Goal: Task Accomplishment & Management: Manage account settings

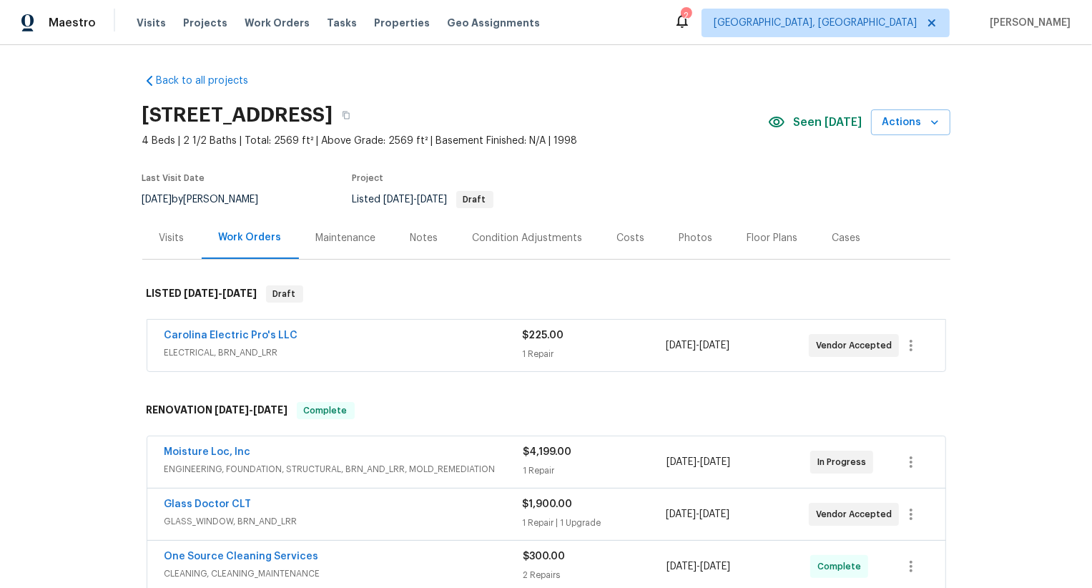
scroll to position [87, 0]
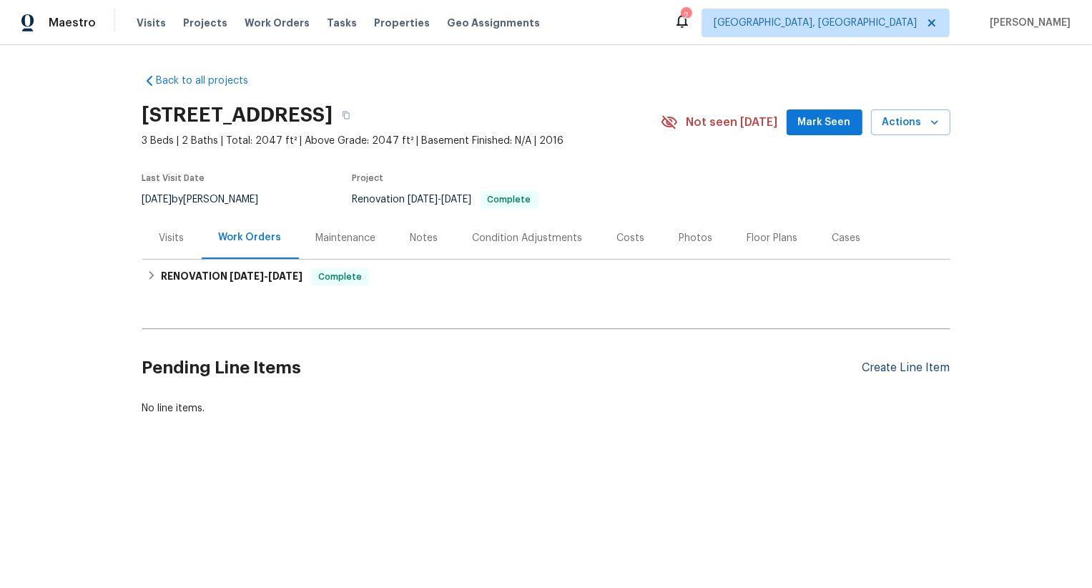
click at [895, 368] on div "Create Line Item" at bounding box center [906, 368] width 88 height 14
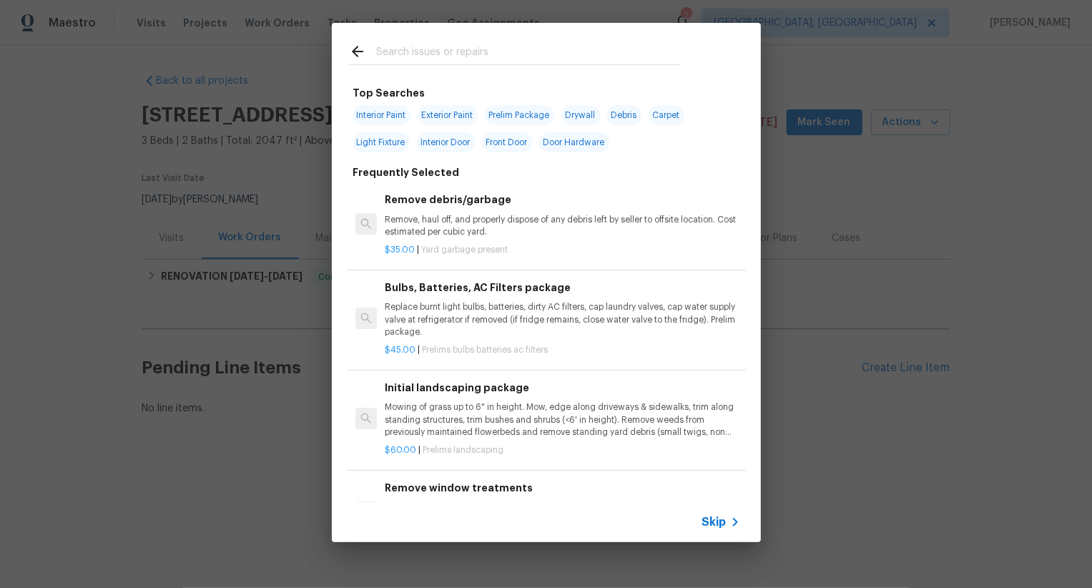
click at [714, 525] on span "Skip" at bounding box center [714, 522] width 24 height 14
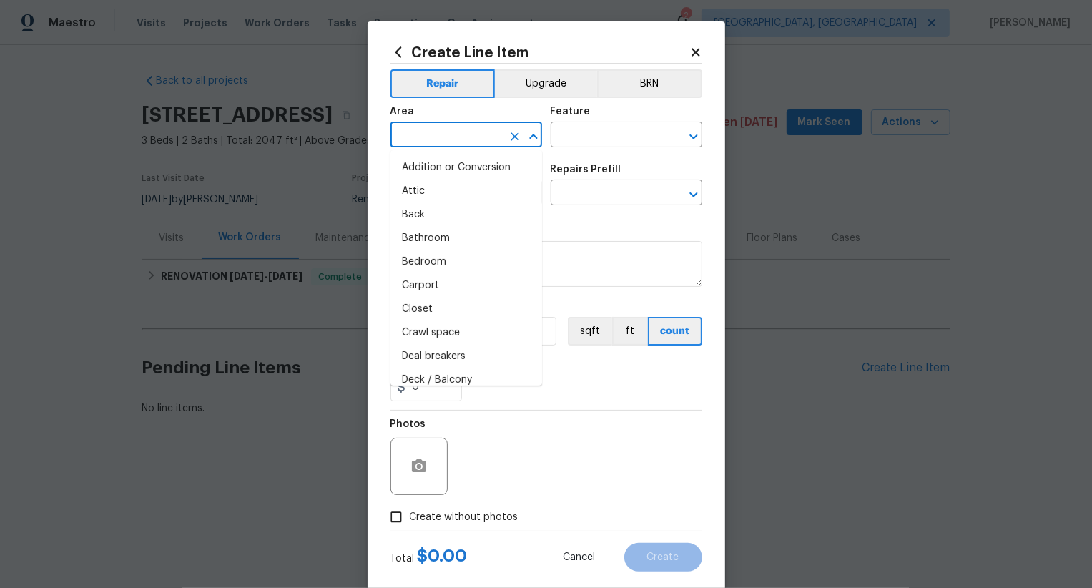
click at [483, 137] on input "text" at bounding box center [446, 136] width 112 height 22
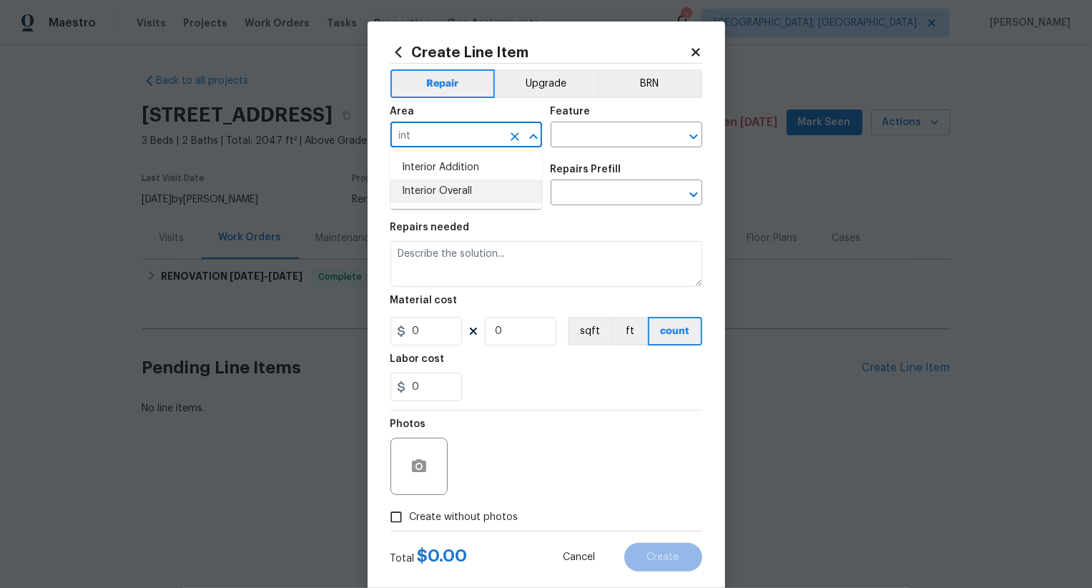
click at [494, 202] on li "Interior Overall" at bounding box center [466, 191] width 152 height 24
type input "Interior Overall"
click at [592, 147] on input "text" at bounding box center [607, 136] width 112 height 22
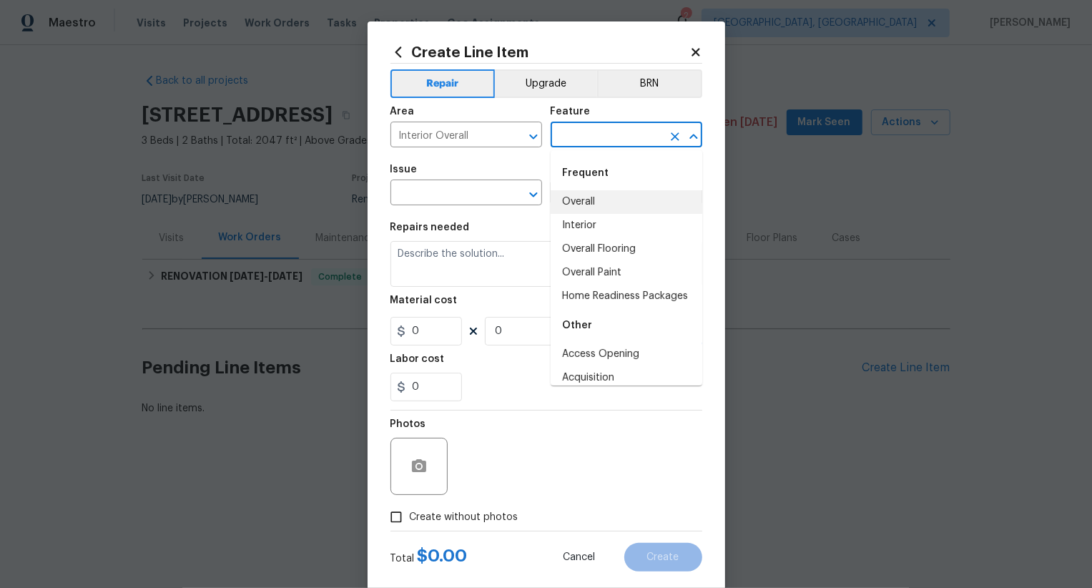
click at [599, 205] on li "Overall" at bounding box center [627, 202] width 152 height 24
type input "Overall"
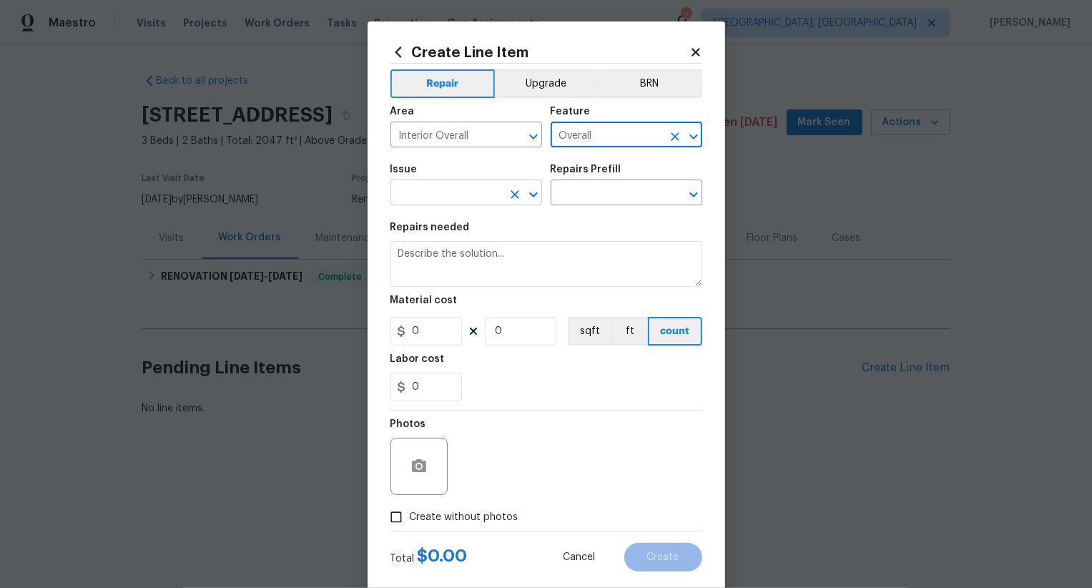
click at [457, 205] on input "text" at bounding box center [446, 194] width 112 height 22
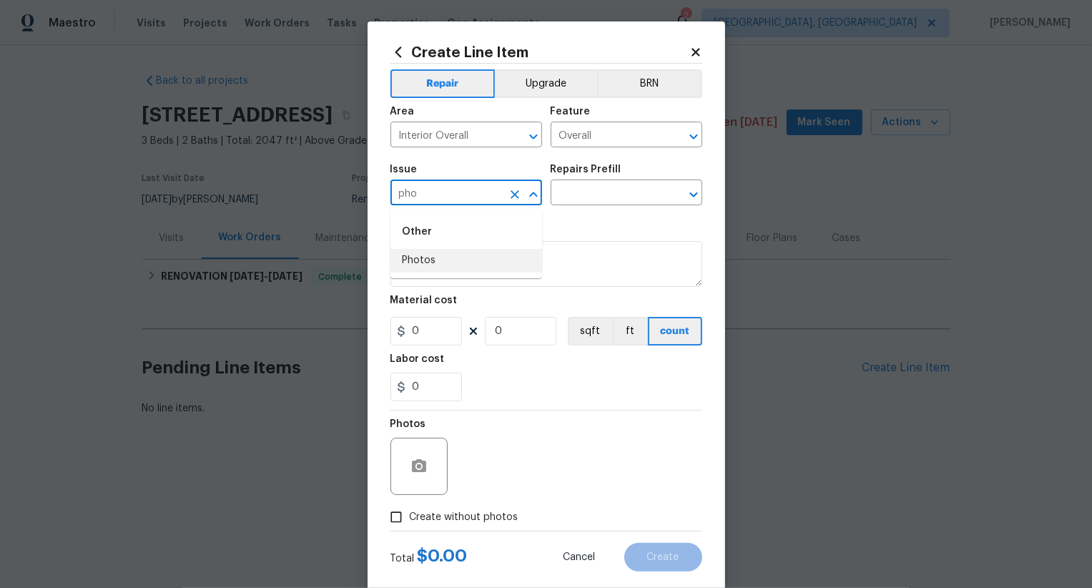
click at [460, 259] on li "Photos" at bounding box center [466, 261] width 152 height 24
type input "Photos"
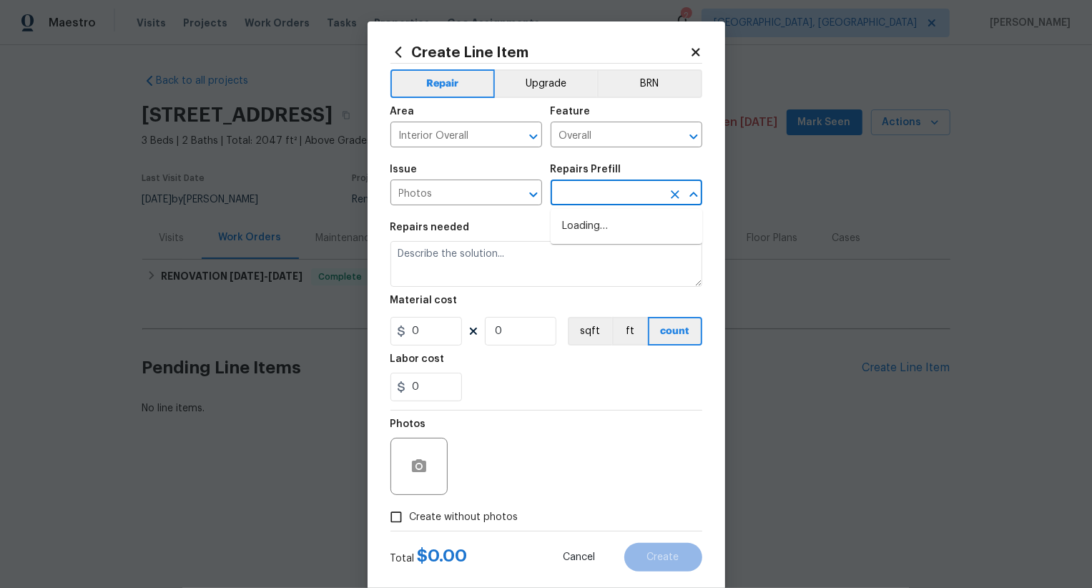
click at [600, 189] on input "text" at bounding box center [607, 194] width 112 height 22
click at [618, 230] on li "3D Tour Capture $120.00" at bounding box center [627, 227] width 152 height 24
type input "3D Tour Capture $120.00"
type textarea "Capture 3D tour of home"
type input "1"
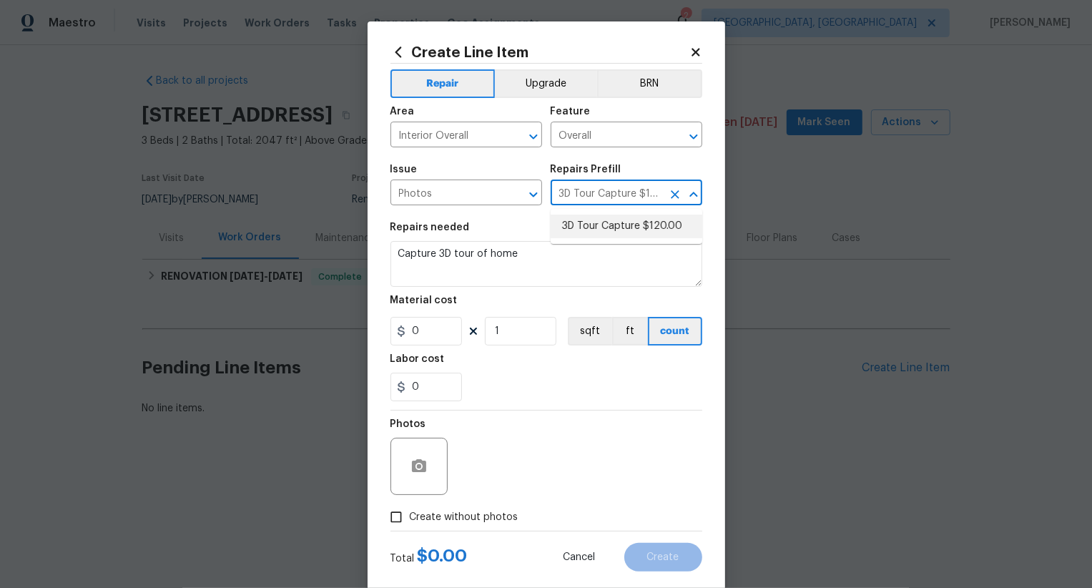
type input "120"
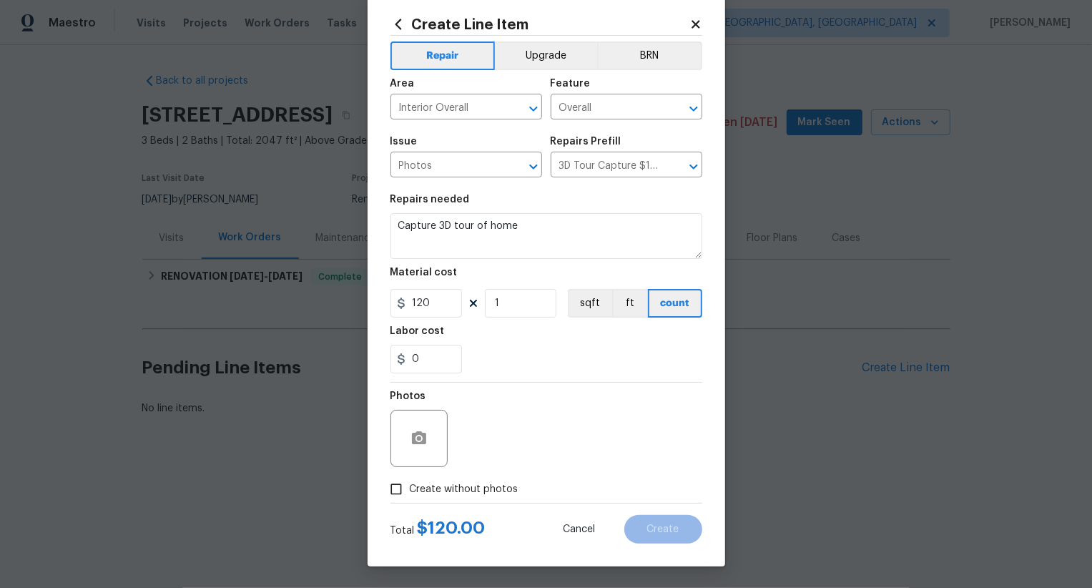
click at [465, 487] on span "Create without photos" at bounding box center [464, 489] width 109 height 15
click at [410, 487] on input "Create without photos" at bounding box center [396, 488] width 27 height 27
checkbox input "true"
click at [503, 450] on textarea at bounding box center [580, 438] width 243 height 57
type textarea ".."
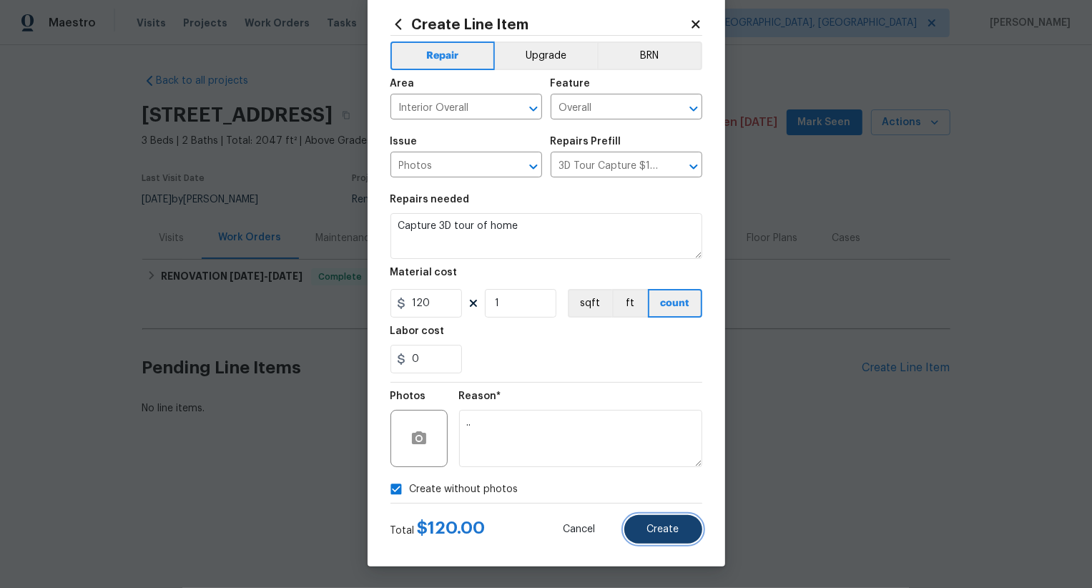
click at [675, 543] on button "Create" at bounding box center [663, 529] width 78 height 29
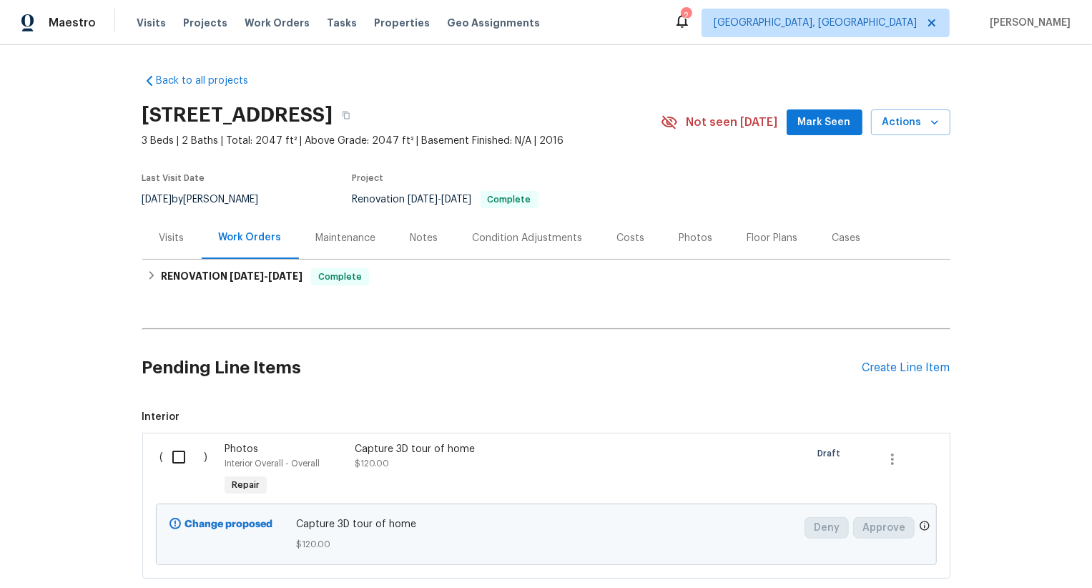
scroll to position [87, 0]
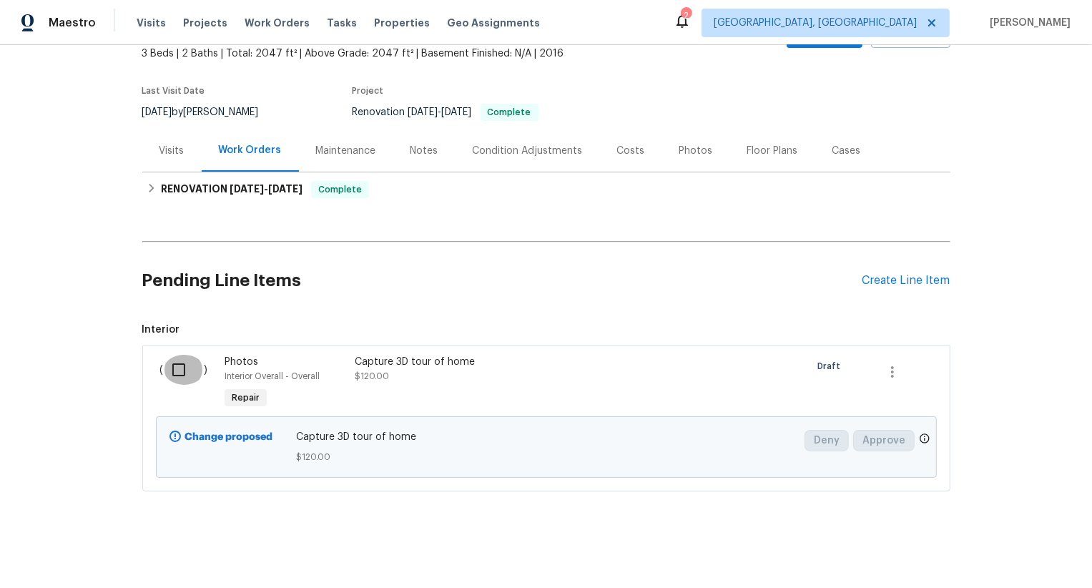
click at [177, 380] on input "checkbox" at bounding box center [184, 370] width 41 height 30
checkbox input "true"
click at [989, 556] on span "Create Work Order" at bounding box center [1009, 552] width 95 height 18
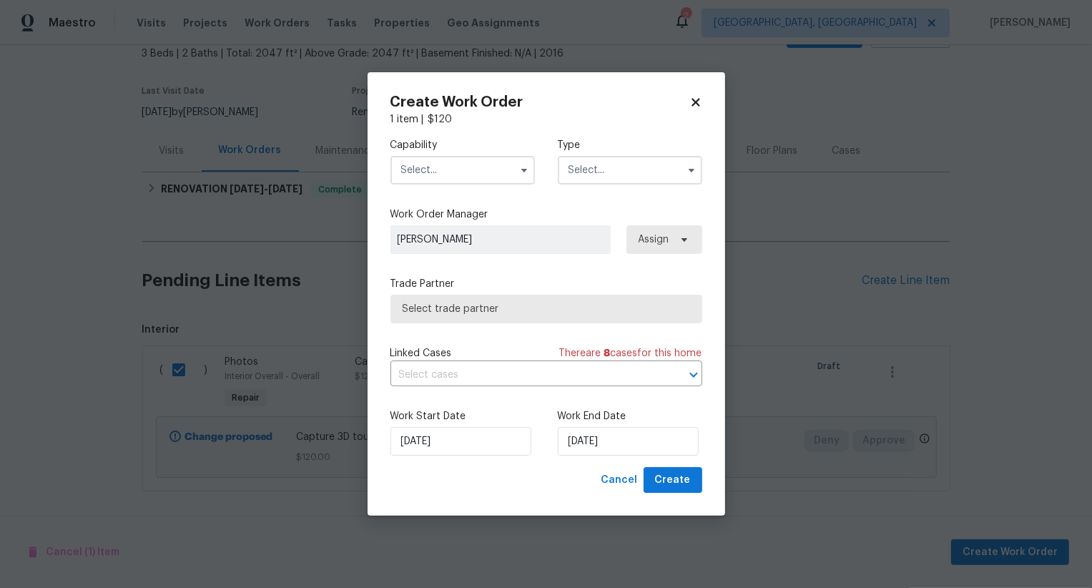
click at [485, 160] on input "text" at bounding box center [462, 170] width 144 height 29
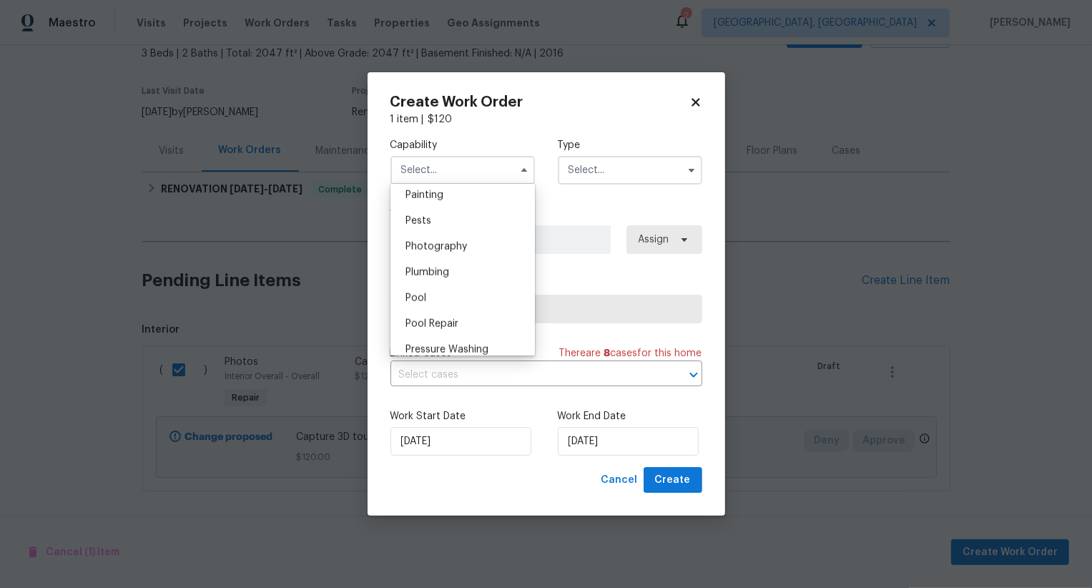
scroll to position [1200, 0]
click at [493, 247] on div "Photography" at bounding box center [462, 253] width 137 height 26
type input "Photography"
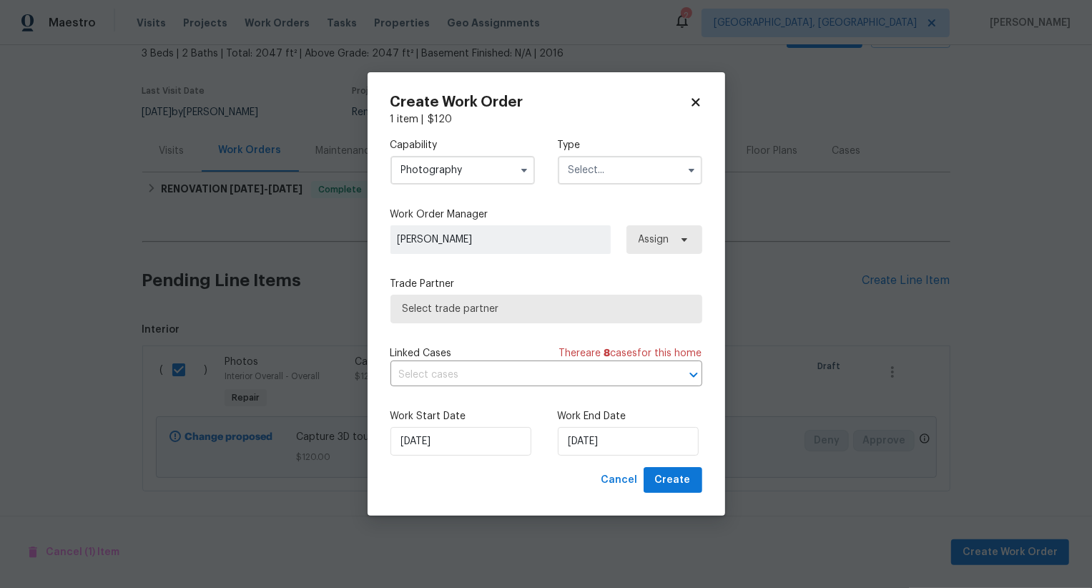
click at [622, 175] on input "text" at bounding box center [630, 170] width 144 height 29
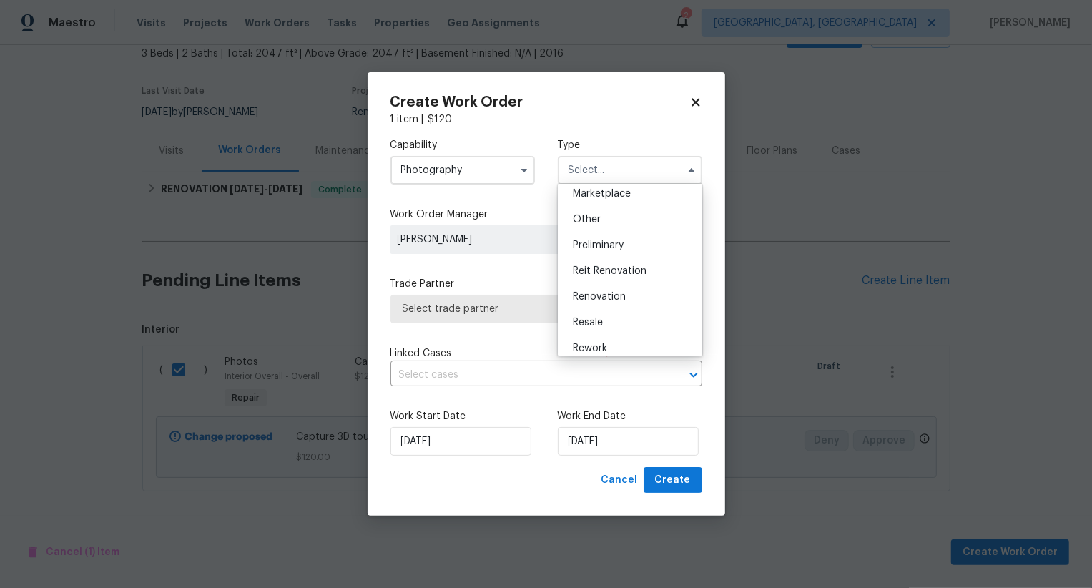
scroll to position [262, 0]
click at [627, 221] on div "Other" at bounding box center [629, 222] width 137 height 26
type input "Other"
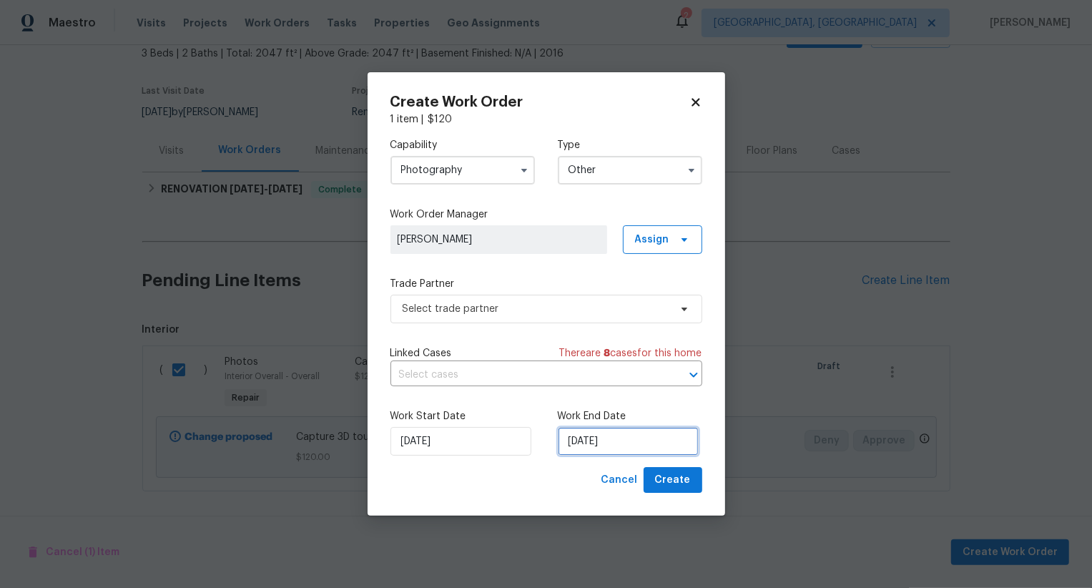
click at [578, 438] on input "[DATE]" at bounding box center [628, 441] width 141 height 29
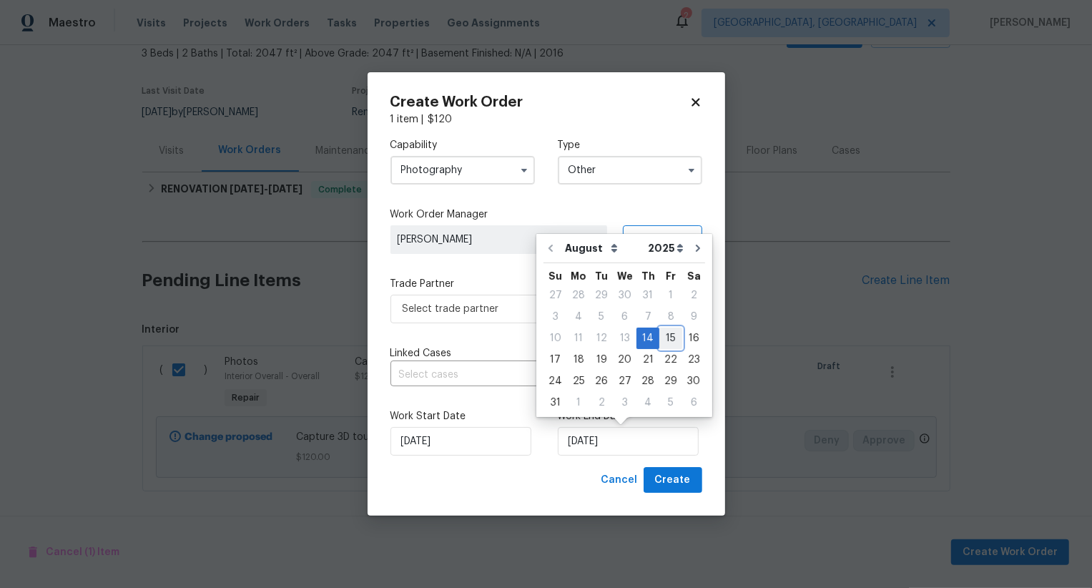
click at [660, 337] on div "15" at bounding box center [670, 338] width 23 height 20
type input "[DATE]"
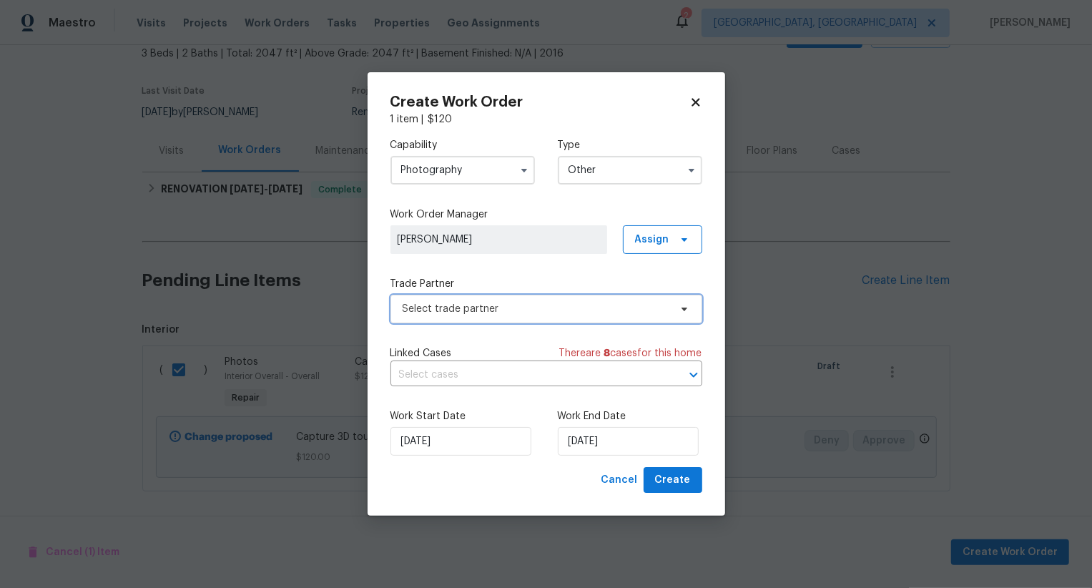
click at [550, 313] on span "Select trade partner" at bounding box center [536, 309] width 267 height 14
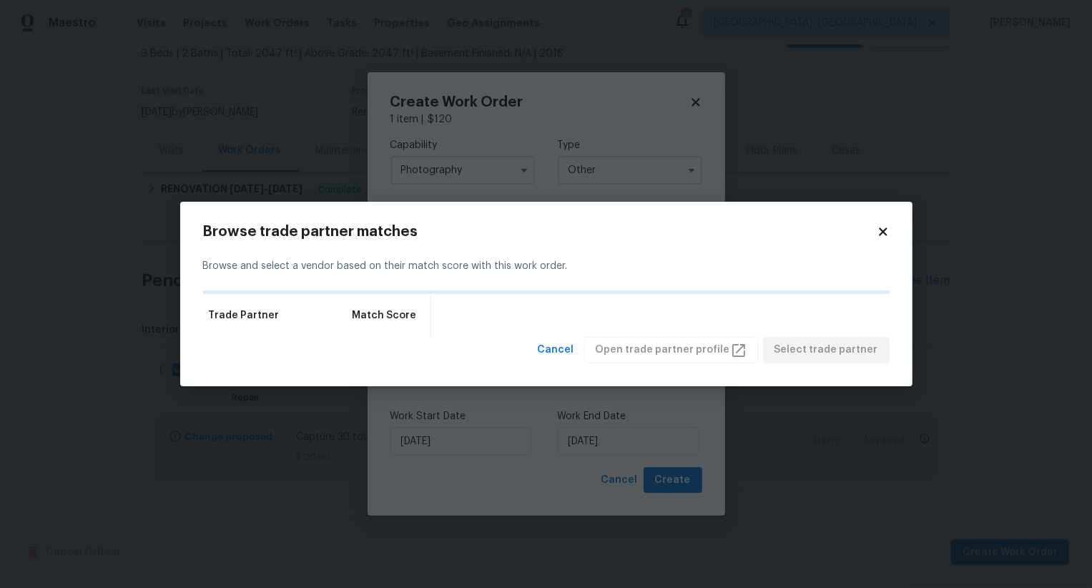
click at [511, 210] on div "Browse trade partner matches Browse and select a vendor based on their match sc…" at bounding box center [546, 294] width 732 height 184
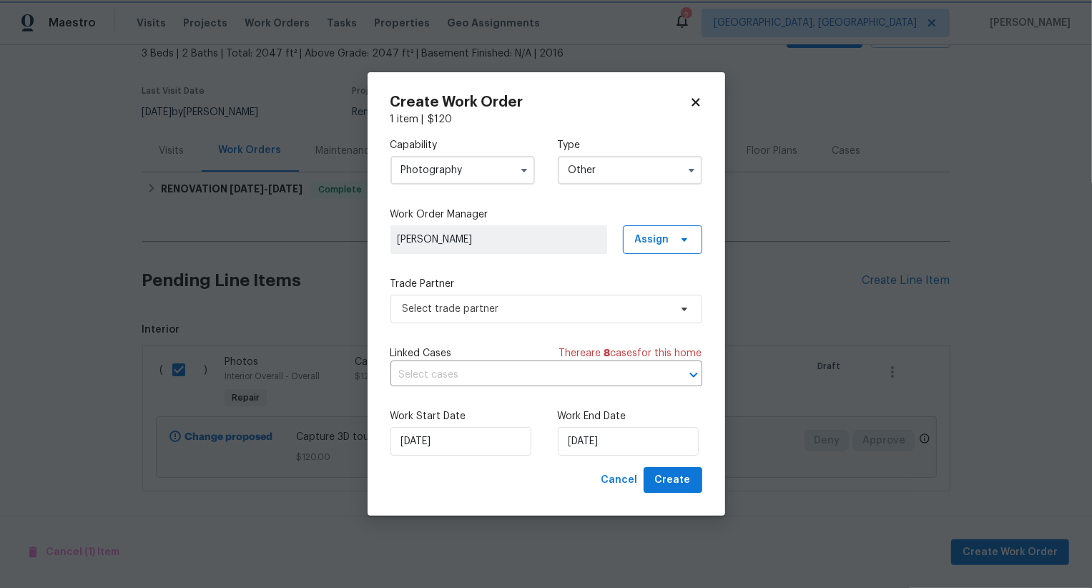
click at [556, 124] on body "Maestro Visits Projects Work Orders Tasks Properties Geo Assignments 2 Albuquer…" at bounding box center [546, 294] width 1092 height 588
click at [535, 295] on span "Select trade partner" at bounding box center [546, 309] width 312 height 29
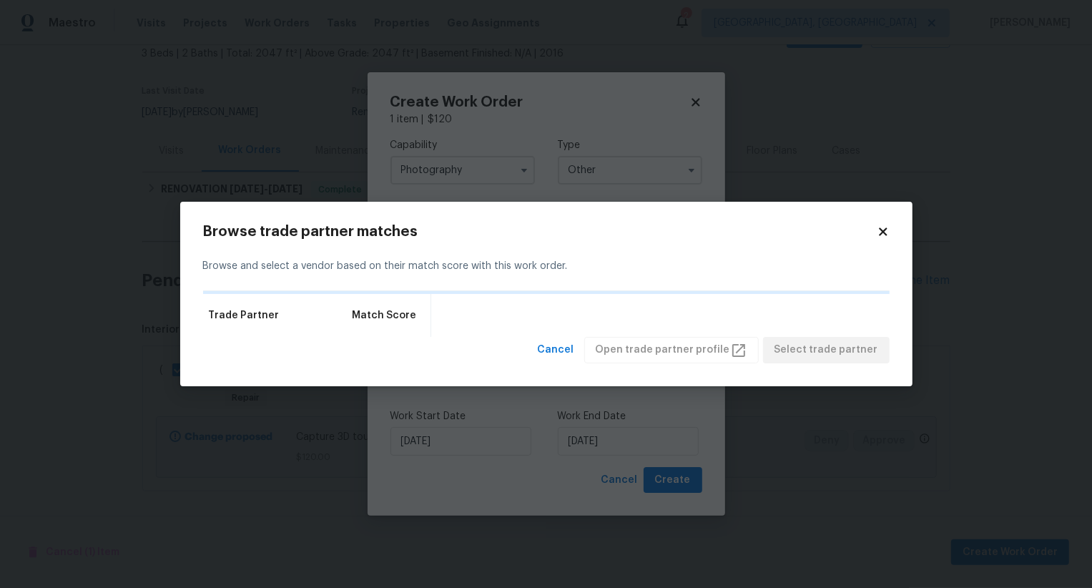
click at [536, 307] on div "Trade Partner Match Score" at bounding box center [546, 315] width 686 height 43
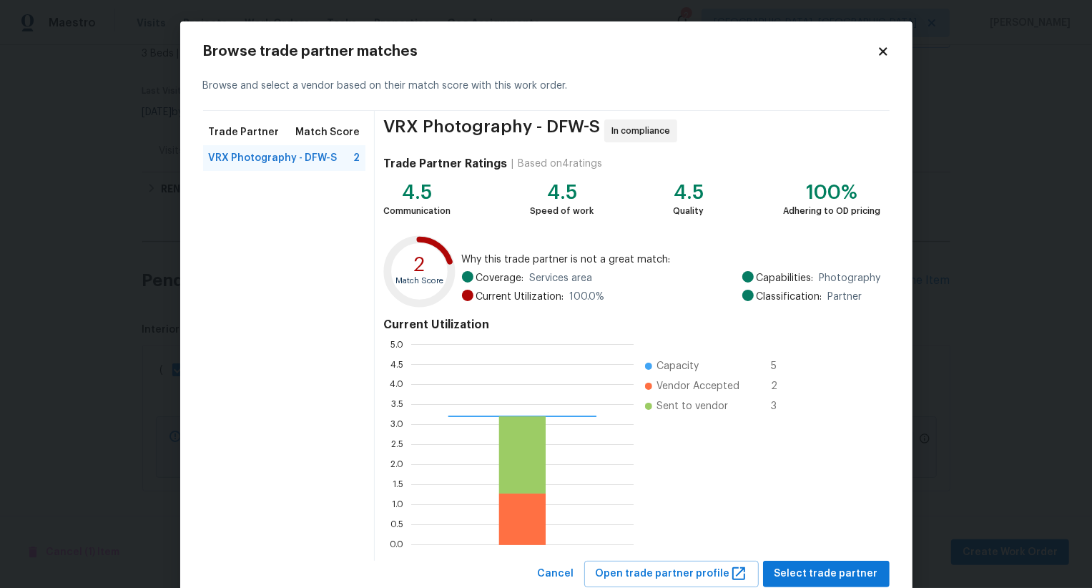
scroll to position [43, 0]
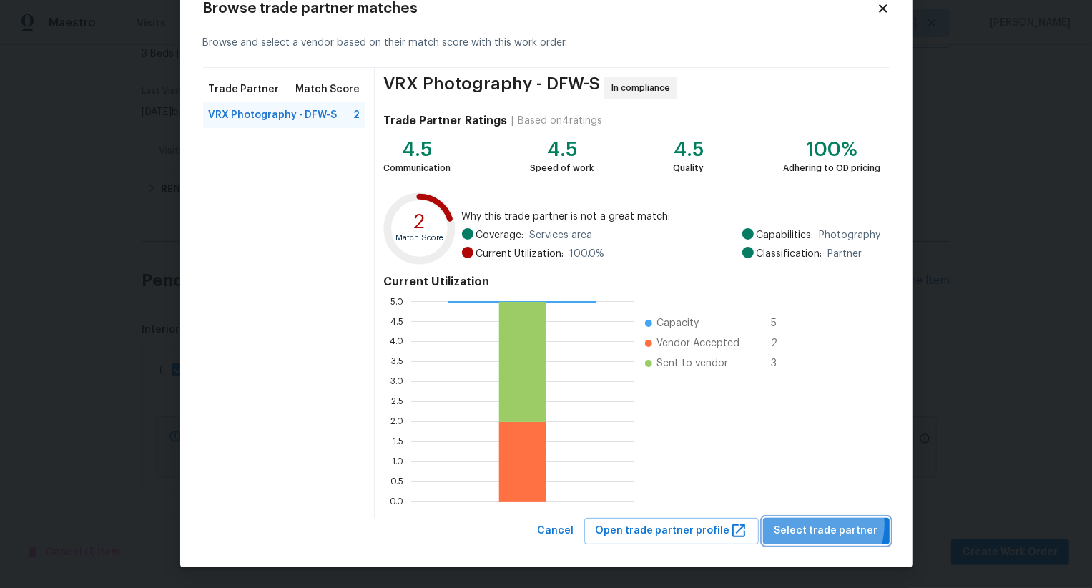
click at [820, 523] on span "Select trade partner" at bounding box center [826, 531] width 104 height 18
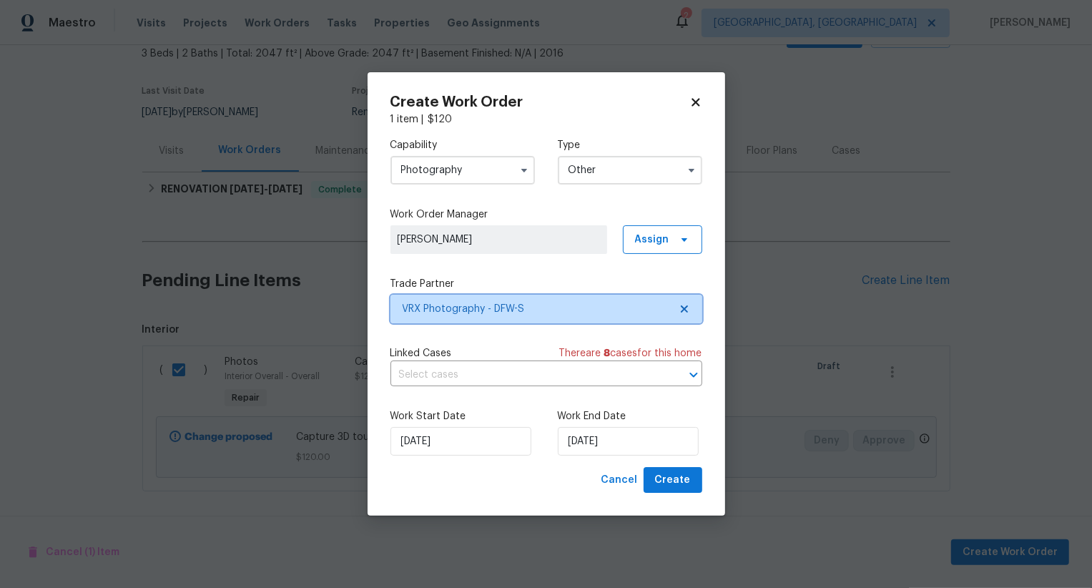
scroll to position [0, 0]
click at [670, 489] on button "Create" at bounding box center [673, 480] width 59 height 26
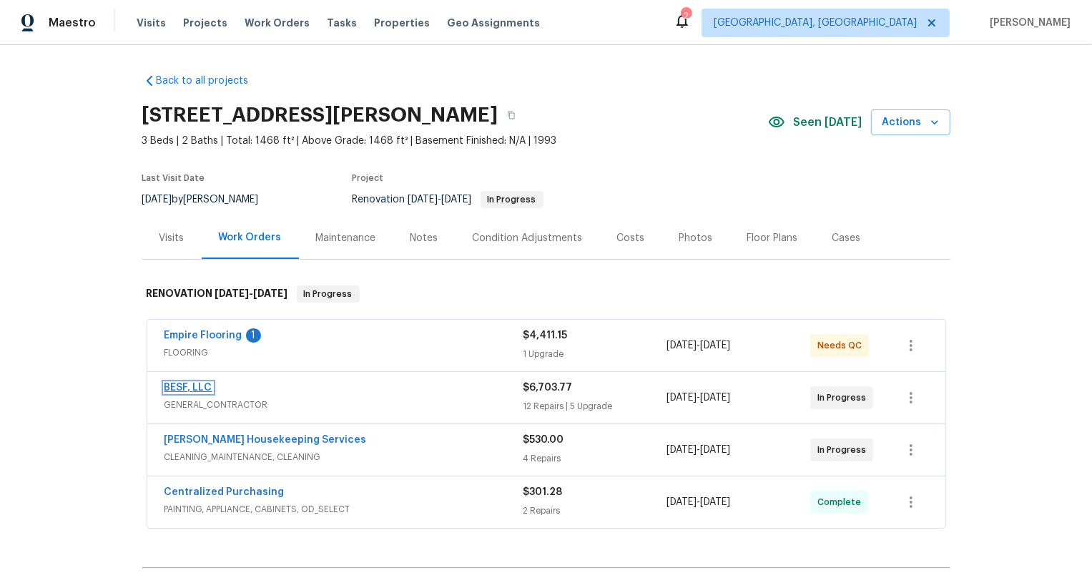
click at [199, 383] on link "BESF, LLC" at bounding box center [188, 388] width 48 height 10
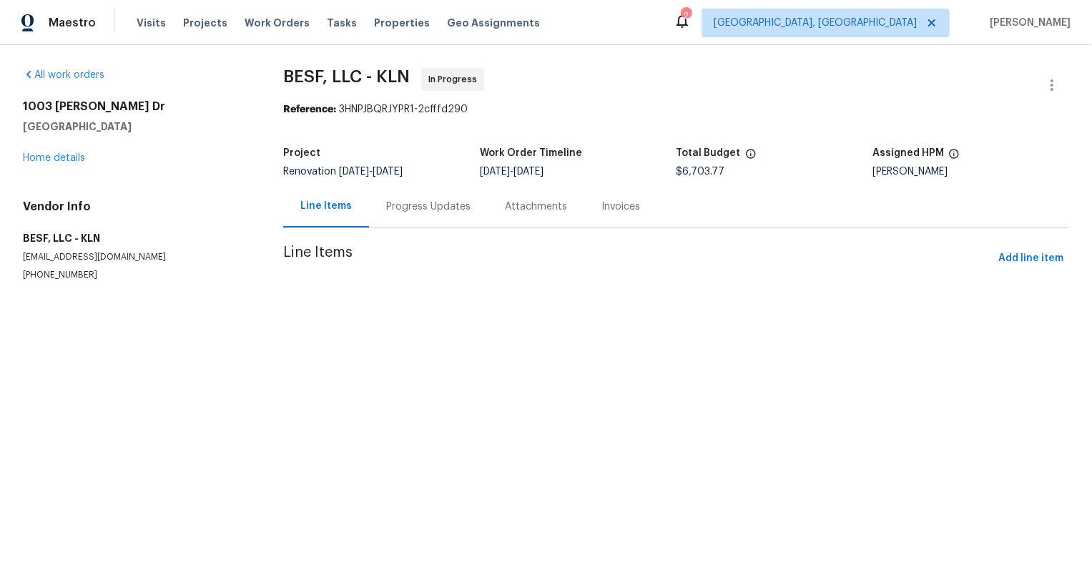
click at [420, 211] on div "Progress Updates" at bounding box center [428, 206] width 84 height 14
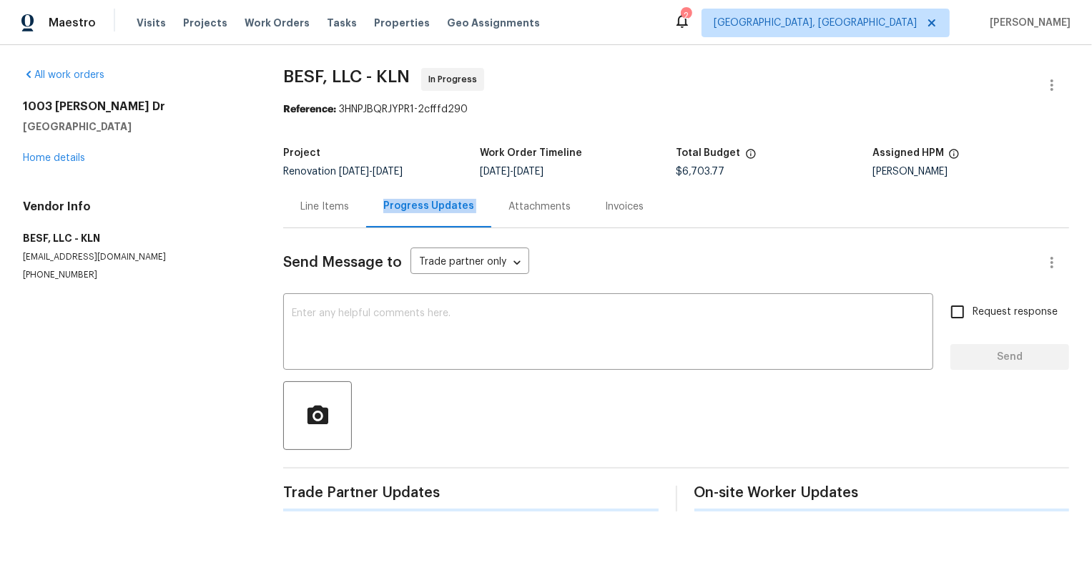
click at [420, 211] on div "Progress Updates" at bounding box center [428, 206] width 91 height 14
click at [69, 157] on link "Home details" at bounding box center [54, 158] width 62 height 10
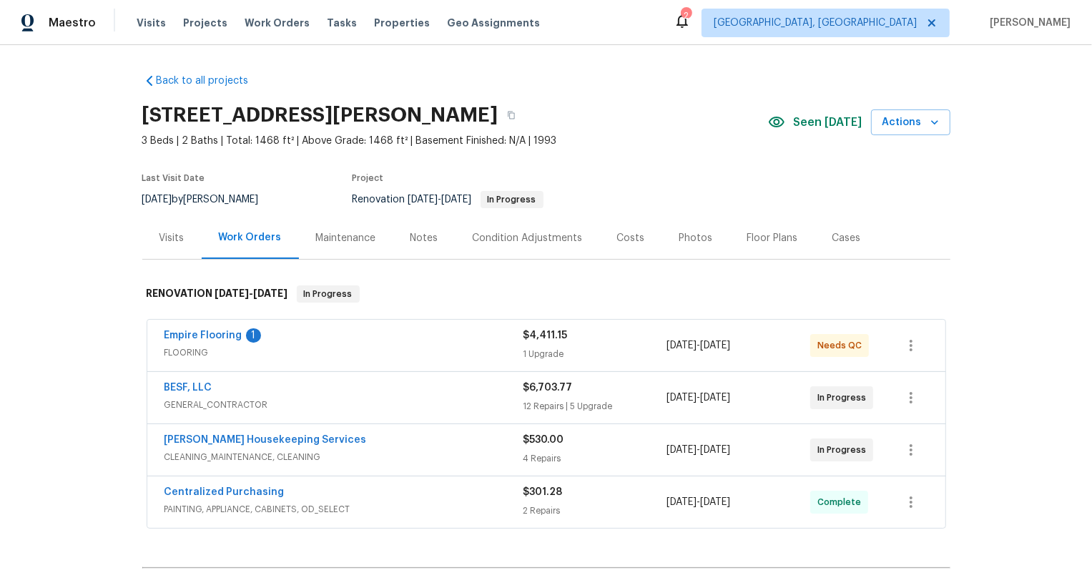
click at [145, 436] on div "Empire Flooring 1 FLOORING $4,411.15 1 Upgrade 8/5/2025 - 8/5/2025 Needs QC BES…" at bounding box center [546, 425] width 808 height 216
copy link "Arelis Housekeeping Services"
click at [150, 385] on div "BESF, LLC GENERAL_CONTRACTOR $6,703.77 12 Repairs | 5 Upgrade 8/5/2025 - 8/7/20…" at bounding box center [546, 397] width 798 height 51
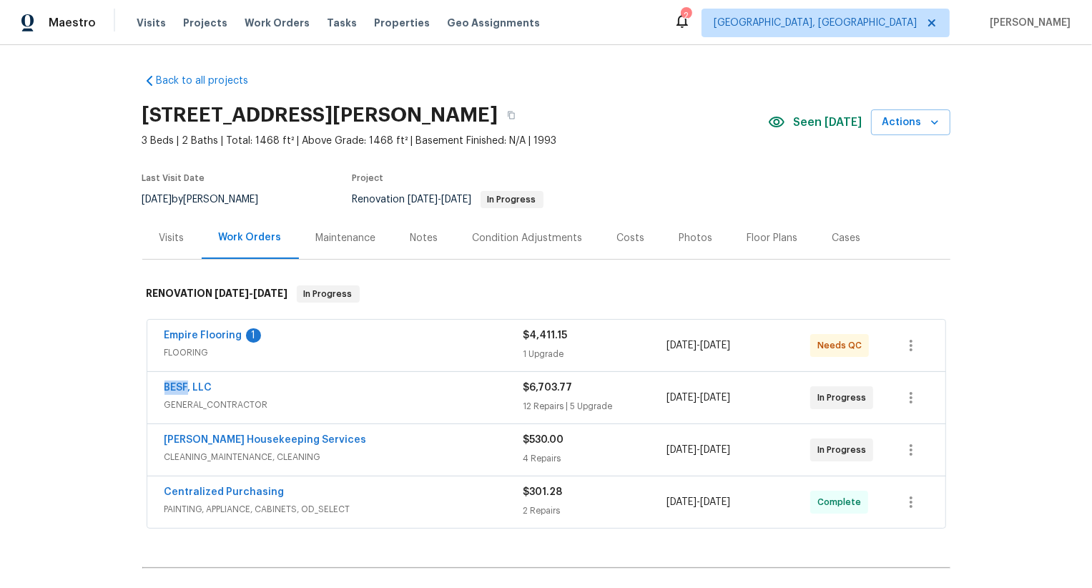
click at [150, 385] on div "BESF, LLC GENERAL_CONTRACTOR $6,703.77 12 Repairs | 5 Upgrade 8/5/2025 - 8/7/20…" at bounding box center [546, 397] width 798 height 51
copy link "BESF, LLC"
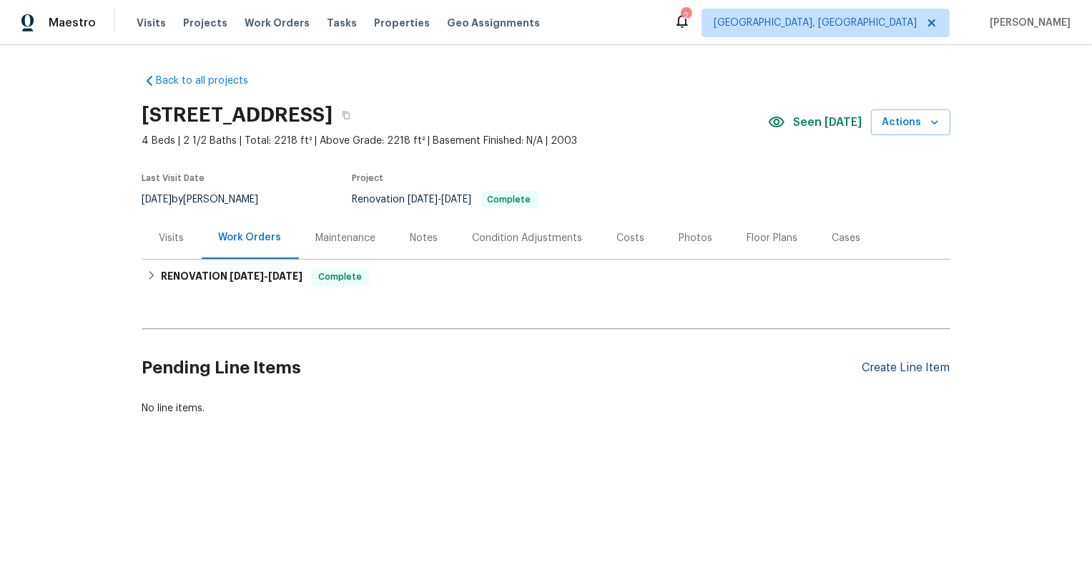
click at [911, 373] on div "Create Line Item" at bounding box center [906, 368] width 88 height 14
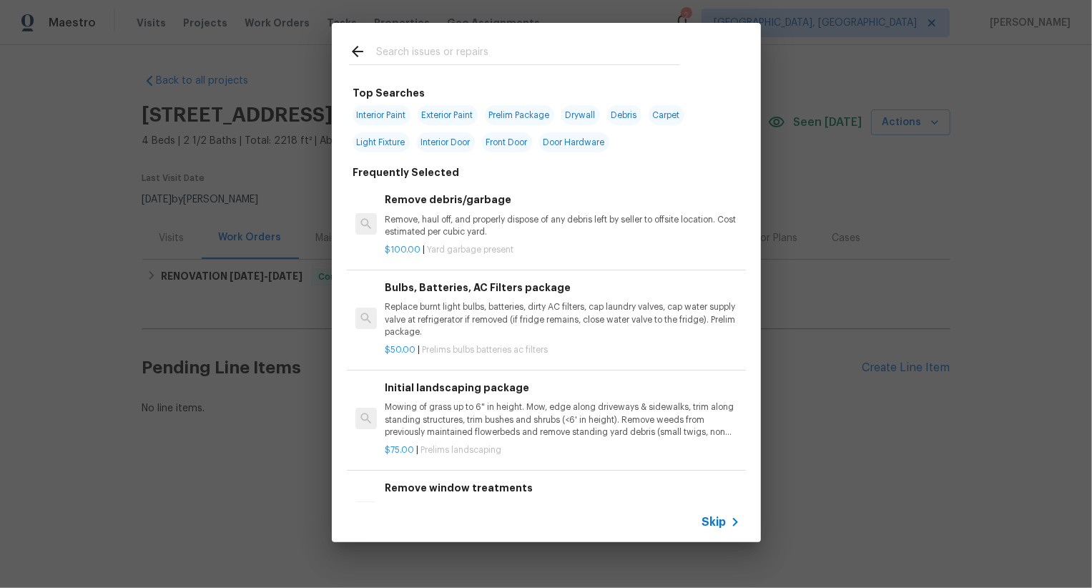
click at [711, 516] on span "Skip" at bounding box center [714, 522] width 24 height 14
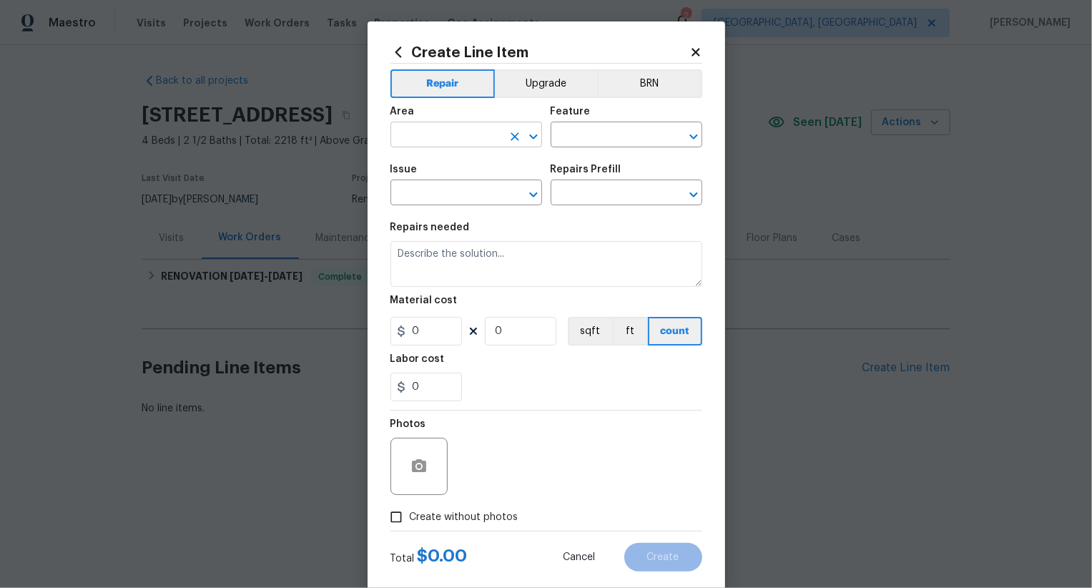
click at [453, 136] on input "text" at bounding box center [446, 136] width 112 height 22
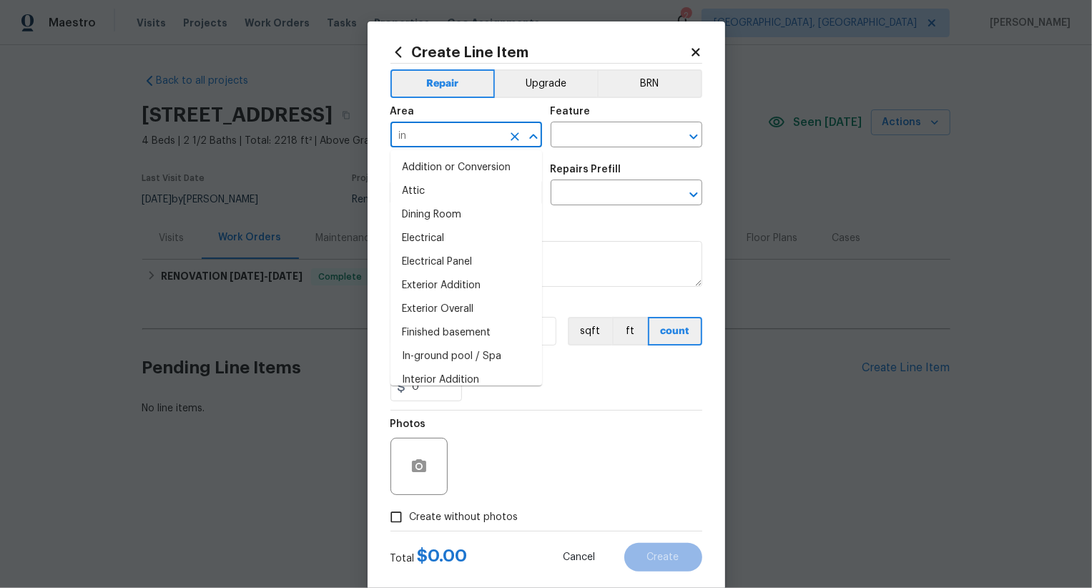
type input "int"
drag, startPoint x: 468, startPoint y: 188, endPoint x: 460, endPoint y: 134, distance: 54.2
click at [460, 134] on body "Maestro Visits Projects Work Orders Tasks Properties Geo Assignments 2 Albuquer…" at bounding box center [546, 256] width 1092 height 513
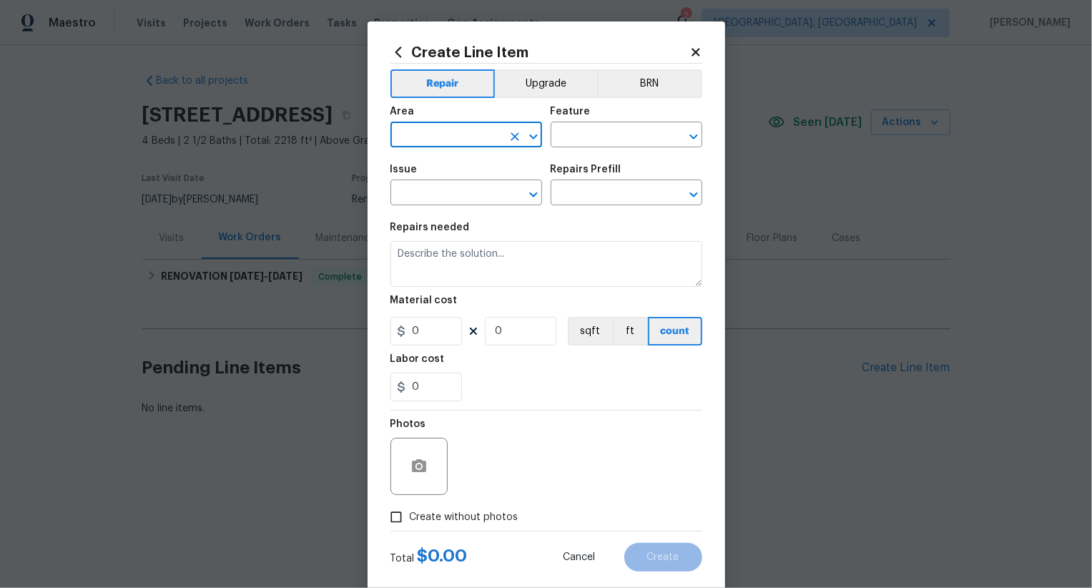
click at [460, 134] on input "text" at bounding box center [446, 136] width 112 height 22
drag, startPoint x: 469, startPoint y: 188, endPoint x: 576, endPoint y: 147, distance: 114.3
click at [470, 187] on li "Interior Overall" at bounding box center [466, 191] width 152 height 24
type input "Interior Overall"
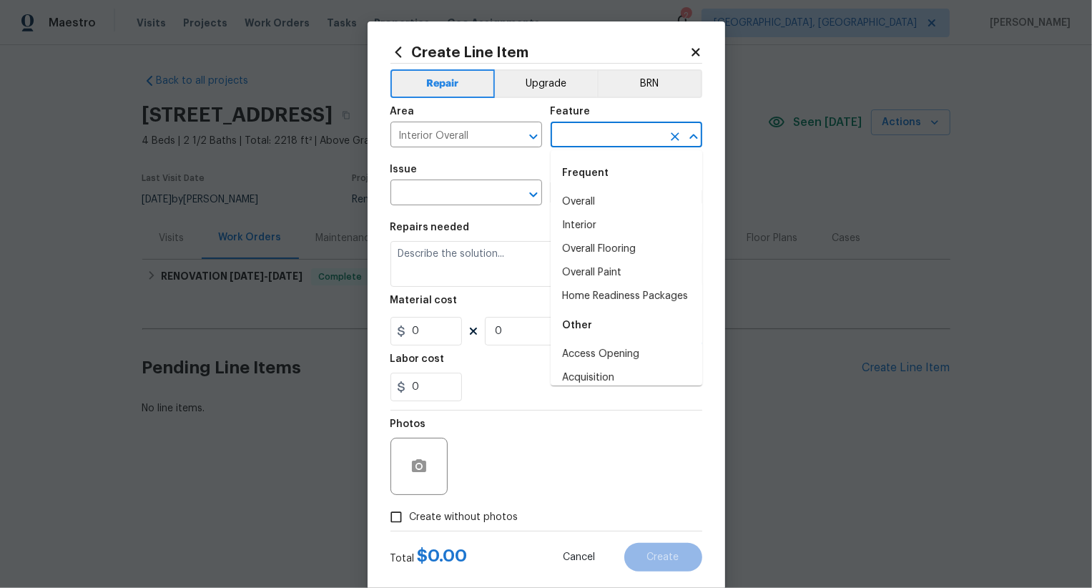
click at [595, 137] on input "text" at bounding box center [607, 136] width 112 height 22
click at [597, 202] on li "Overall" at bounding box center [627, 202] width 152 height 24
type input "Overall"
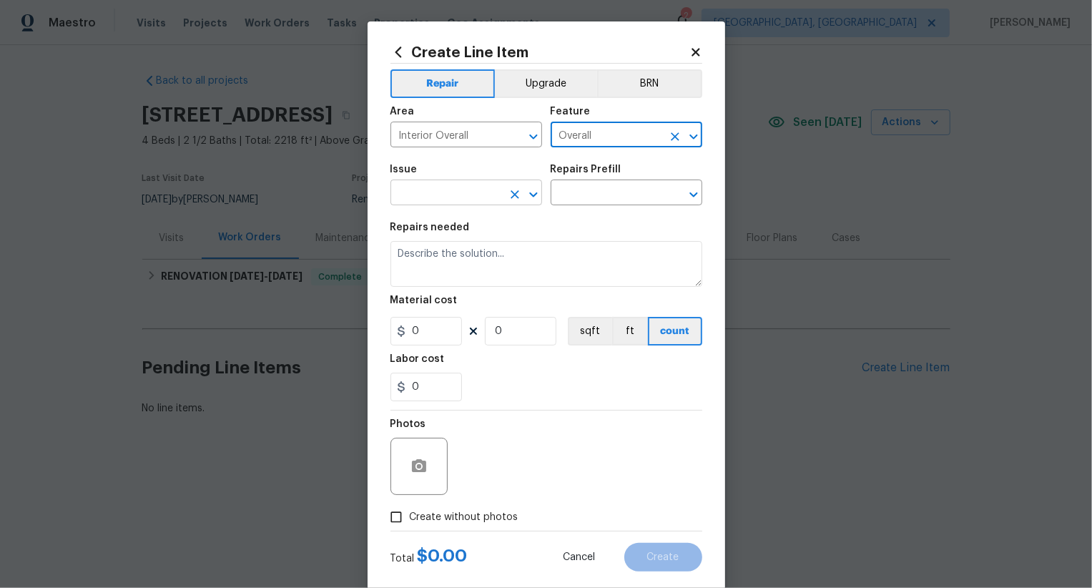
click at [475, 202] on input "text" at bounding box center [446, 194] width 112 height 22
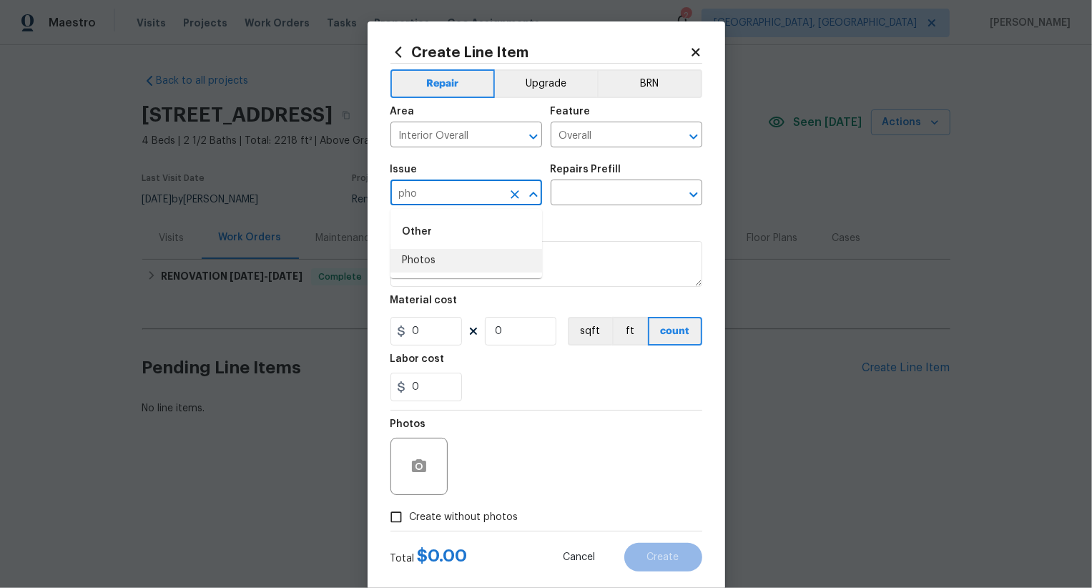
click at [468, 257] on li "Photos" at bounding box center [466, 261] width 152 height 24
type input "Photos"
click at [581, 199] on input "text" at bounding box center [607, 194] width 112 height 22
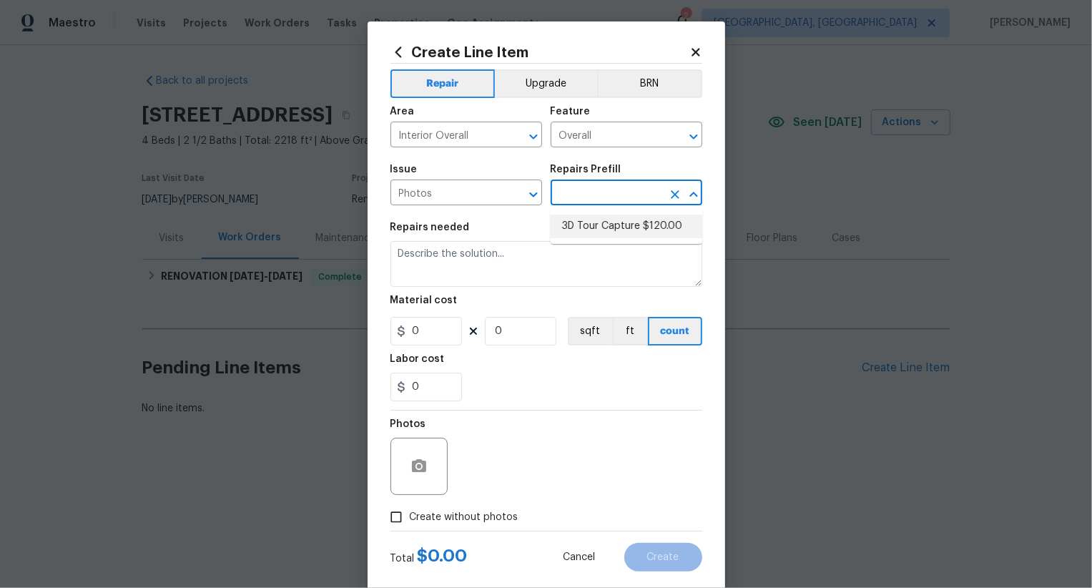
click at [601, 233] on li "3D Tour Capture $120.00" at bounding box center [627, 227] width 152 height 24
type input "3D Tour Capture $120.00"
type textarea "Capture 3D tour of home"
type input "1"
type input "120"
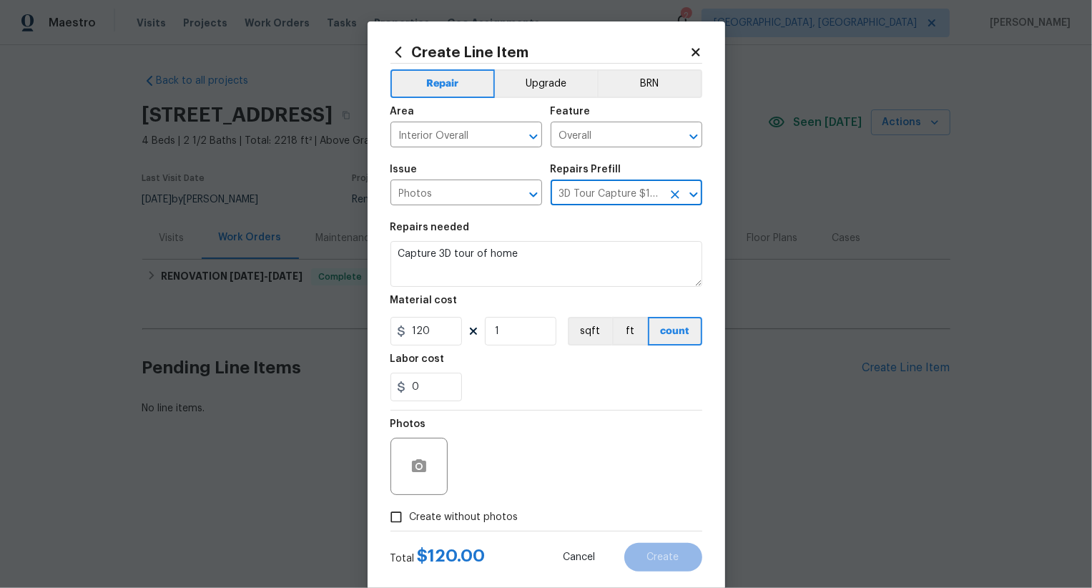
scroll to position [28, 0]
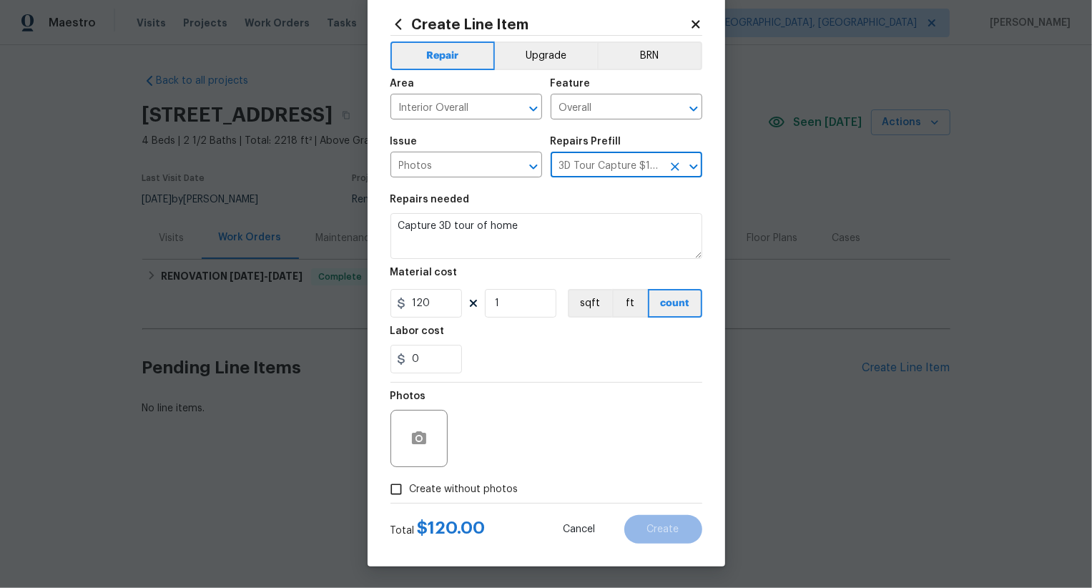
click at [474, 488] on span "Create without photos" at bounding box center [464, 489] width 109 height 15
click at [410, 488] on input "Create without photos" at bounding box center [396, 488] width 27 height 27
checkbox input "true"
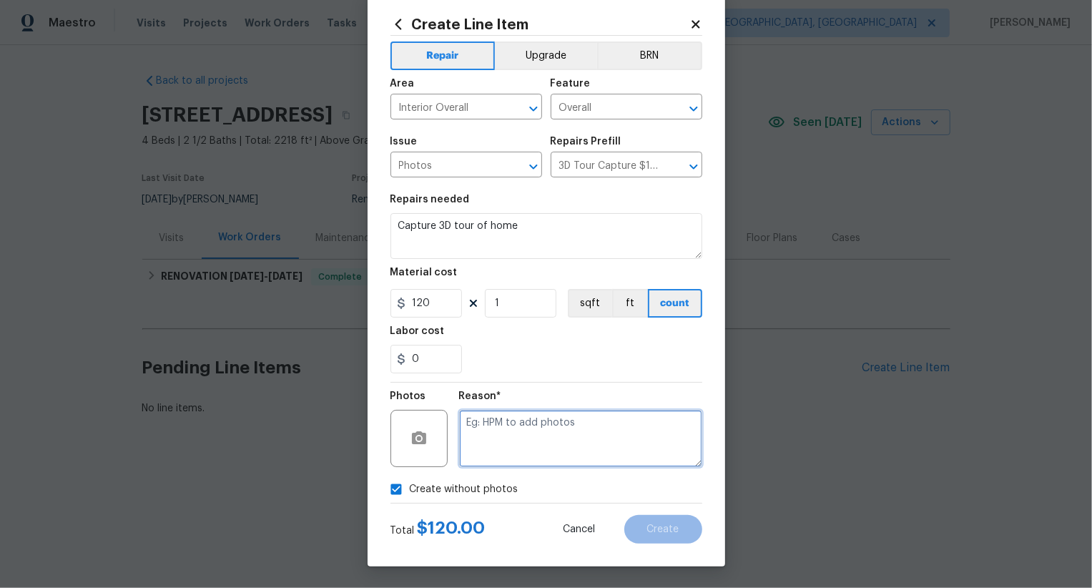
click at [533, 438] on textarea at bounding box center [580, 438] width 243 height 57
type textarea ".."
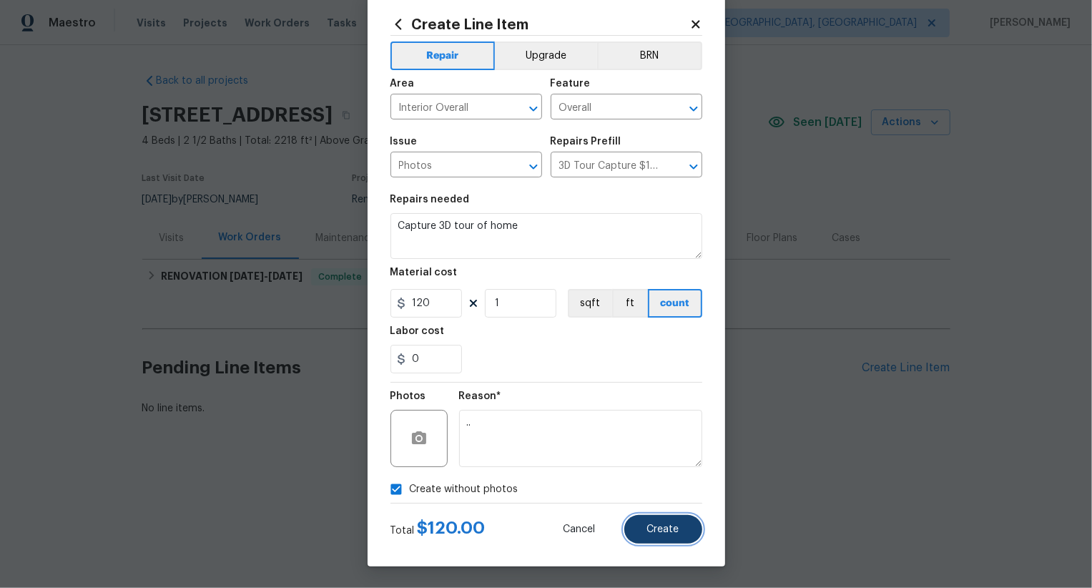
click at [658, 529] on span "Create" at bounding box center [663, 529] width 32 height 11
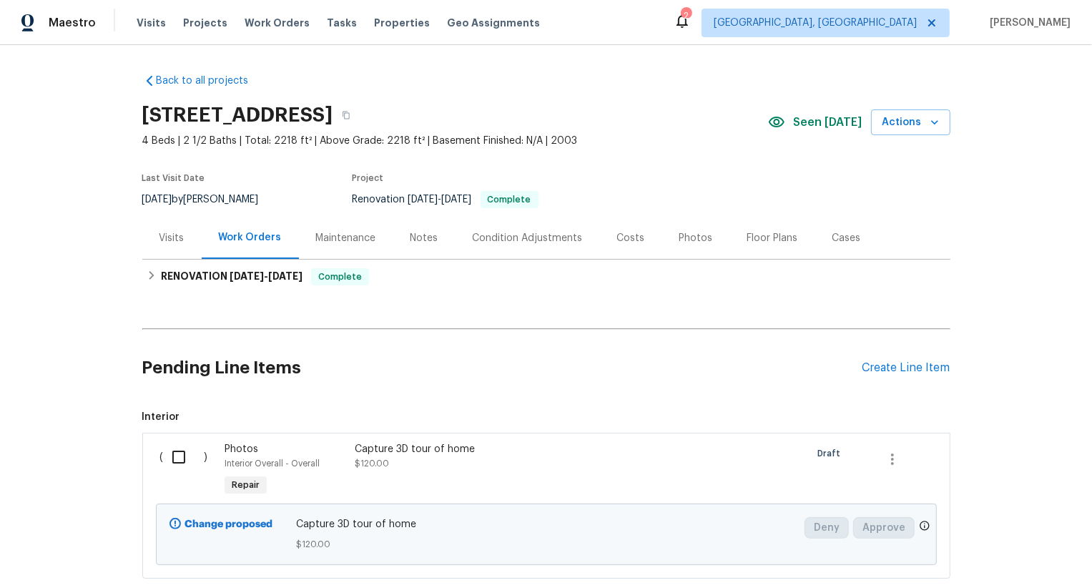
scroll to position [87, 0]
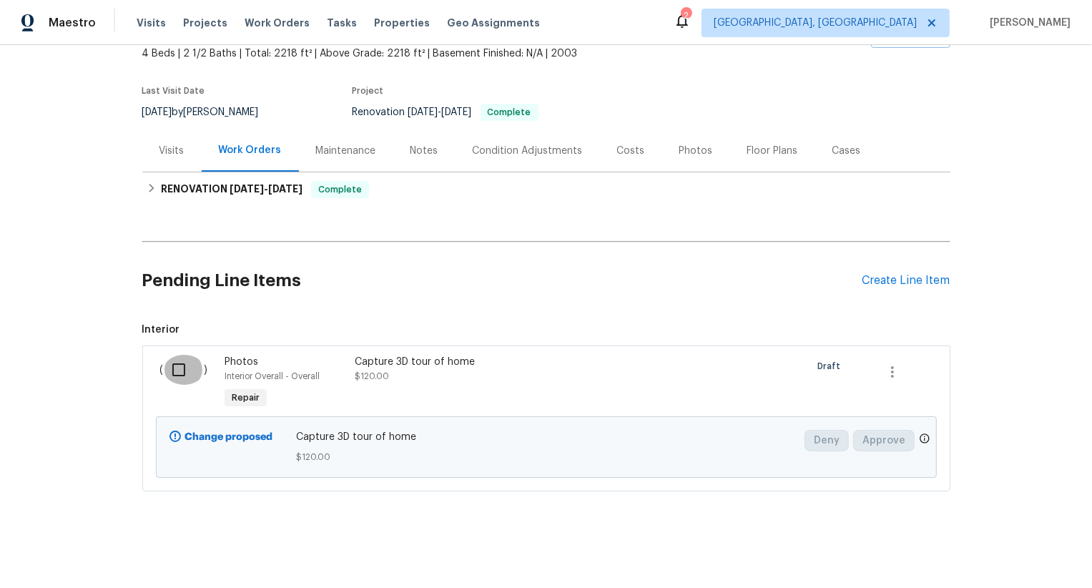
click at [190, 364] on input "checkbox" at bounding box center [184, 370] width 41 height 30
checkbox input "true"
click at [986, 546] on span "Create Work Order" at bounding box center [1009, 552] width 95 height 18
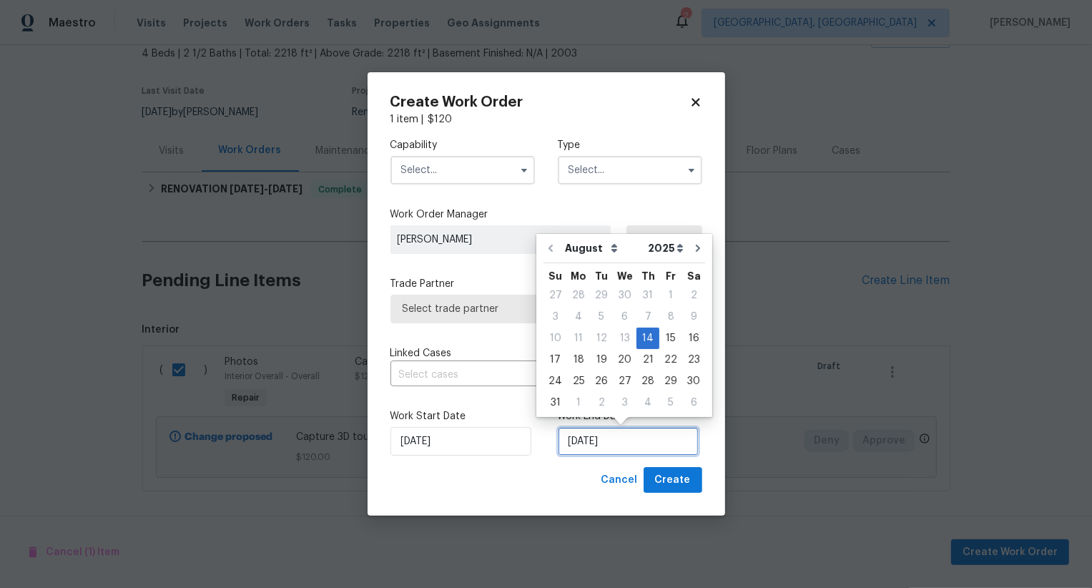
click at [587, 445] on input "14/08/2025" at bounding box center [628, 441] width 141 height 29
click at [664, 340] on div "15" at bounding box center [670, 338] width 23 height 20
type input "15/08/2025"
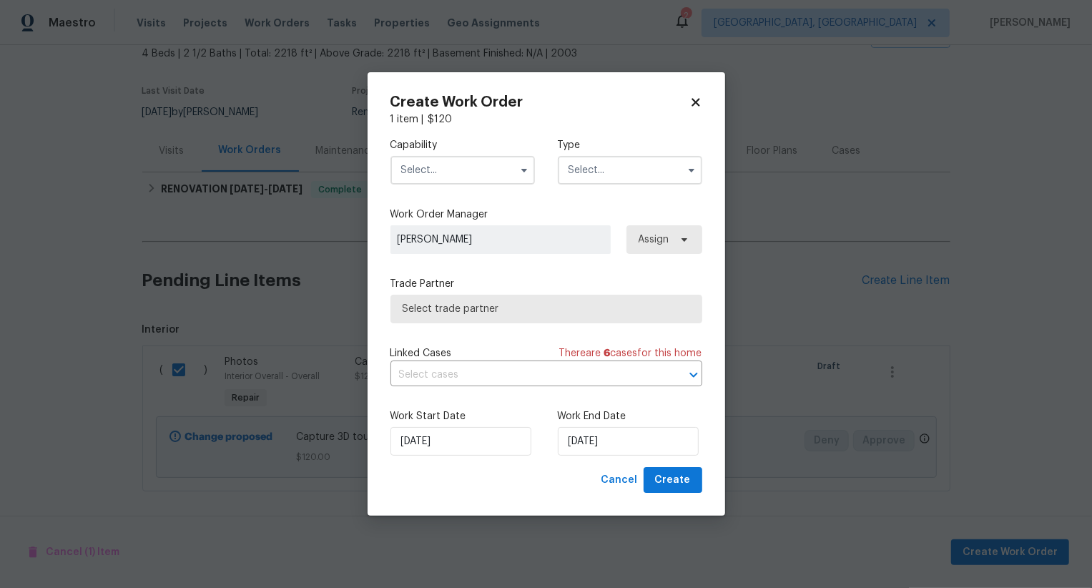
drag, startPoint x: 487, startPoint y: 167, endPoint x: 487, endPoint y: 177, distance: 10.0
click at [487, 167] on input "text" at bounding box center [462, 170] width 144 height 29
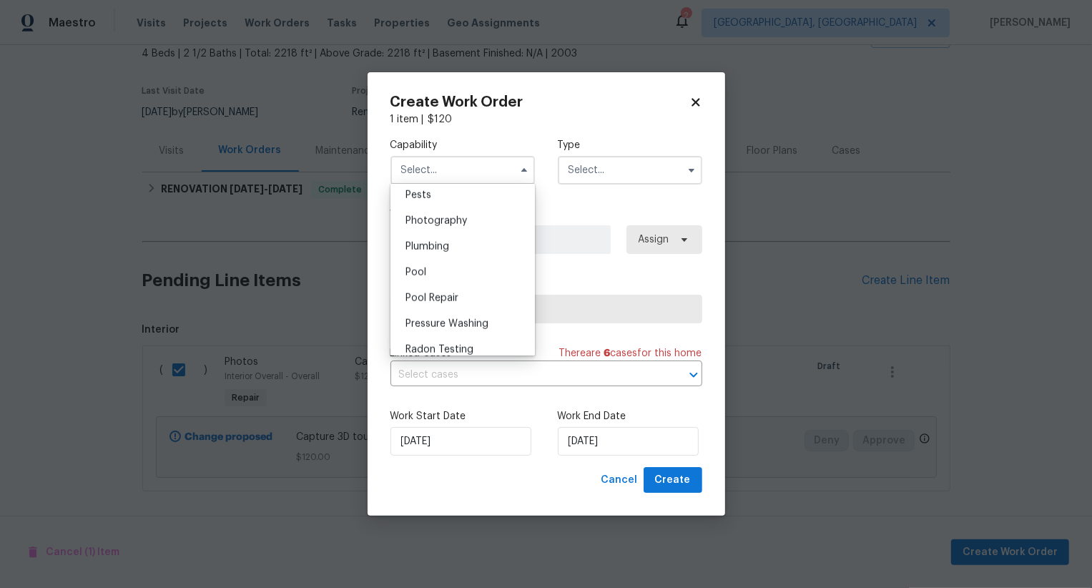
scroll to position [1227, 0]
drag, startPoint x: 493, startPoint y: 229, endPoint x: 611, endPoint y: 209, distance: 119.5
click at [493, 229] on div "Photography" at bounding box center [462, 226] width 137 height 26
type input "Photography"
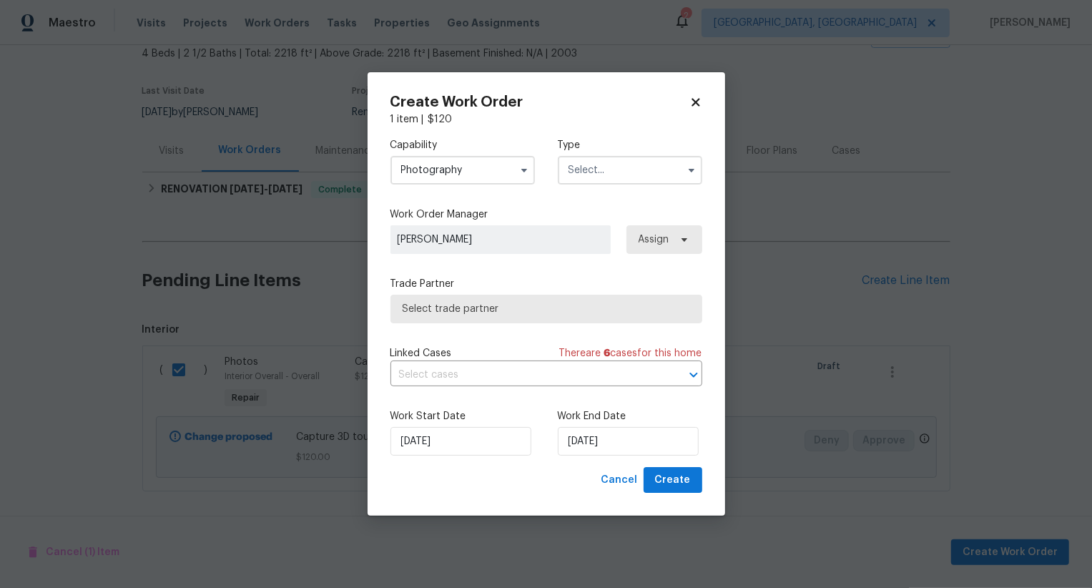
click at [626, 179] on input "text" at bounding box center [630, 170] width 144 height 29
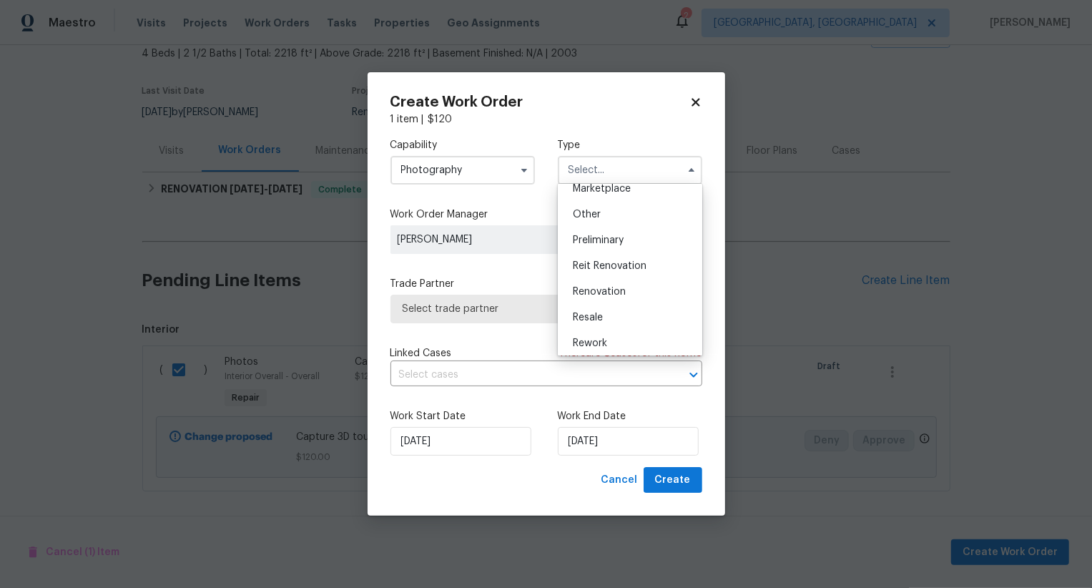
scroll to position [263, 0]
click at [628, 225] on div "Other" at bounding box center [629, 220] width 137 height 26
type input "Other"
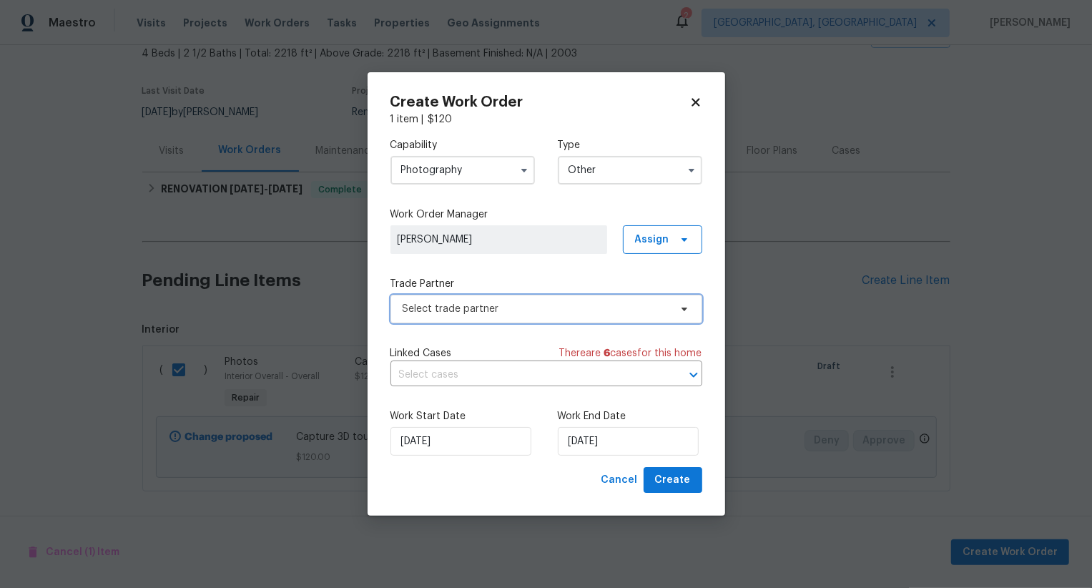
click at [594, 302] on span "Select trade partner" at bounding box center [536, 309] width 267 height 14
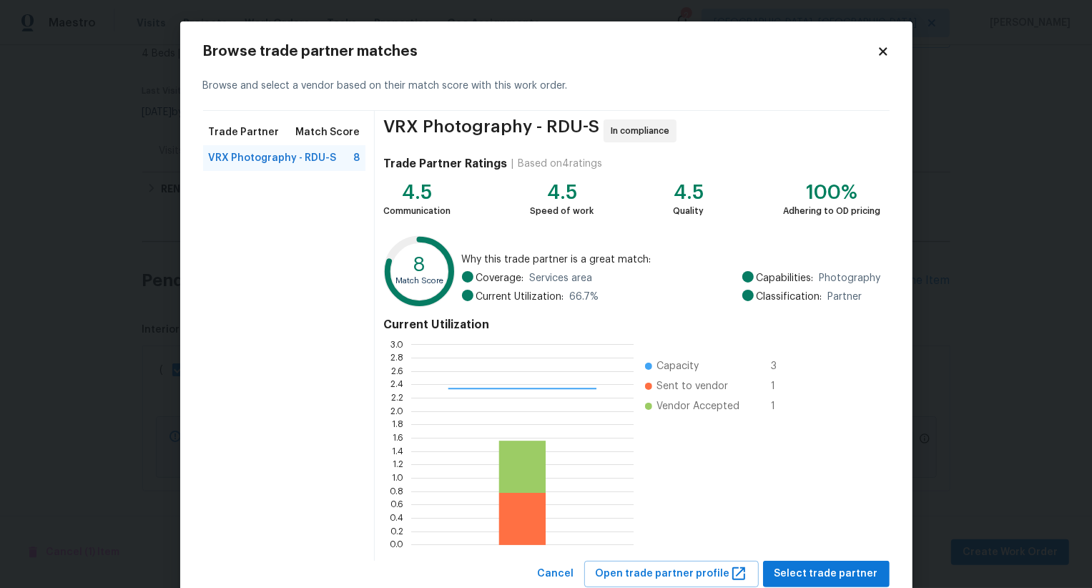
scroll to position [43, 0]
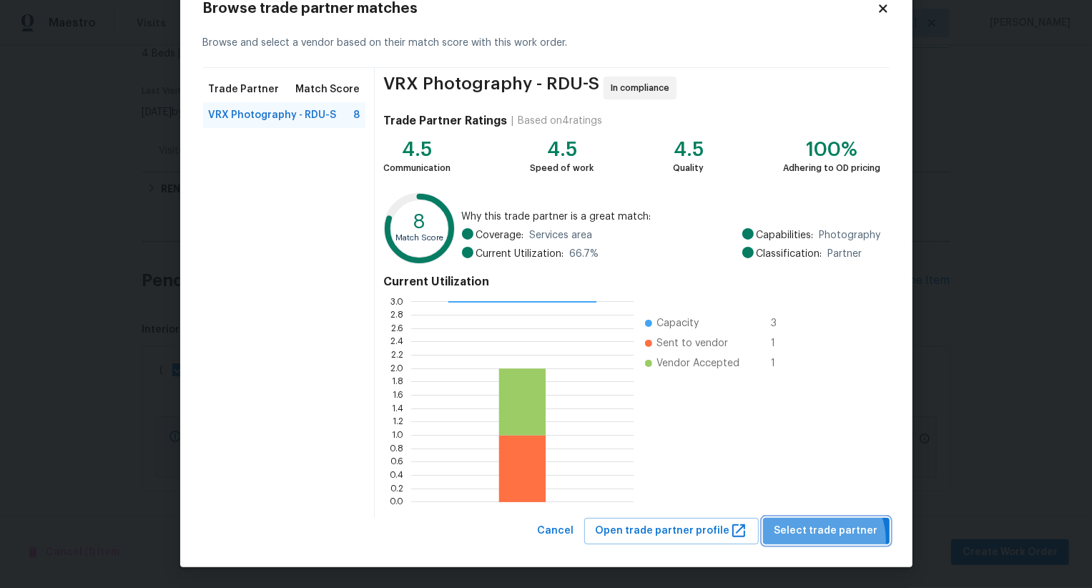
click at [823, 539] on button "Select trade partner" at bounding box center [826, 531] width 127 height 26
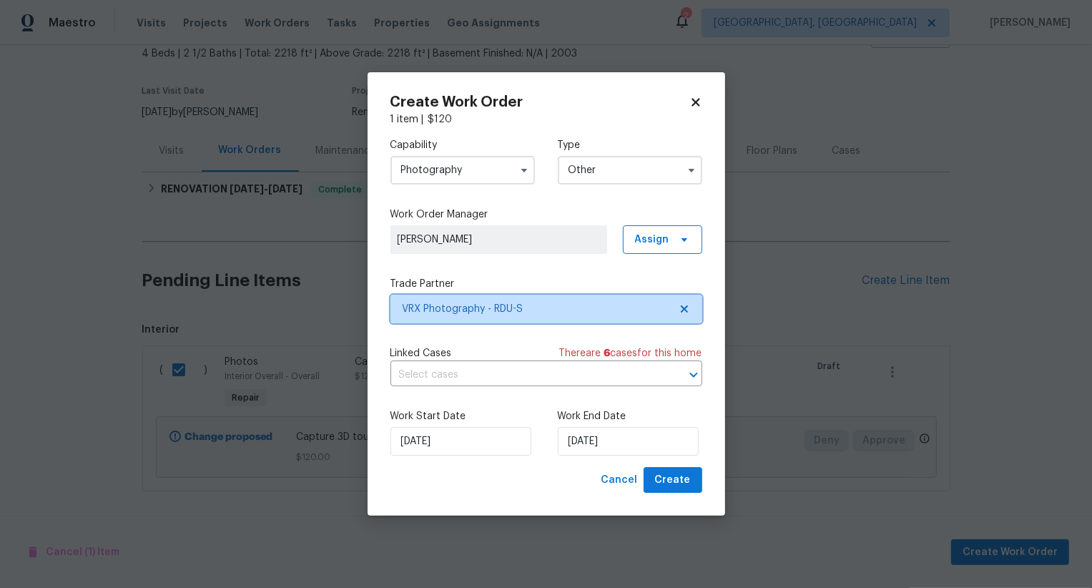
scroll to position [0, 0]
click at [671, 476] on span "Create" at bounding box center [673, 480] width 36 height 18
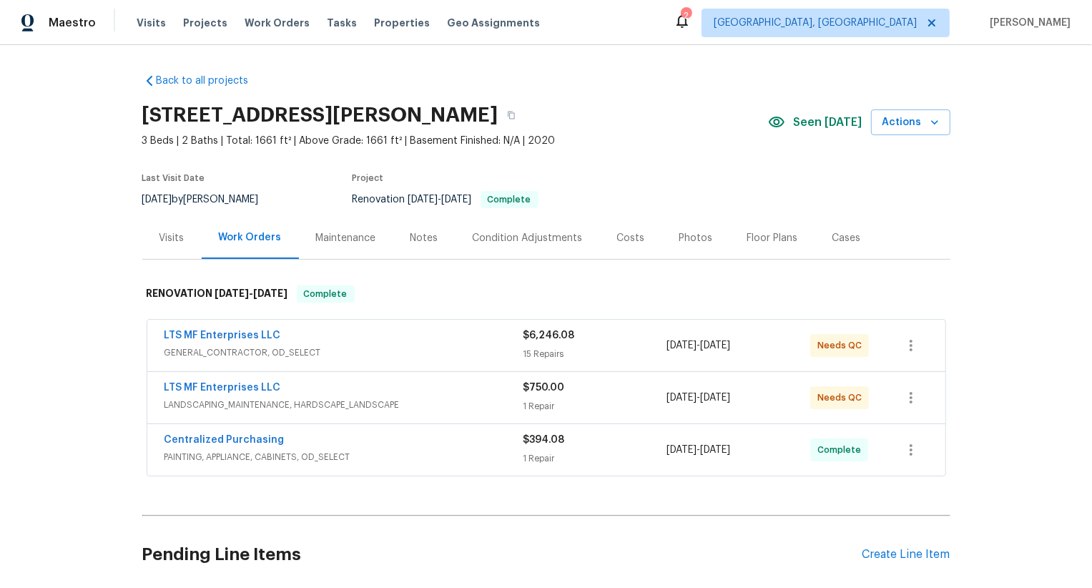
scroll to position [111, 0]
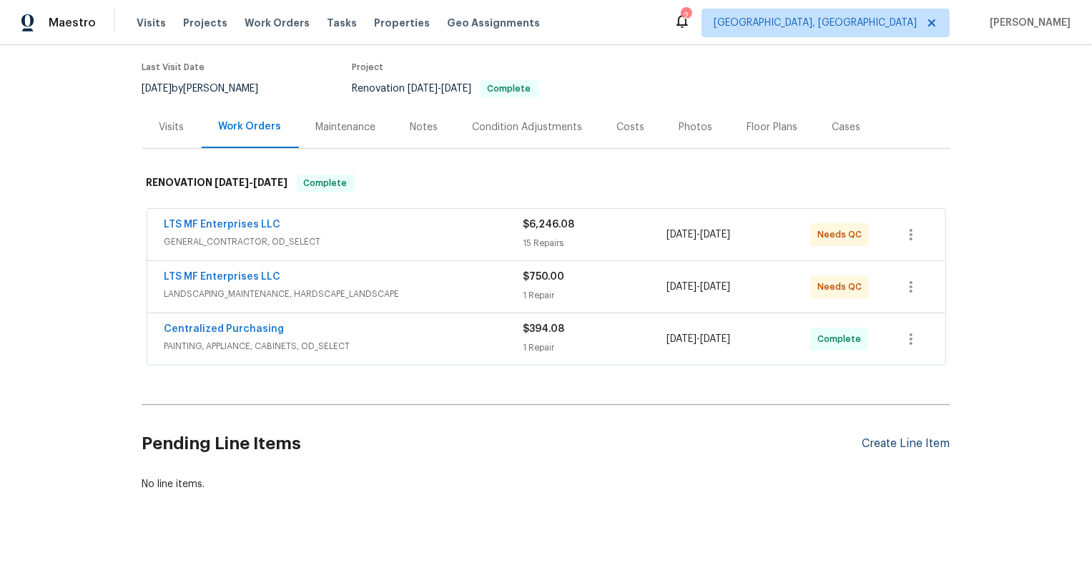
click at [912, 443] on div "Create Line Item" at bounding box center [906, 444] width 88 height 14
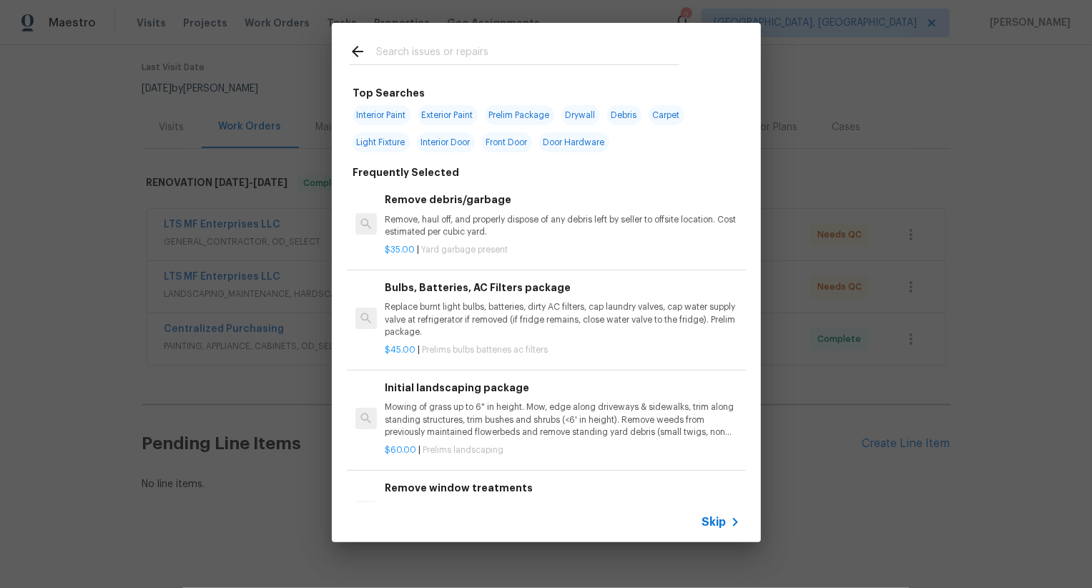
click at [717, 523] on span "Skip" at bounding box center [714, 522] width 24 height 14
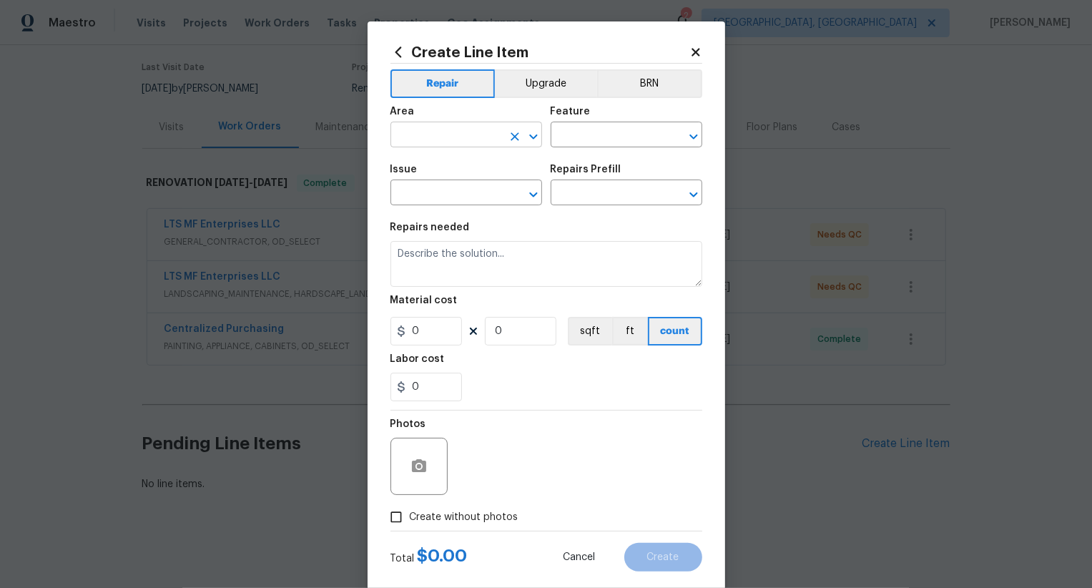
click at [450, 133] on input "text" at bounding box center [446, 136] width 112 height 22
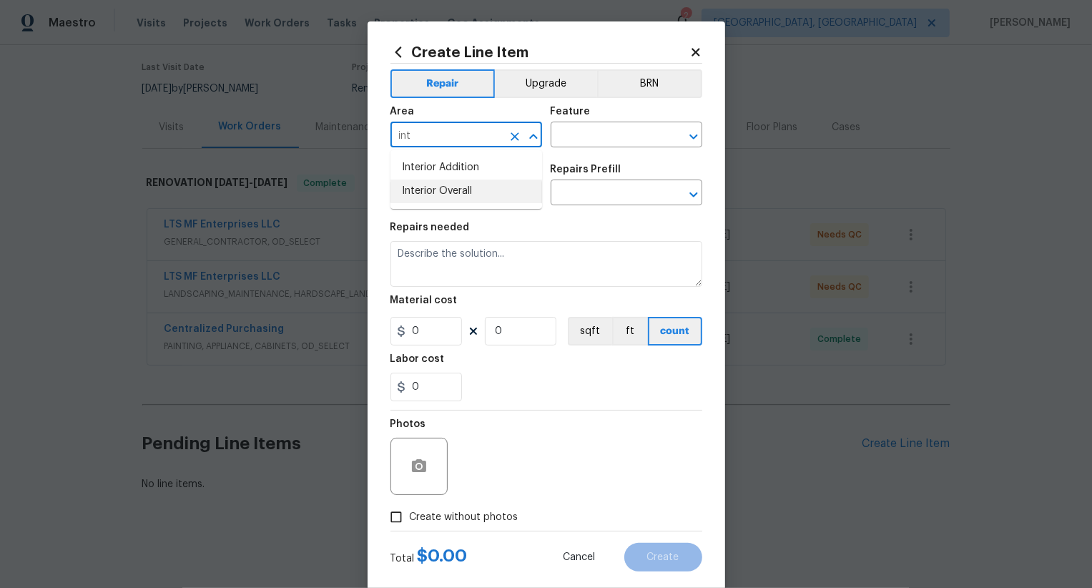
click at [470, 188] on li "Interior Overall" at bounding box center [466, 191] width 152 height 24
type input "Interior Overall"
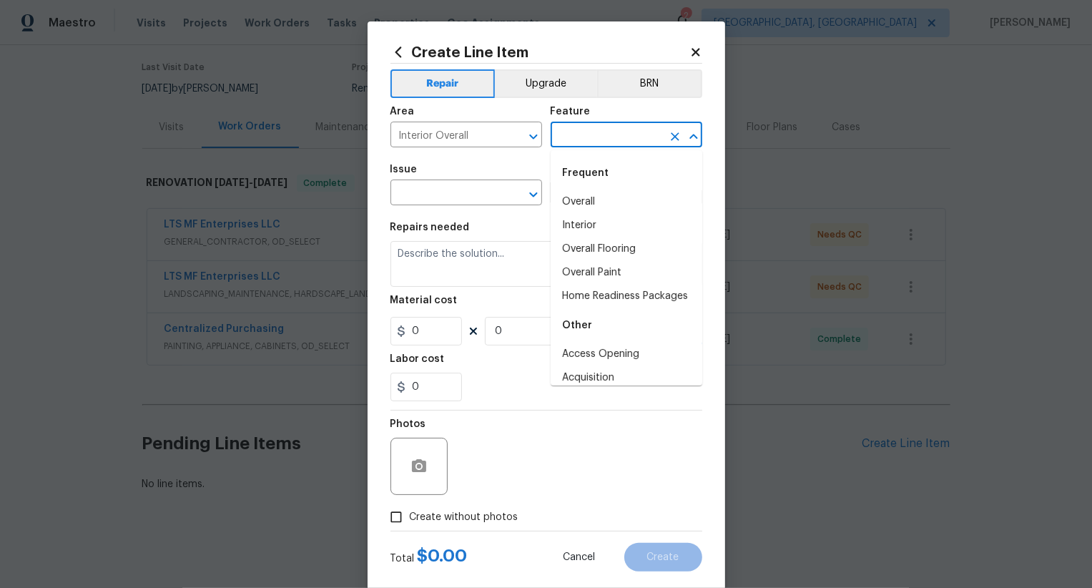
click at [591, 134] on input "text" at bounding box center [607, 136] width 112 height 22
click at [593, 193] on li "Overall" at bounding box center [627, 202] width 152 height 24
type input "Overall"
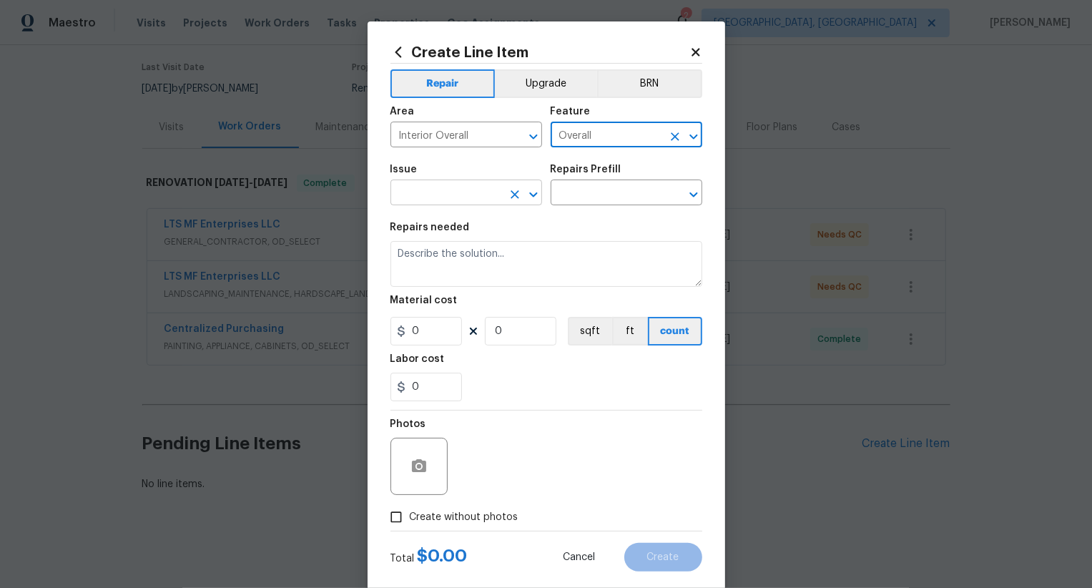
click at [474, 194] on input "text" at bounding box center [446, 194] width 112 height 22
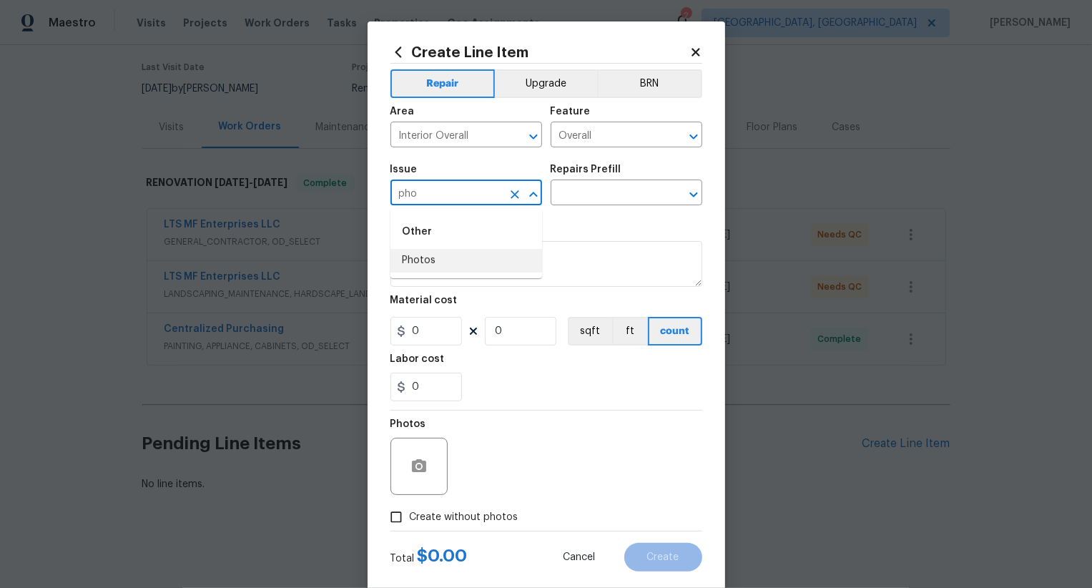
click at [470, 254] on li "Photos" at bounding box center [466, 261] width 152 height 24
type input "Photos"
drag, startPoint x: 574, startPoint y: 209, endPoint x: 581, endPoint y: 202, distance: 9.1
click at [574, 209] on div "Issue Photos ​ Repairs Prefill ​" at bounding box center [546, 185] width 312 height 58
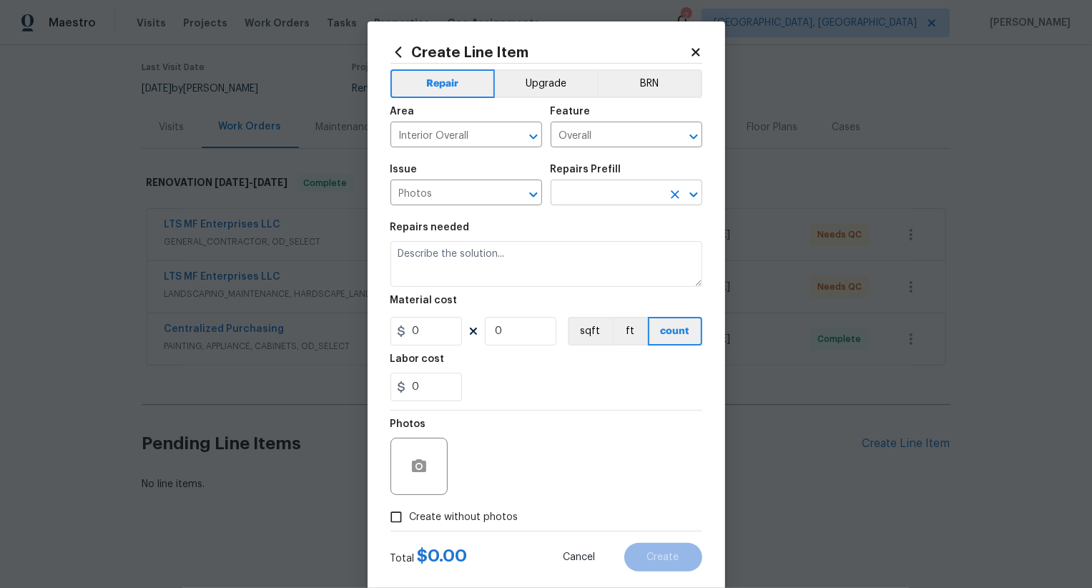
click at [586, 197] on input "text" at bounding box center [607, 194] width 112 height 22
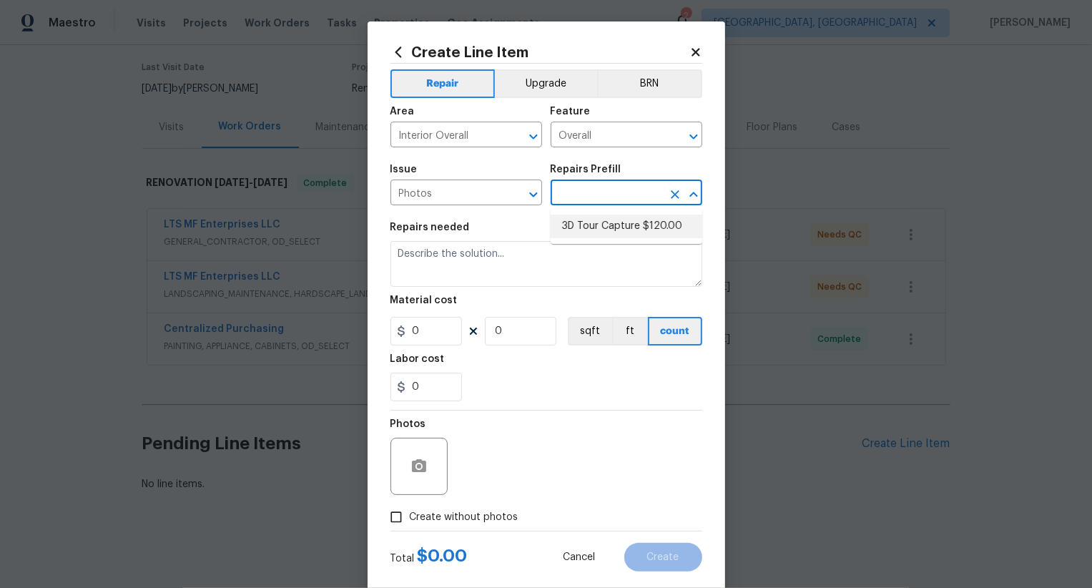
click at [593, 230] on li "3D Tour Capture $120.00" at bounding box center [627, 227] width 152 height 24
type input "3D Tour Capture $120.00"
type textarea "Capture 3D tour of home"
type input "120"
type input "1"
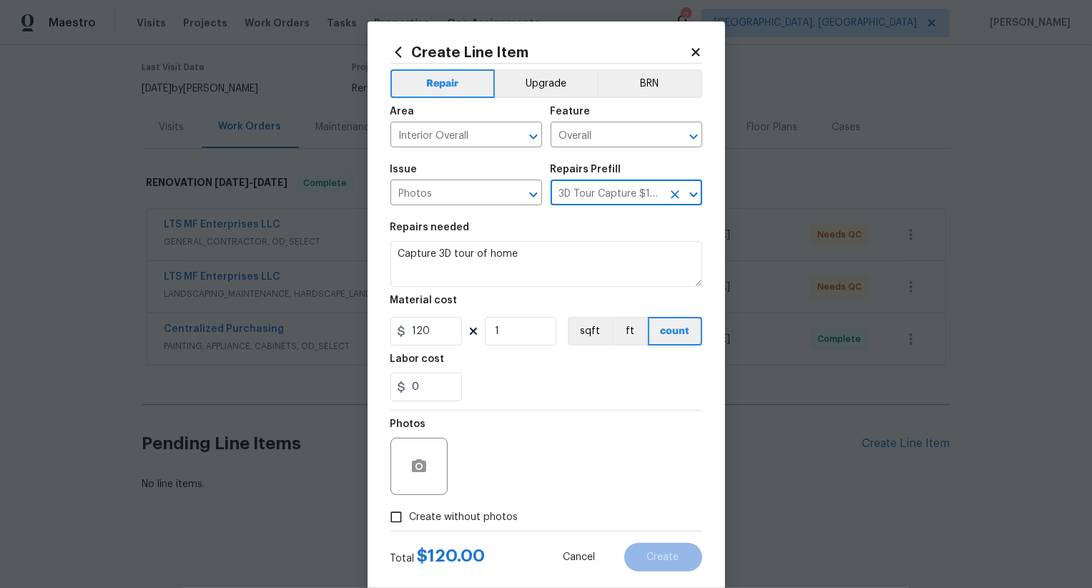
scroll to position [28, 0]
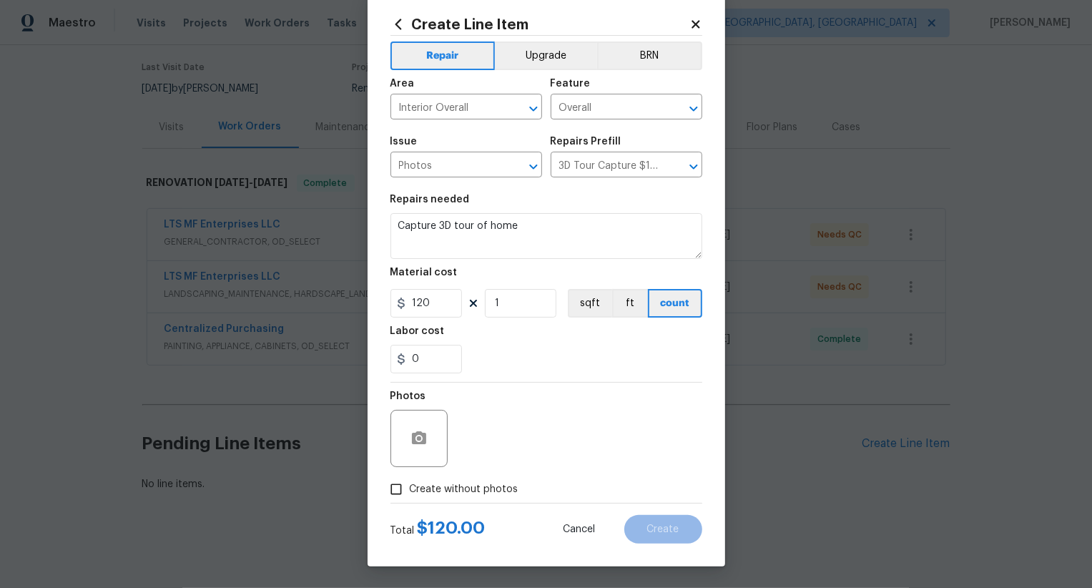
click at [480, 484] on span "Create without photos" at bounding box center [464, 489] width 109 height 15
click at [410, 484] on input "Create without photos" at bounding box center [396, 488] width 27 height 27
checkbox input "true"
type textarea "."
click at [677, 541] on button "Create" at bounding box center [663, 529] width 78 height 29
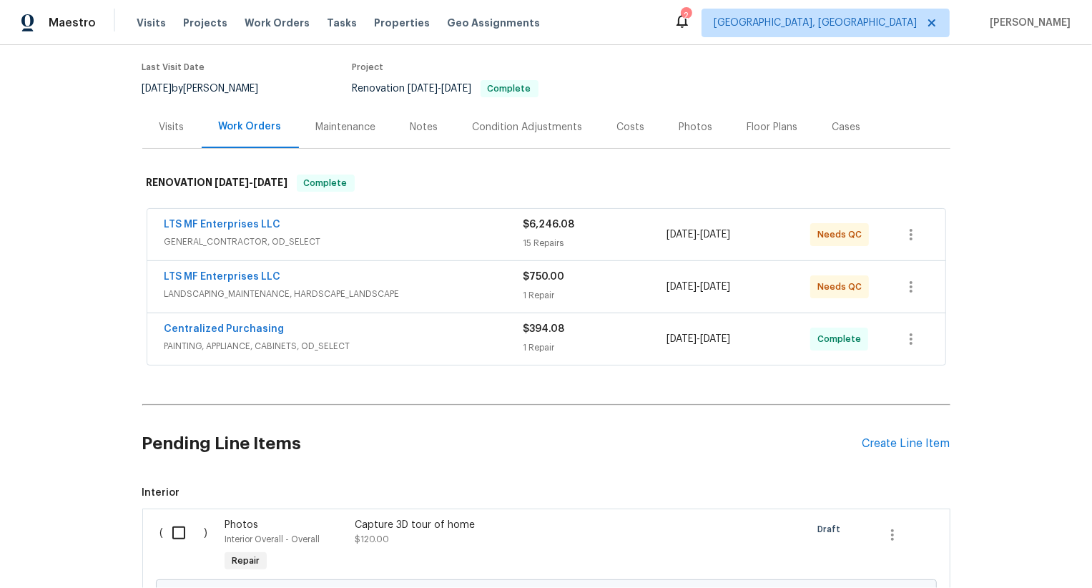
scroll to position [273, 0]
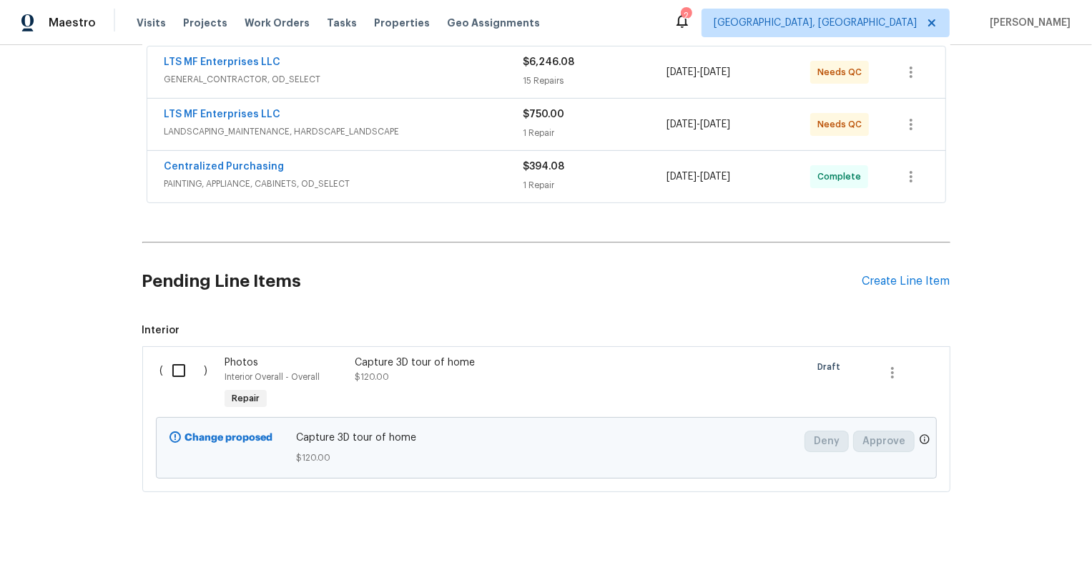
click at [186, 371] on input "checkbox" at bounding box center [184, 370] width 41 height 30
checkbox input "true"
click at [1011, 535] on div "Cancel (1) Item Create Work Order" at bounding box center [546, 552] width 1092 height 73
click at [1008, 554] on span "Create Work Order" at bounding box center [1009, 552] width 95 height 18
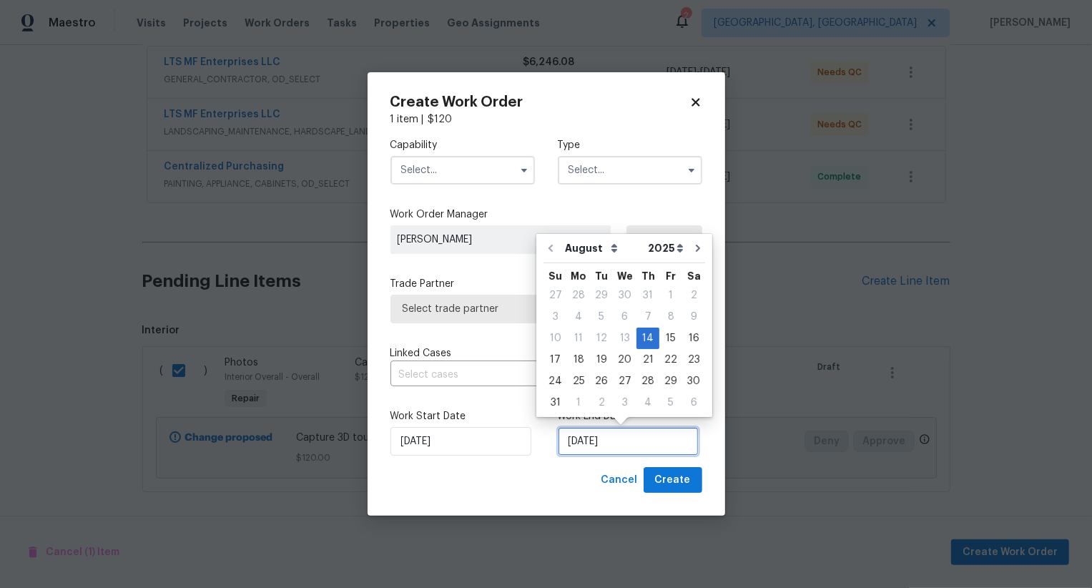
click at [597, 437] on input "14/08/2025" at bounding box center [628, 441] width 141 height 29
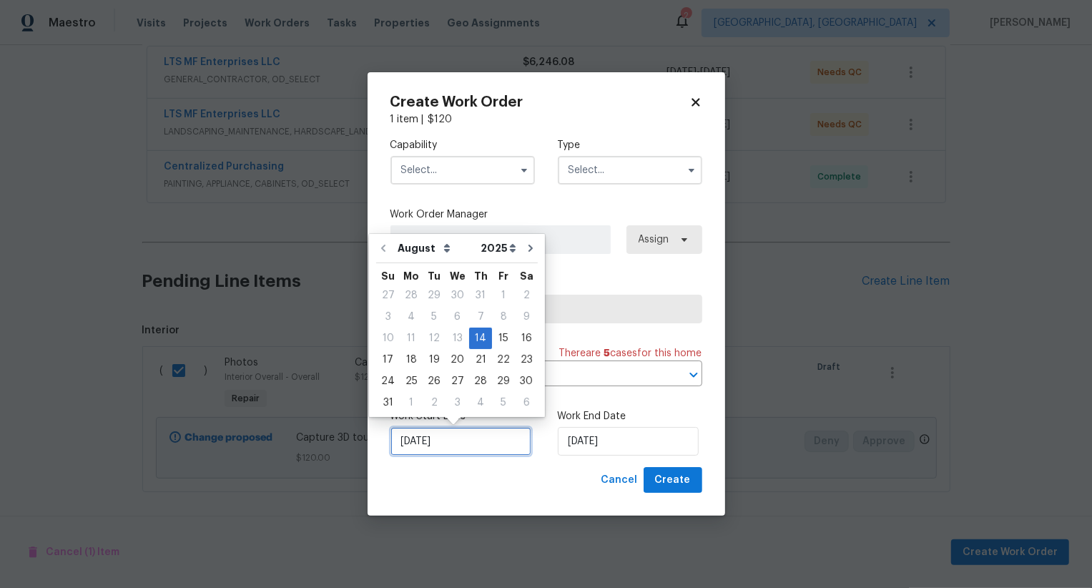
click at [465, 433] on input "14/08/2025" at bounding box center [460, 441] width 141 height 29
click at [495, 335] on div "15" at bounding box center [503, 338] width 23 height 20
type input "15/08/2025"
type input "[DATE]"
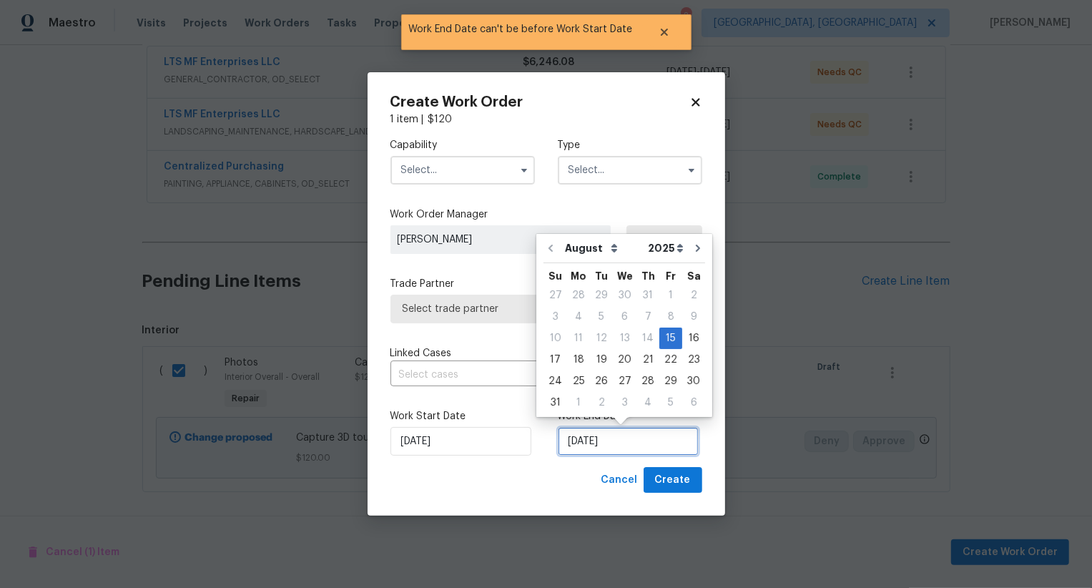
click at [590, 433] on input "[DATE]" at bounding box center [628, 441] width 141 height 29
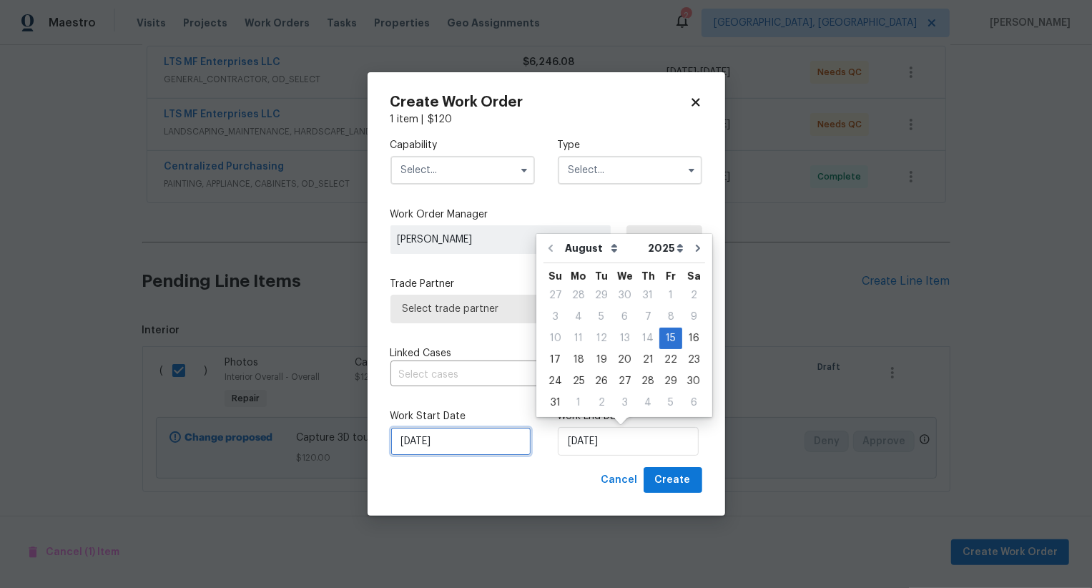
click at [405, 443] on input "[DATE]" at bounding box center [460, 441] width 141 height 29
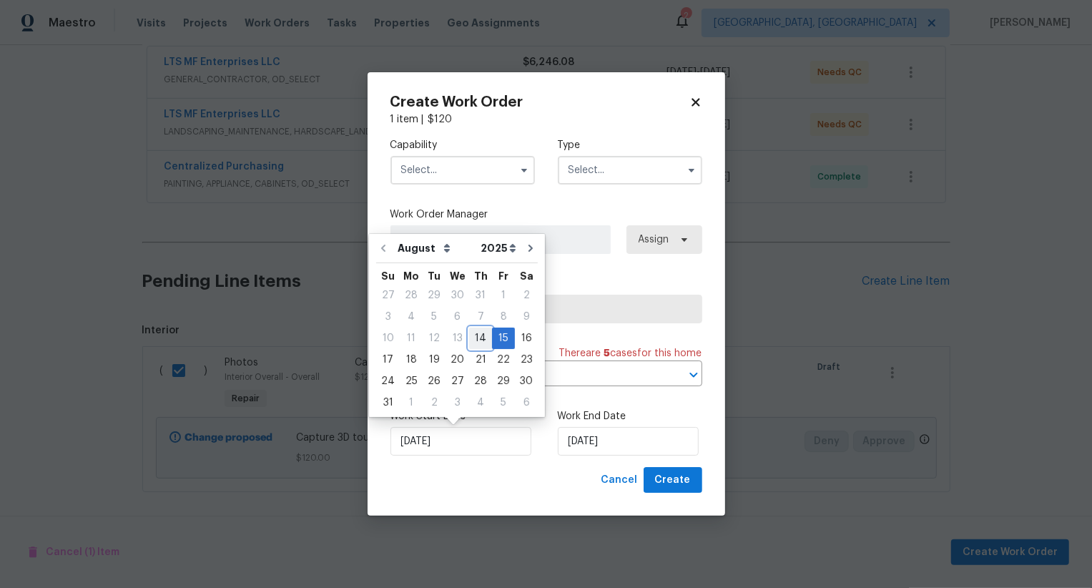
click at [481, 336] on div "14" at bounding box center [480, 338] width 23 height 20
type input "[DATE]"
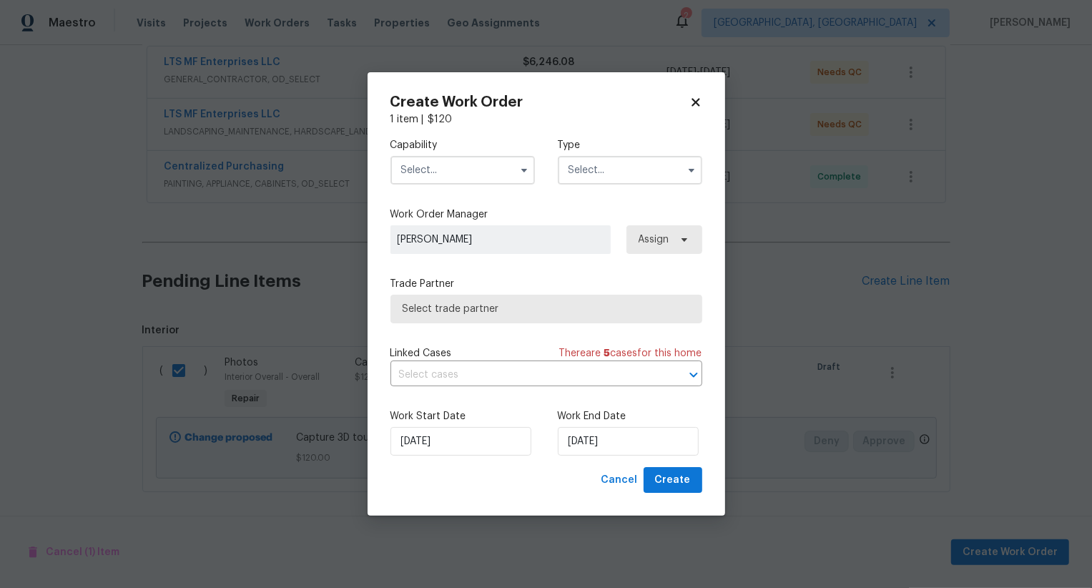
click at [494, 168] on input "text" at bounding box center [462, 170] width 144 height 29
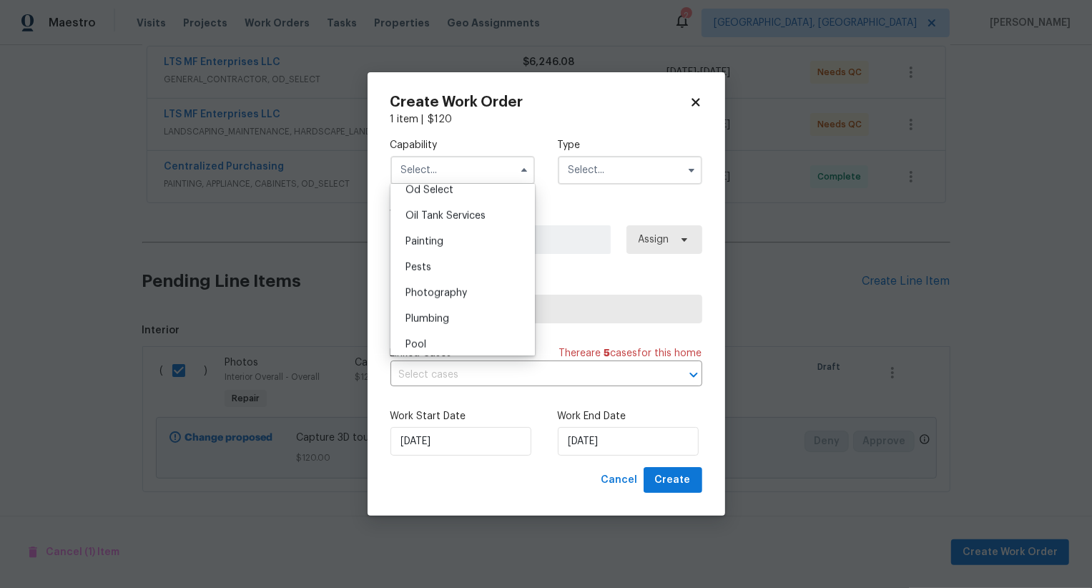
scroll to position [1150, 0]
click at [481, 302] on div "Photography" at bounding box center [462, 303] width 137 height 26
type input "Photography"
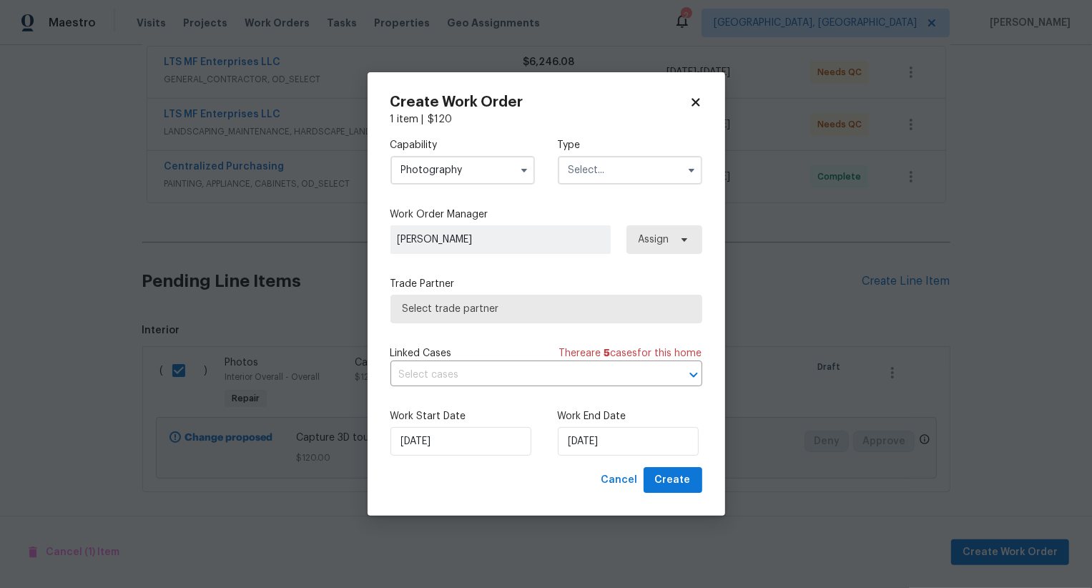
click at [639, 160] on input "text" at bounding box center [630, 170] width 144 height 29
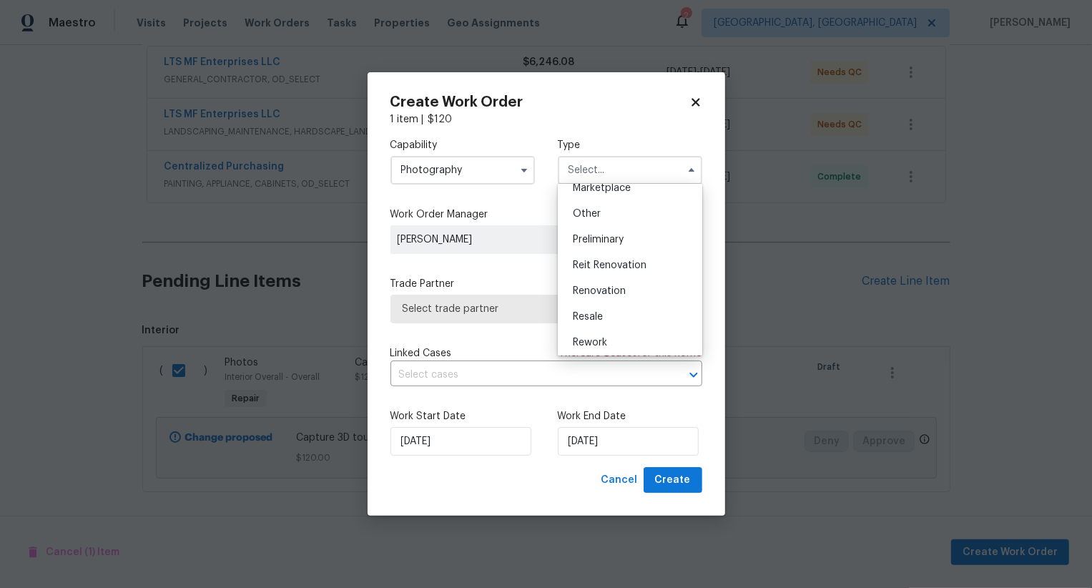
scroll to position [267, 0]
click at [630, 225] on div "Other" at bounding box center [629, 216] width 137 height 26
type input "Other"
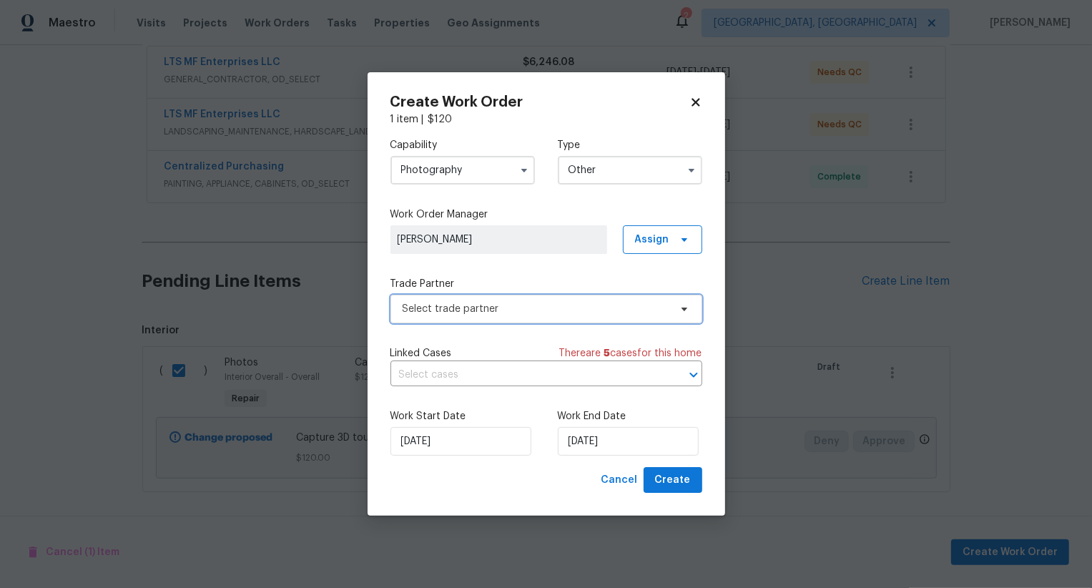
click at [547, 309] on span "Select trade partner" at bounding box center [536, 309] width 267 height 14
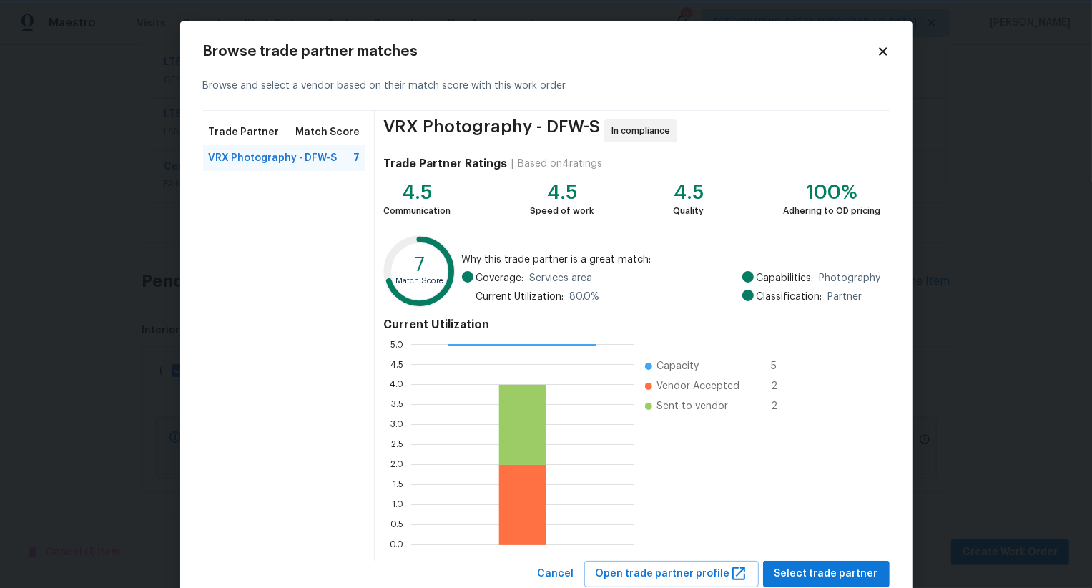
scroll to position [43, 0]
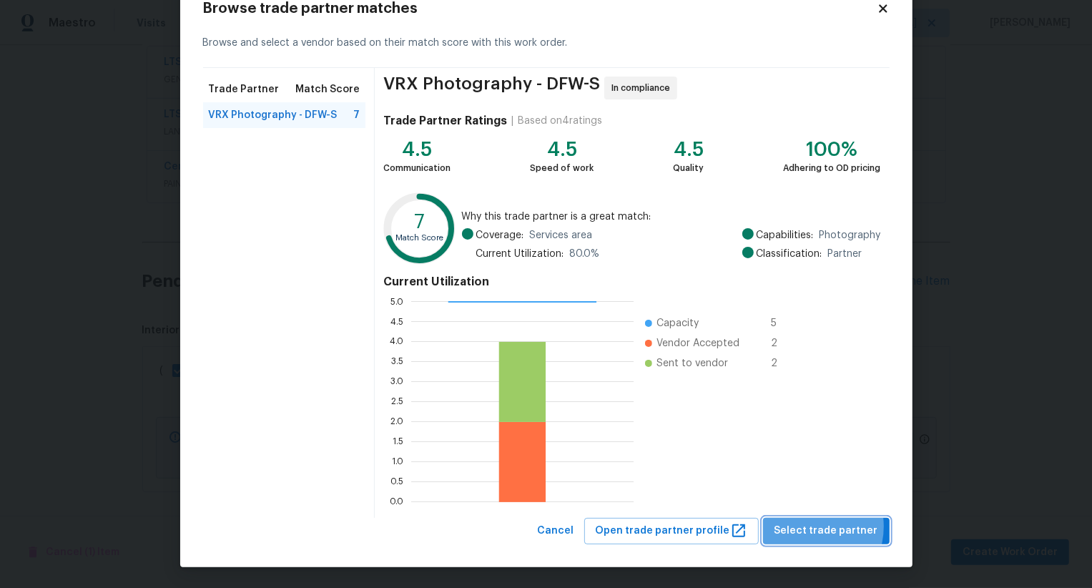
click at [816, 526] on span "Select trade partner" at bounding box center [826, 531] width 104 height 18
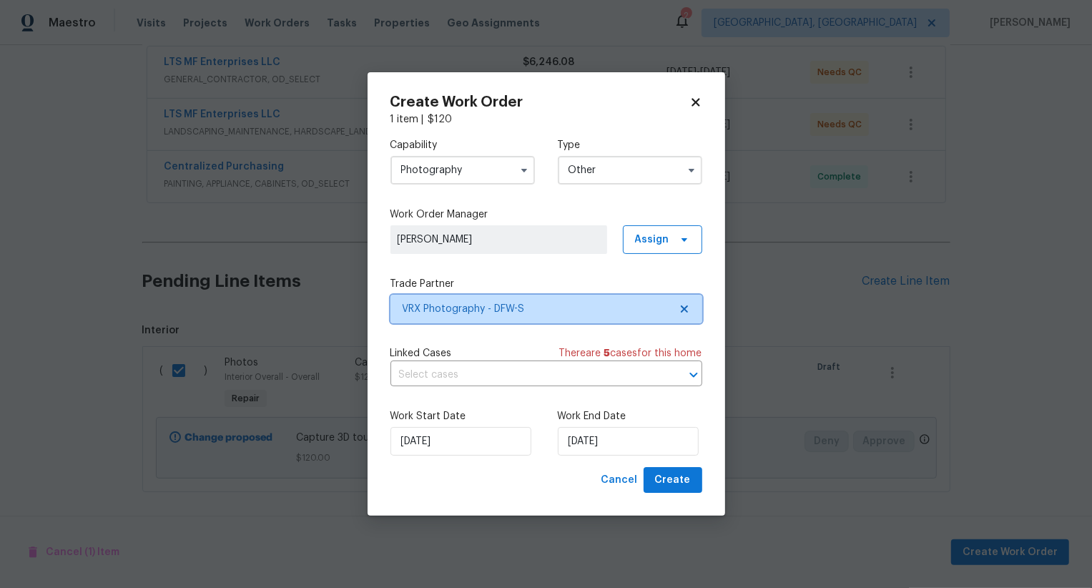
scroll to position [0, 0]
click at [686, 474] on span "Create" at bounding box center [673, 480] width 36 height 18
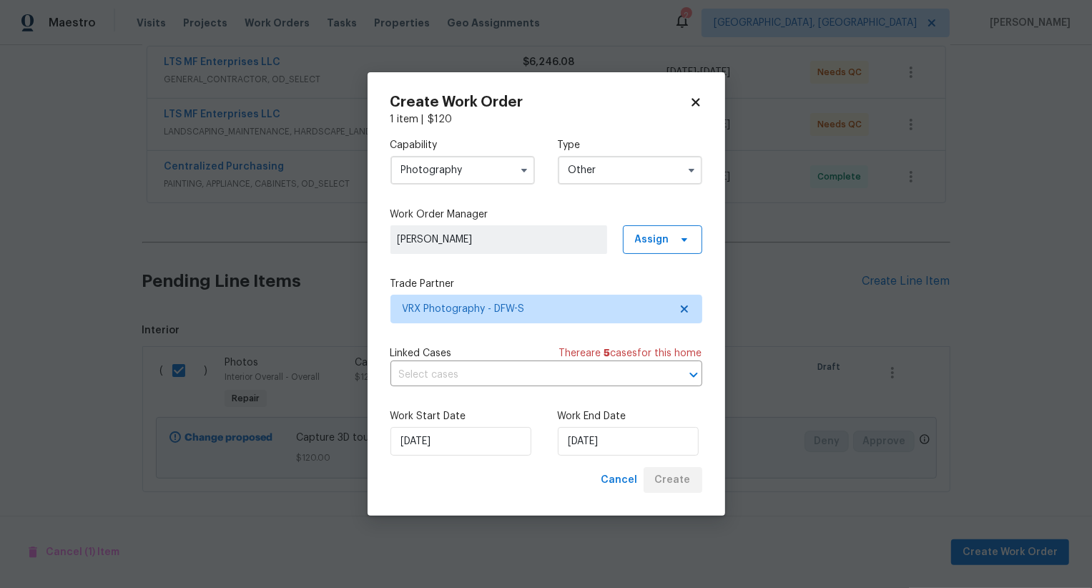
checkbox input "false"
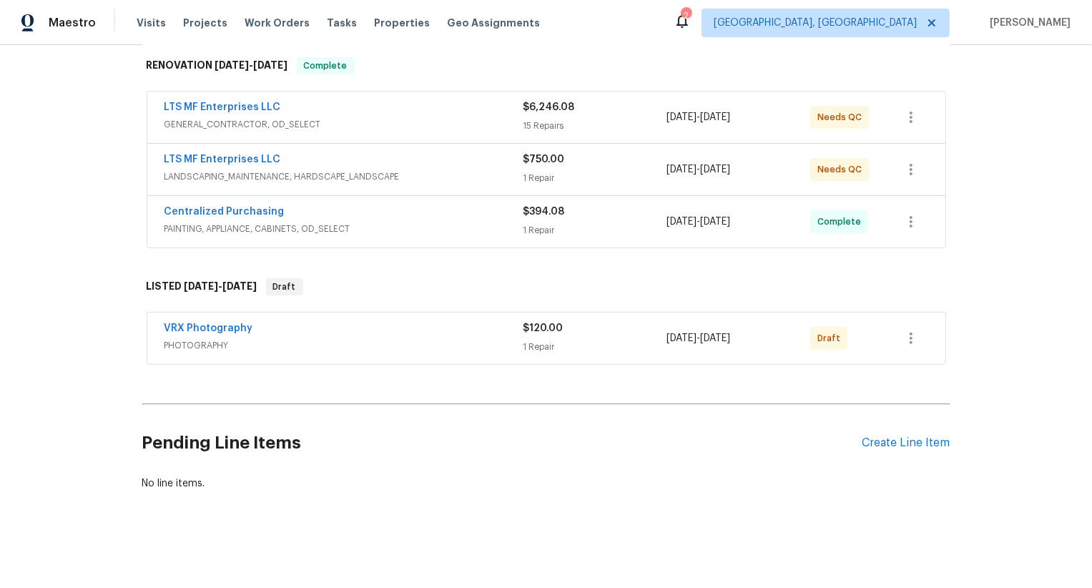
scroll to position [227, 0]
click at [910, 338] on icon "button" at bounding box center [910, 339] width 3 height 11
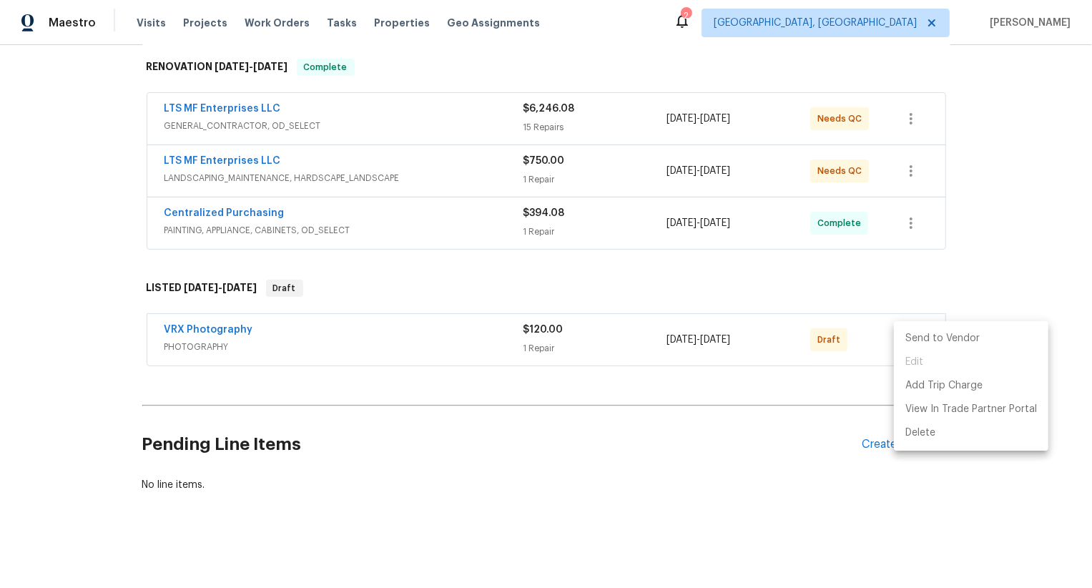
click at [910, 338] on li "Send to Vendor" at bounding box center [971, 339] width 154 height 24
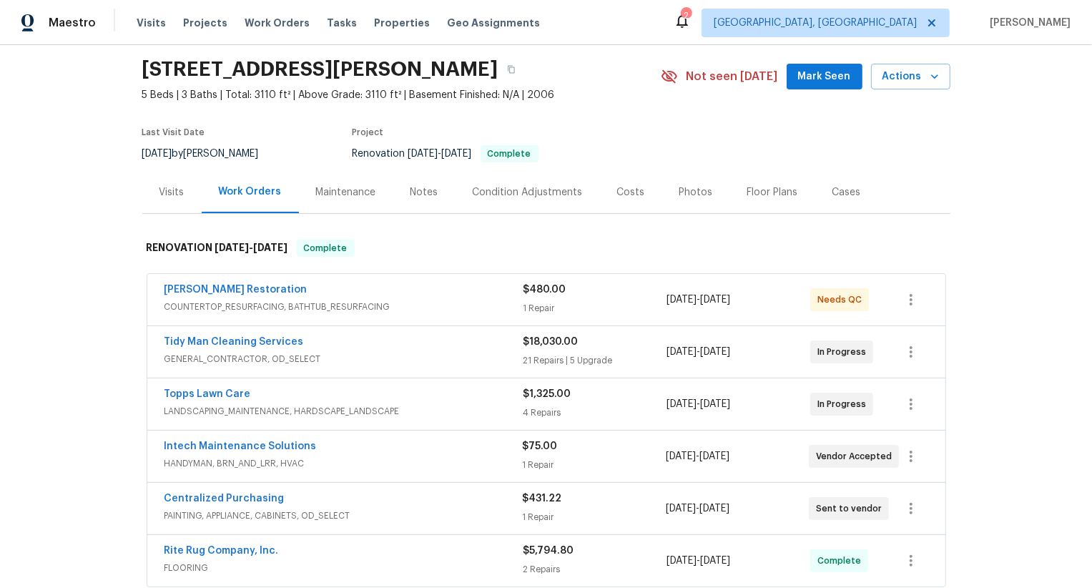
scroll to position [133, 0]
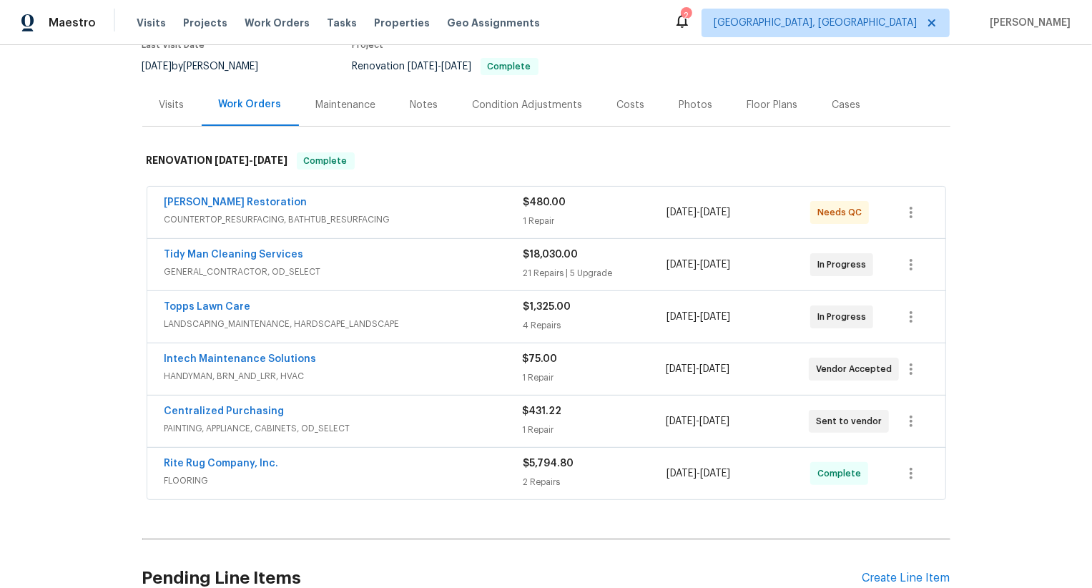
click at [353, 369] on span "HANDYMAN, BRN_AND_LRR, HVAC" at bounding box center [343, 376] width 358 height 14
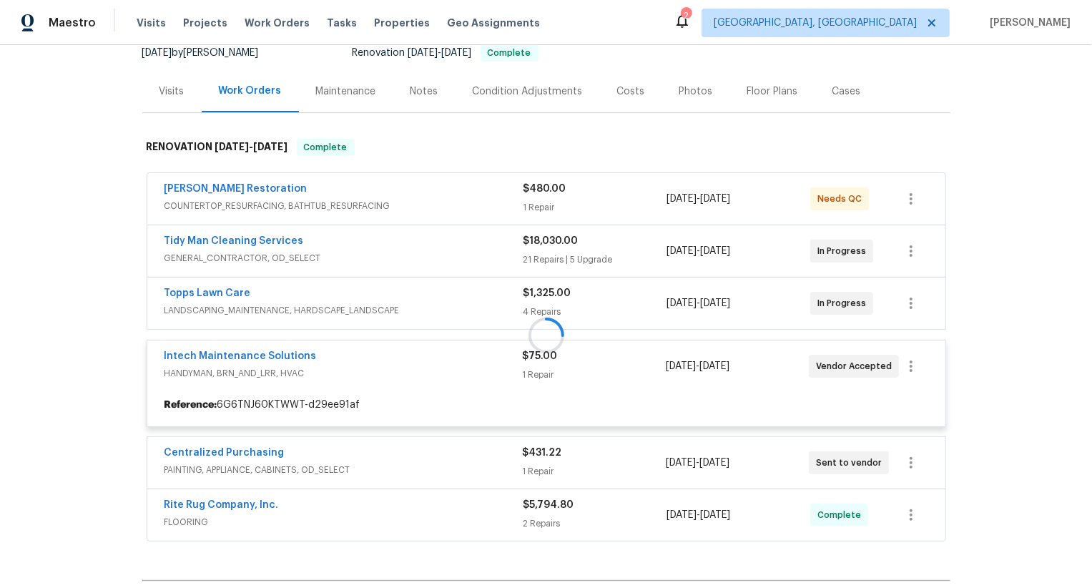
scroll to position [149, 0]
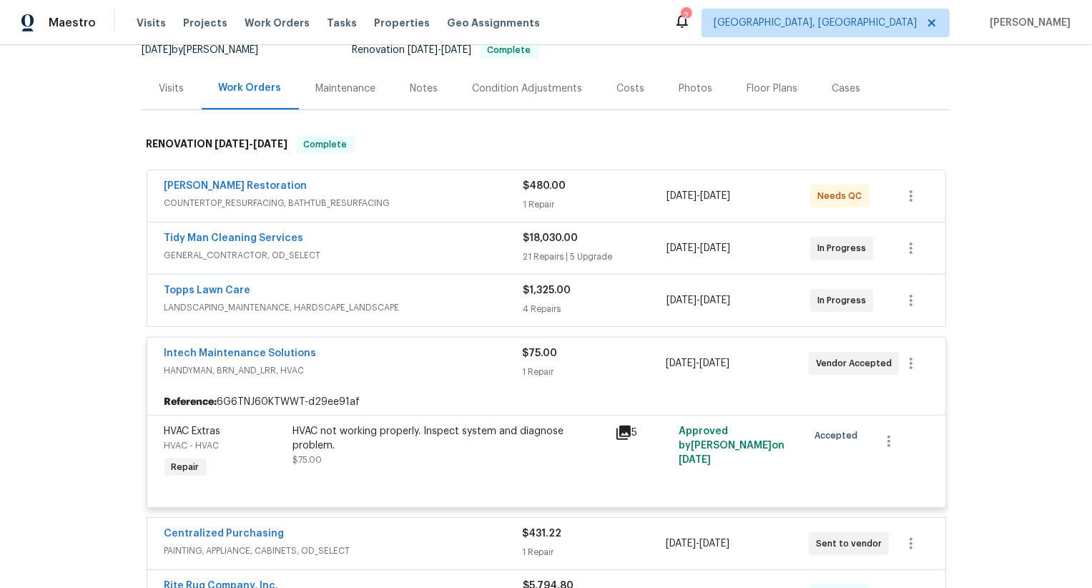
click at [361, 360] on div "Intech Maintenance Solutions" at bounding box center [343, 354] width 358 height 17
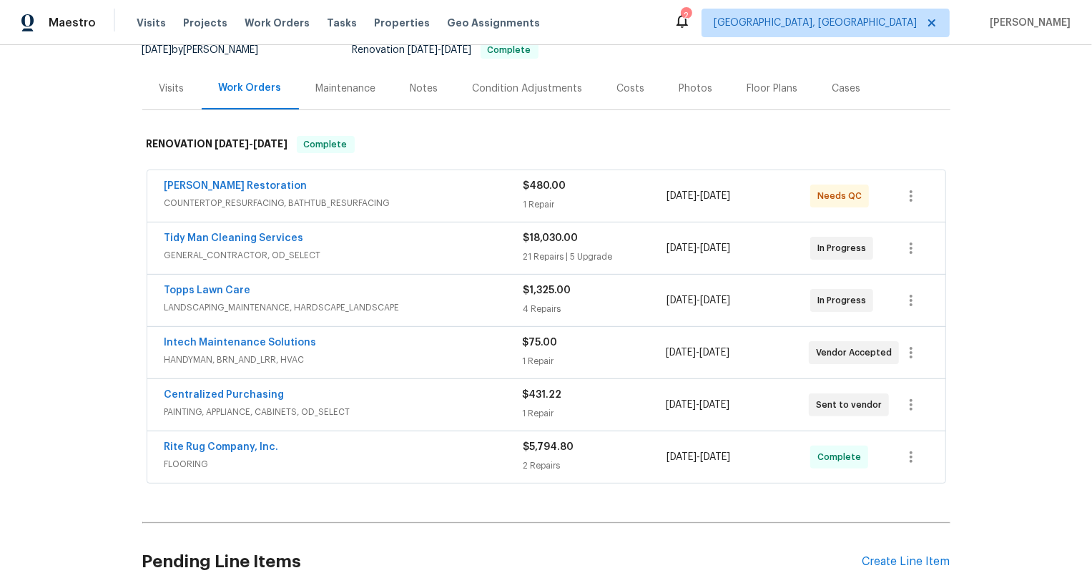
click at [144, 284] on div "[PERSON_NAME] Restoration COUNTERTOP_RESURFACING, BATHTUB_RESURFACING $480.00 1…" at bounding box center [546, 327] width 808 height 320
copy link "Topps Lawn Care"
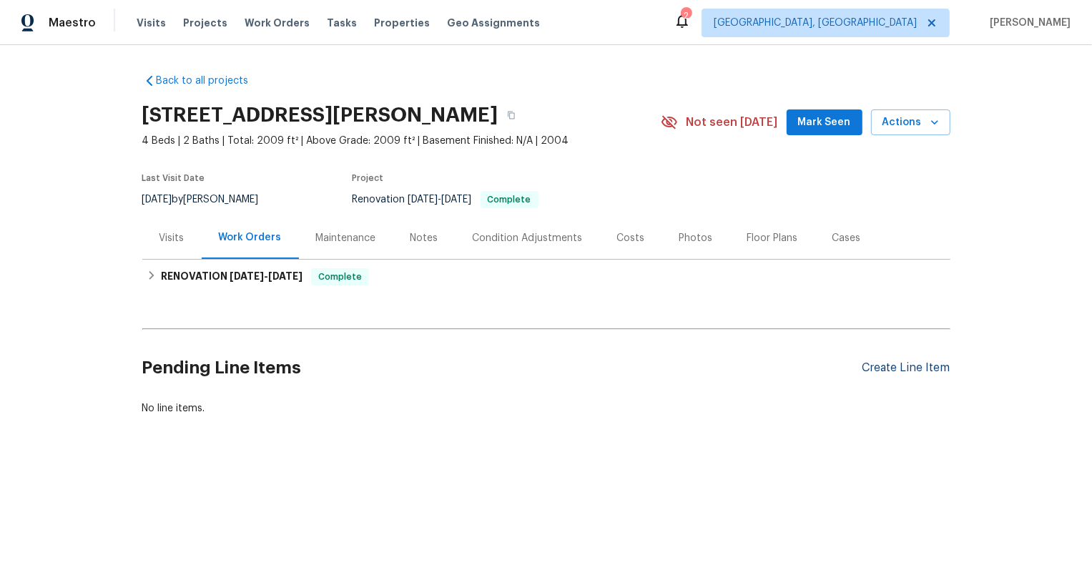
click at [910, 370] on div "Create Line Item" at bounding box center [906, 368] width 88 height 14
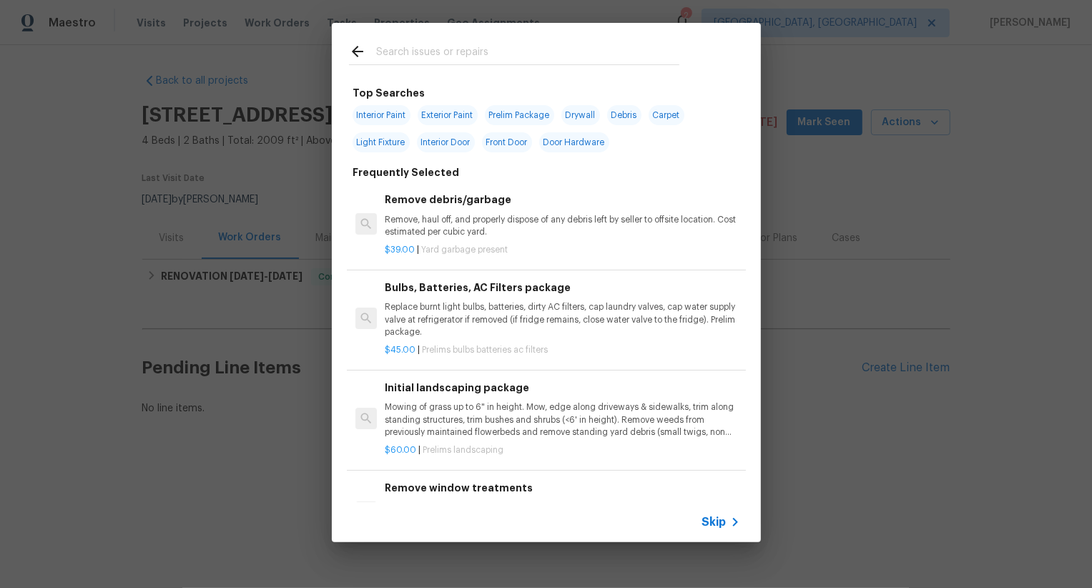
click at [718, 524] on span "Skip" at bounding box center [714, 522] width 24 height 14
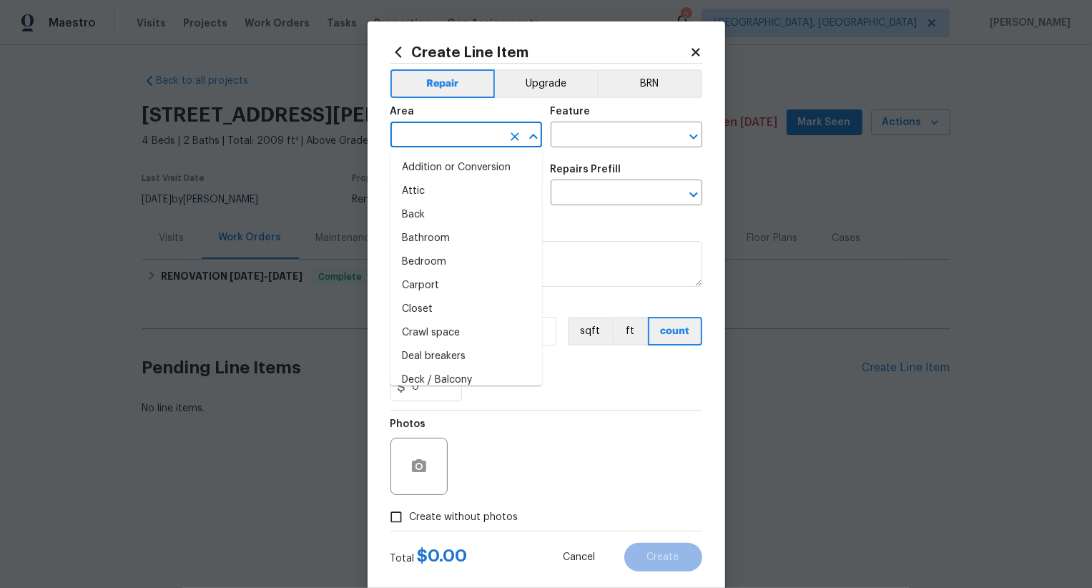
click at [466, 128] on input "text" at bounding box center [446, 136] width 112 height 22
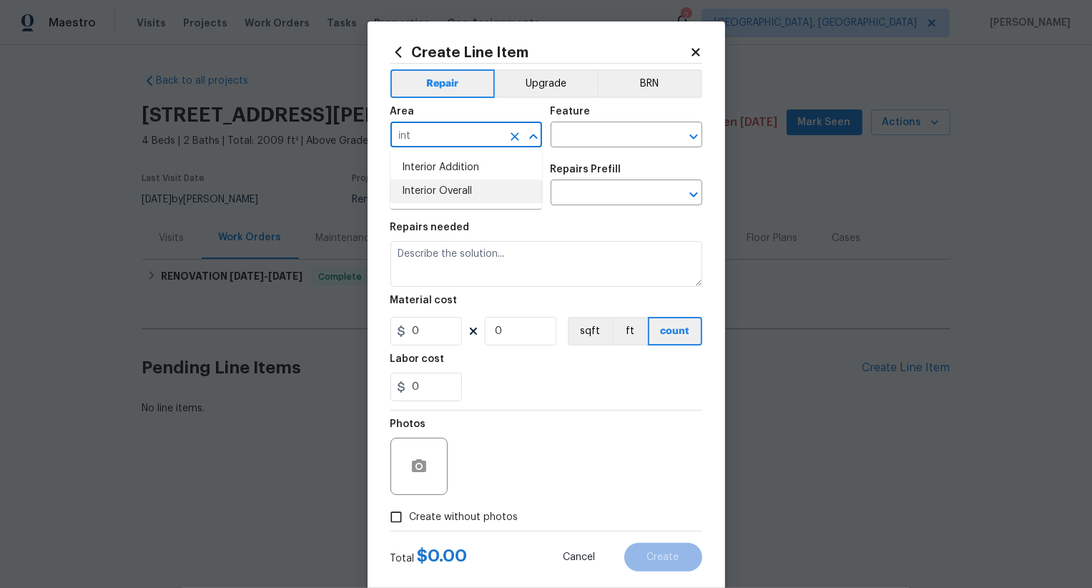
click at [480, 187] on li "Interior Overall" at bounding box center [466, 191] width 152 height 24
type input "Interior Overall"
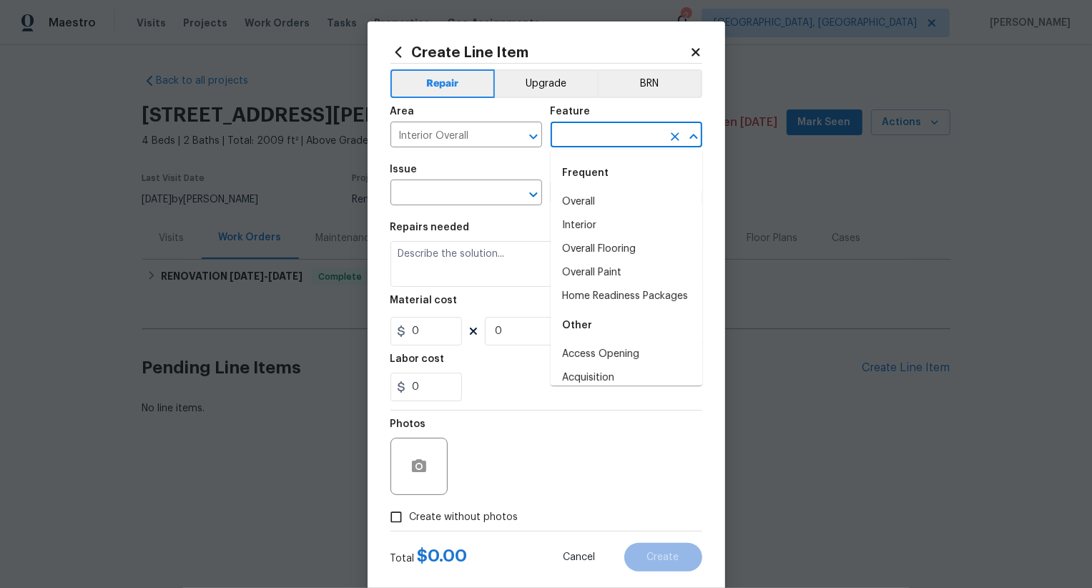
click at [590, 141] on input "text" at bounding box center [607, 136] width 112 height 22
click at [590, 192] on li "Overall" at bounding box center [627, 202] width 152 height 24
type input "Overall"
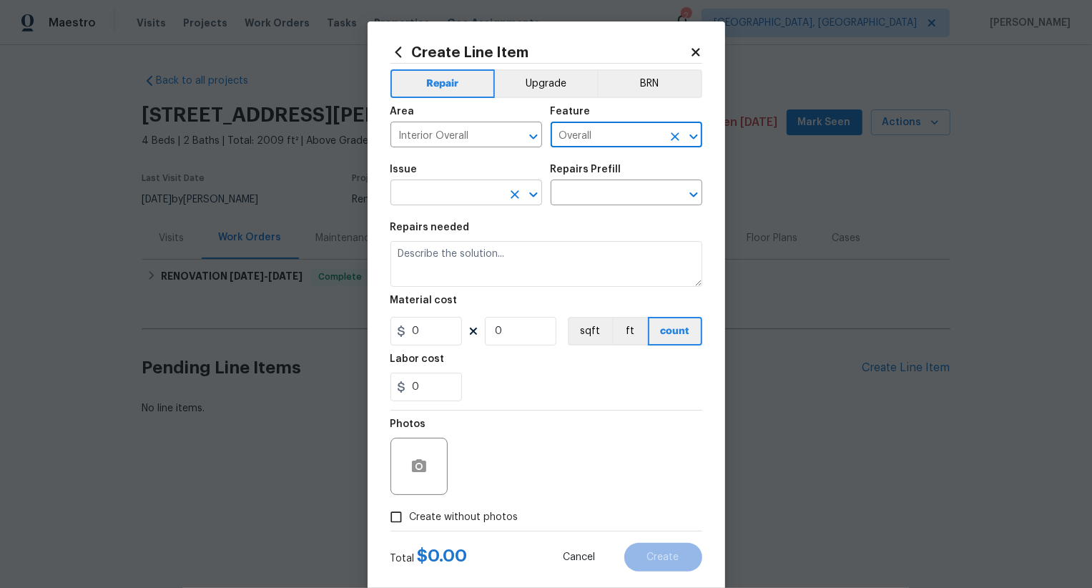
click at [503, 199] on div "​" at bounding box center [466, 194] width 152 height 22
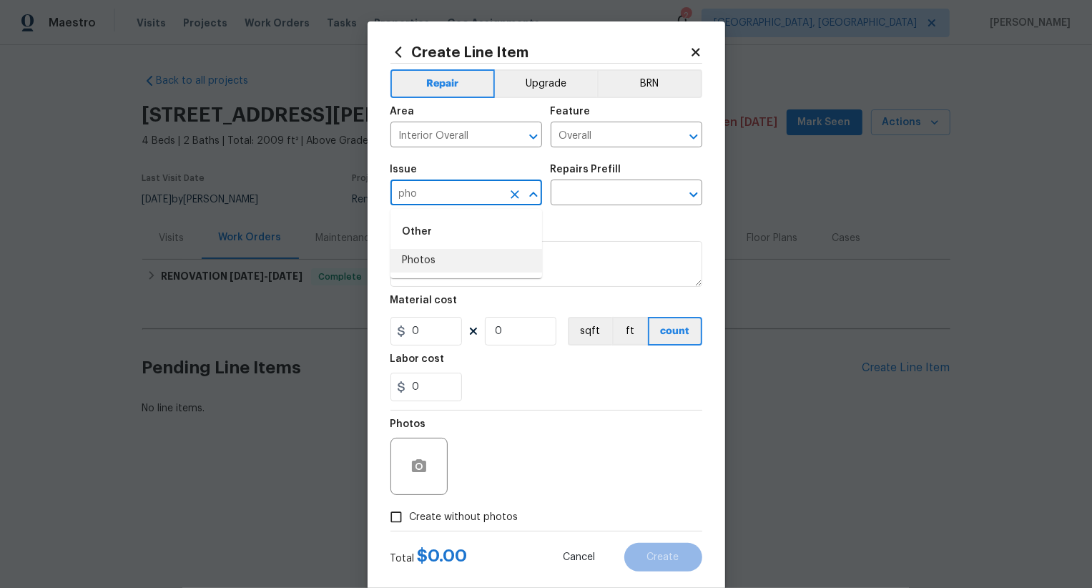
click at [490, 257] on li "Photos" at bounding box center [466, 261] width 152 height 24
type input "Photos"
click at [583, 197] on input "text" at bounding box center [607, 194] width 112 height 22
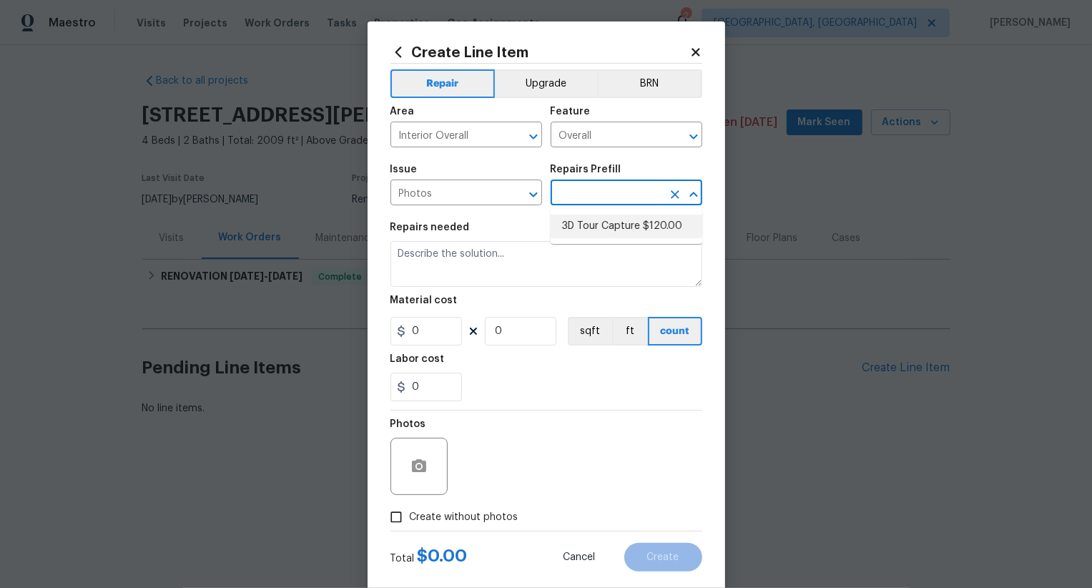
click at [604, 232] on li "3D Tour Capture $120.00" at bounding box center [627, 227] width 152 height 24
type input "3D Tour Capture $120.00"
type textarea "Capture 3D tour of home"
type input "1"
type input "120"
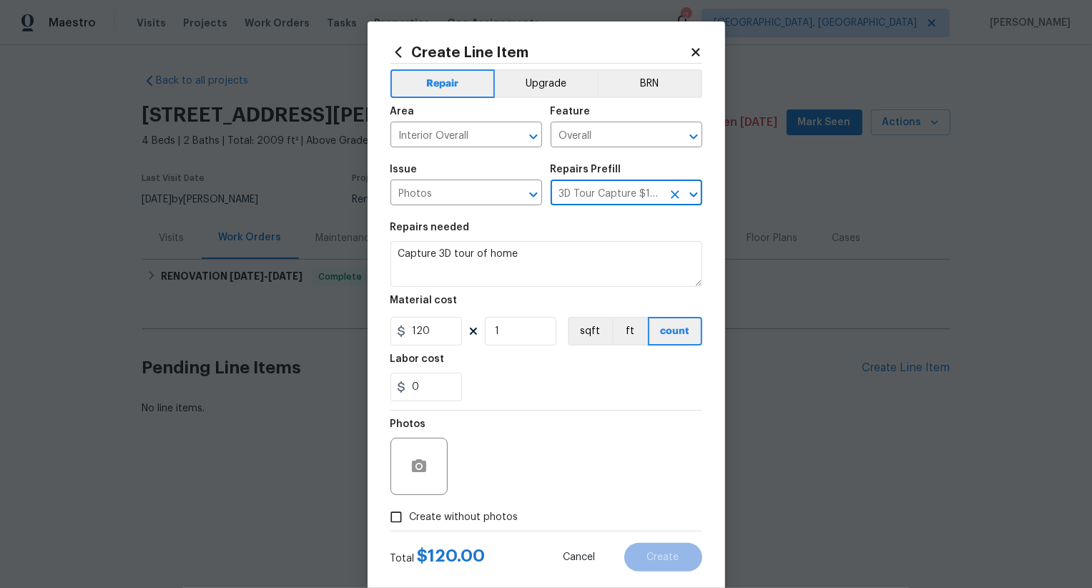
scroll to position [28, 0]
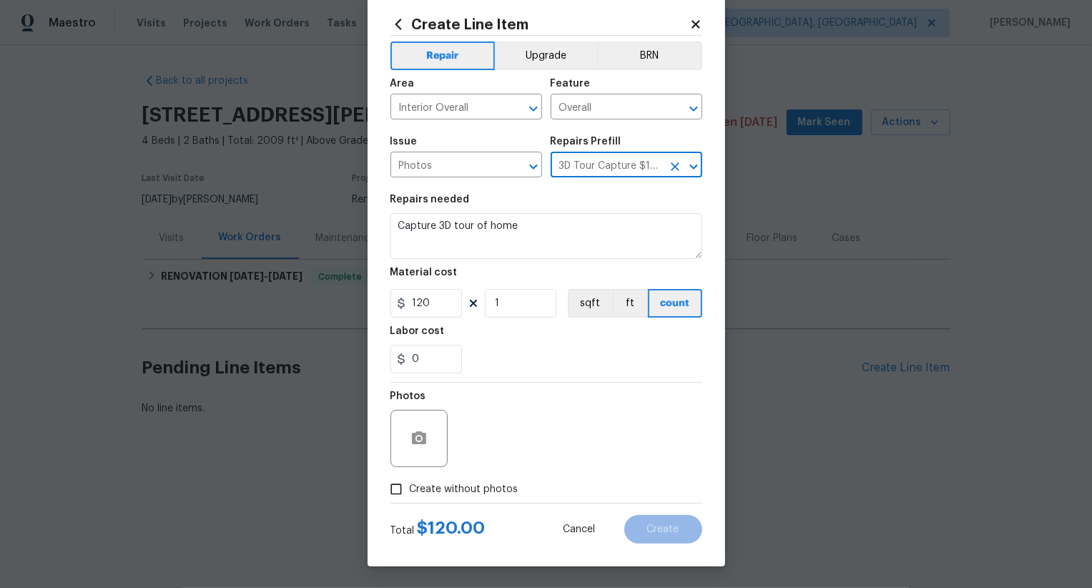
click at [458, 490] on span "Create without photos" at bounding box center [464, 489] width 109 height 15
click at [410, 490] on input "Create without photos" at bounding box center [396, 488] width 27 height 27
checkbox input "true"
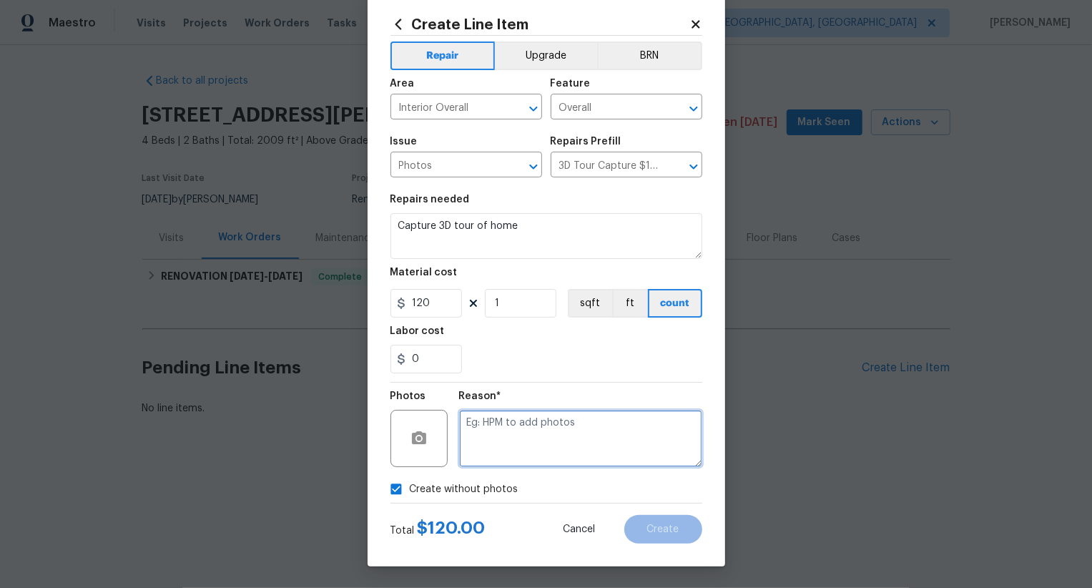
click at [511, 449] on textarea at bounding box center [580, 438] width 243 height 57
type textarea ".."
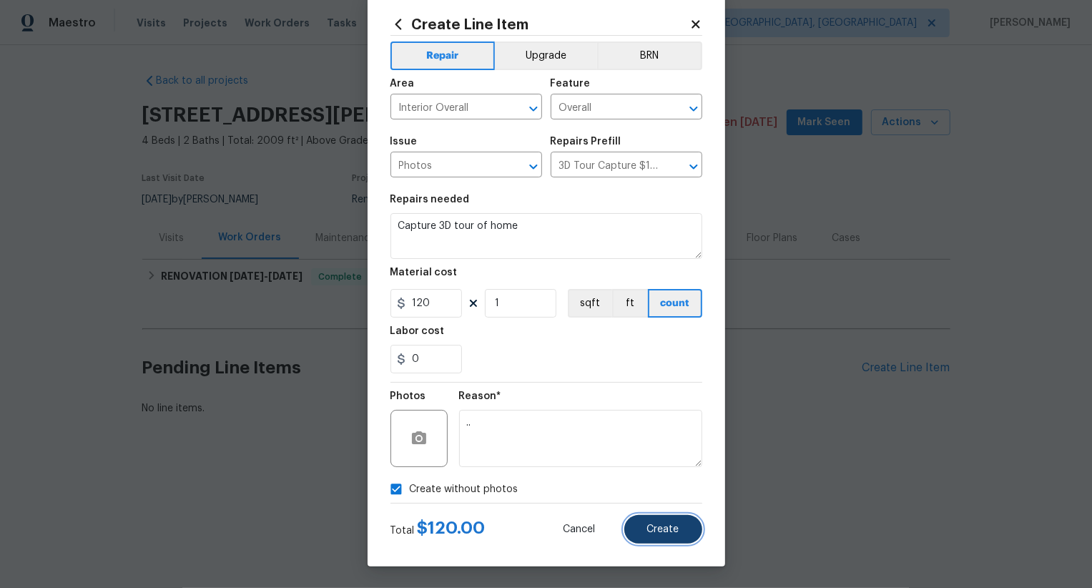
click at [664, 533] on span "Create" at bounding box center [663, 529] width 32 height 11
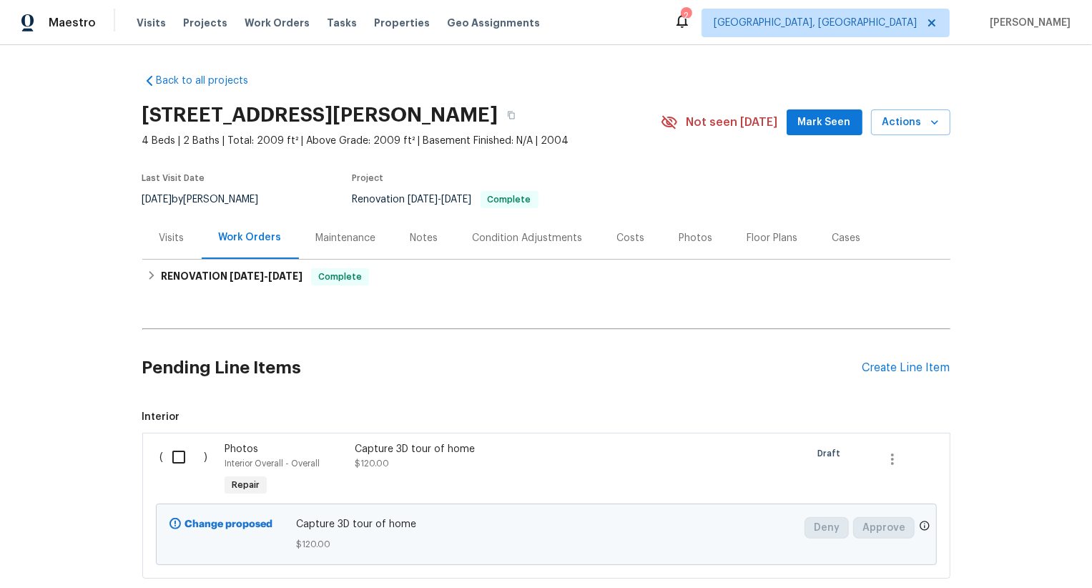
scroll to position [87, 0]
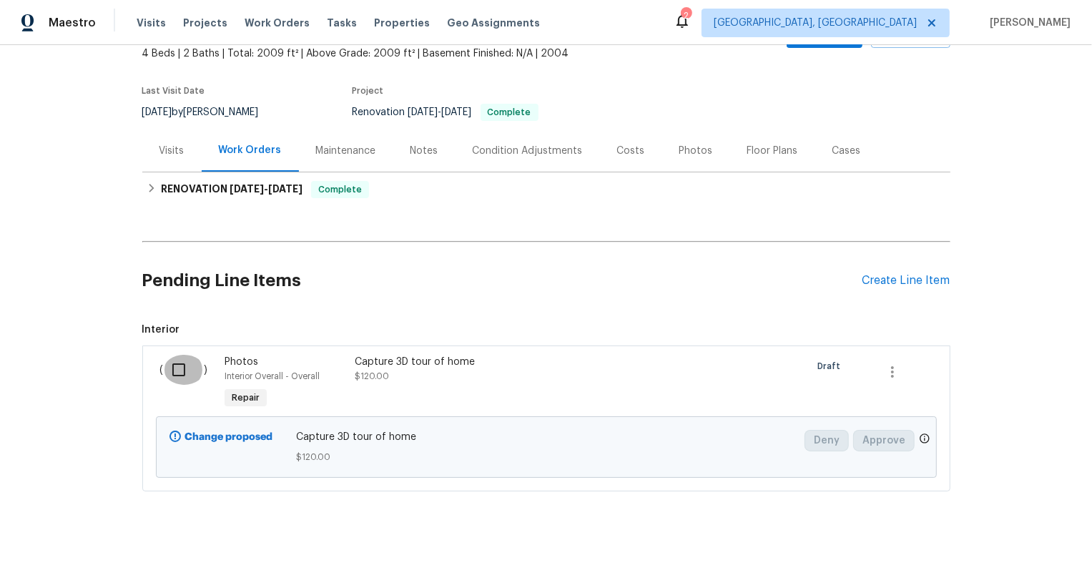
click at [180, 358] on input "checkbox" at bounding box center [184, 370] width 41 height 30
checkbox input "true"
click at [999, 551] on span "Create Work Order" at bounding box center [1009, 552] width 95 height 18
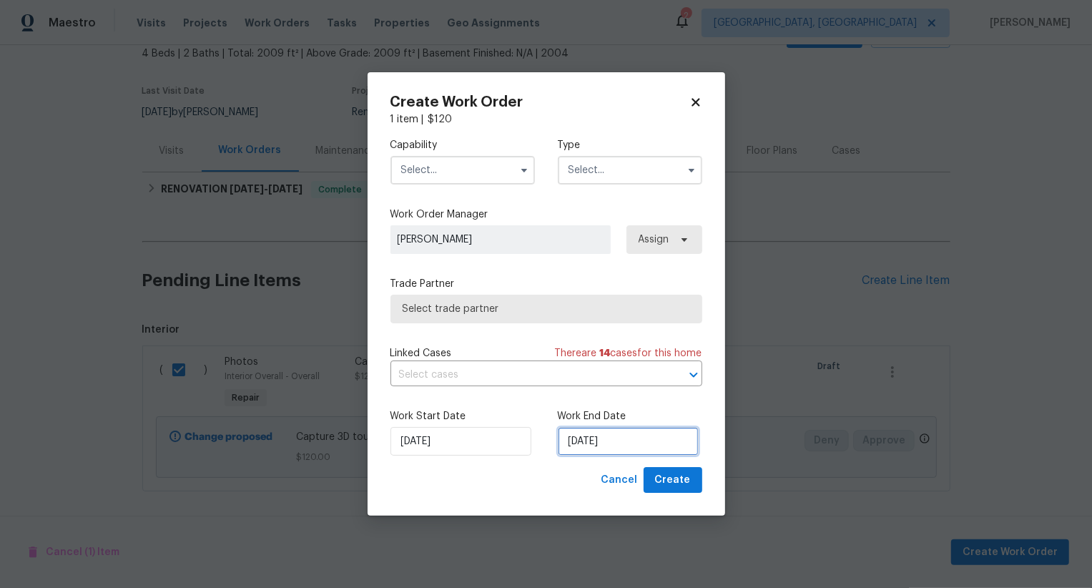
click at [602, 446] on input "[DATE]" at bounding box center [628, 441] width 141 height 29
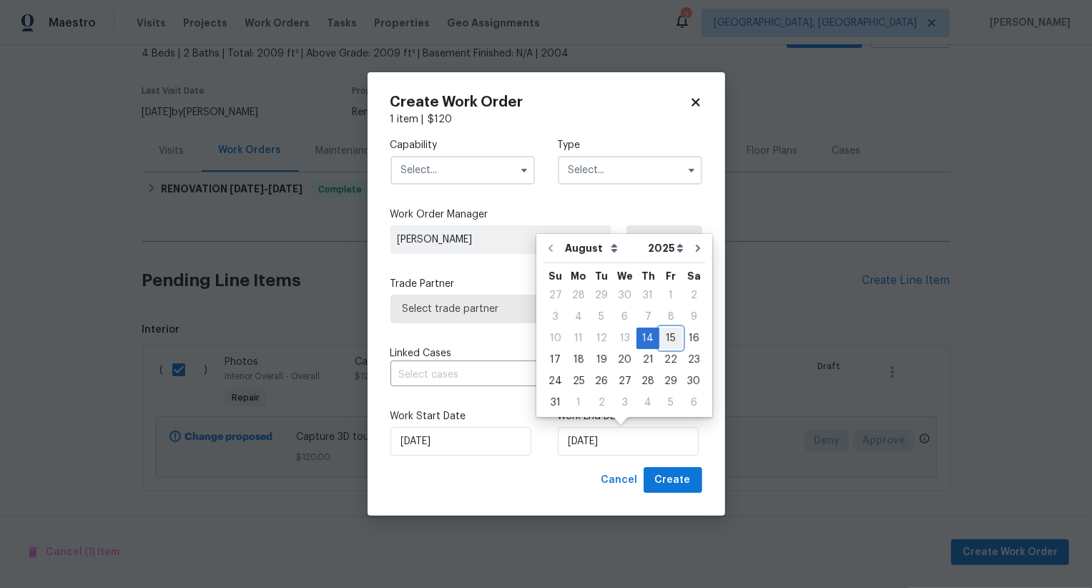
drag, startPoint x: 663, startPoint y: 340, endPoint x: 478, endPoint y: 207, distance: 227.4
click at [482, 209] on body "Maestro Visits Projects Work Orders Tasks Properties Geo Assignments 2 [GEOGRAP…" at bounding box center [546, 294] width 1092 height 588
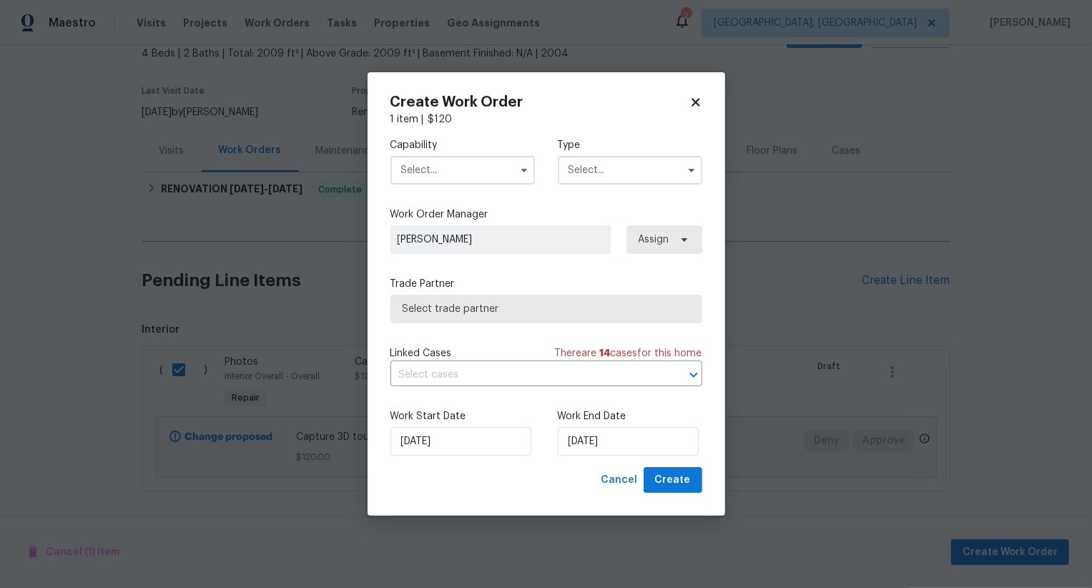
click at [479, 165] on input "text" at bounding box center [462, 170] width 144 height 29
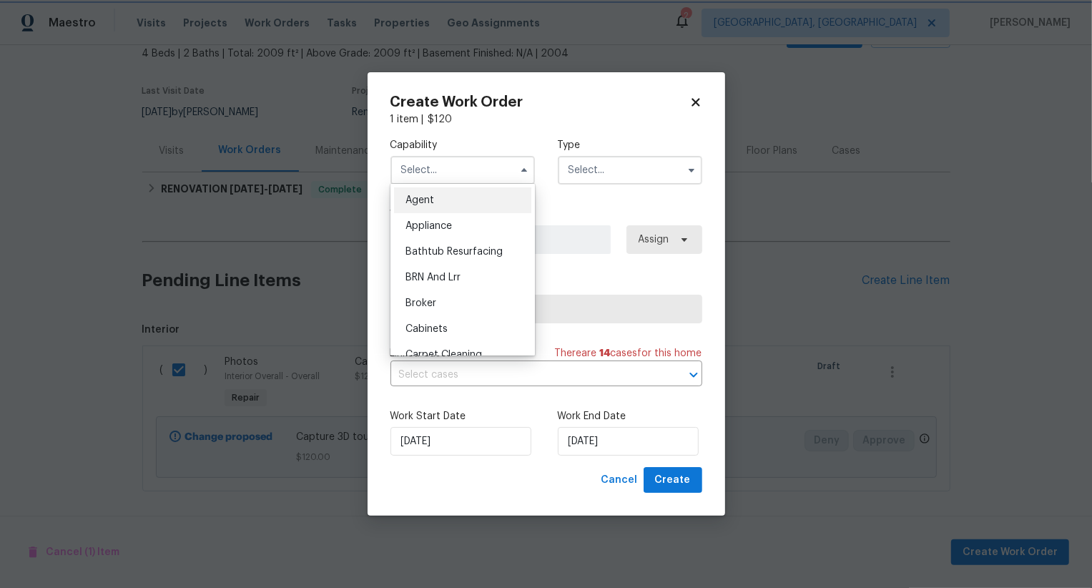
click at [556, 230] on span "[PERSON_NAME]" at bounding box center [500, 239] width 220 height 29
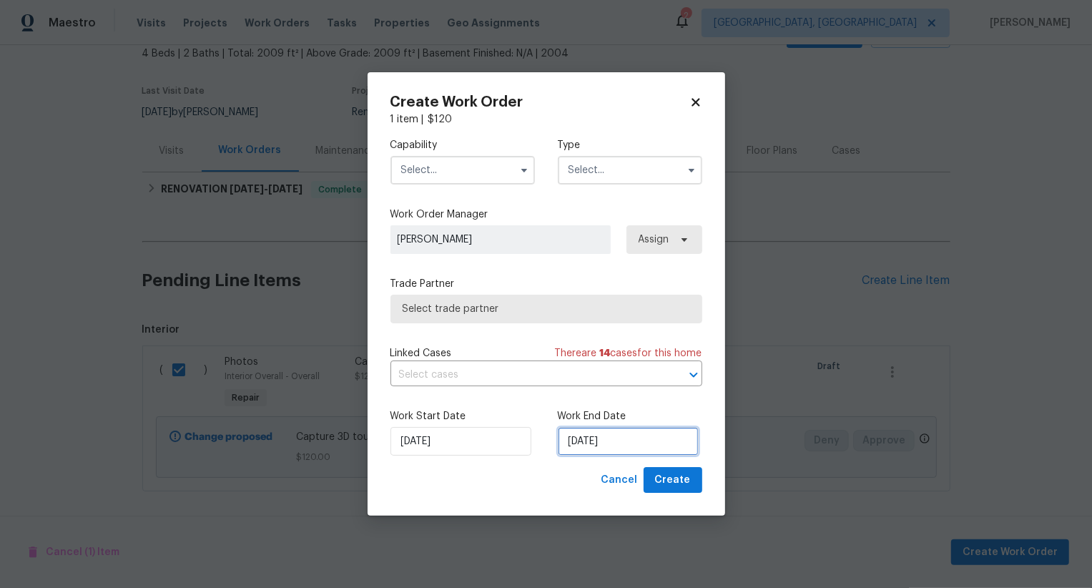
click at [585, 443] on input "[DATE]" at bounding box center [628, 441] width 141 height 29
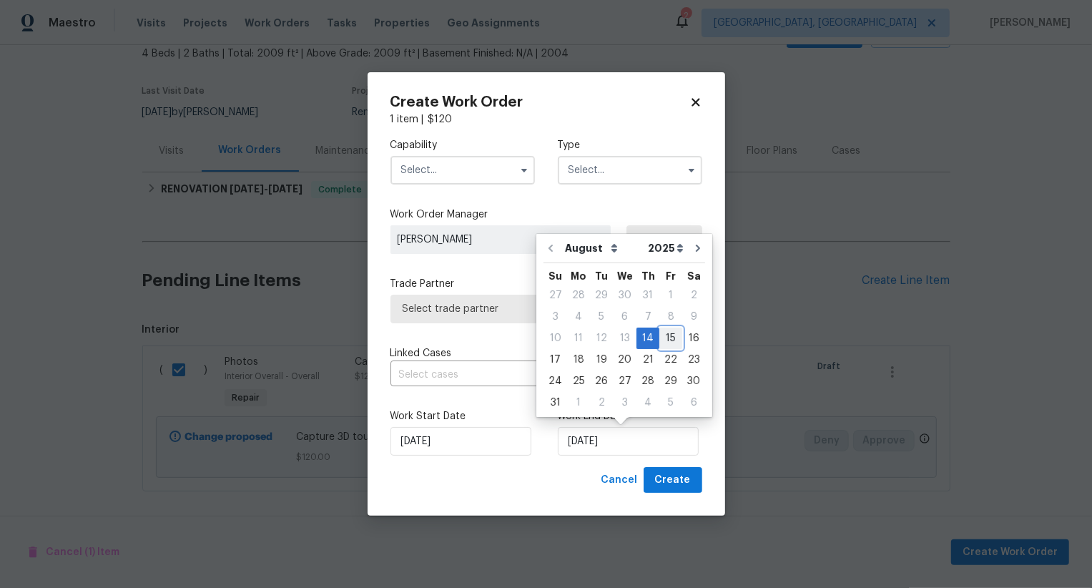
click at [662, 334] on div "15" at bounding box center [670, 338] width 23 height 20
type input "[DATE]"
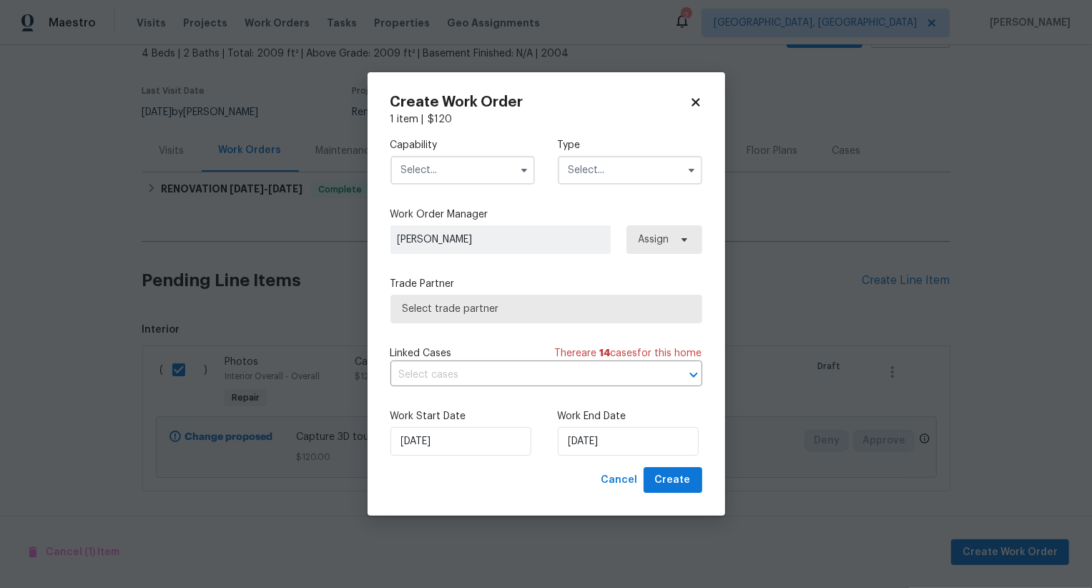
click at [441, 160] on input "text" at bounding box center [462, 170] width 144 height 29
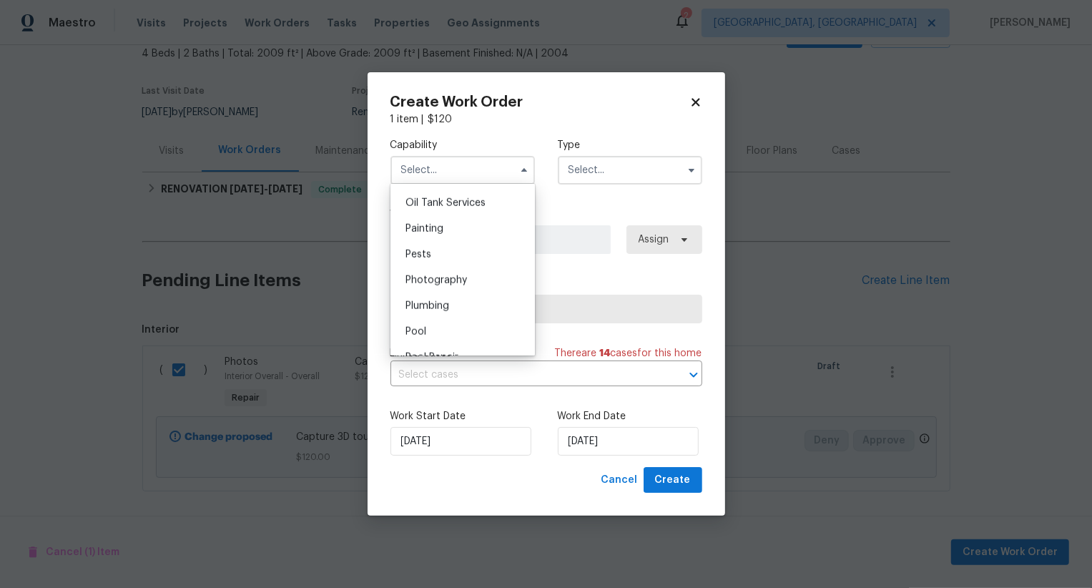
scroll to position [1143, 0]
click at [454, 310] on span "Photography" at bounding box center [435, 310] width 61 height 10
type input "Photography"
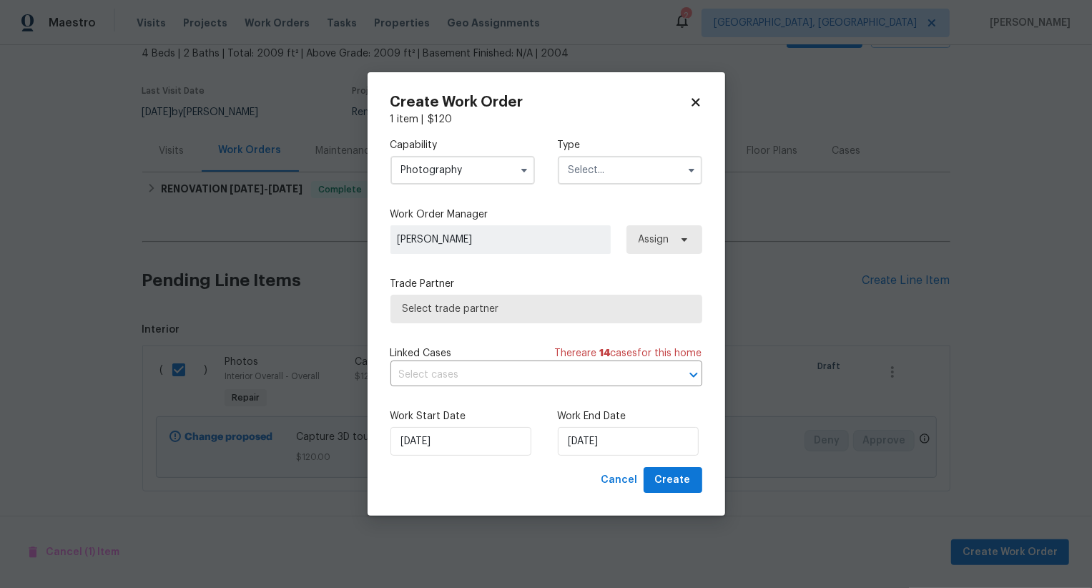
click at [615, 174] on input "text" at bounding box center [630, 170] width 144 height 29
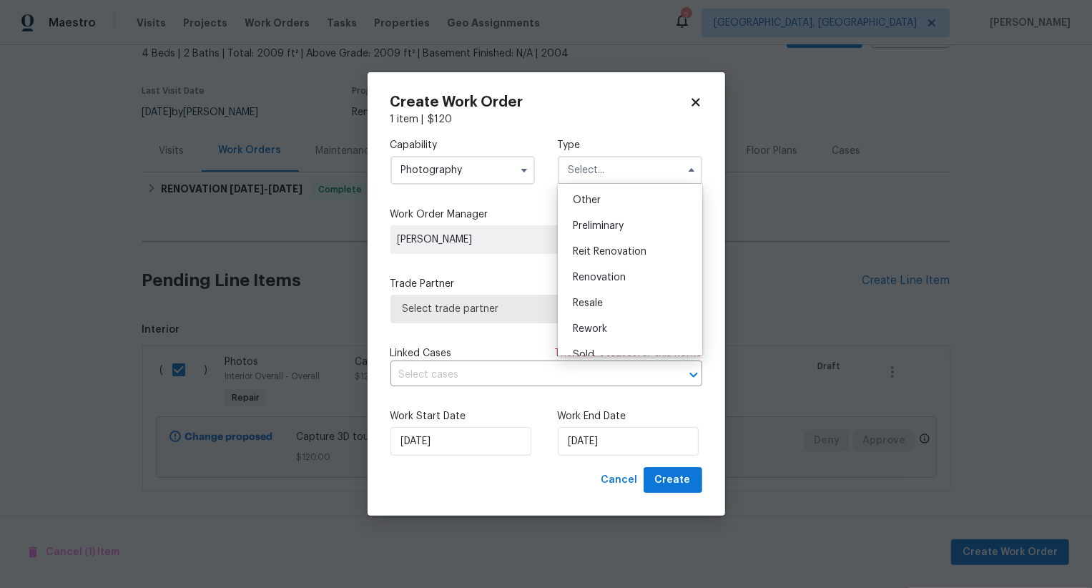
scroll to position [265, 0]
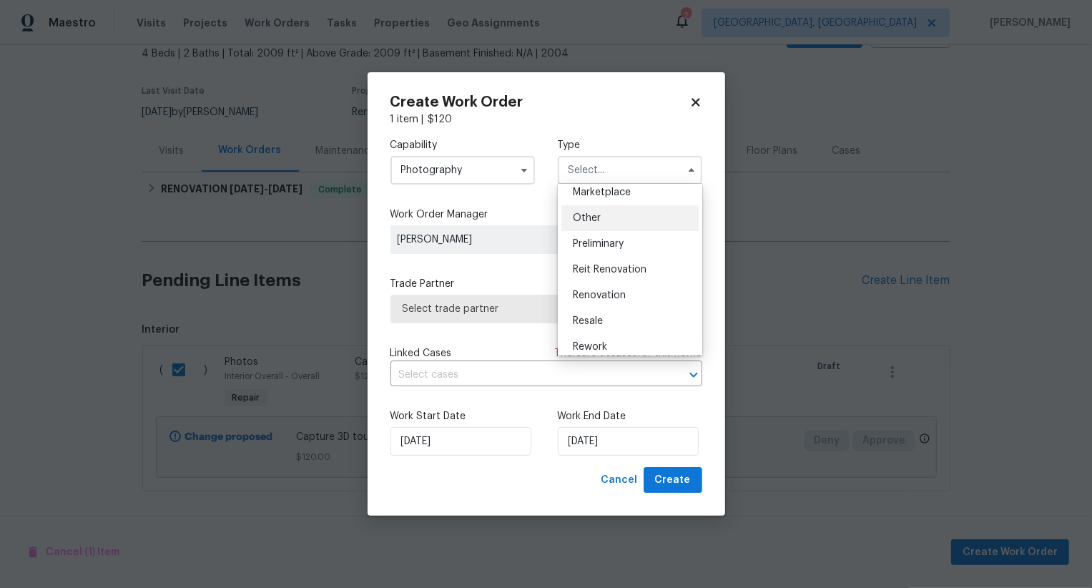
click at [623, 218] on div "Other" at bounding box center [629, 218] width 137 height 26
type input "Other"
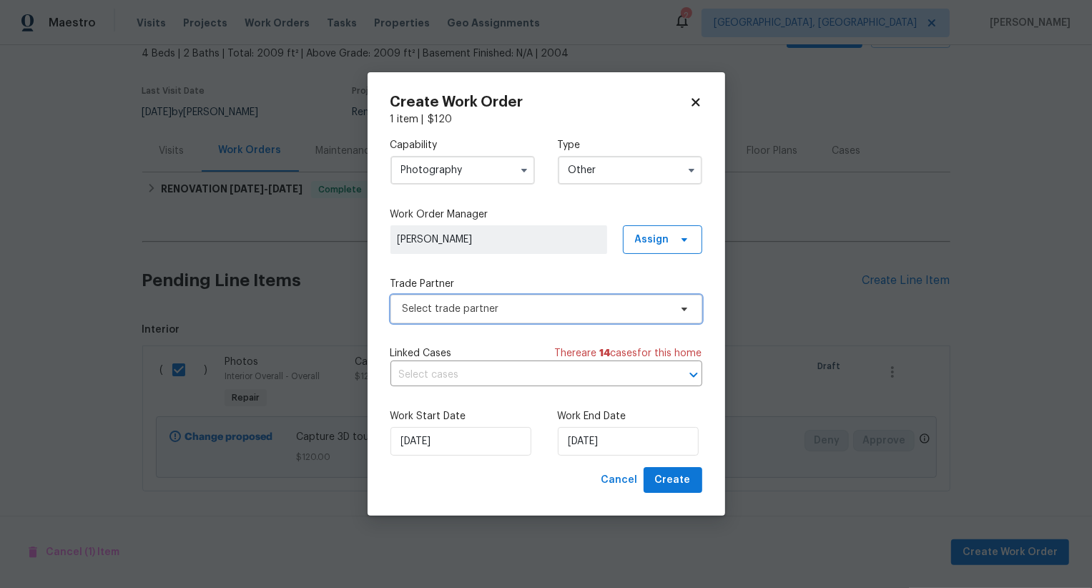
click at [551, 307] on span "Select trade partner" at bounding box center [536, 309] width 267 height 14
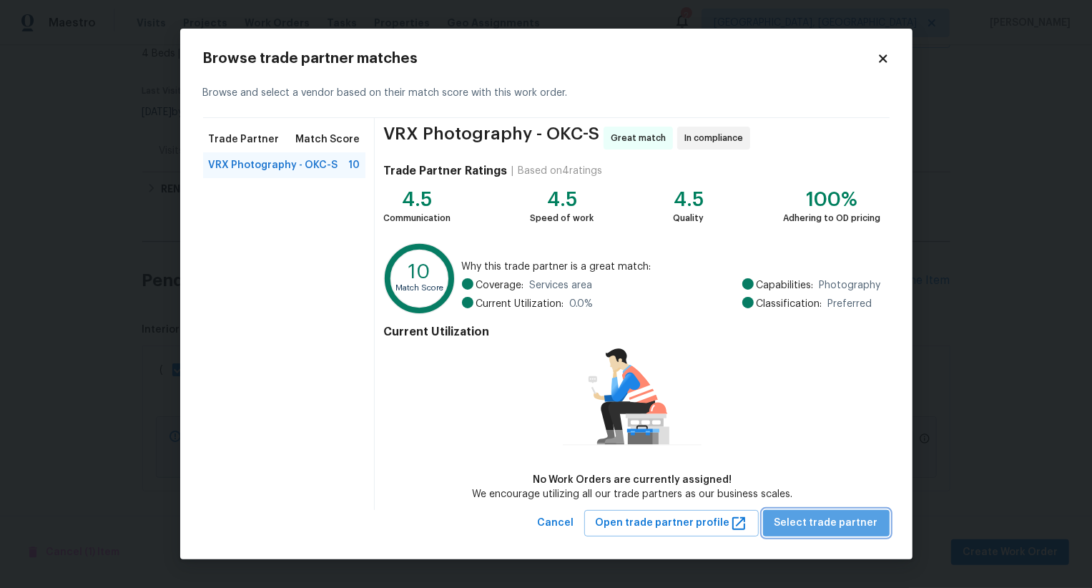
click at [839, 524] on span "Select trade partner" at bounding box center [826, 523] width 104 height 18
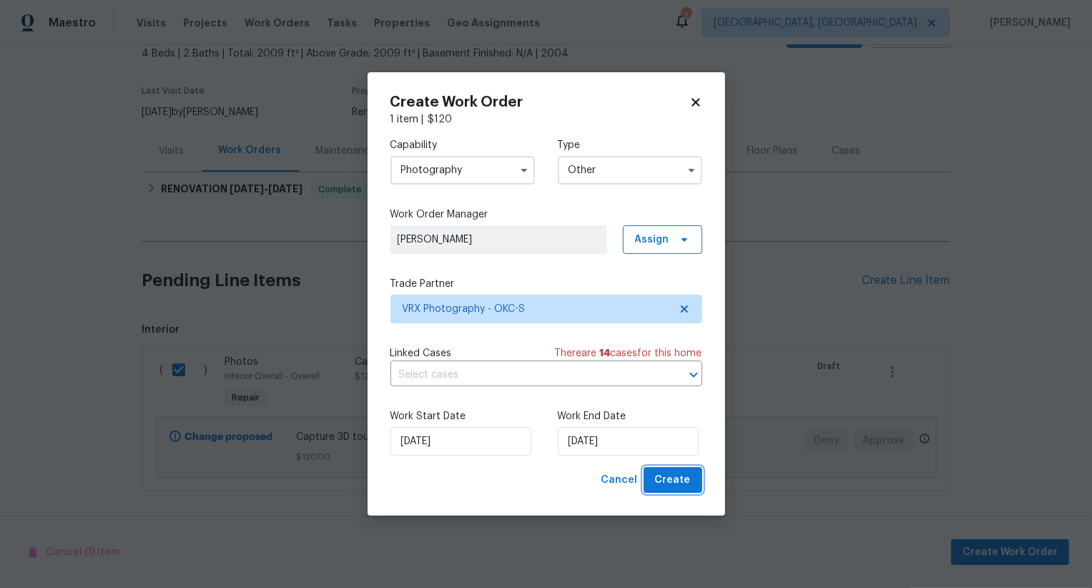
click at [686, 482] on span "Create" at bounding box center [673, 480] width 36 height 18
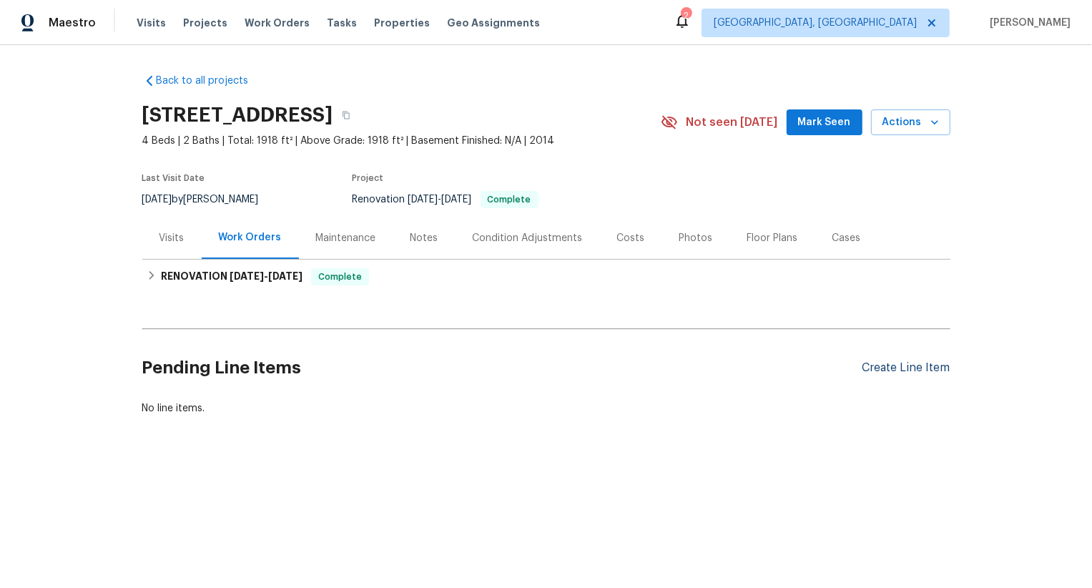
click at [920, 366] on div "Create Line Item" at bounding box center [906, 368] width 88 height 14
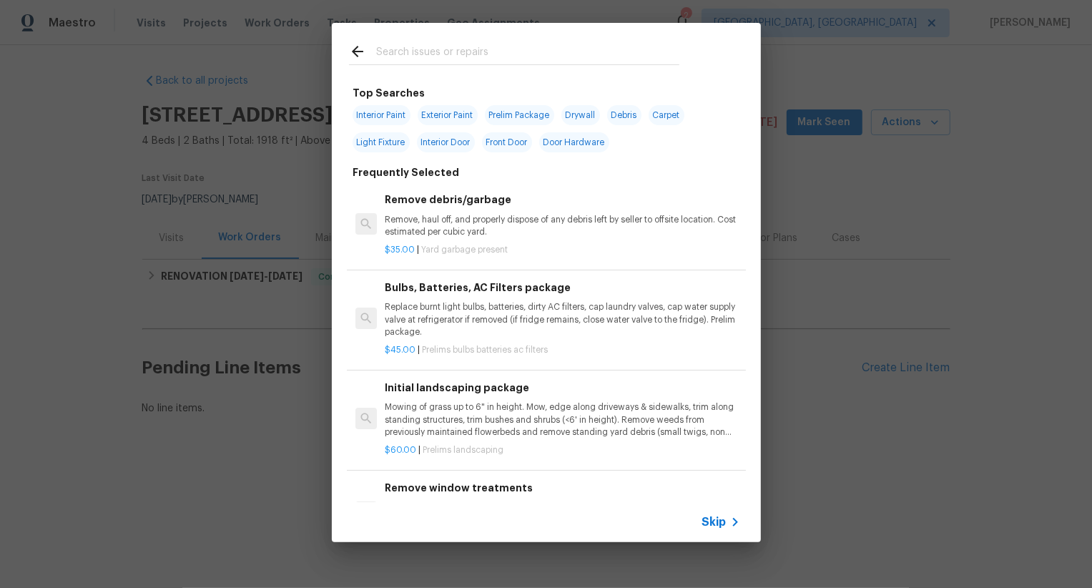
click at [715, 521] on span "Skip" at bounding box center [714, 522] width 24 height 14
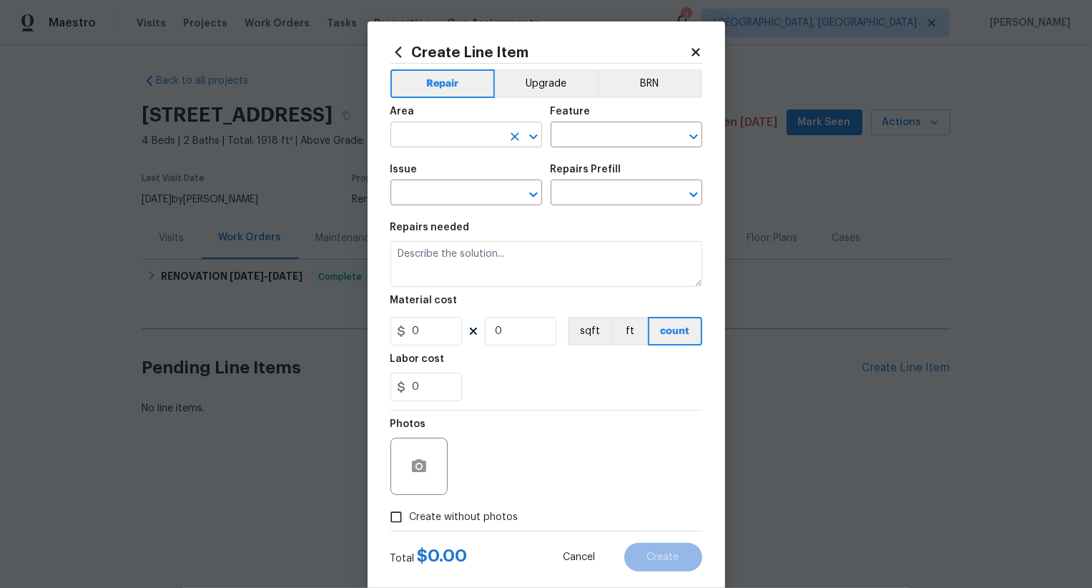
click at [443, 143] on input "text" at bounding box center [446, 136] width 112 height 22
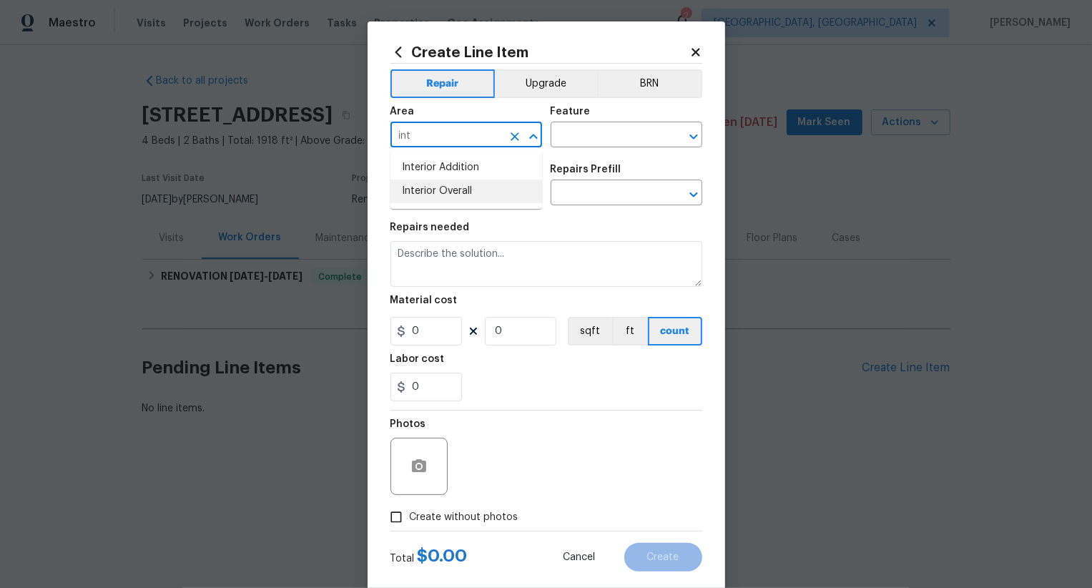
click at [463, 193] on li "Interior Overall" at bounding box center [466, 191] width 152 height 24
type input "Interior Overall"
click at [604, 133] on input "text" at bounding box center [607, 136] width 112 height 22
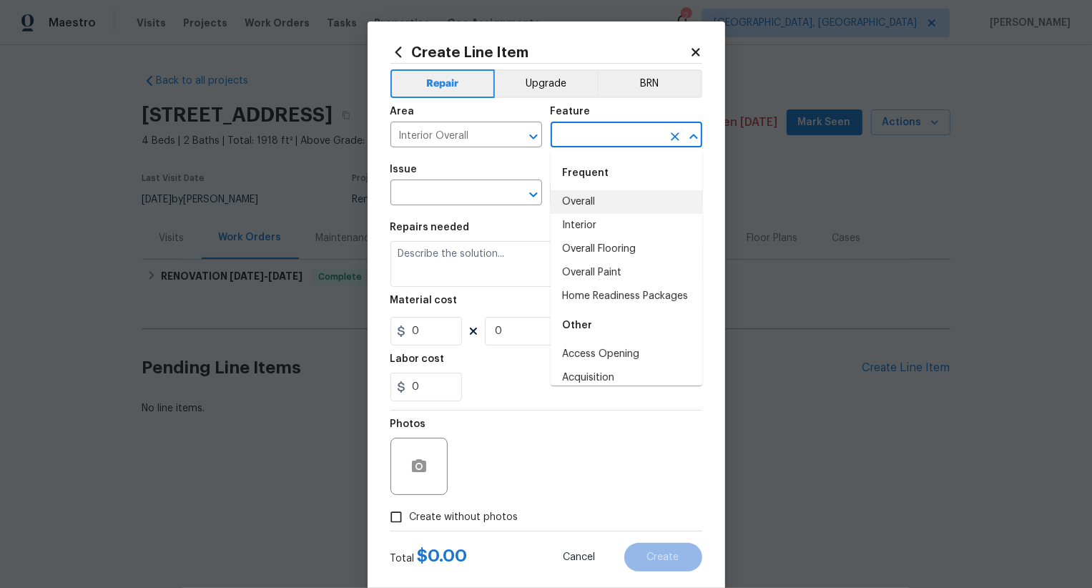
click at [594, 198] on li "Overall" at bounding box center [627, 202] width 152 height 24
type input "Overall"
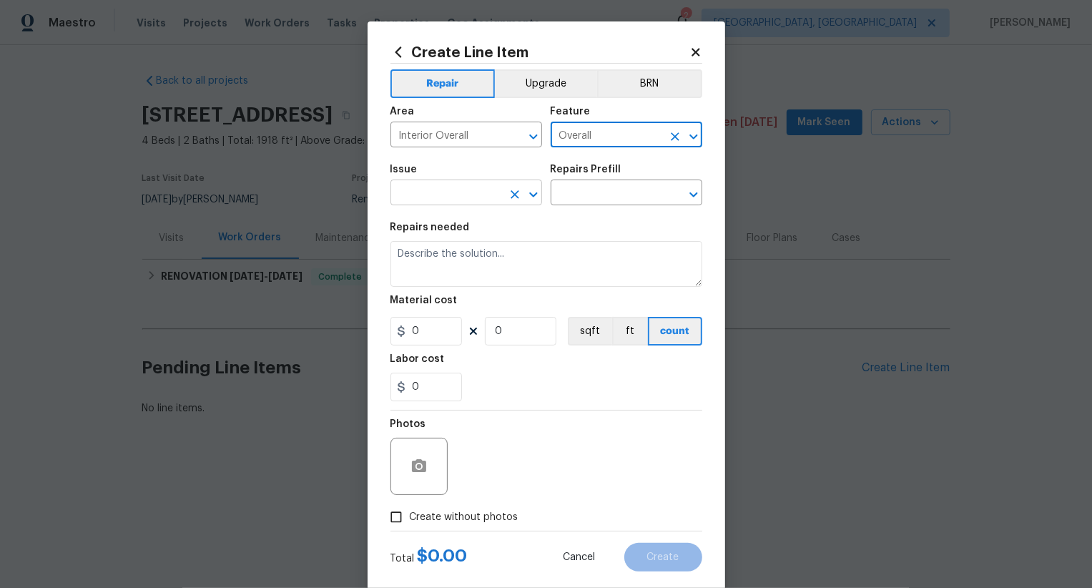
click at [476, 194] on input "text" at bounding box center [446, 194] width 112 height 22
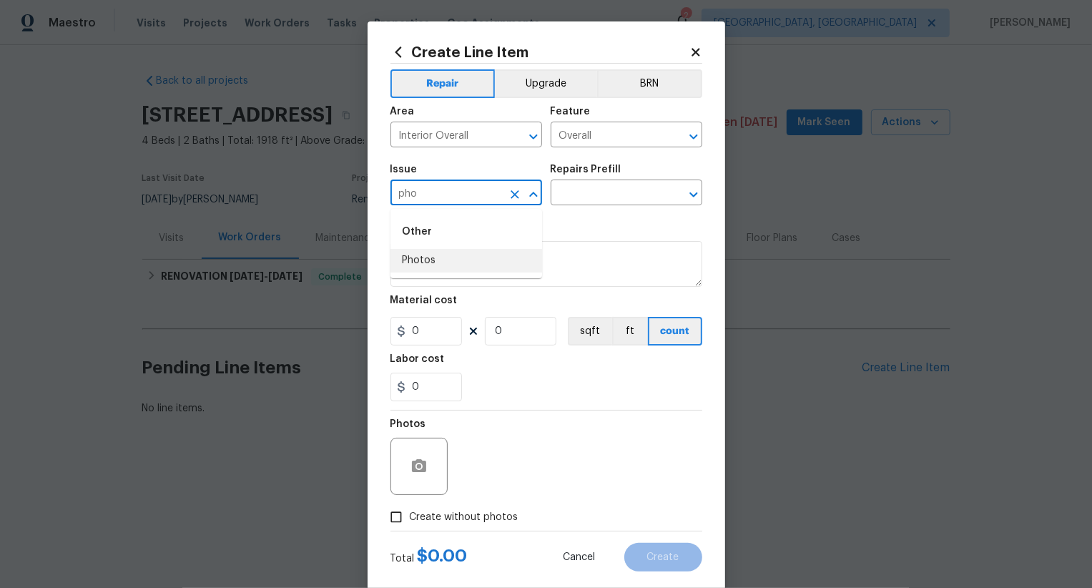
click at [468, 260] on li "Photos" at bounding box center [466, 261] width 152 height 24
type input "Photos"
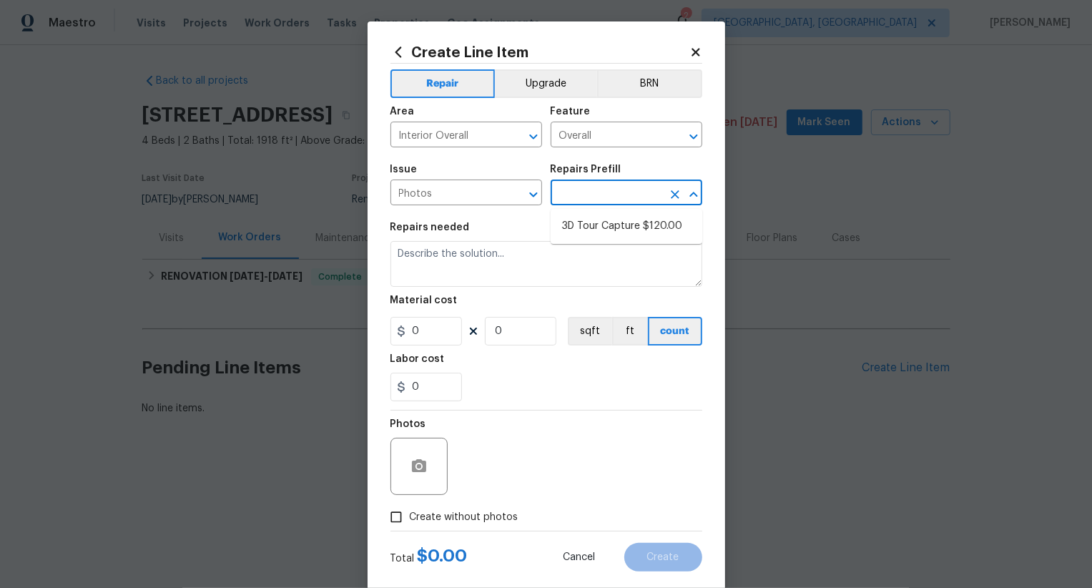
click at [587, 187] on input "text" at bounding box center [607, 194] width 112 height 22
click at [603, 235] on li "3D Tour Capture $120.00" at bounding box center [627, 227] width 152 height 24
type input "3D Tour Capture $120.00"
type textarea "Capture 3D tour of home"
type input "1"
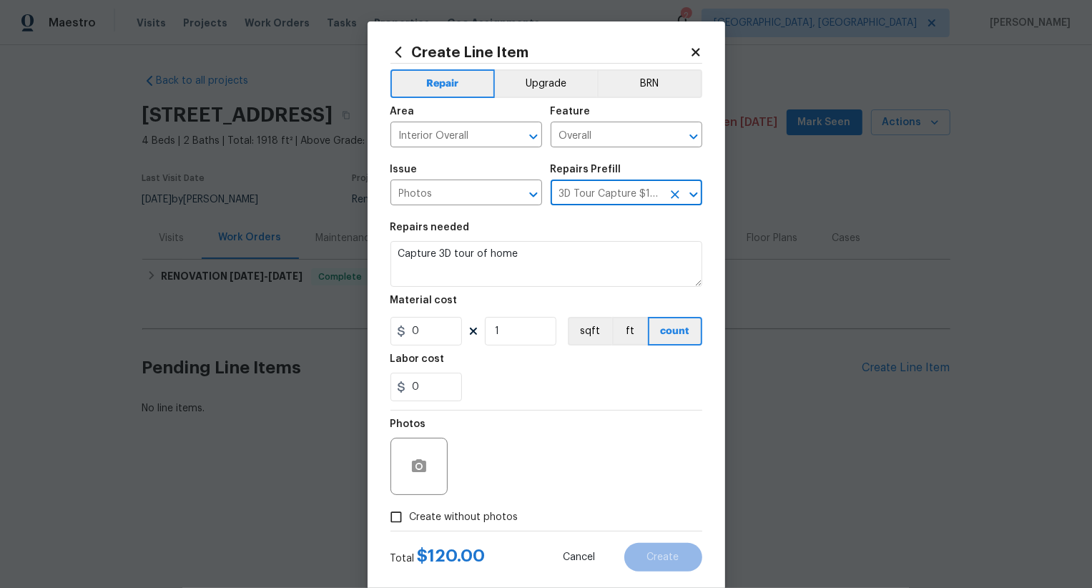
type input "120"
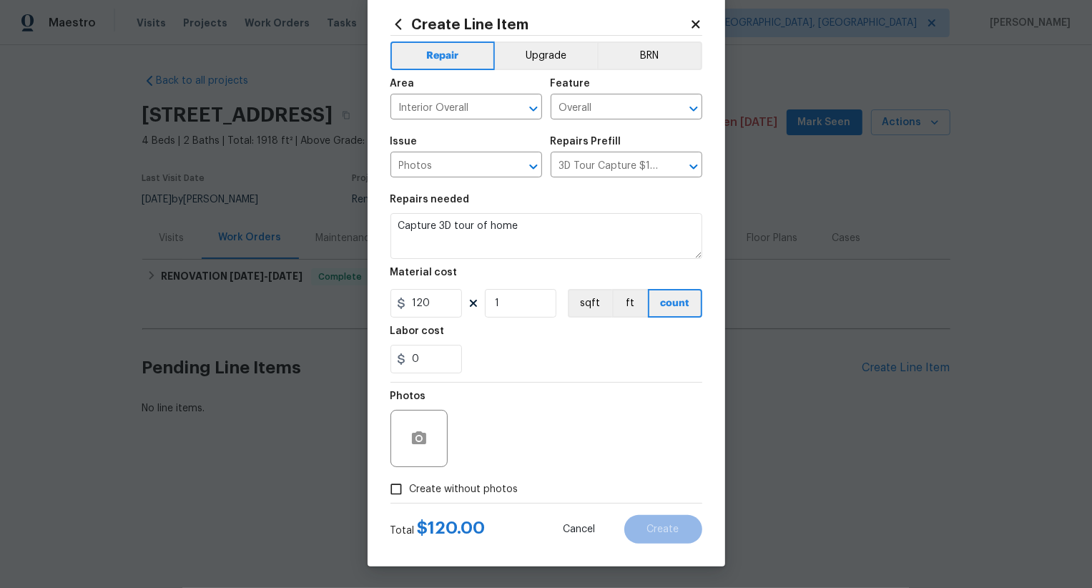
click at [470, 483] on span "Create without photos" at bounding box center [464, 489] width 109 height 15
click at [410, 483] on input "Create without photos" at bounding box center [396, 488] width 27 height 27
checkbox input "true"
click at [526, 450] on textarea at bounding box center [580, 438] width 243 height 57
type textarea ".."
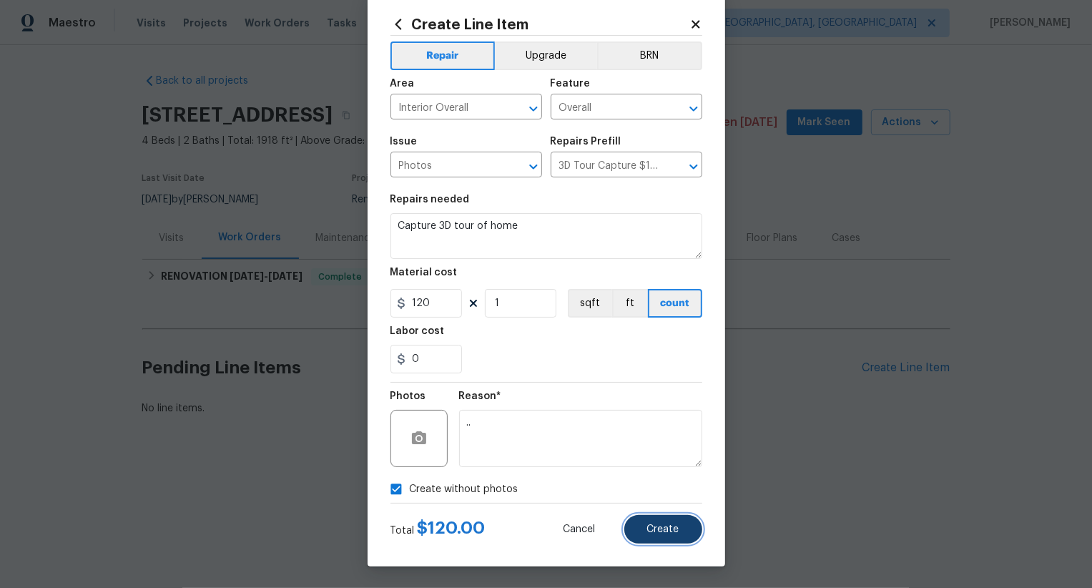
click at [658, 531] on span "Create" at bounding box center [663, 529] width 32 height 11
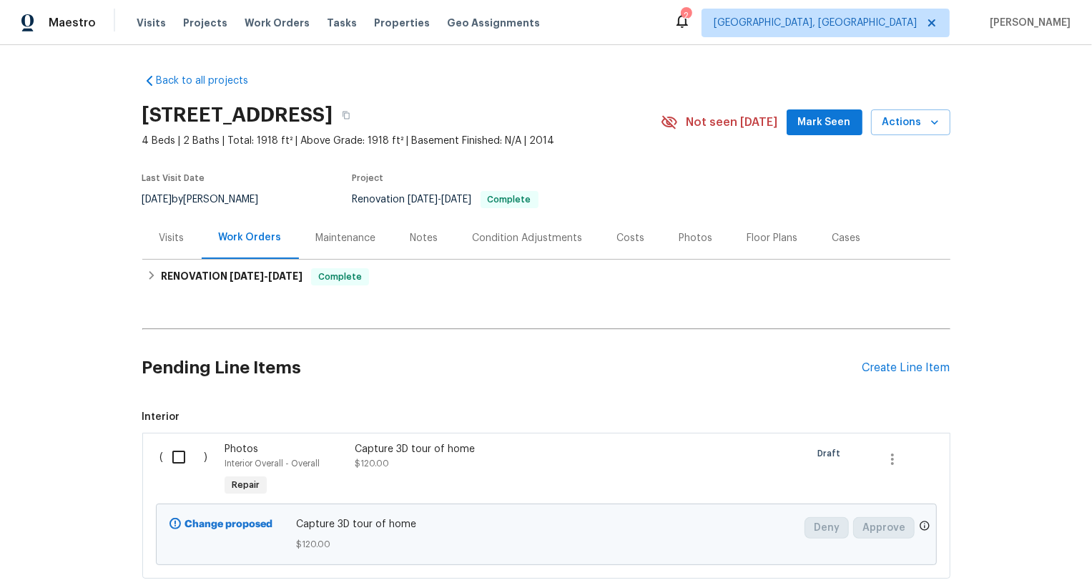
scroll to position [87, 0]
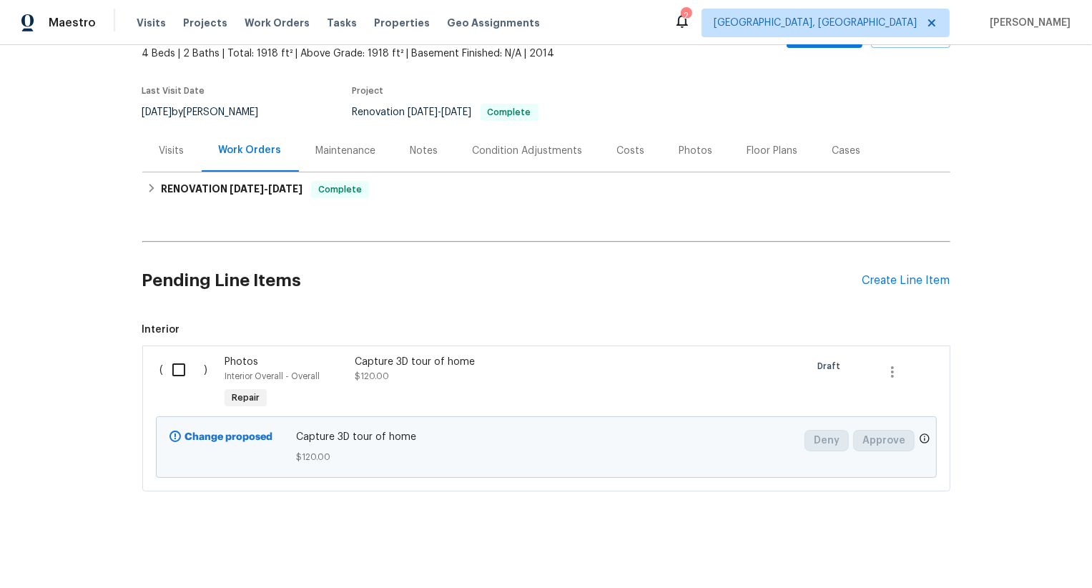
click at [185, 375] on input "checkbox" at bounding box center [184, 370] width 41 height 30
checkbox input "true"
click at [1020, 548] on span "Create Work Order" at bounding box center [1009, 552] width 95 height 18
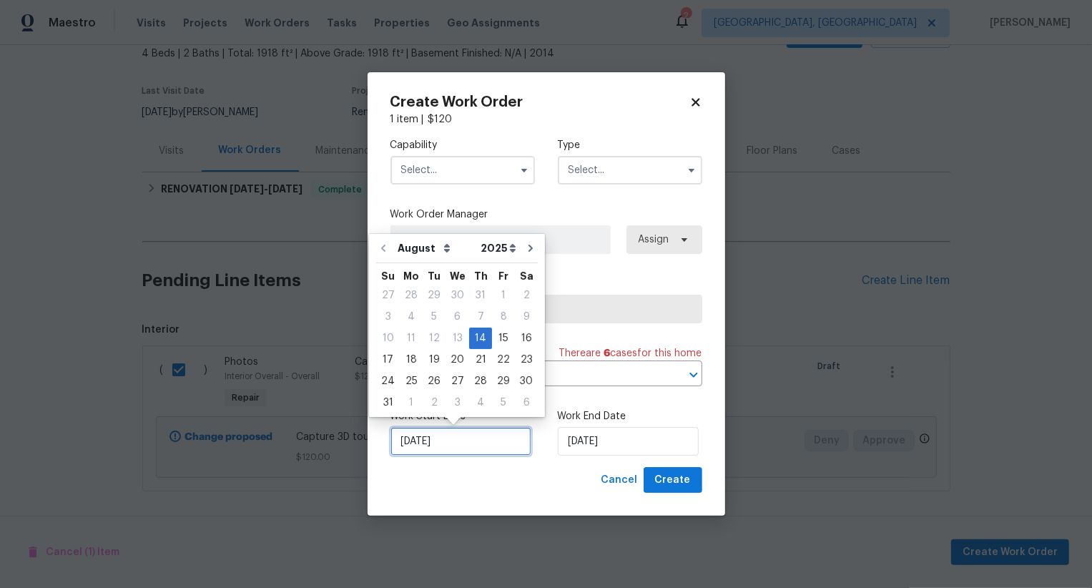
click at [436, 449] on input "14/08/2025" at bounding box center [460, 441] width 141 height 29
click at [591, 439] on input "[DATE]" at bounding box center [628, 441] width 141 height 29
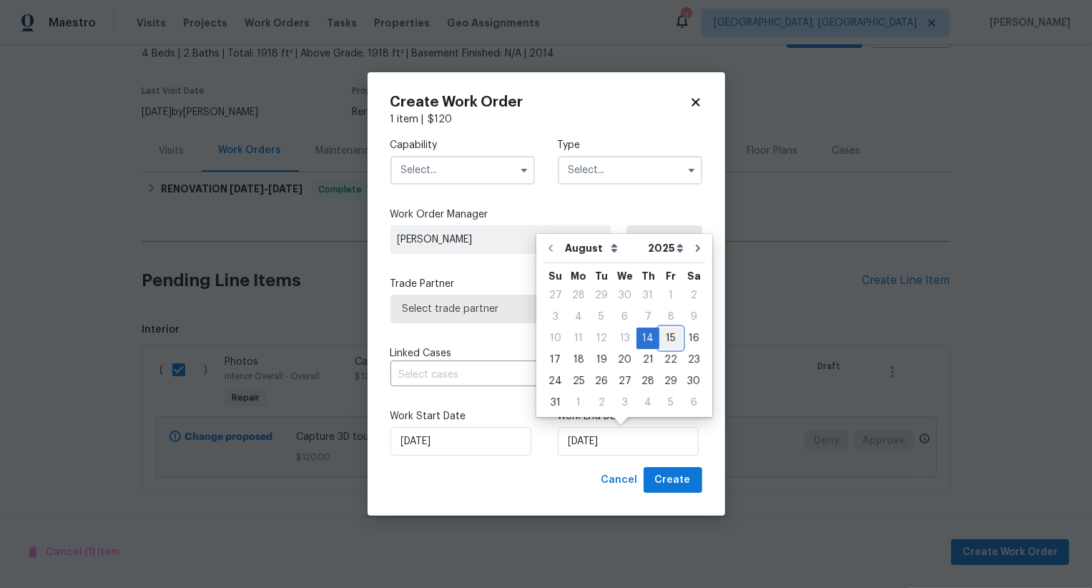
click at [663, 330] on div "15" at bounding box center [670, 338] width 23 height 20
type input "[DATE]"
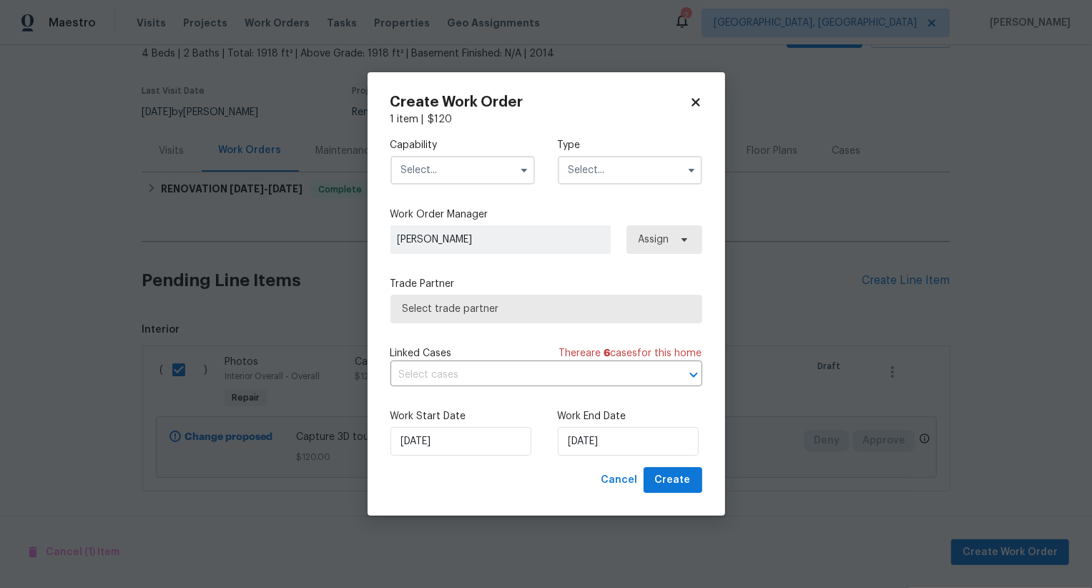
click at [478, 177] on input "text" at bounding box center [462, 170] width 144 height 29
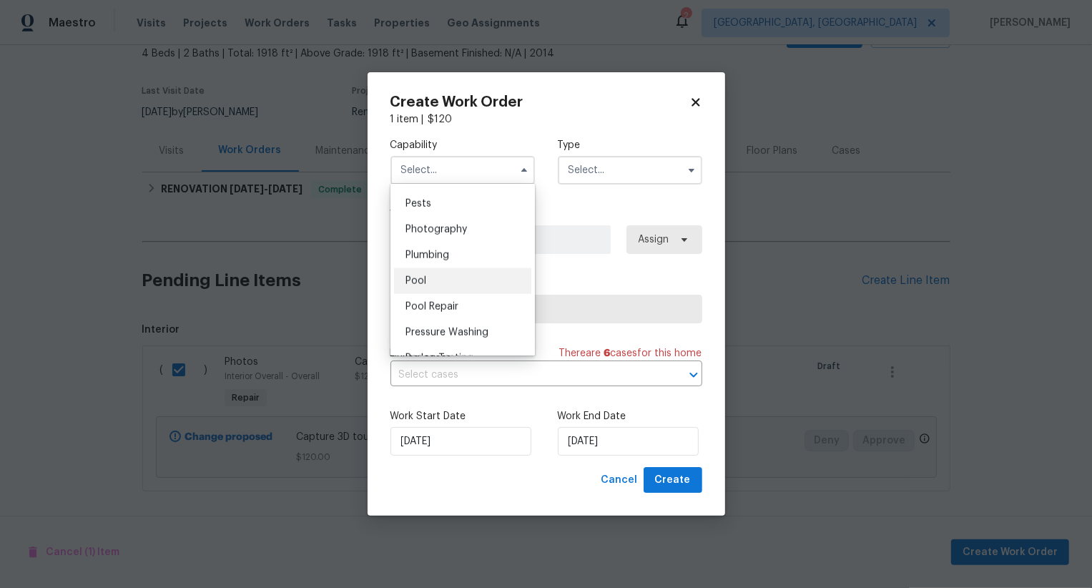
scroll to position [1214, 0]
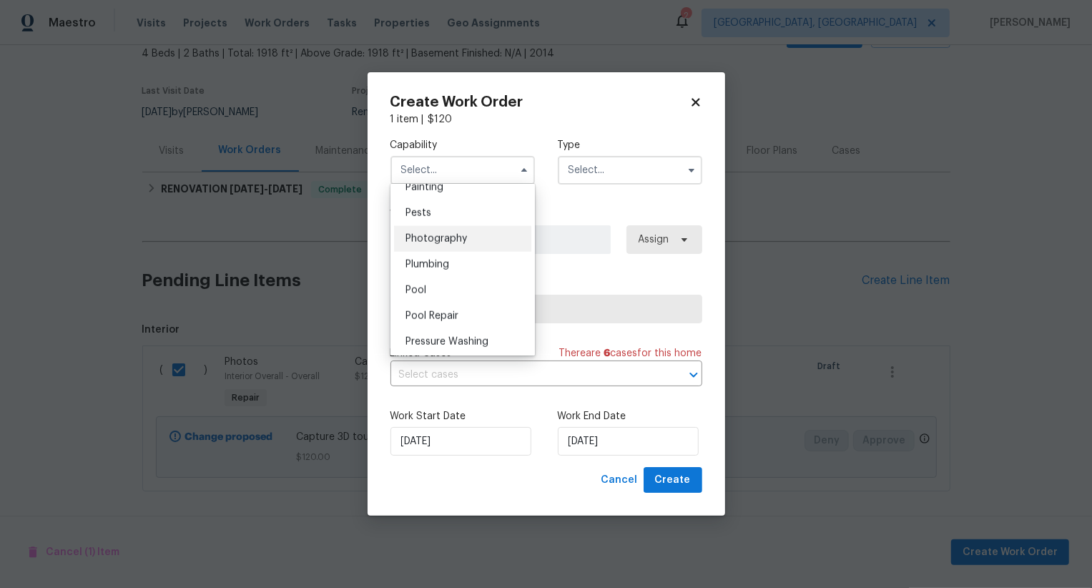
click at [488, 236] on div "Photography" at bounding box center [462, 239] width 137 height 26
type input "Photography"
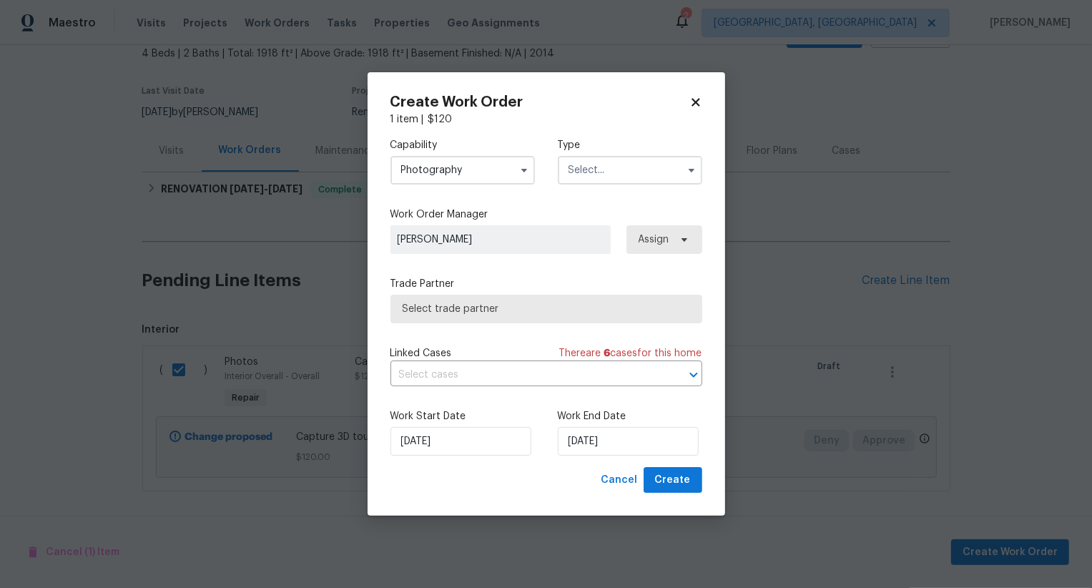
click at [616, 175] on input "text" at bounding box center [630, 170] width 144 height 29
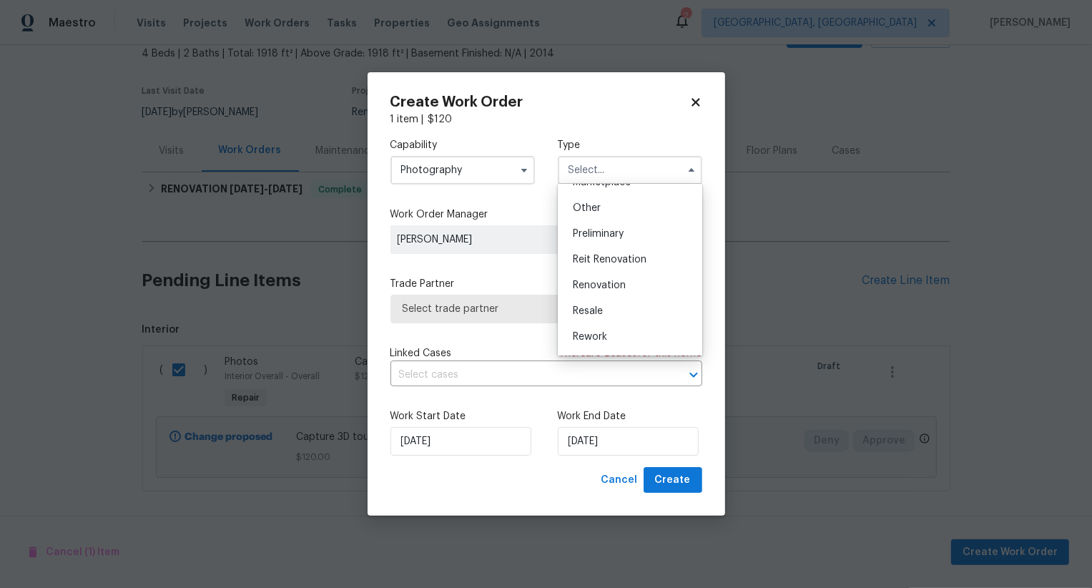
scroll to position [272, 0]
click at [620, 213] on div "Other" at bounding box center [629, 211] width 137 height 26
type input "Other"
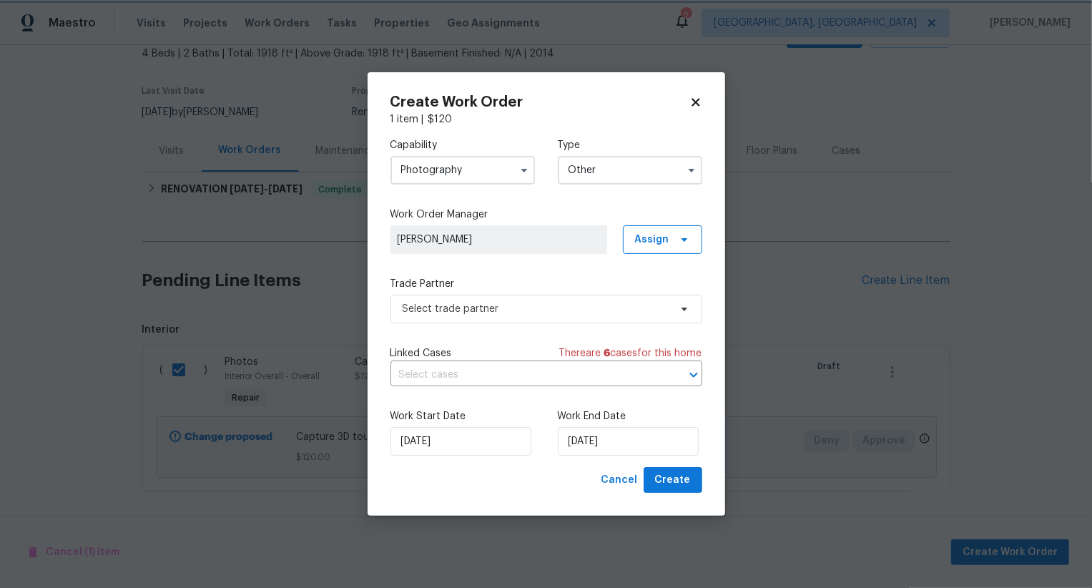
scroll to position [0, 0]
click at [559, 312] on span "Select trade partner" at bounding box center [536, 309] width 267 height 14
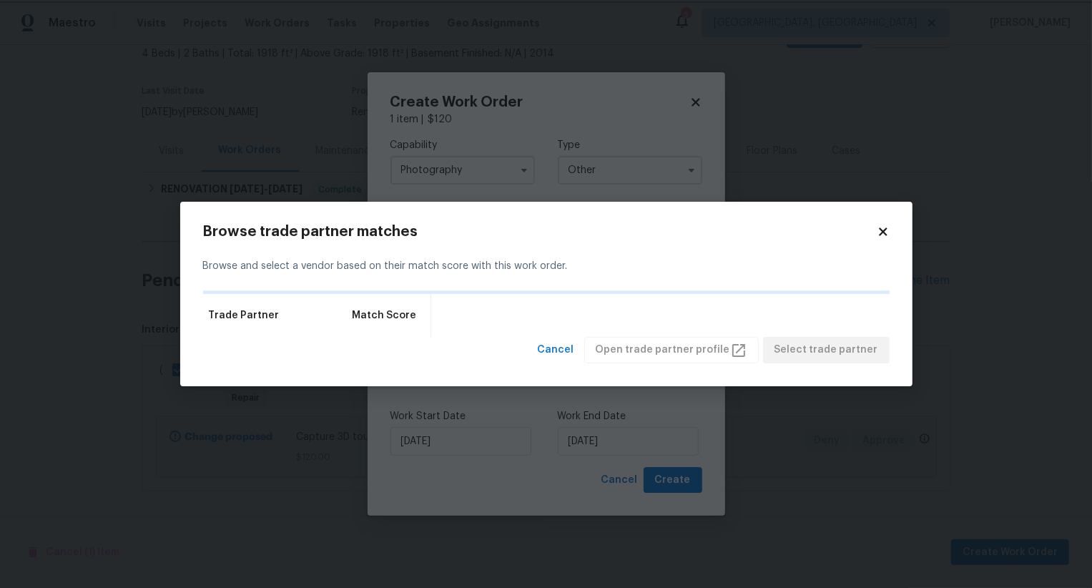
click at [523, 140] on body "Maestro Visits Projects Work Orders Tasks Properties Geo Assignments 2 Albuquer…" at bounding box center [546, 294] width 1092 height 588
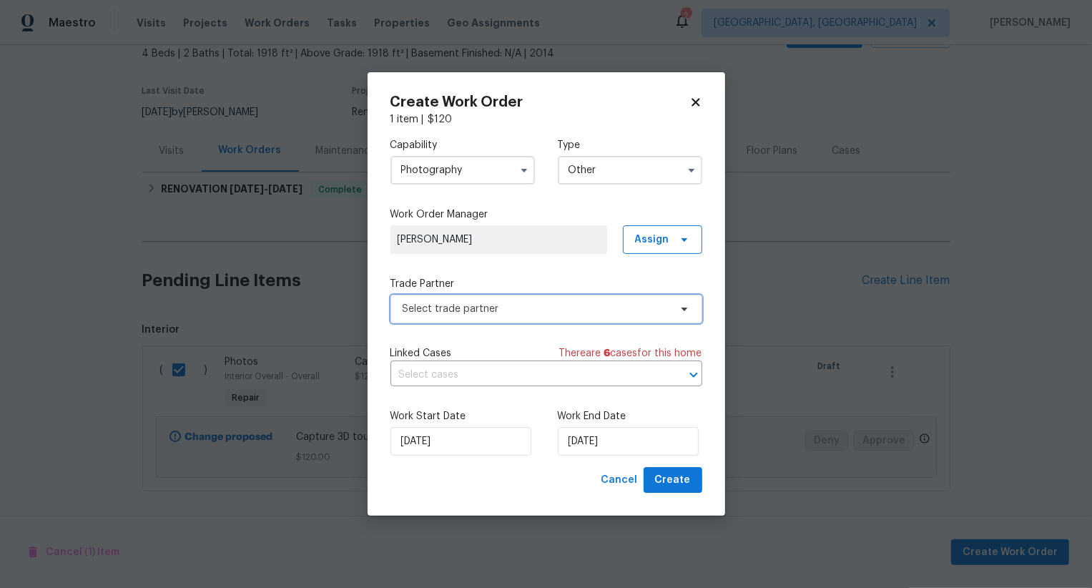
click at [528, 310] on span "Select trade partner" at bounding box center [536, 309] width 267 height 14
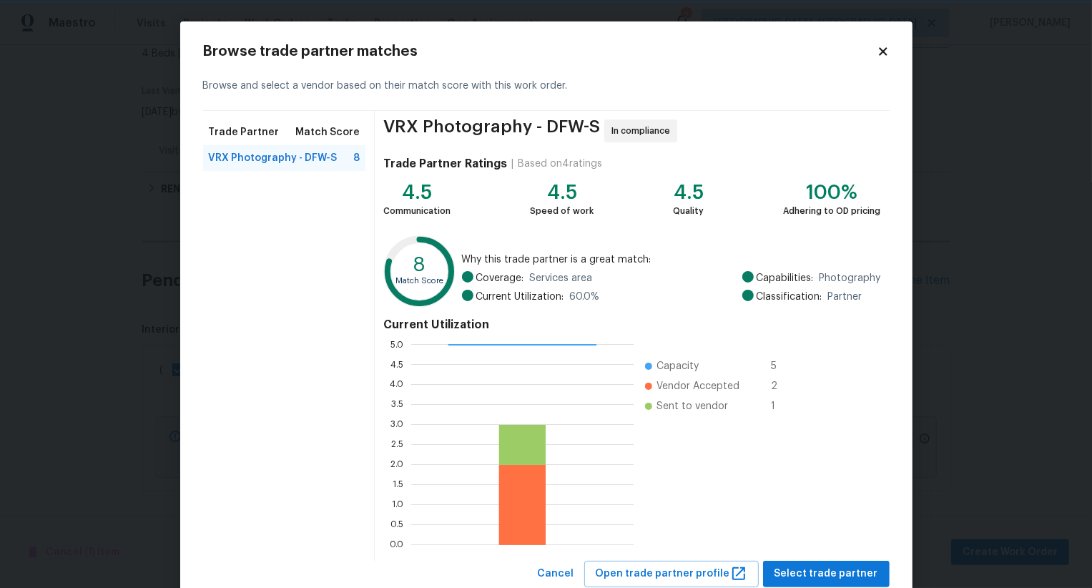
scroll to position [43, 0]
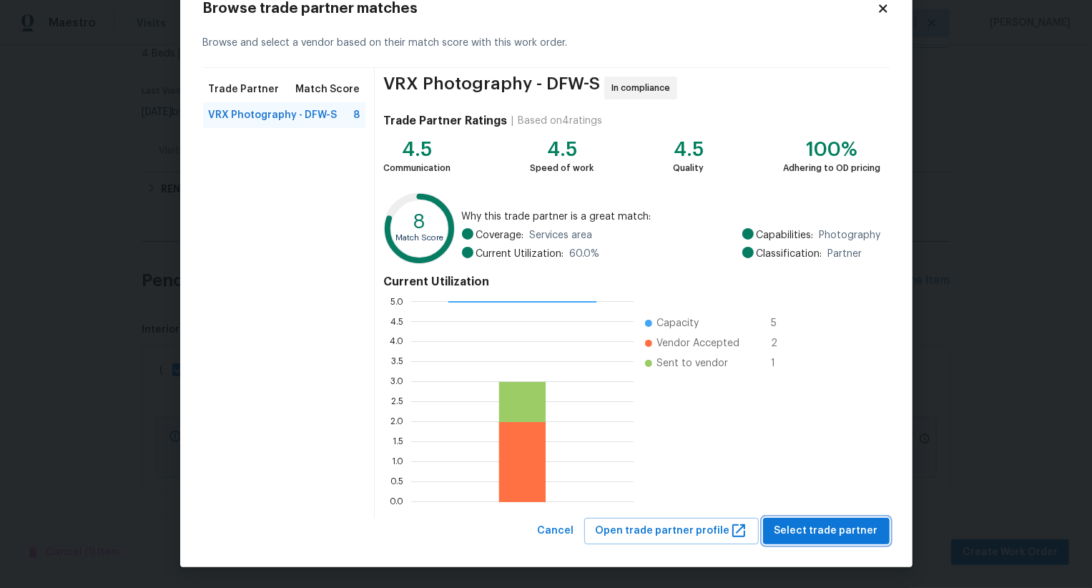
click at [802, 521] on button "Select trade partner" at bounding box center [826, 531] width 127 height 26
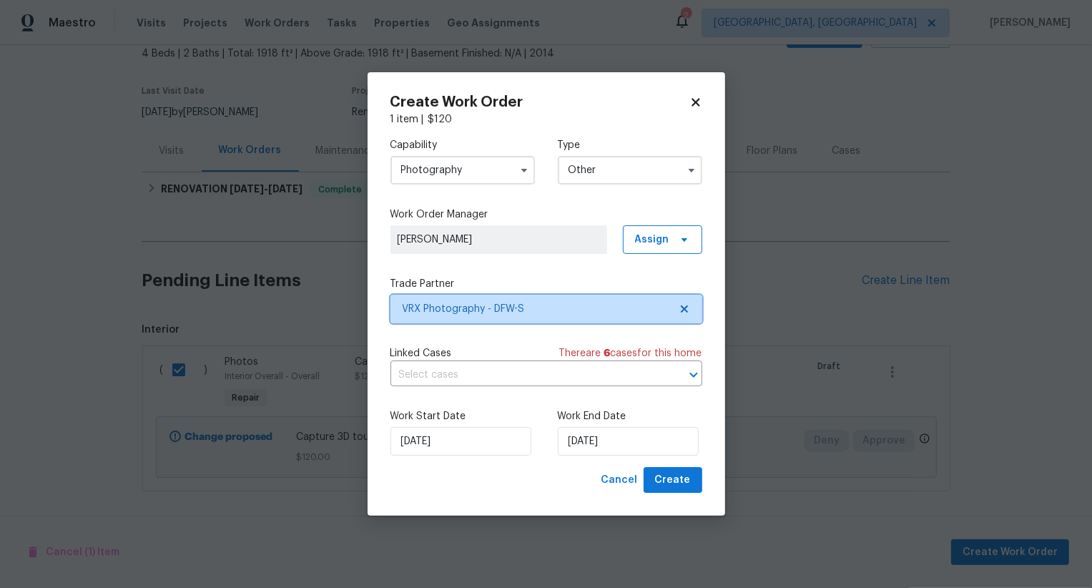
scroll to position [0, 0]
click at [666, 469] on button "Create" at bounding box center [673, 480] width 59 height 26
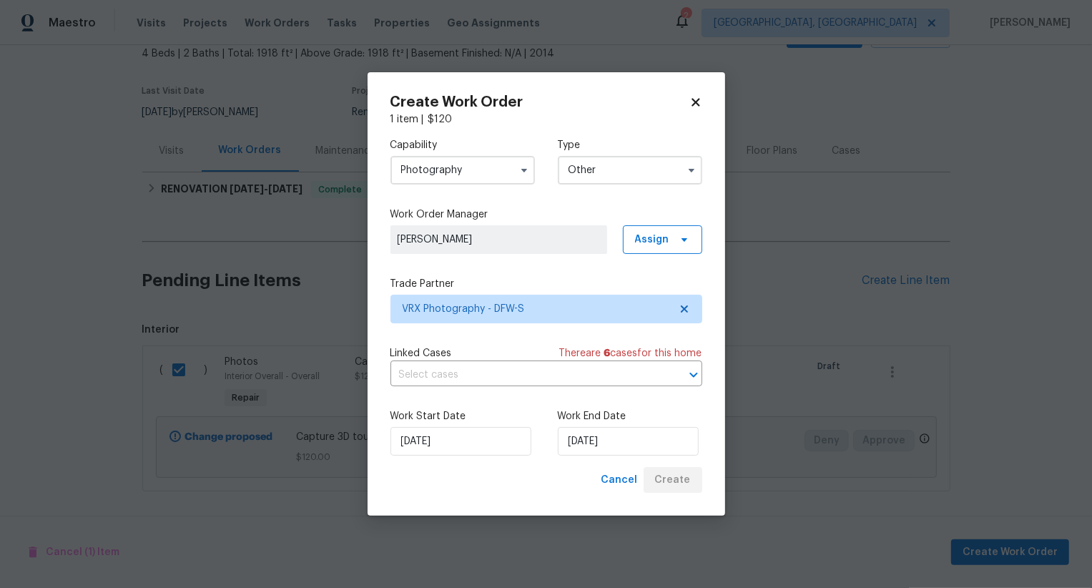
checkbox input "false"
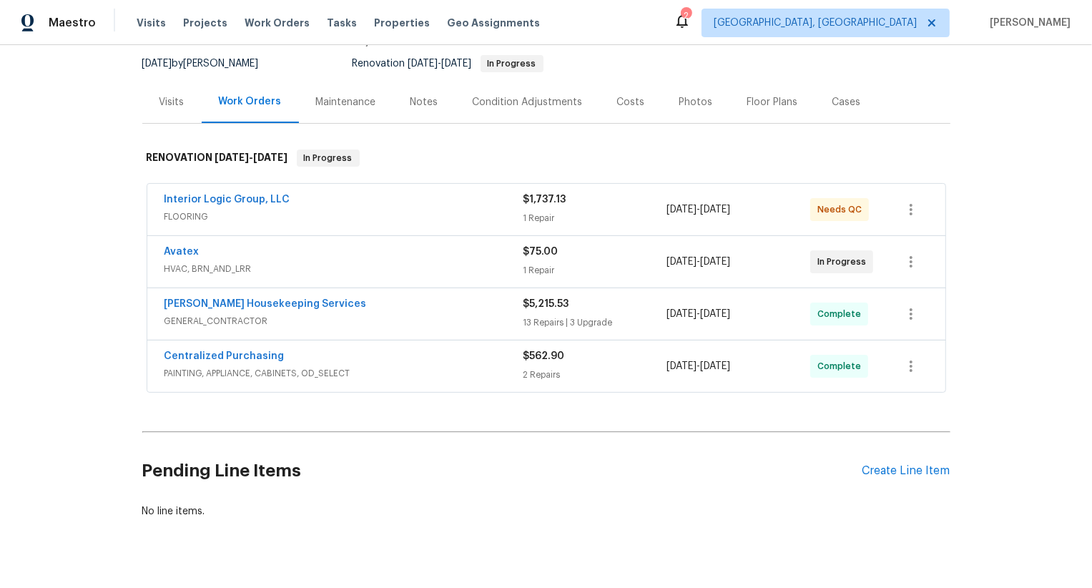
scroll to position [162, 0]
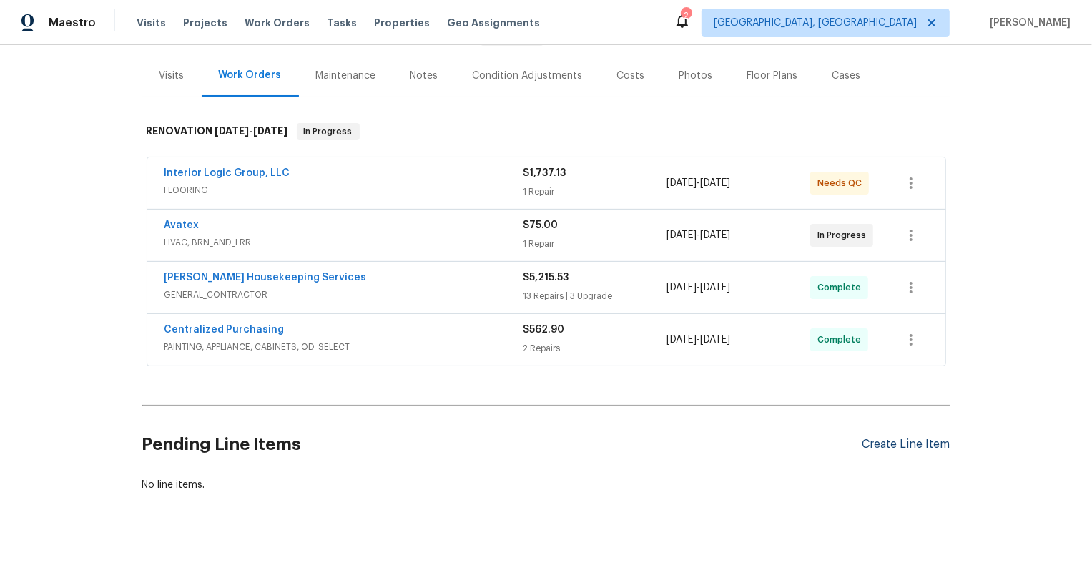
click at [907, 439] on div "Create Line Item" at bounding box center [906, 445] width 88 height 14
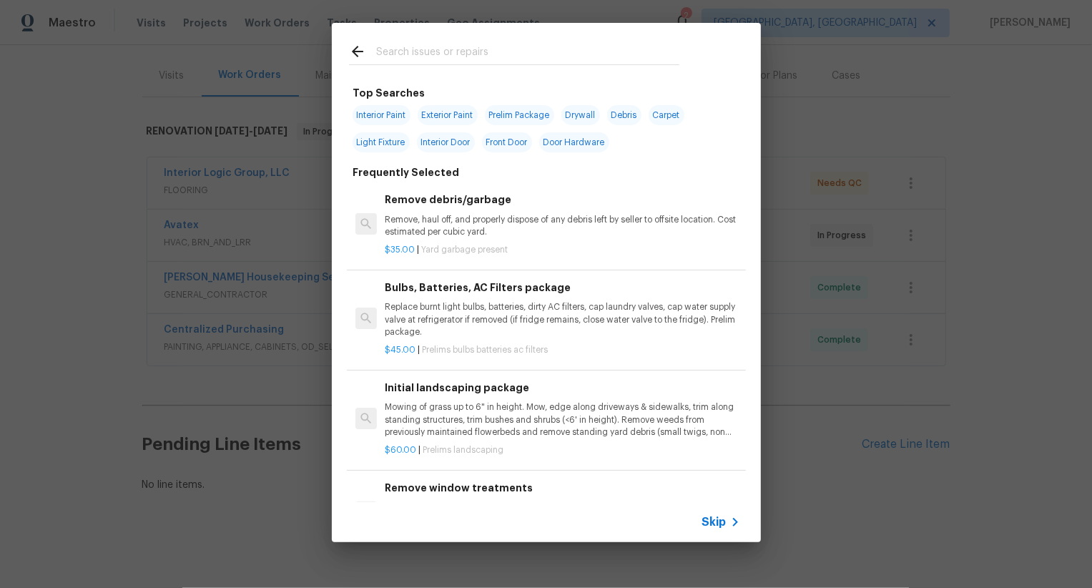
click at [721, 513] on div "Skip" at bounding box center [722, 521] width 41 height 17
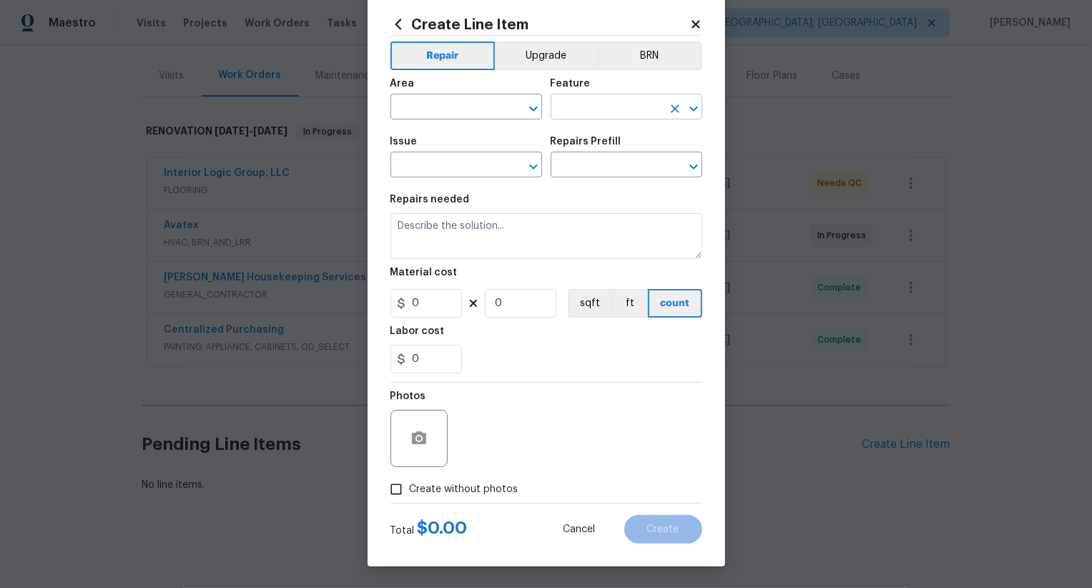
scroll to position [0, 0]
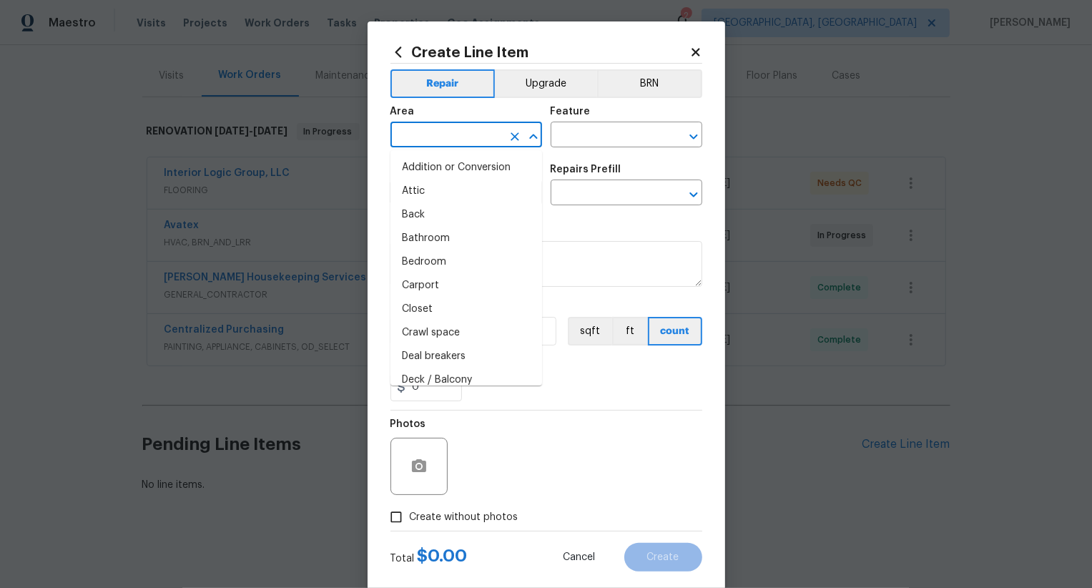
click at [468, 137] on input "text" at bounding box center [446, 136] width 112 height 22
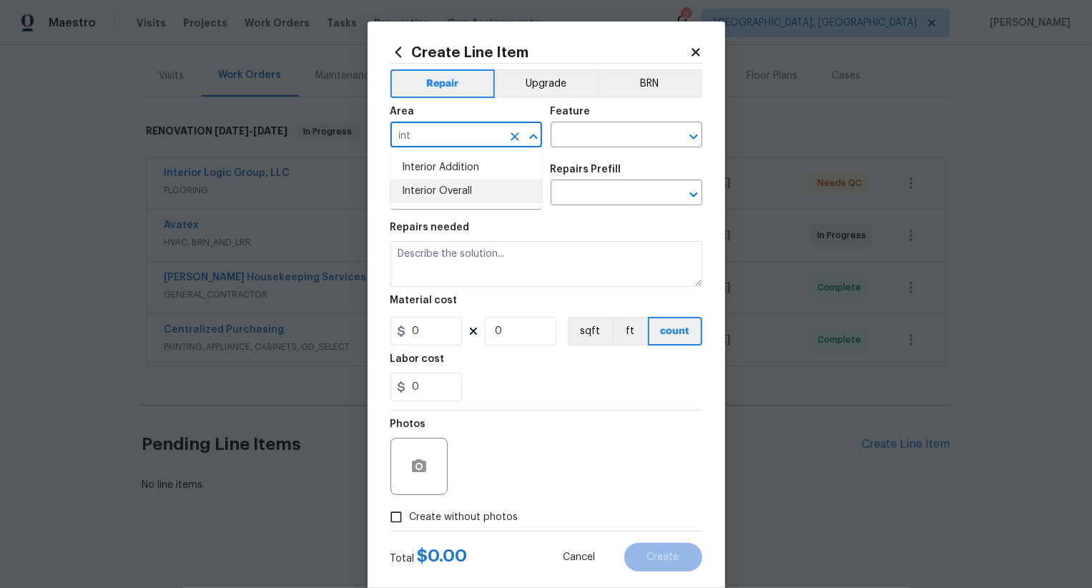
click at [484, 189] on li "Interior Overall" at bounding box center [466, 191] width 152 height 24
type input "Interior Overall"
click at [597, 139] on input "text" at bounding box center [607, 136] width 112 height 22
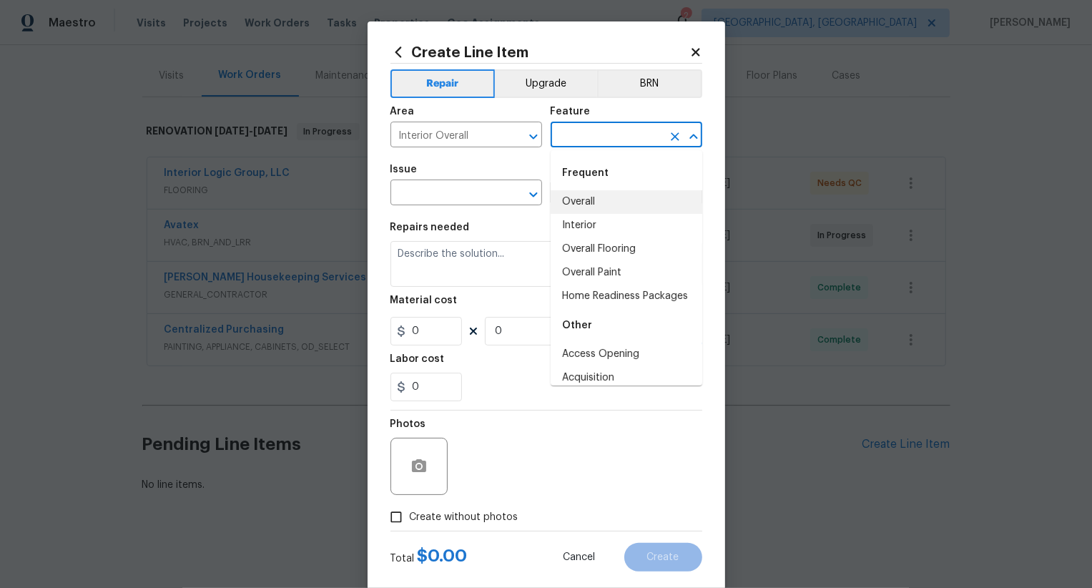
click at [591, 209] on li "Overall" at bounding box center [627, 202] width 152 height 24
type input "Overall"
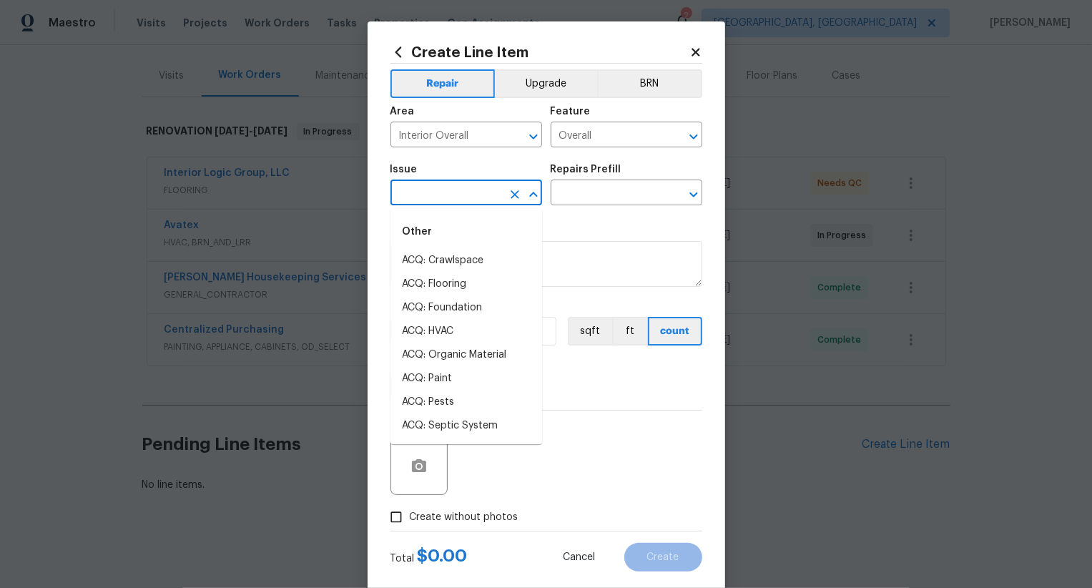
click at [450, 200] on input "text" at bounding box center [446, 194] width 112 height 22
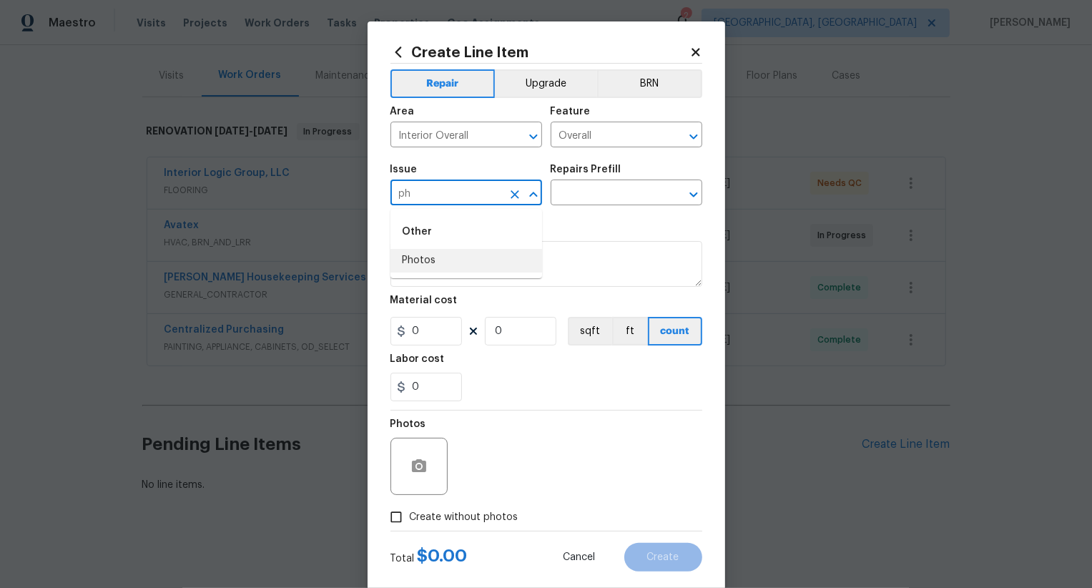
click at [437, 251] on li "Photos" at bounding box center [466, 261] width 152 height 24
type input "Photos"
click at [576, 200] on input "text" at bounding box center [607, 194] width 112 height 22
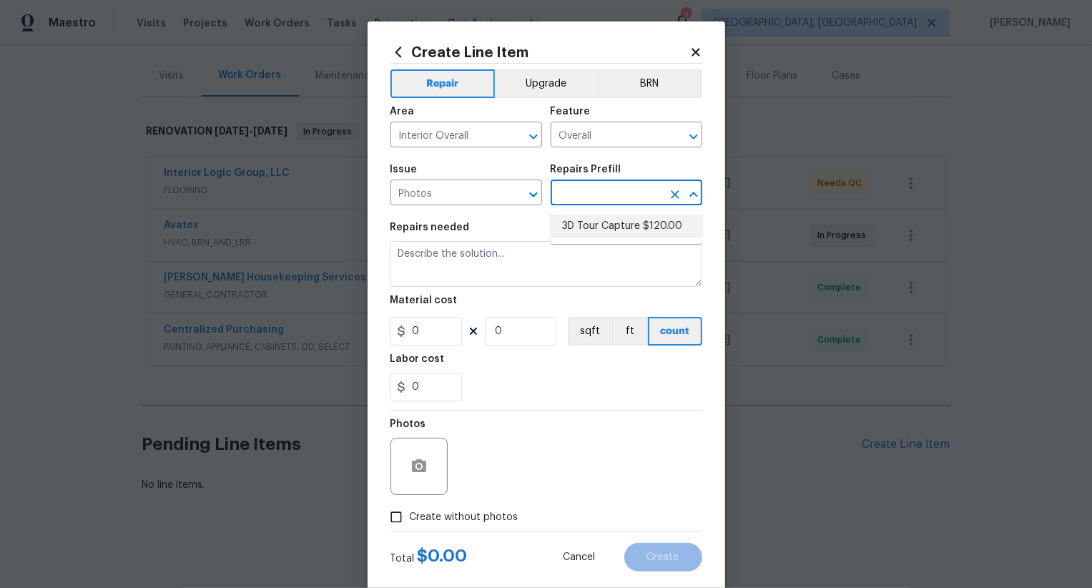
click at [577, 235] on li "3D Tour Capture $120.00" at bounding box center [627, 227] width 152 height 24
type input "3D Tour Capture $120.00"
type textarea "Capture 3D tour of home"
type input "1"
type input "120"
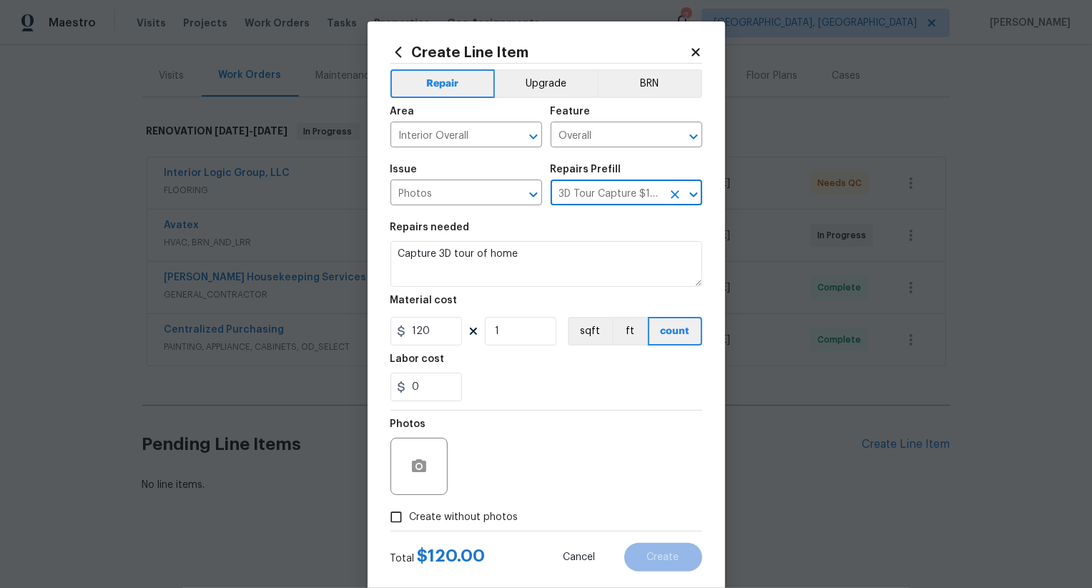
scroll to position [28, 0]
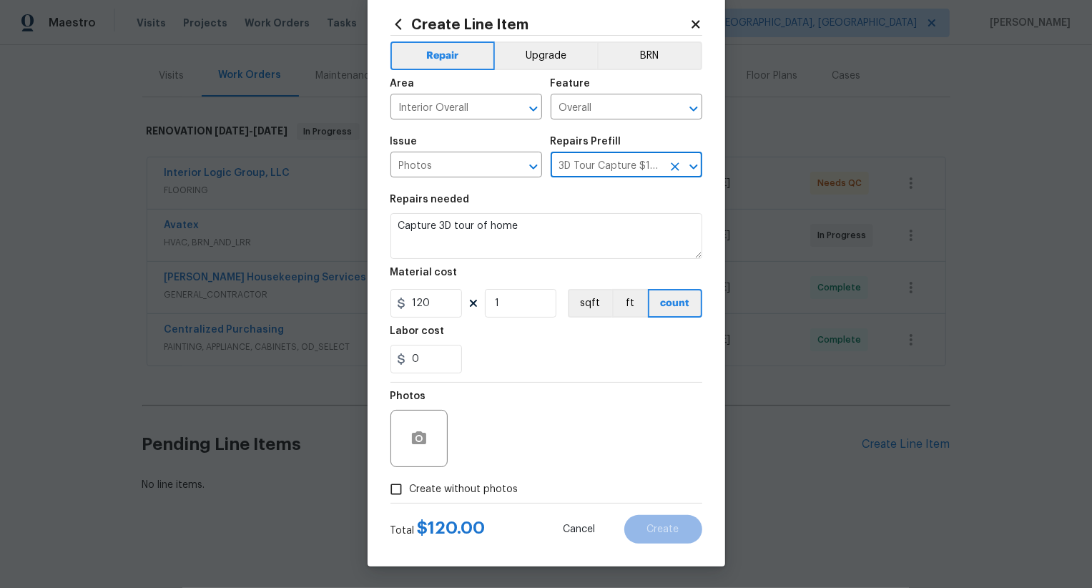
click at [468, 479] on label "Create without photos" at bounding box center [451, 488] width 136 height 27
click at [410, 479] on input "Create without photos" at bounding box center [396, 488] width 27 height 27
checkbox input "true"
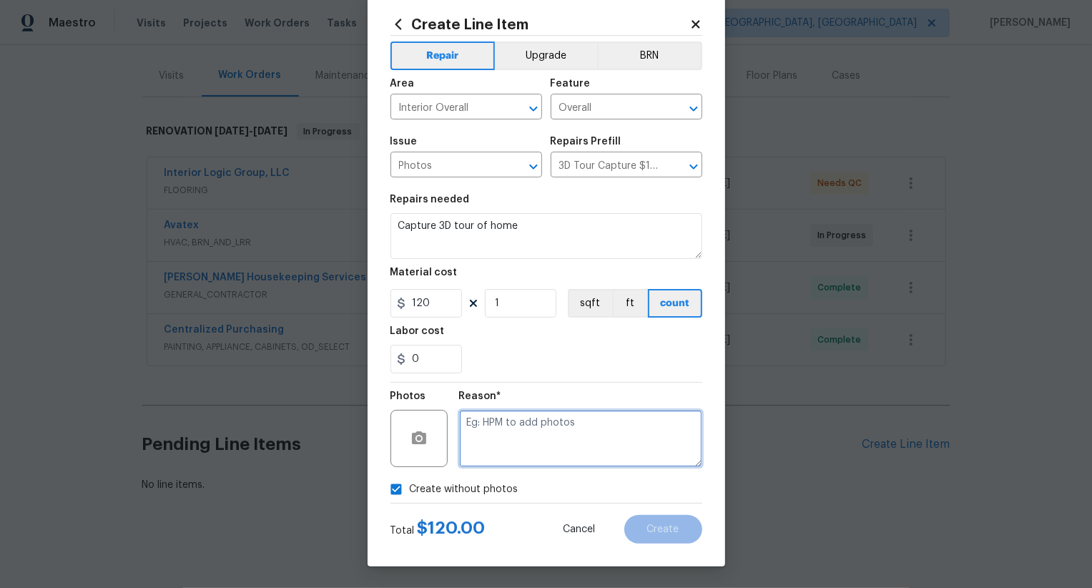
click at [511, 450] on textarea at bounding box center [580, 438] width 243 height 57
type textarea ".."
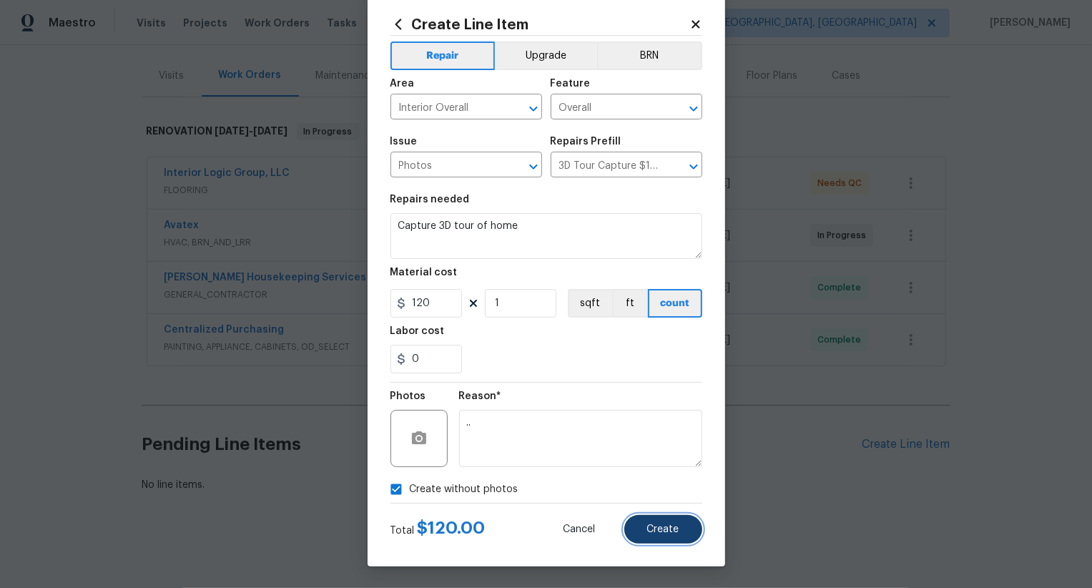
click at [671, 529] on span "Create" at bounding box center [663, 529] width 32 height 11
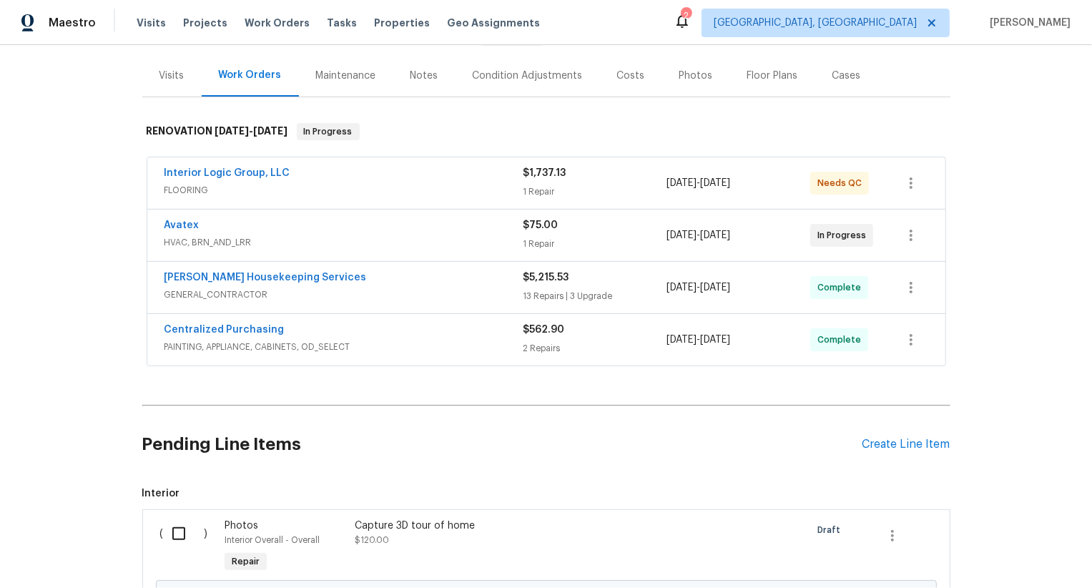
scroll to position [325, 0]
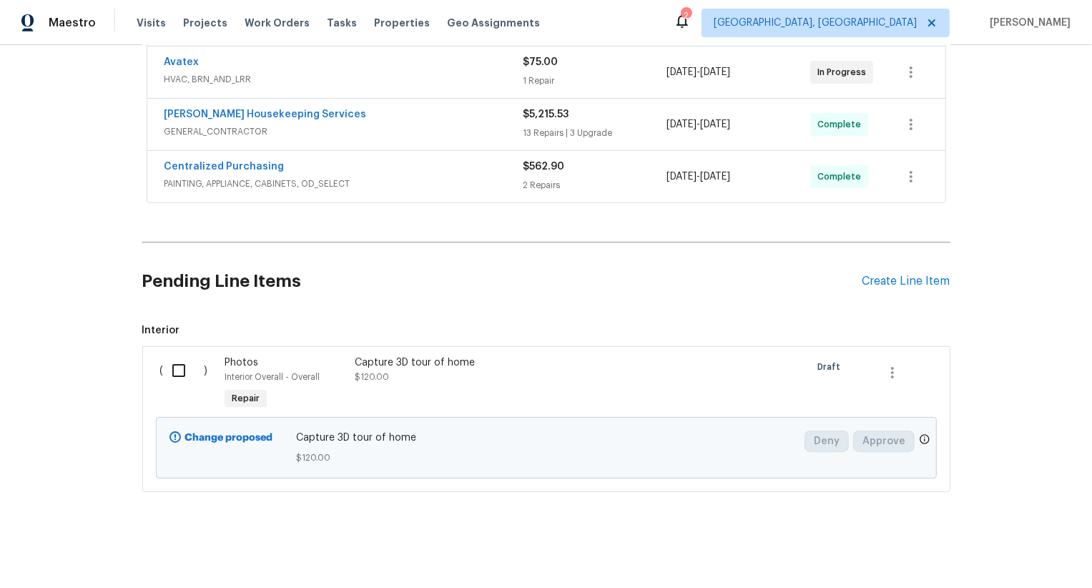
click at [174, 390] on div "( )" at bounding box center [188, 384] width 65 height 66
click at [177, 373] on input "checkbox" at bounding box center [184, 370] width 41 height 30
checkbox input "true"
click at [1032, 573] on div "Cancel (1) Item Create Work Order" at bounding box center [546, 552] width 1092 height 73
click at [1032, 555] on span "Create Work Order" at bounding box center [1009, 552] width 95 height 18
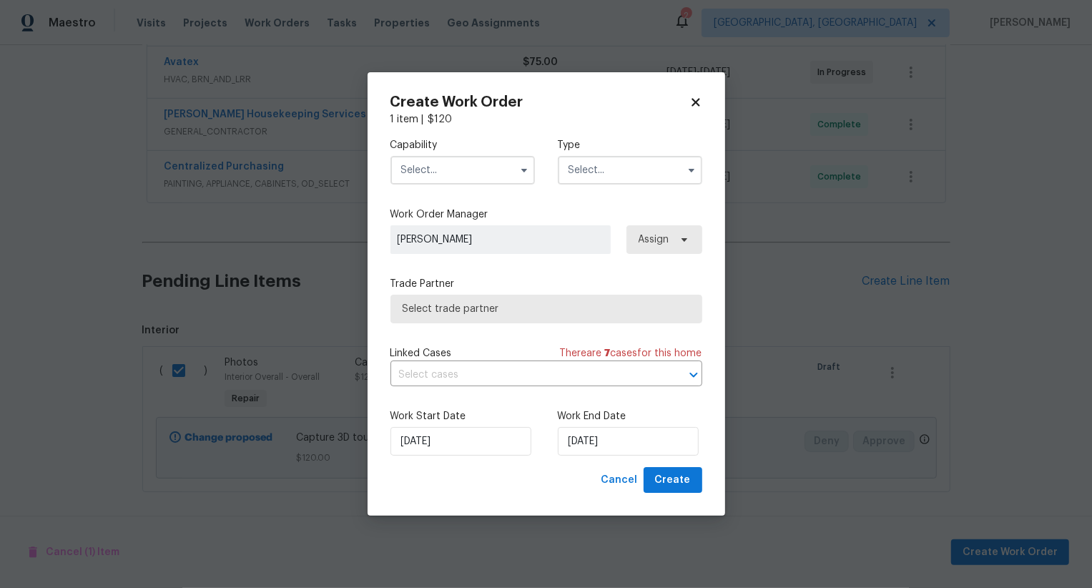
click at [480, 172] on input "text" at bounding box center [462, 170] width 144 height 29
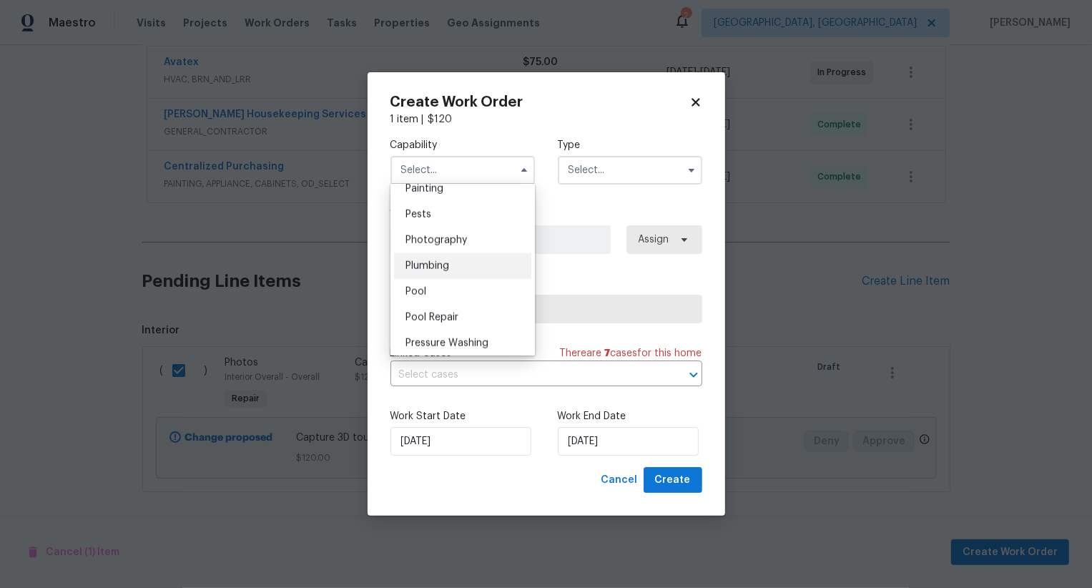
scroll to position [1212, 0]
click at [492, 239] on div "Photography" at bounding box center [462, 241] width 137 height 26
type input "Photography"
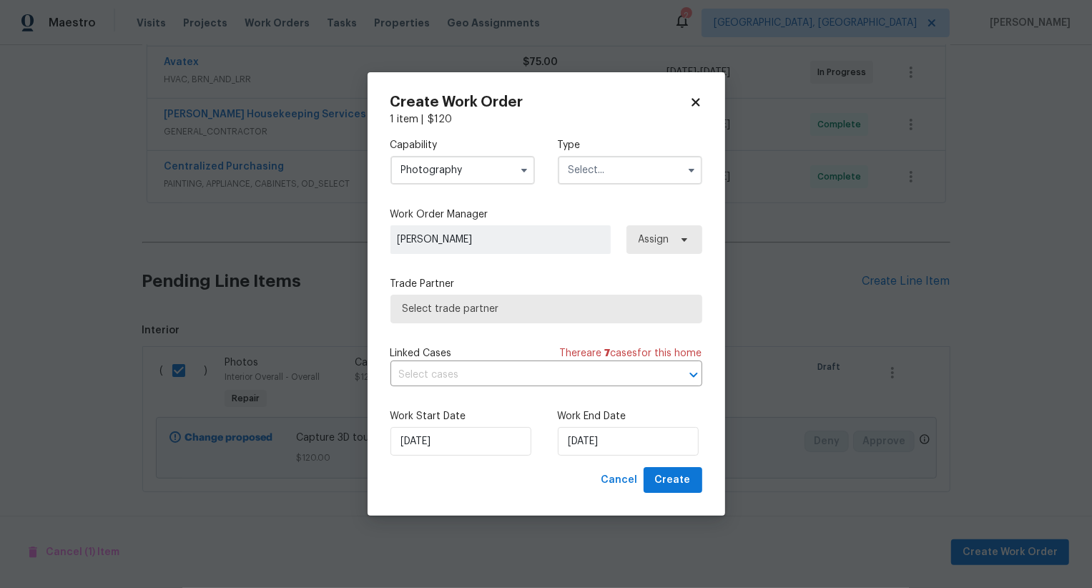
click at [599, 167] on input "text" at bounding box center [630, 170] width 144 height 29
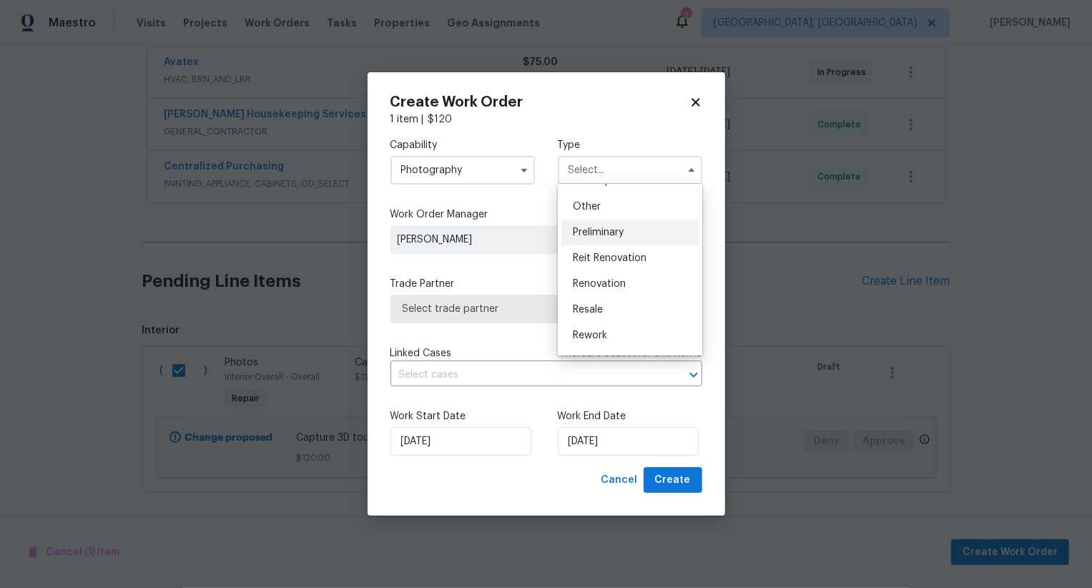
scroll to position [276, 0]
click at [609, 209] on div "Other" at bounding box center [629, 207] width 137 height 26
type input "Other"
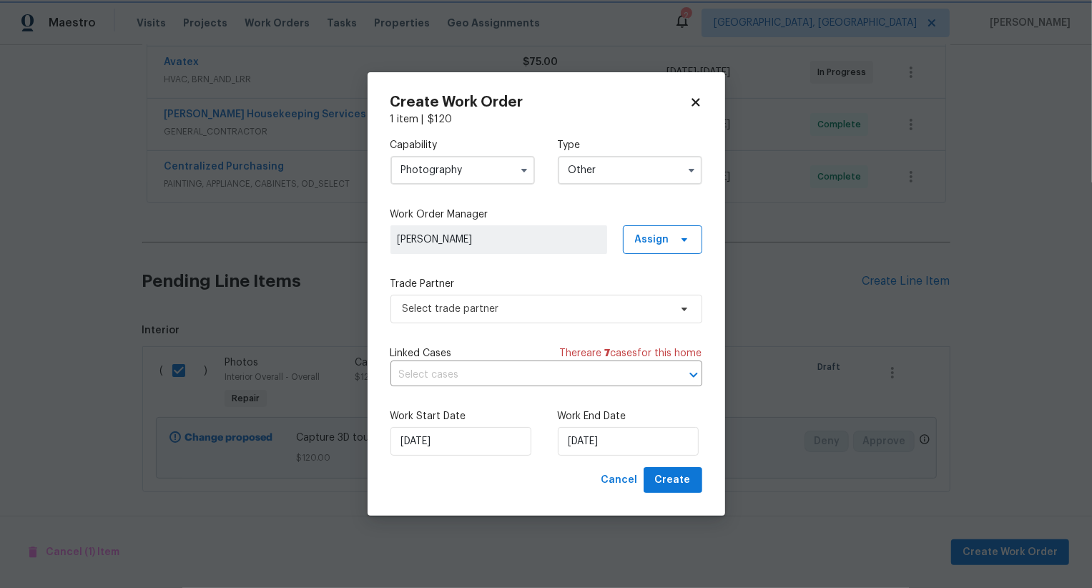
scroll to position [0, 0]
click at [578, 306] on span "Select trade partner" at bounding box center [536, 309] width 267 height 14
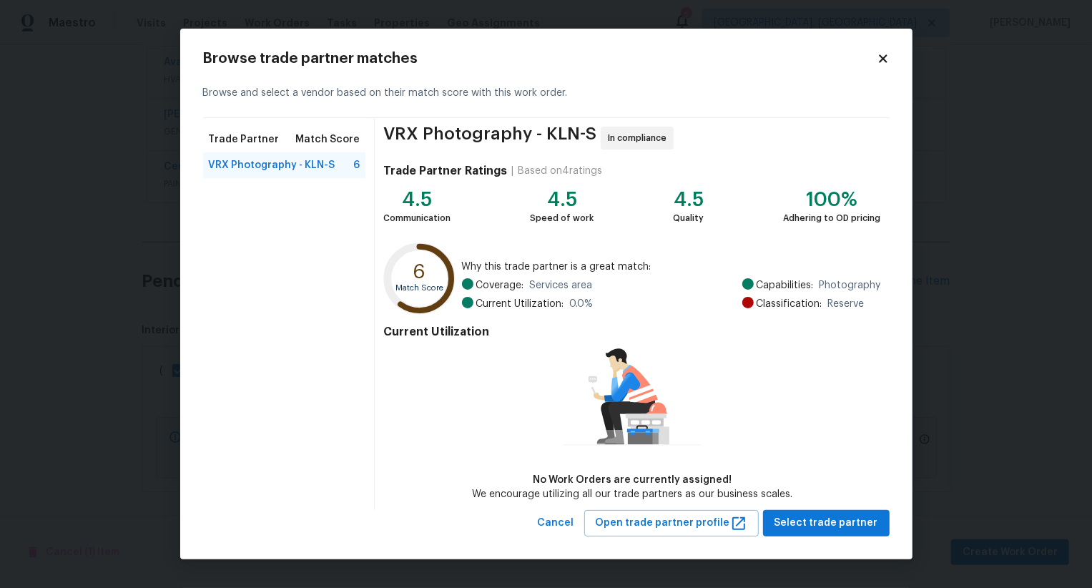
click at [840, 541] on div "Browse trade partner matches Browse and select a vendor based on their match sc…" at bounding box center [546, 294] width 732 height 531
click at [840, 518] on span "Select trade partner" at bounding box center [826, 523] width 104 height 18
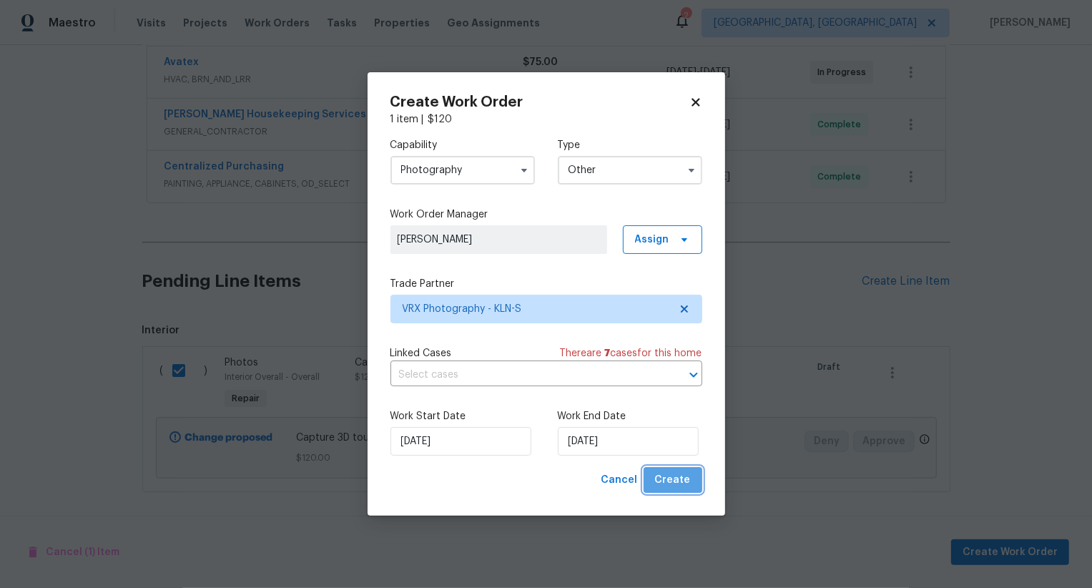
click at [696, 485] on button "Create" at bounding box center [673, 480] width 59 height 26
checkbox input "false"
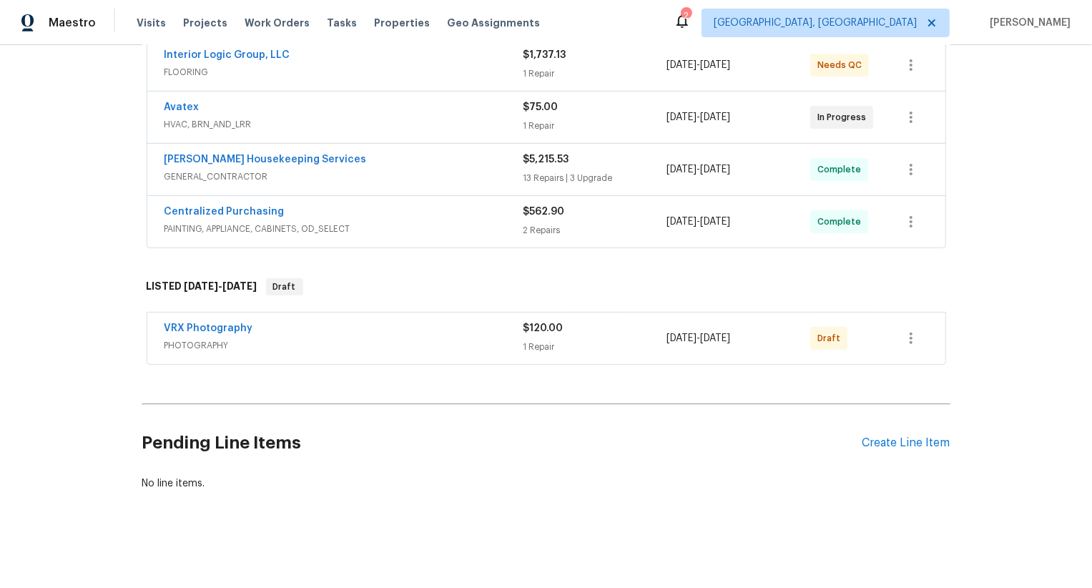
scroll to position [279, 0]
click at [905, 331] on icon "button" at bounding box center [910, 339] width 17 height 17
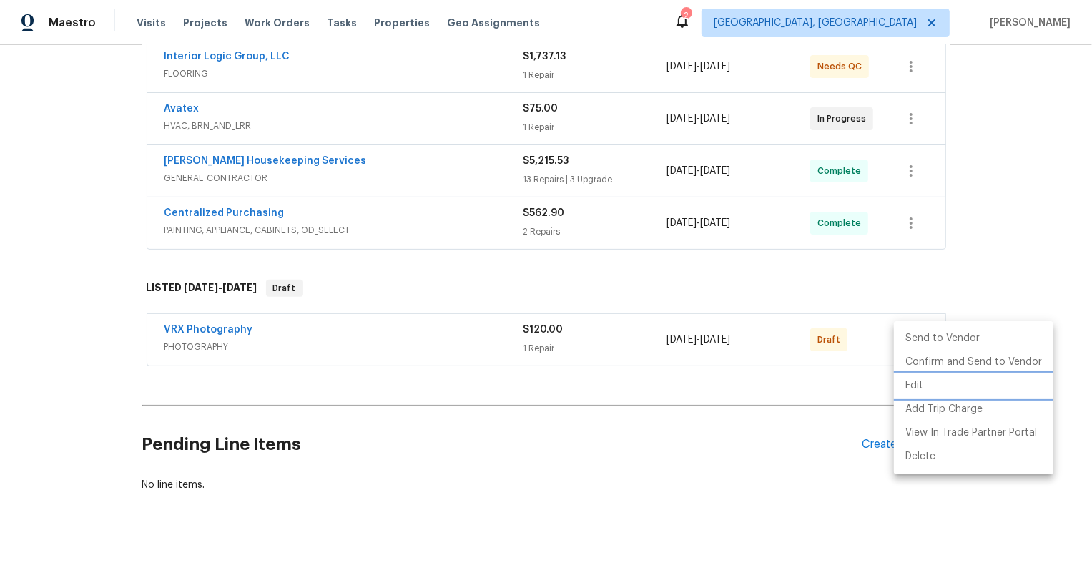
click at [932, 389] on li "Edit" at bounding box center [973, 386] width 159 height 24
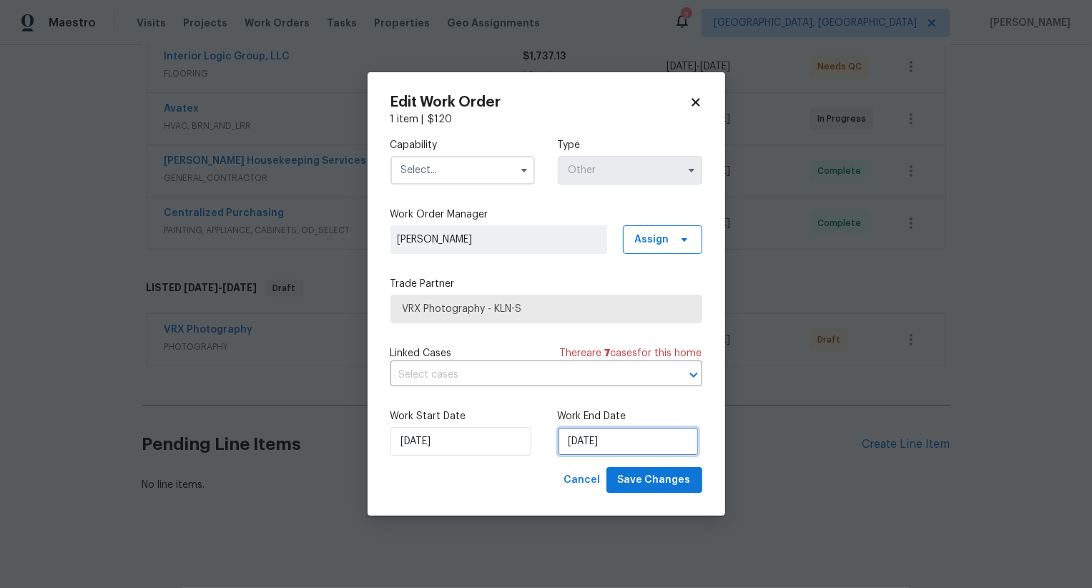
click at [587, 445] on input "14/08/2025" at bounding box center [628, 441] width 141 height 29
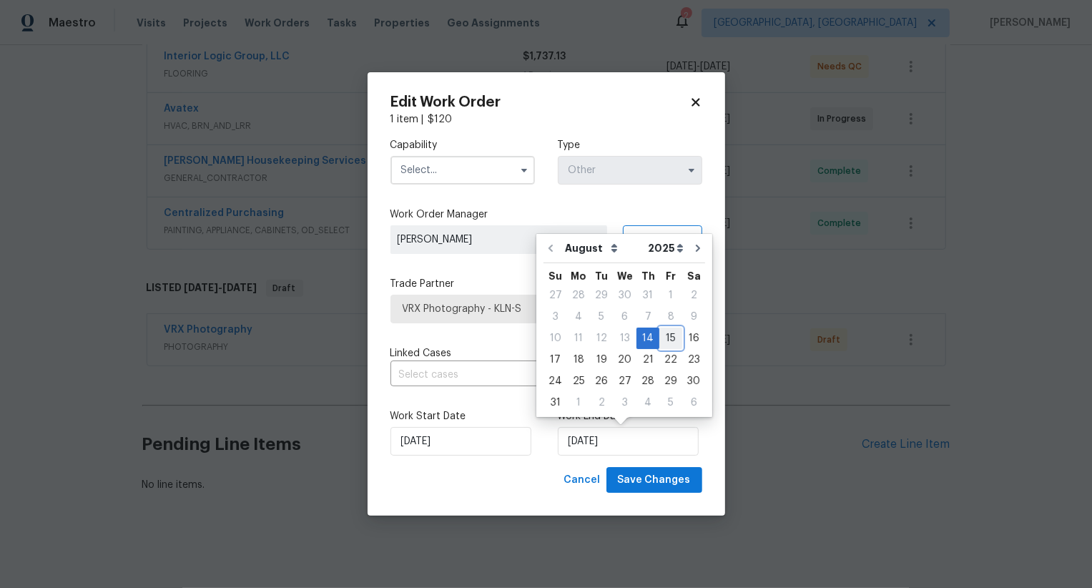
click at [662, 339] on div "15" at bounding box center [670, 338] width 23 height 20
type input "15/08/2025"
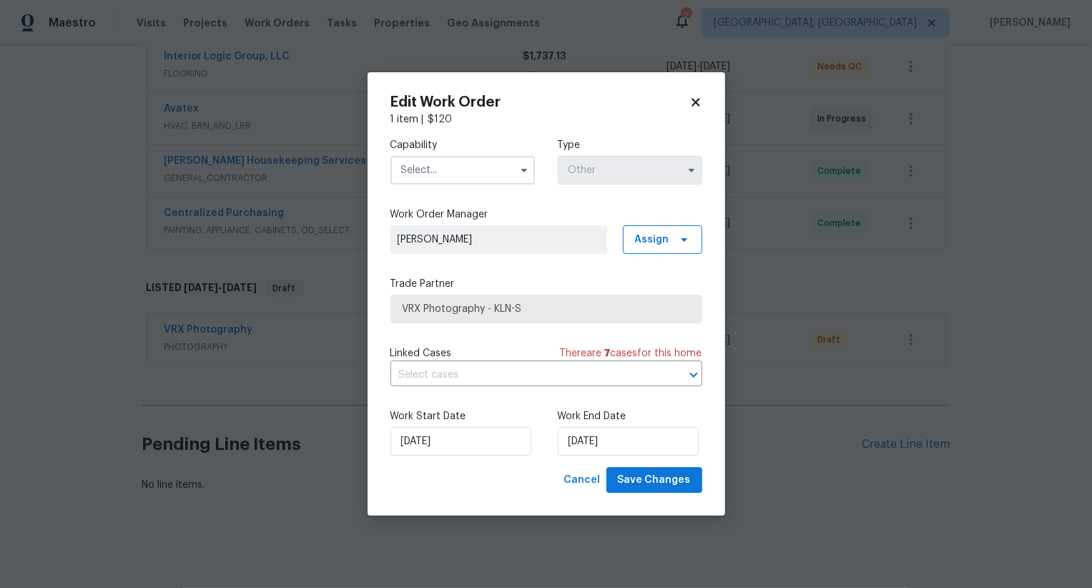
click at [474, 172] on input "text" at bounding box center [462, 170] width 144 height 29
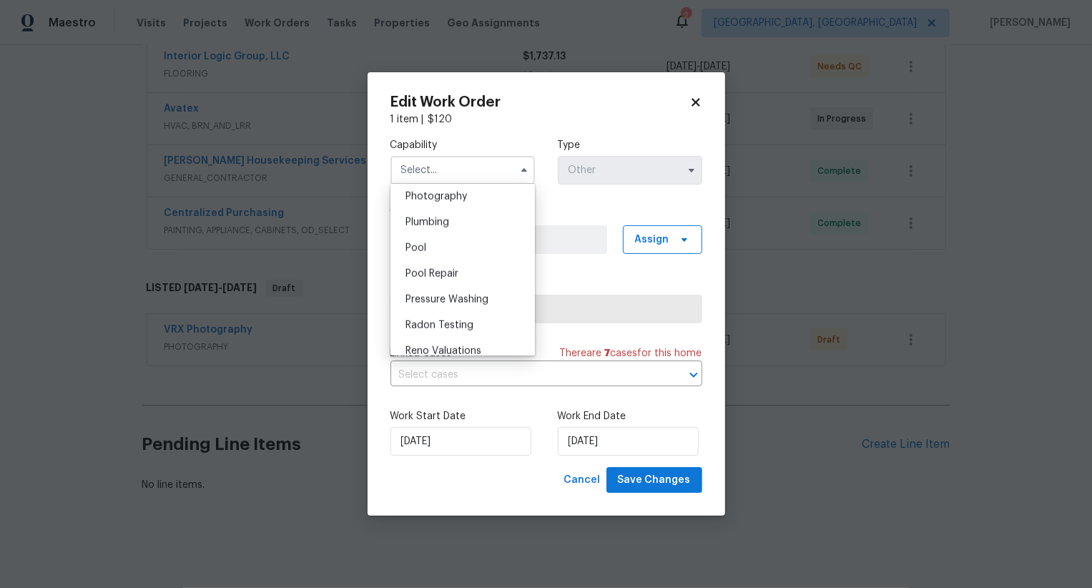
scroll to position [1208, 0]
click at [474, 247] on div "Photography" at bounding box center [462, 245] width 137 height 26
type input "Photography"
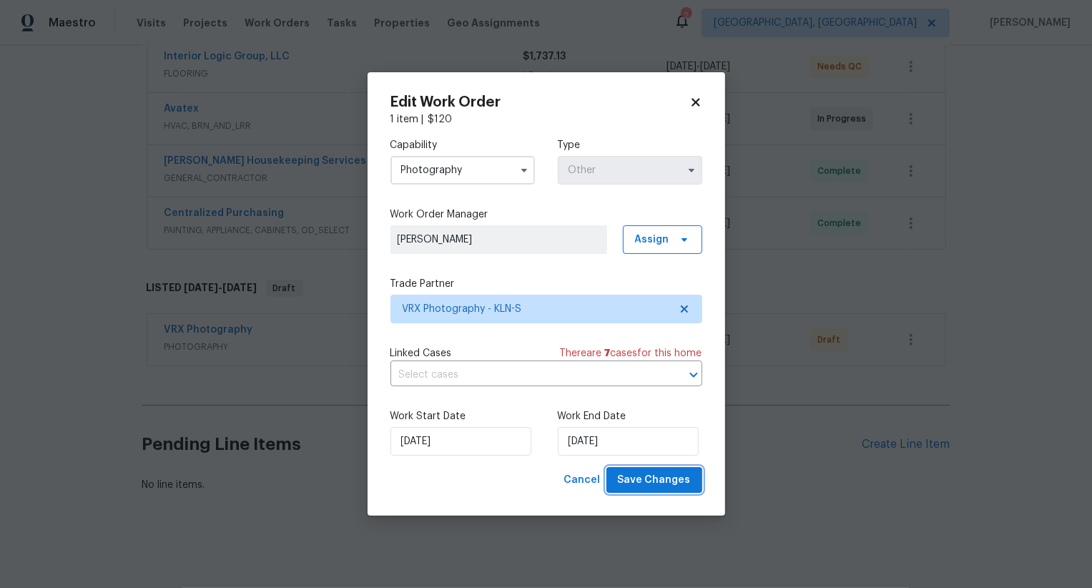
click at [641, 480] on span "Save Changes" at bounding box center [654, 480] width 73 height 18
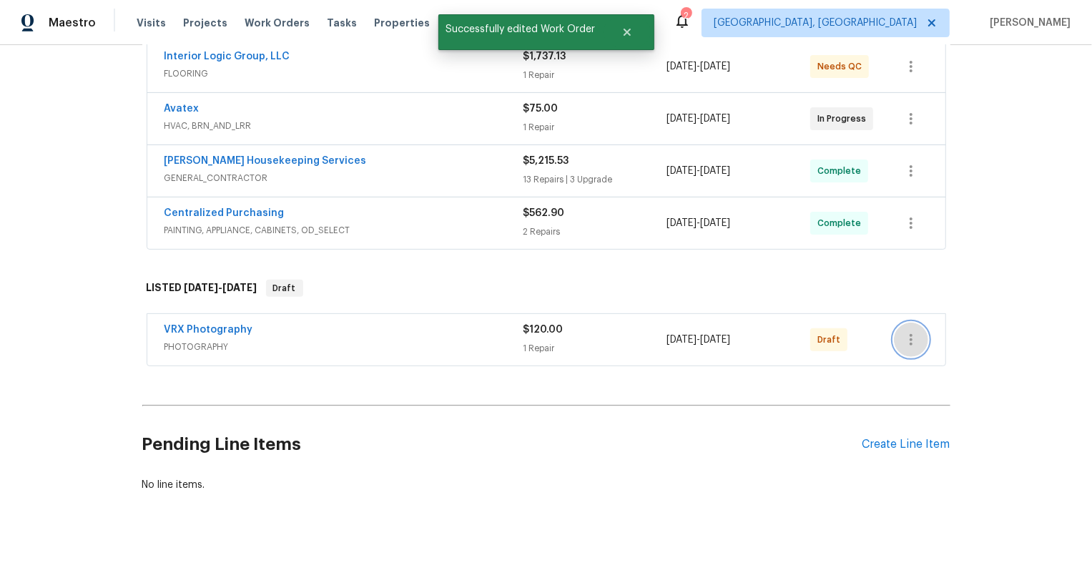
click at [911, 340] on icon "button" at bounding box center [910, 339] width 3 height 11
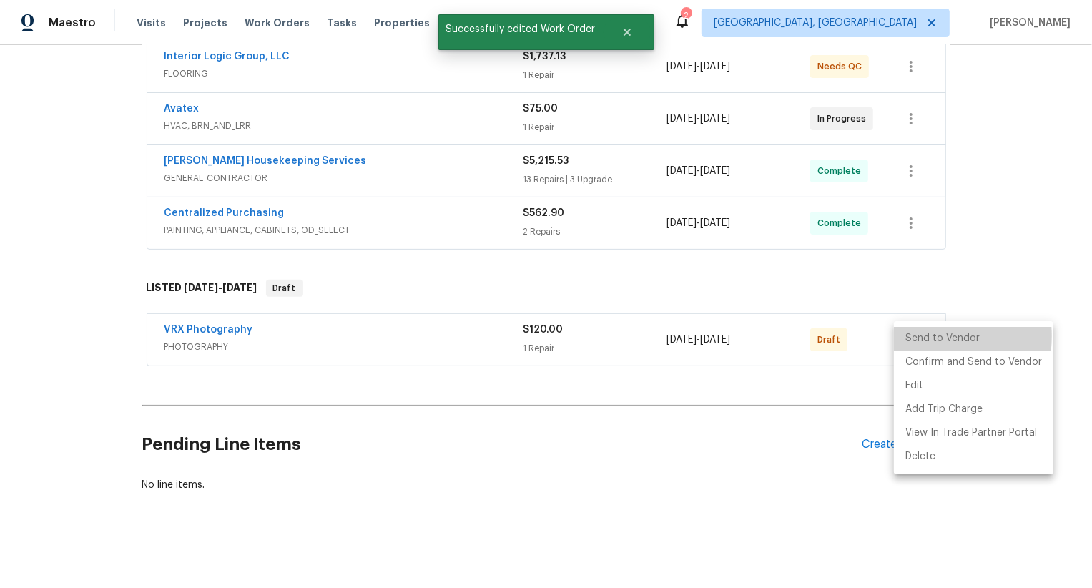
click at [911, 340] on li "Send to Vendor" at bounding box center [973, 339] width 159 height 24
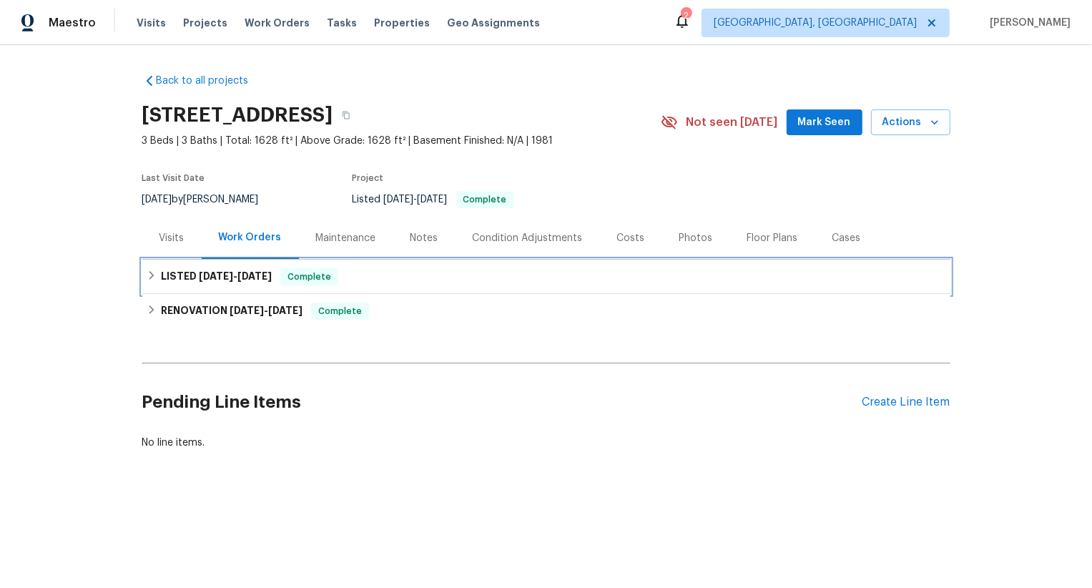
click at [277, 267] on div "LISTED [DATE] - [DATE] Complete" at bounding box center [546, 277] width 808 height 34
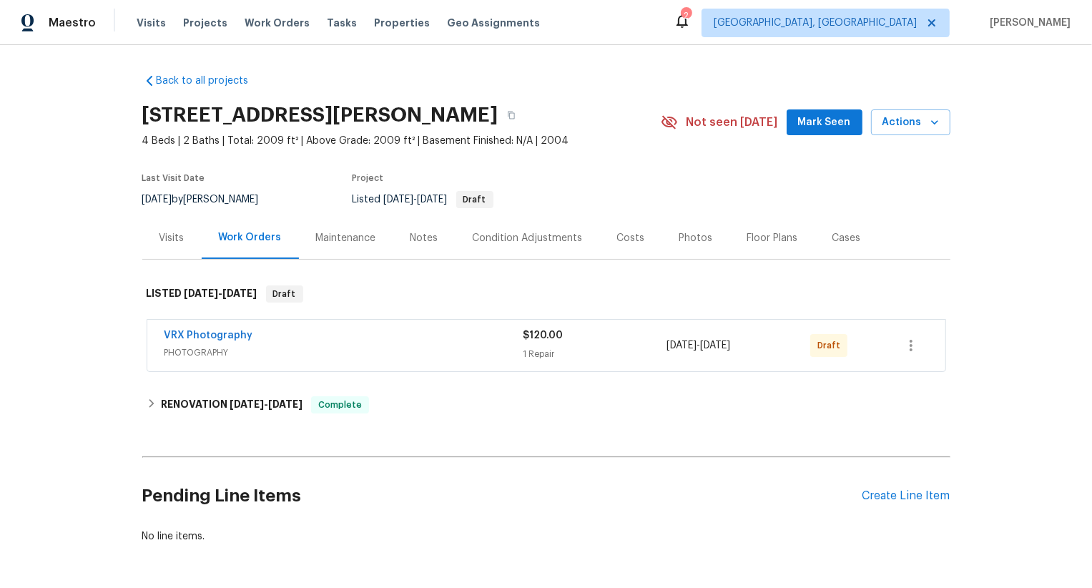
scroll to position [52, 0]
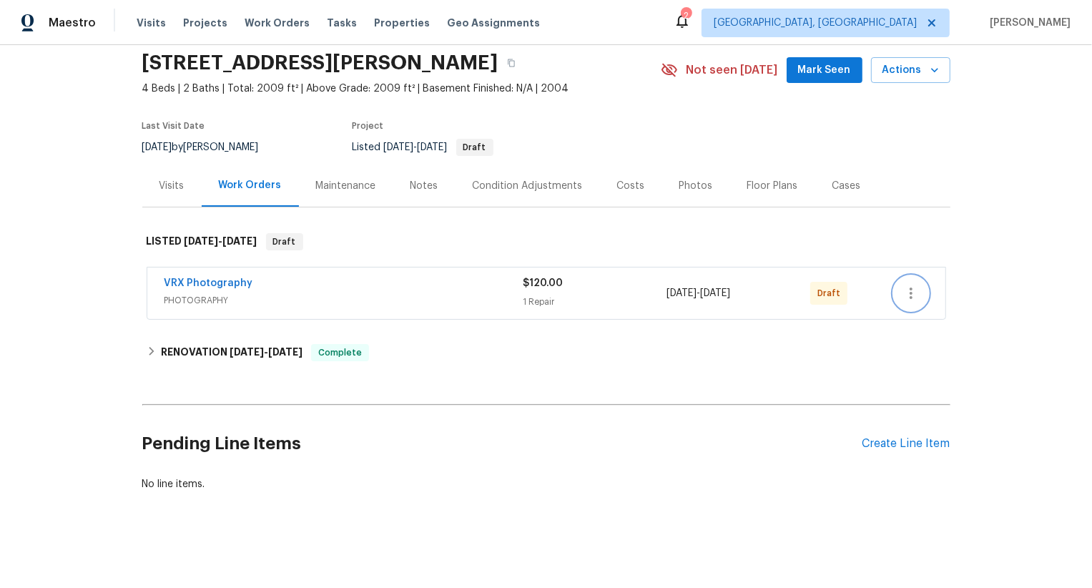
click at [909, 294] on icon "button" at bounding box center [910, 293] width 17 height 17
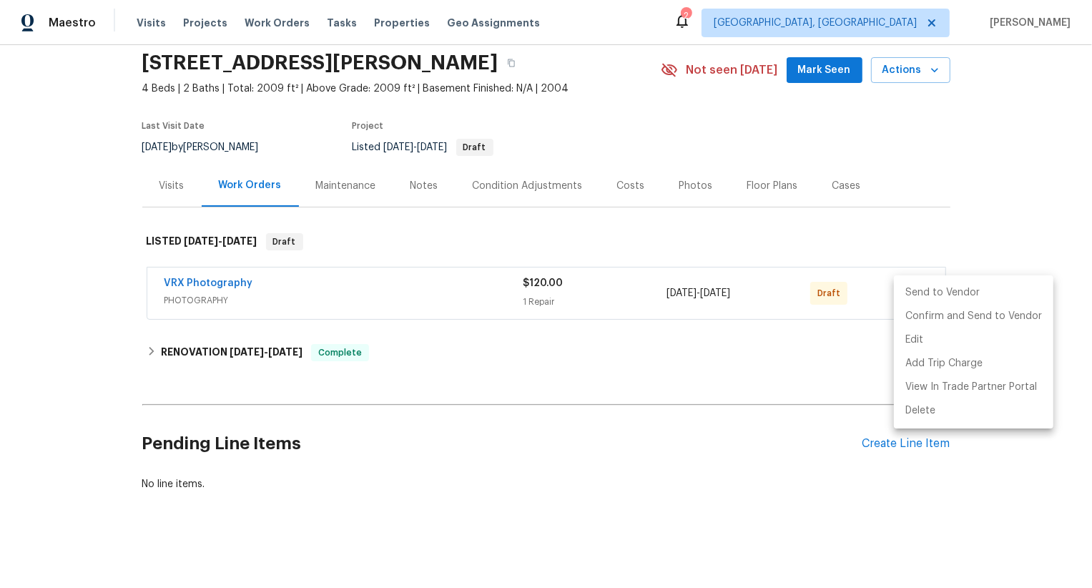
click at [909, 294] on li "Send to Vendor" at bounding box center [973, 293] width 159 height 24
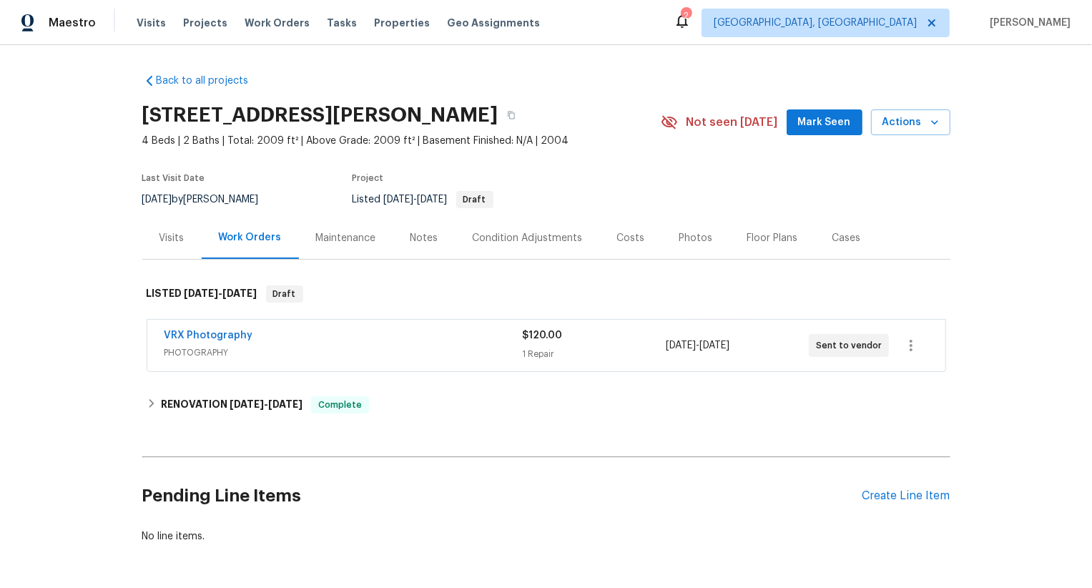
scroll to position [52, 0]
click at [908, 345] on icon "button" at bounding box center [910, 345] width 17 height 17
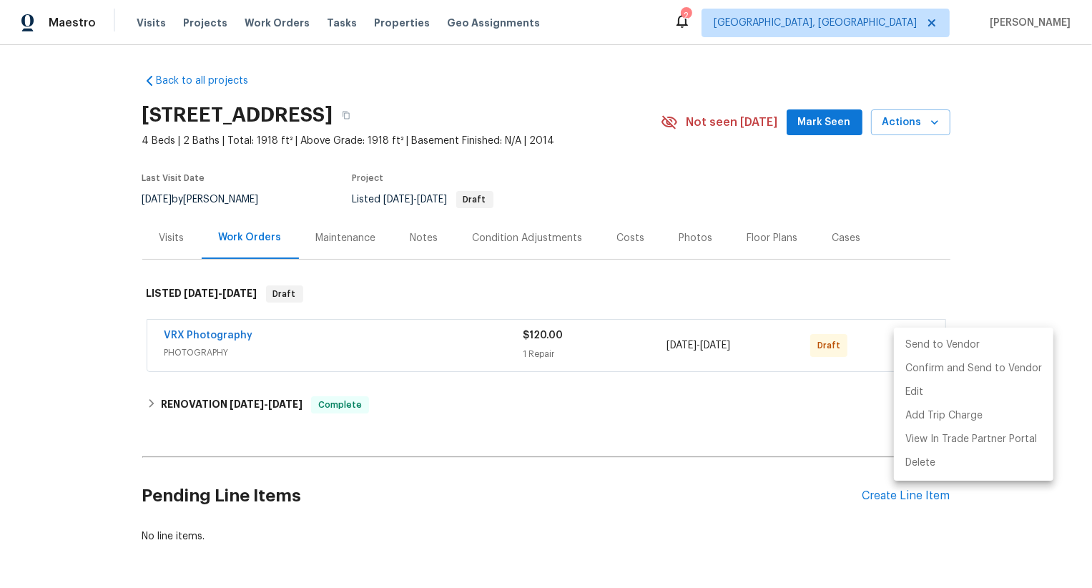
click at [908, 345] on li "Send to Vendor" at bounding box center [973, 345] width 159 height 24
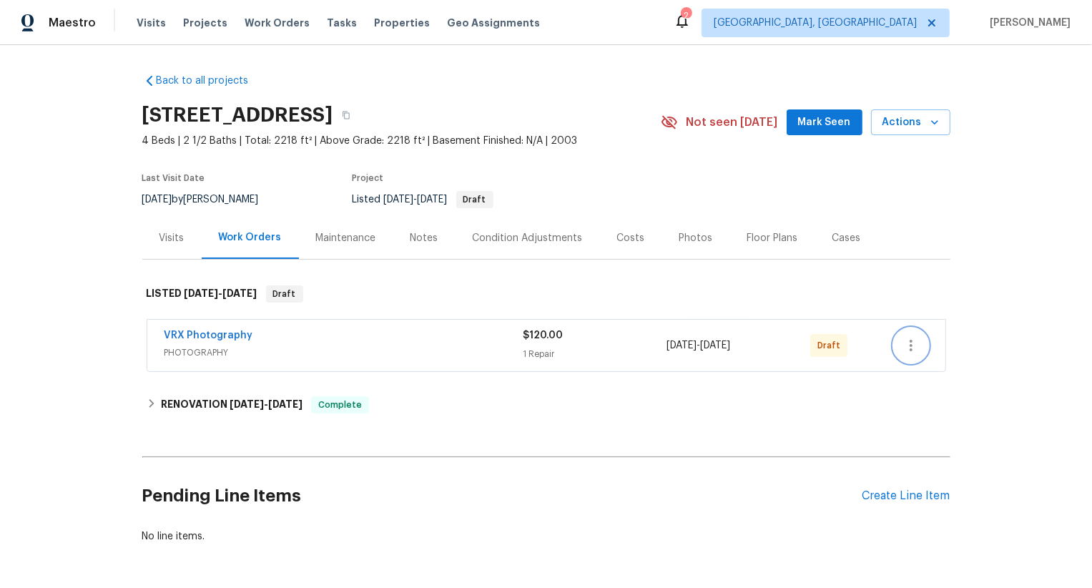
click at [910, 342] on icon "button" at bounding box center [910, 345] width 17 height 17
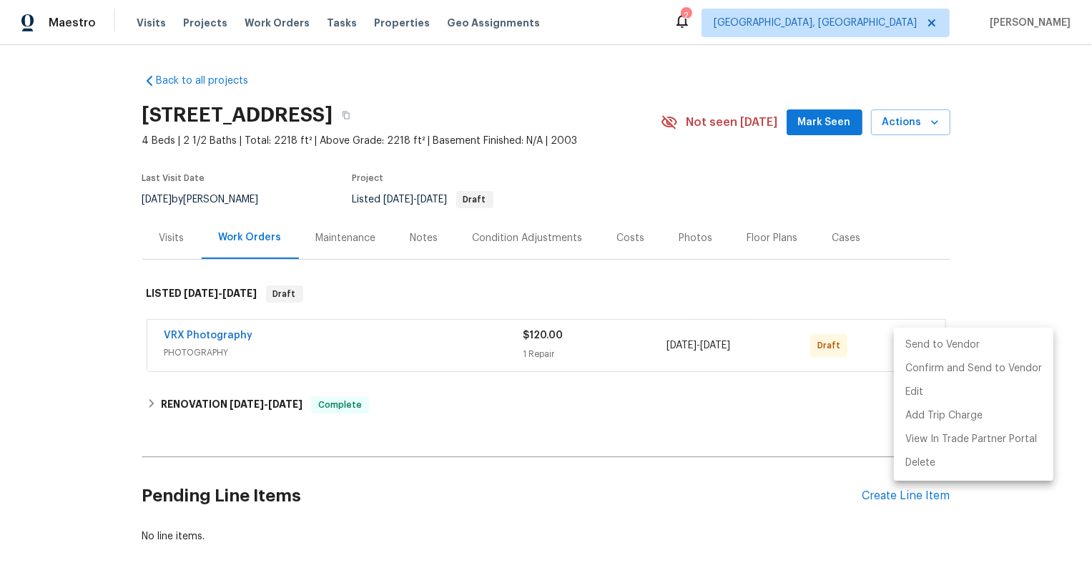
click at [910, 342] on li "Send to Vendor" at bounding box center [973, 345] width 159 height 24
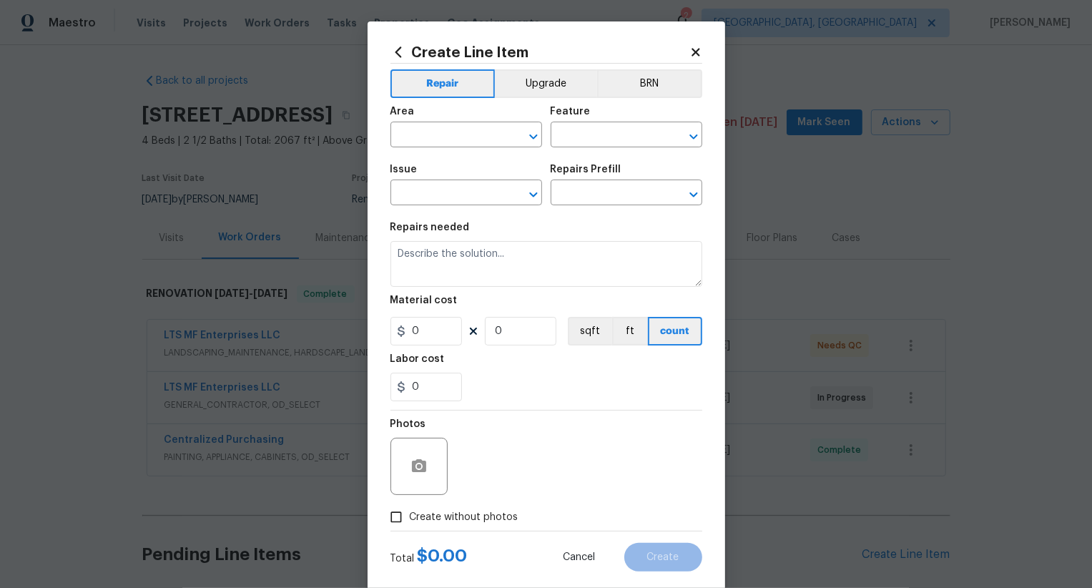
scroll to position [111, 0]
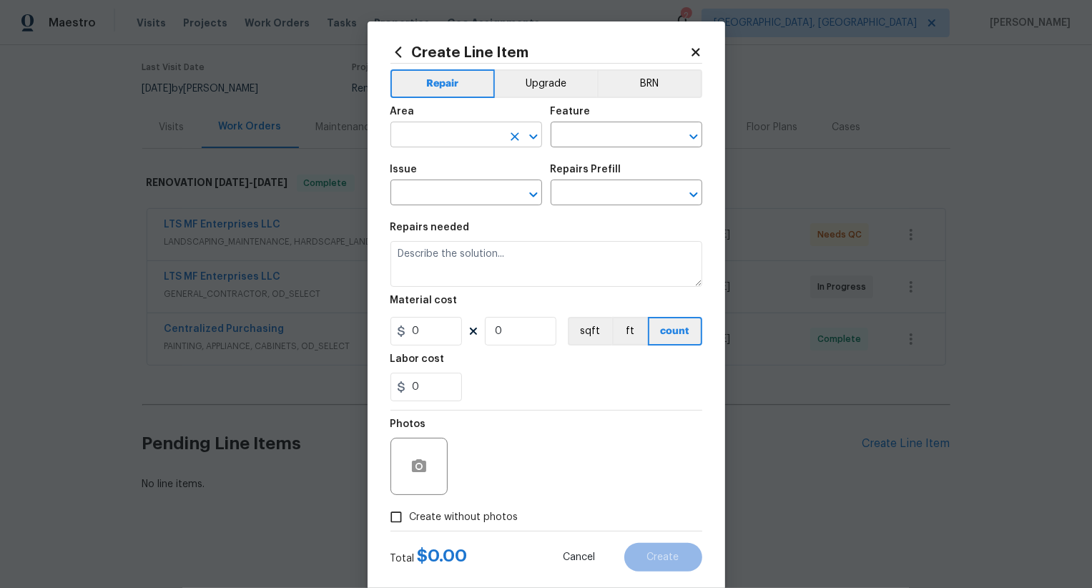
click at [451, 135] on input "text" at bounding box center [446, 136] width 112 height 22
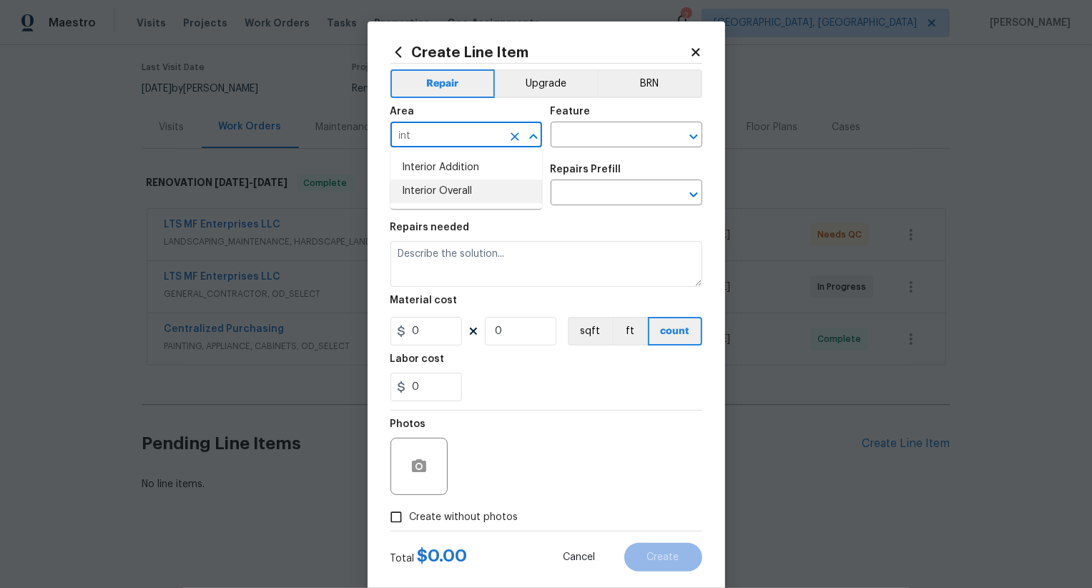
click at [457, 189] on li "Interior Overall" at bounding box center [466, 191] width 152 height 24
type input "Interior Overall"
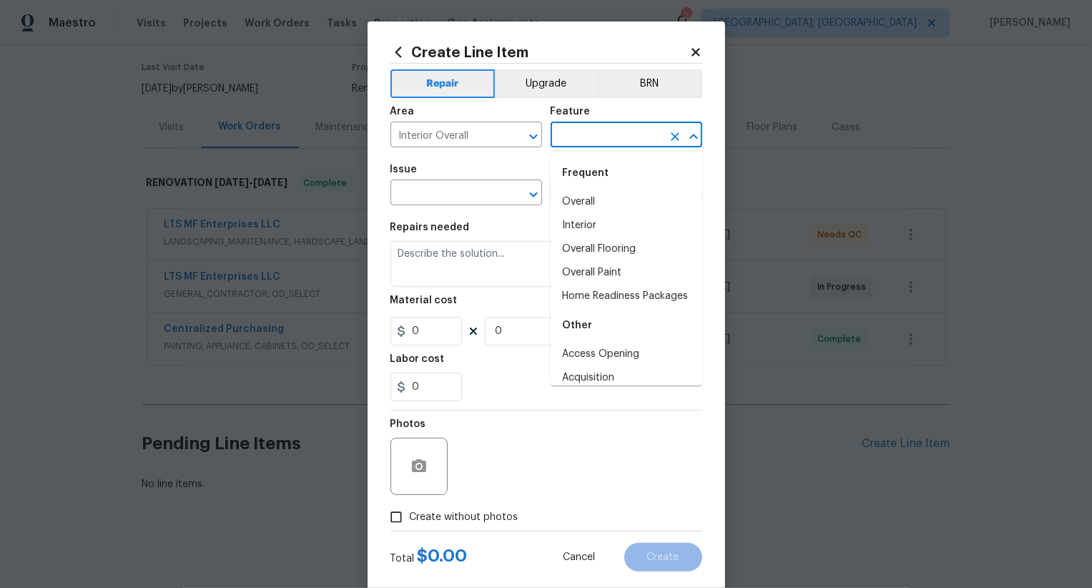
click at [591, 140] on input "text" at bounding box center [607, 136] width 112 height 22
click at [596, 197] on li "Overall" at bounding box center [627, 202] width 152 height 24
type input "Overall"
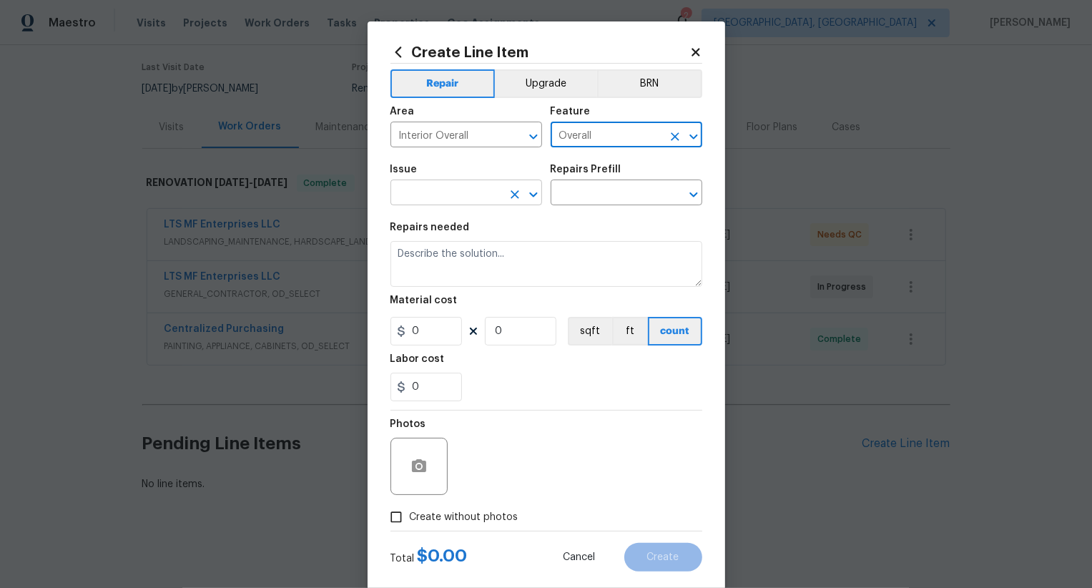
click at [463, 197] on input "text" at bounding box center [446, 194] width 112 height 22
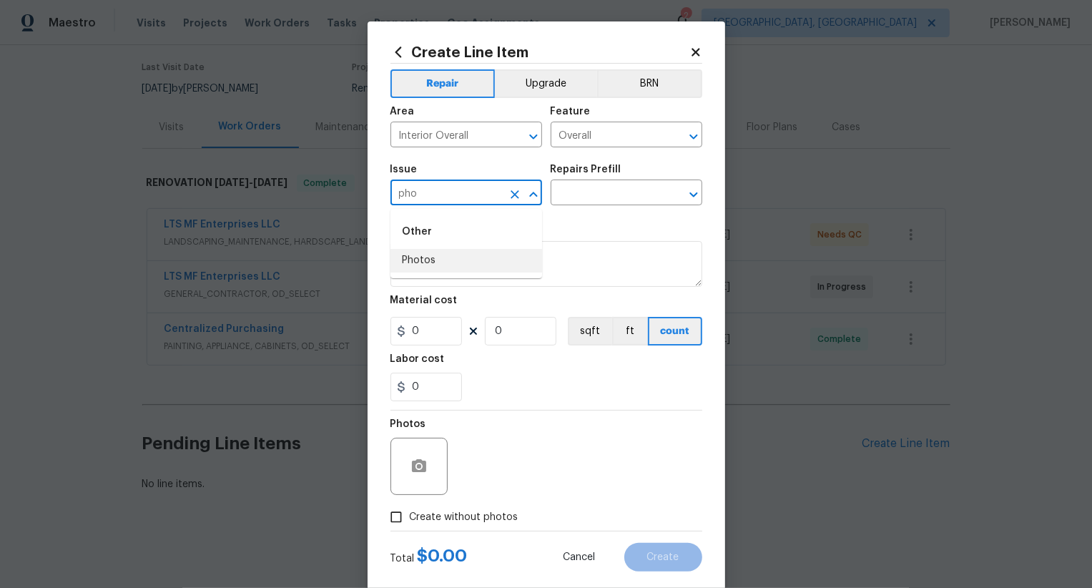
click at [466, 257] on li "Photos" at bounding box center [466, 261] width 152 height 24
type input "Photos"
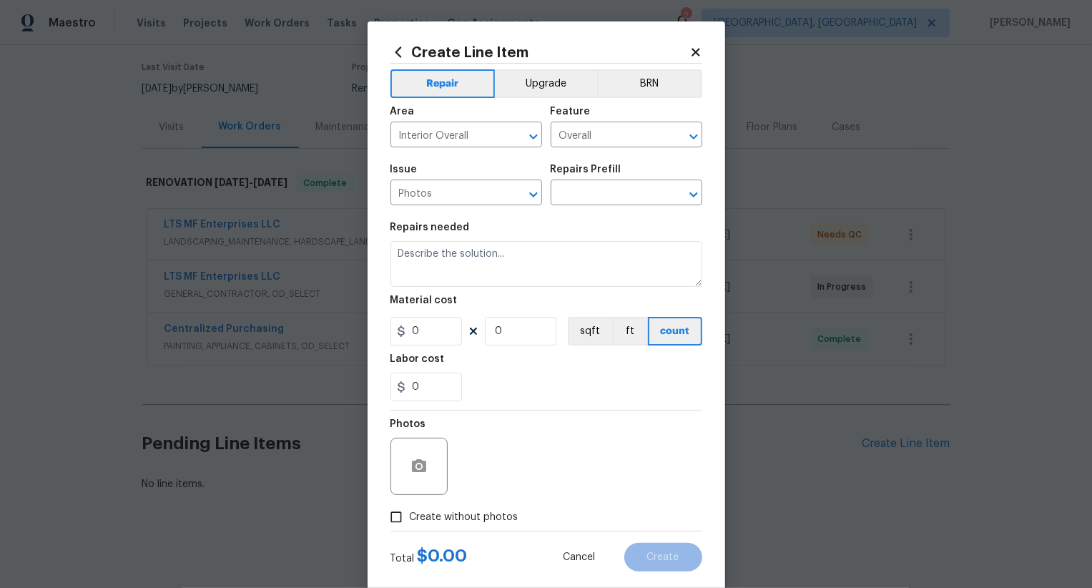
click at [581, 209] on div "Issue Photos ​ Repairs Prefill ​" at bounding box center [546, 185] width 312 height 58
click at [591, 197] on input "text" at bounding box center [607, 194] width 112 height 22
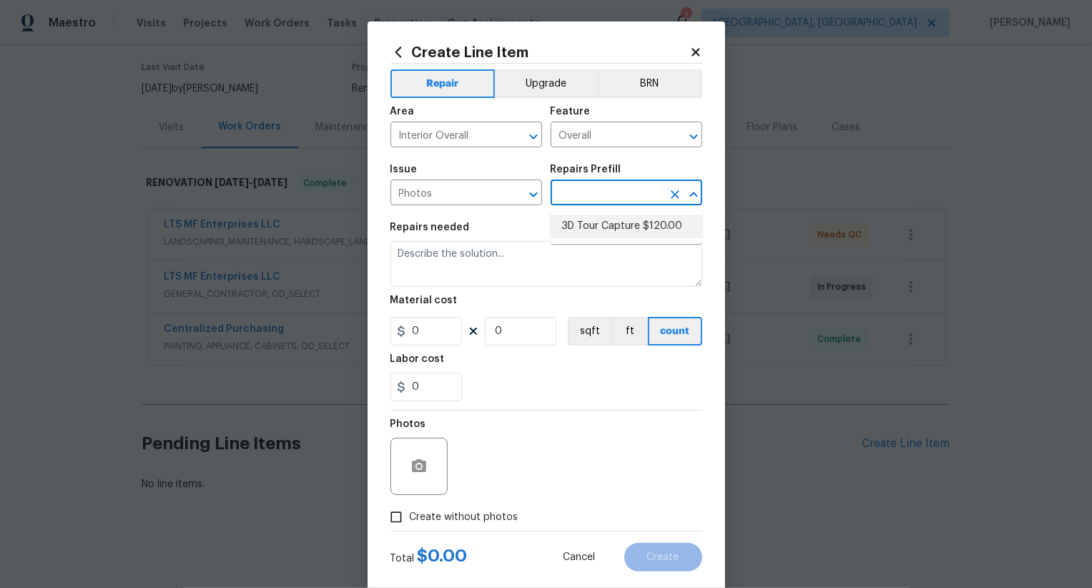
click at [593, 227] on li "3D Tour Capture $120.00" at bounding box center [627, 227] width 152 height 24
type input "3D Tour Capture $120.00"
type input "1"
type input "120"
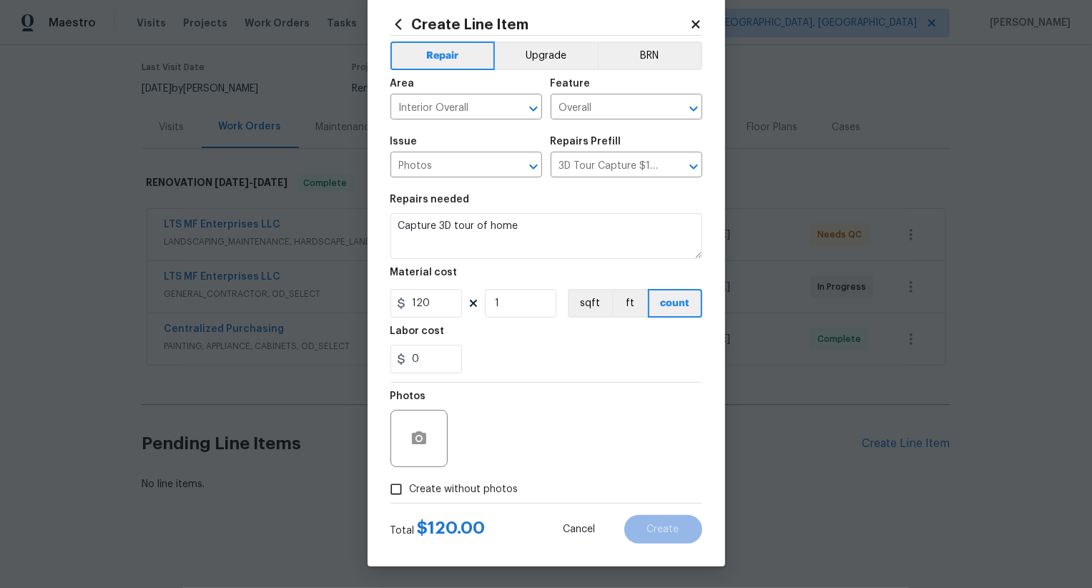
click at [474, 506] on div "Total $ 120.00 Cancel Create" at bounding box center [546, 523] width 312 height 40
click at [477, 490] on span "Create without photos" at bounding box center [464, 489] width 109 height 15
click at [410, 490] on input "Create without photos" at bounding box center [396, 488] width 27 height 27
checkbox input "true"
click at [534, 439] on textarea at bounding box center [580, 438] width 243 height 57
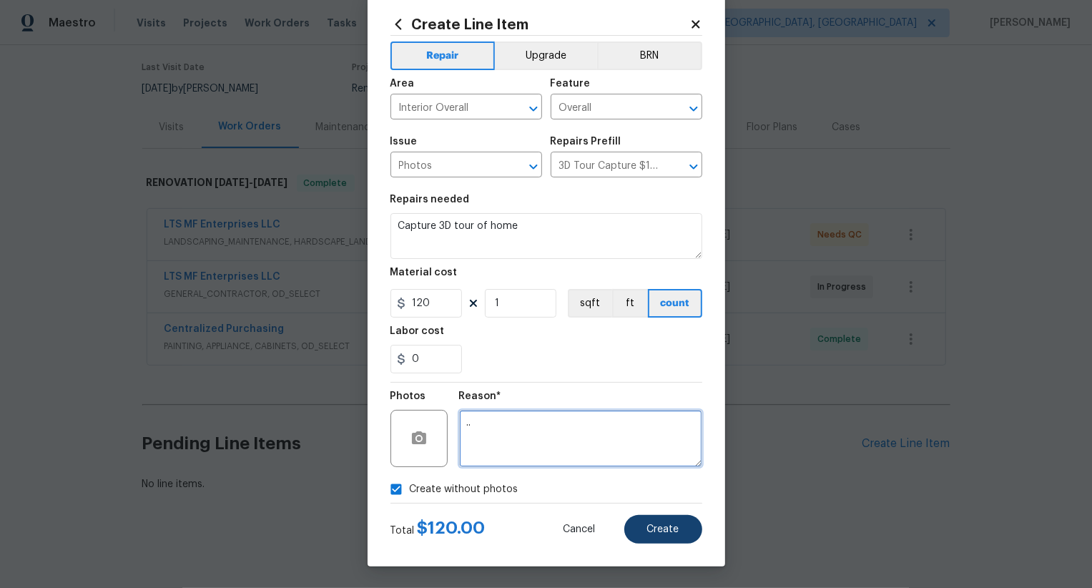
type textarea ".."
click at [652, 529] on span "Create" at bounding box center [663, 529] width 32 height 11
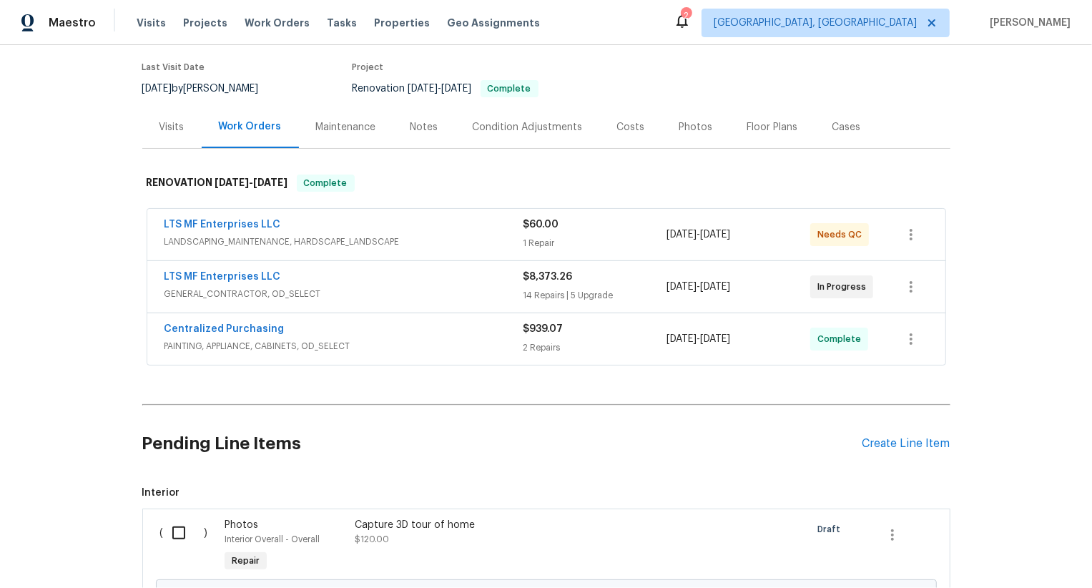
scroll to position [273, 0]
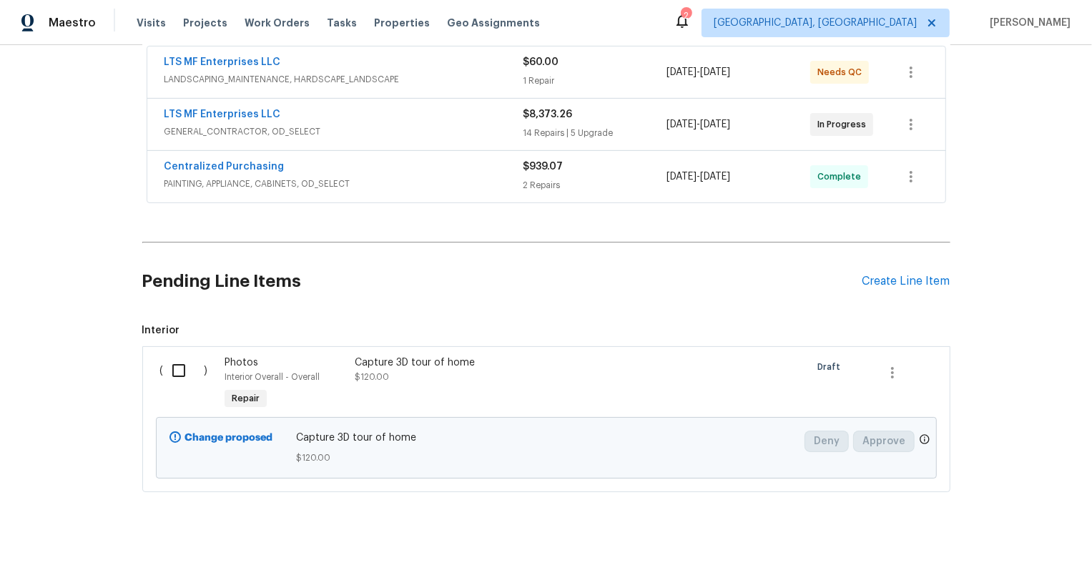
click at [207, 363] on div "( )" at bounding box center [188, 384] width 65 height 66
click at [182, 365] on input "checkbox" at bounding box center [184, 370] width 41 height 30
checkbox input "true"
click at [1019, 540] on button "Create Work Order" at bounding box center [1010, 552] width 118 height 26
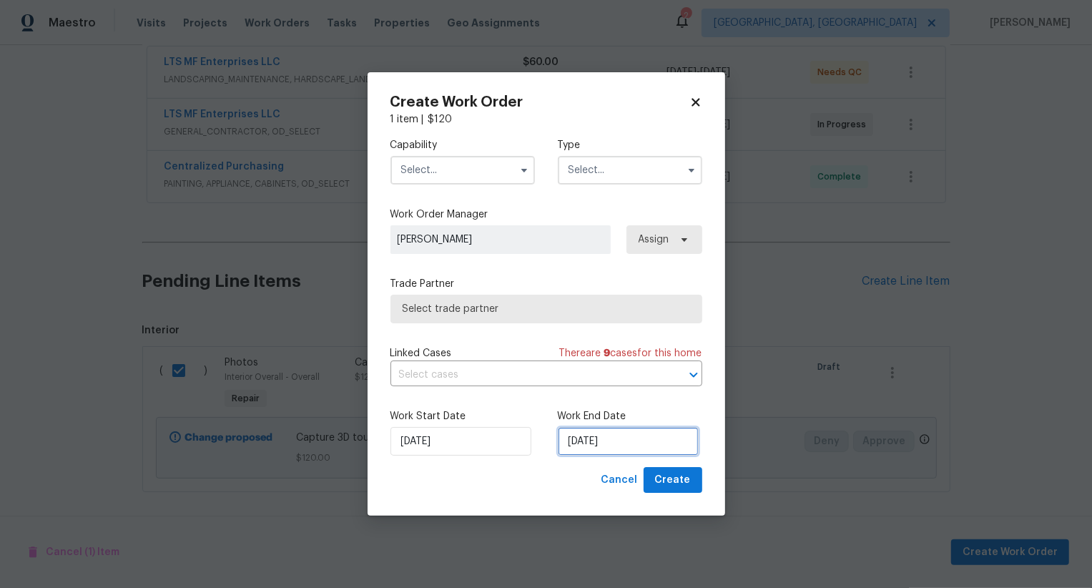
click at [603, 453] on input "[DATE]" at bounding box center [628, 441] width 141 height 29
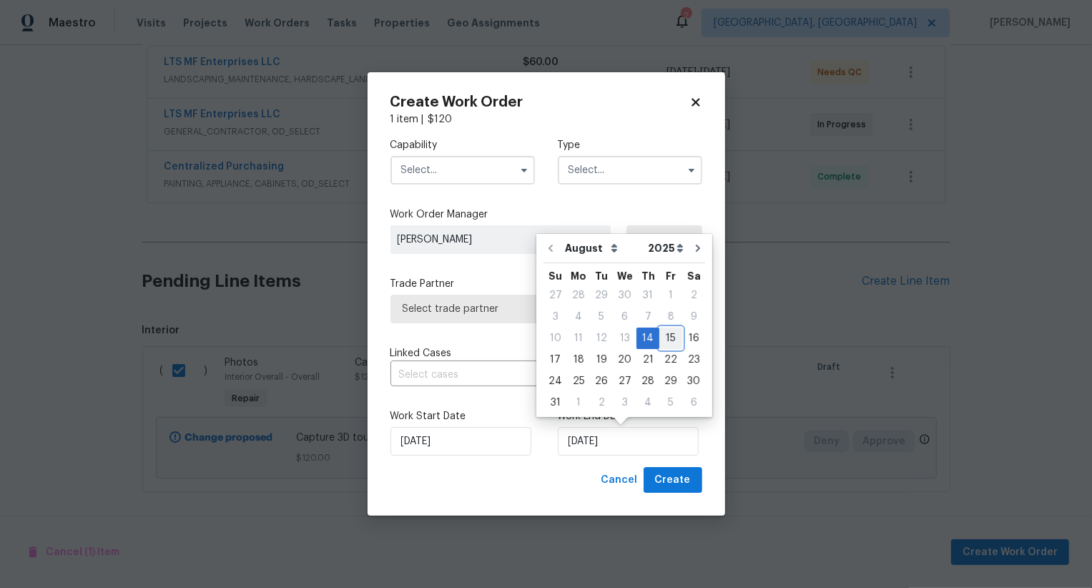
click at [662, 342] on div "15" at bounding box center [670, 338] width 23 height 20
type input "[DATE]"
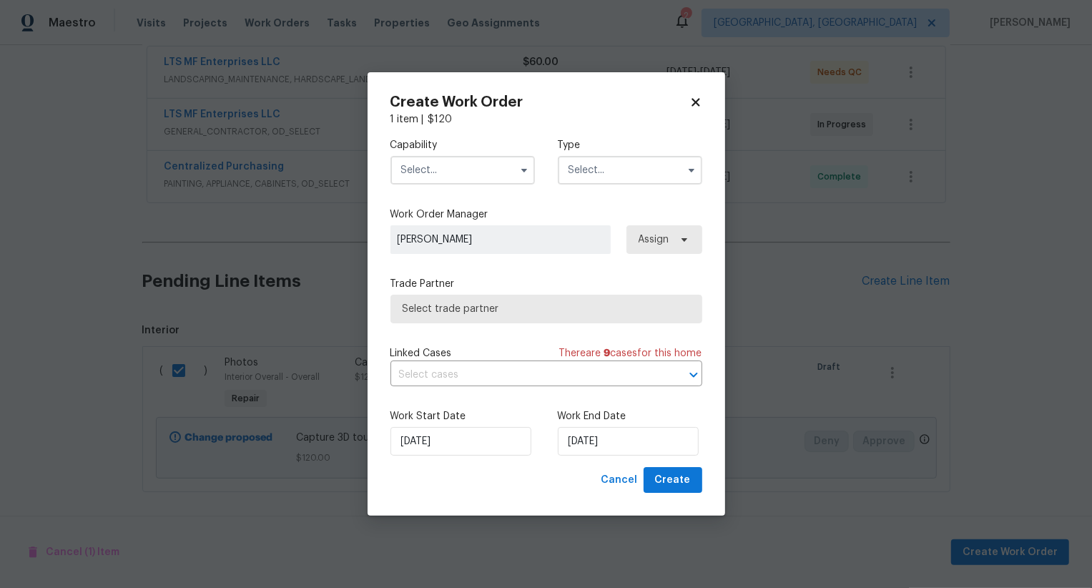
click at [483, 157] on input "text" at bounding box center [462, 170] width 144 height 29
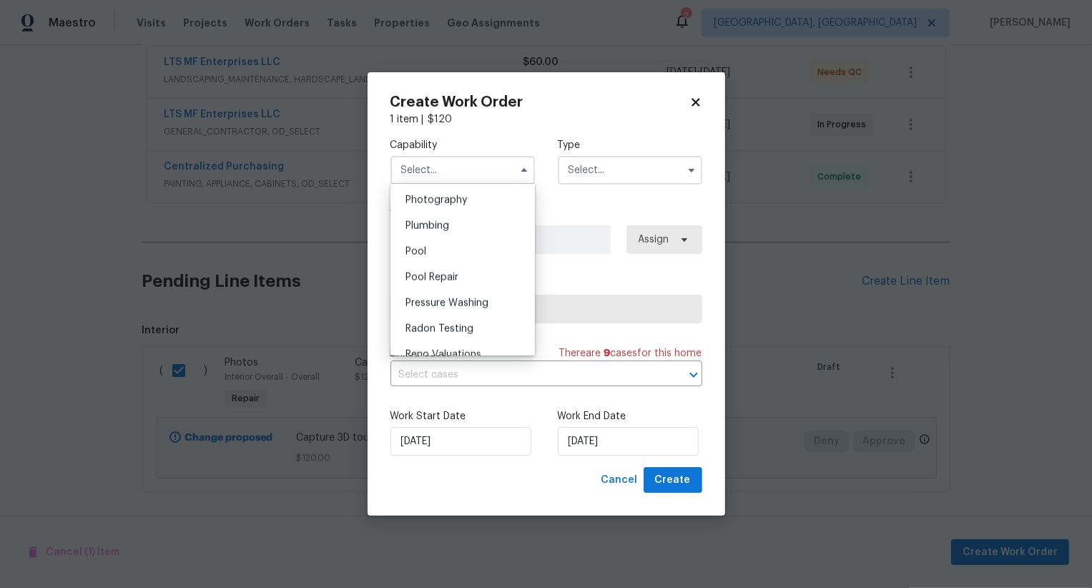
scroll to position [1251, 0]
click at [495, 201] on div "Photography" at bounding box center [462, 202] width 137 height 26
type input "Photography"
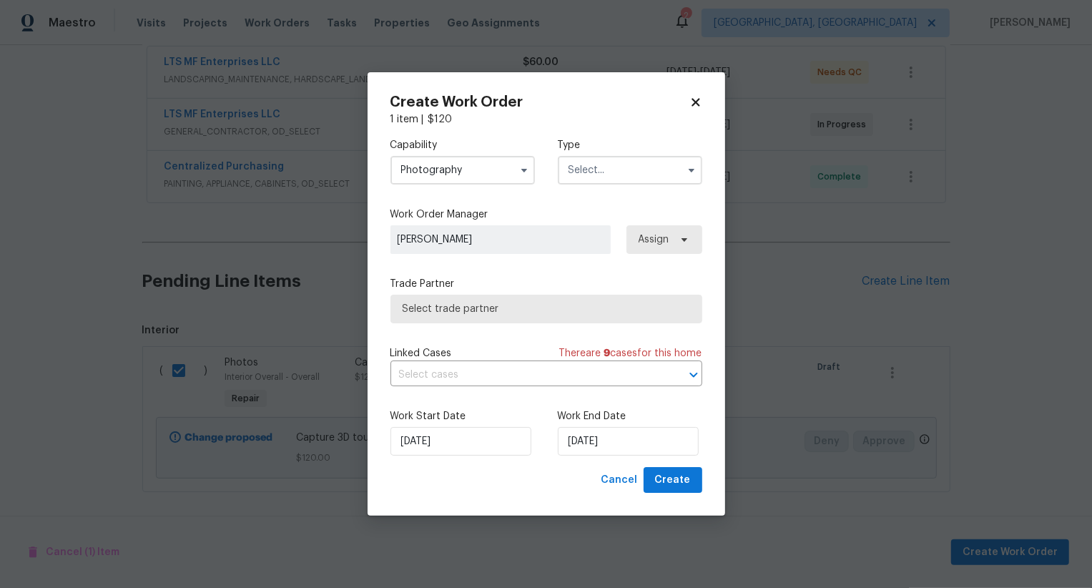
click at [608, 172] on input "text" at bounding box center [630, 170] width 144 height 29
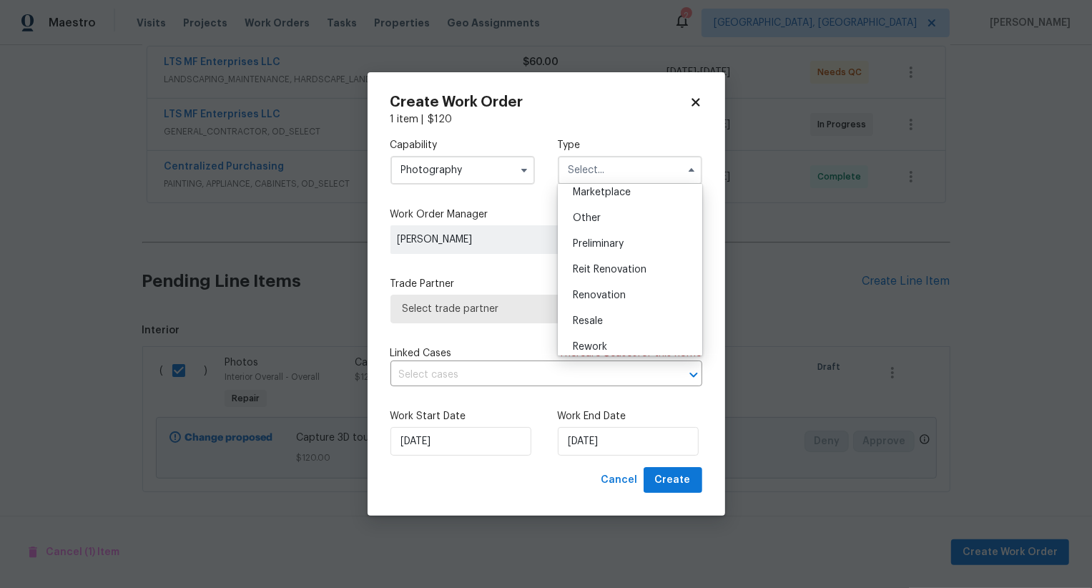
scroll to position [262, 0]
click at [613, 222] on div "Other" at bounding box center [629, 221] width 137 height 26
type input "Other"
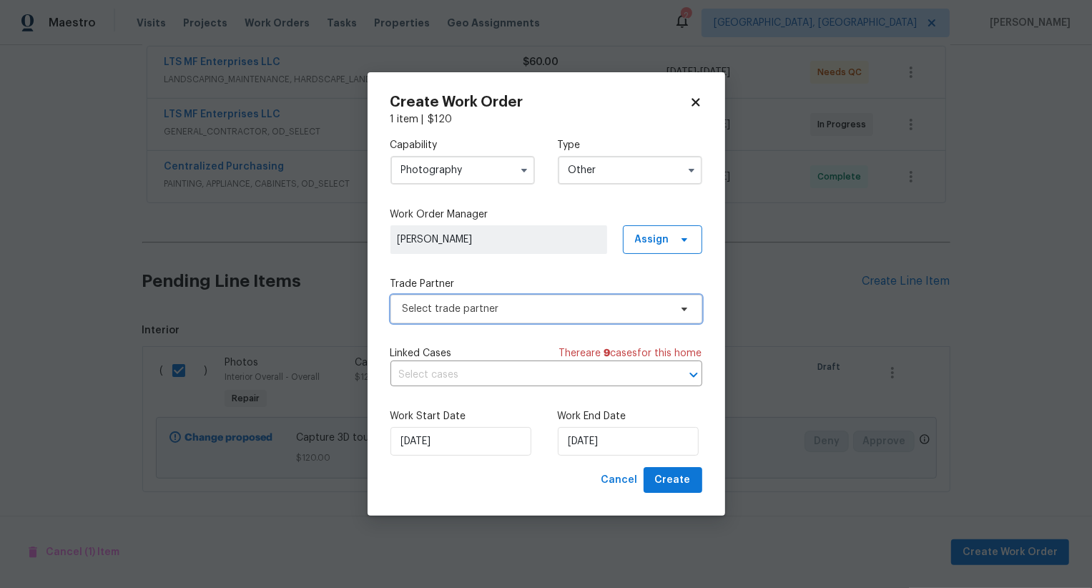
click at [546, 312] on span "Select trade partner" at bounding box center [536, 309] width 267 height 14
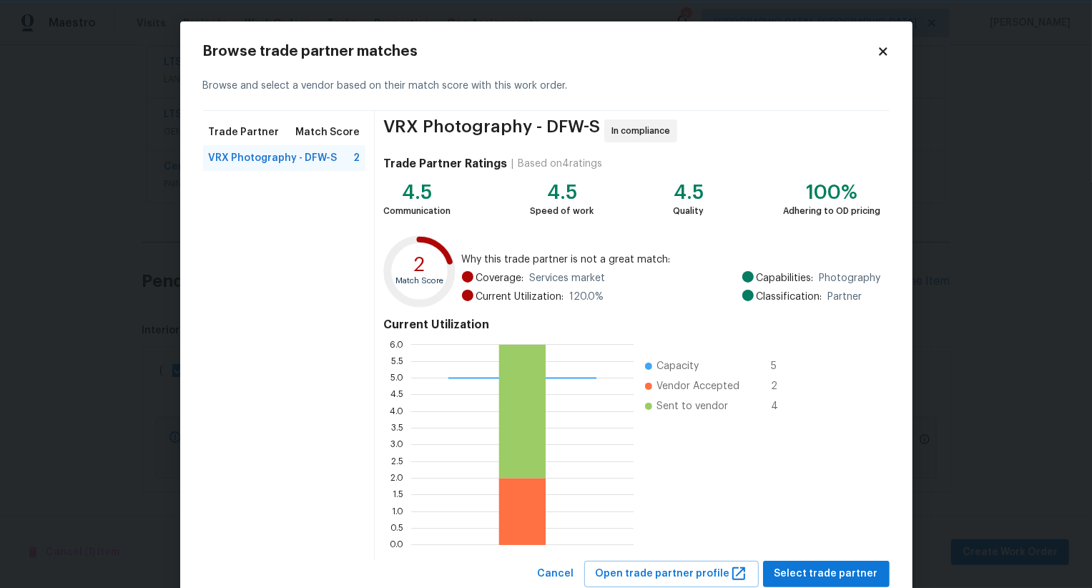
scroll to position [1, 1]
click at [591, 215] on div "4.5 Communication 4.5 Speed of work 4.5 Quality 100% Adhering to OD pricing" at bounding box center [631, 199] width 497 height 37
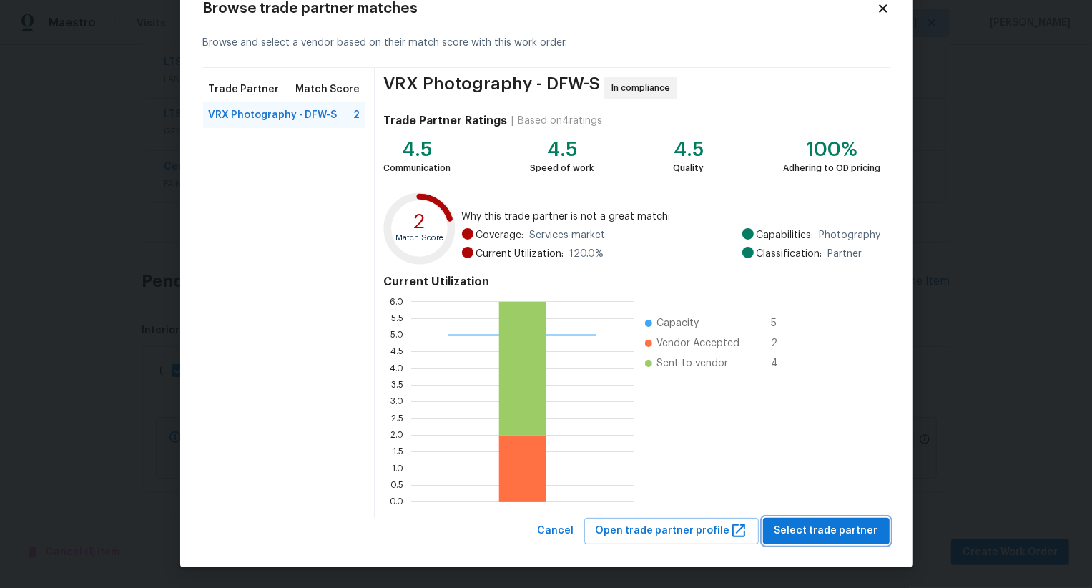
click at [827, 532] on span "Select trade partner" at bounding box center [826, 531] width 104 height 18
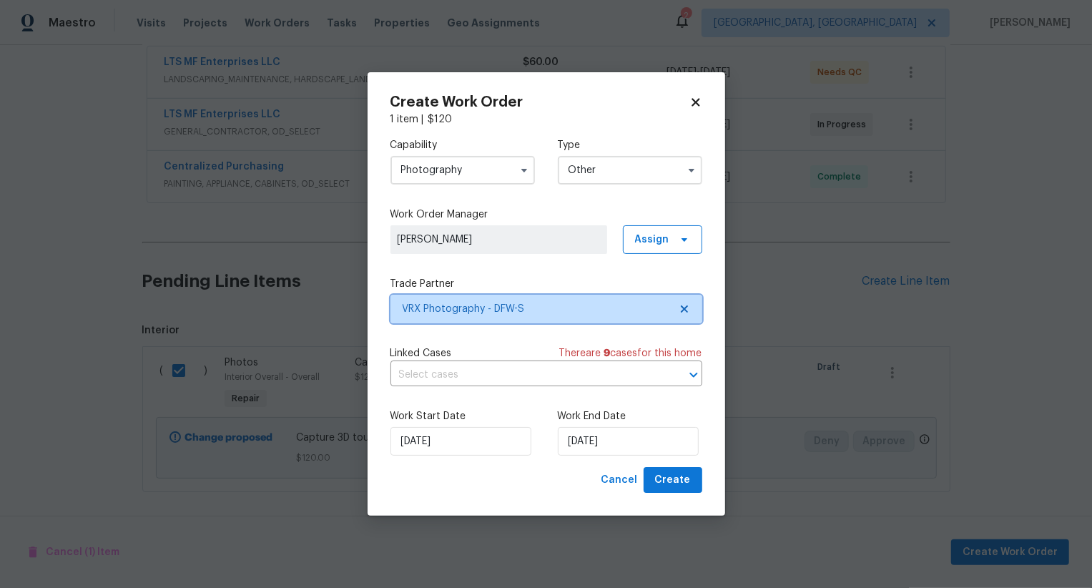
scroll to position [0, 0]
click at [683, 480] on span "Create" at bounding box center [673, 480] width 36 height 18
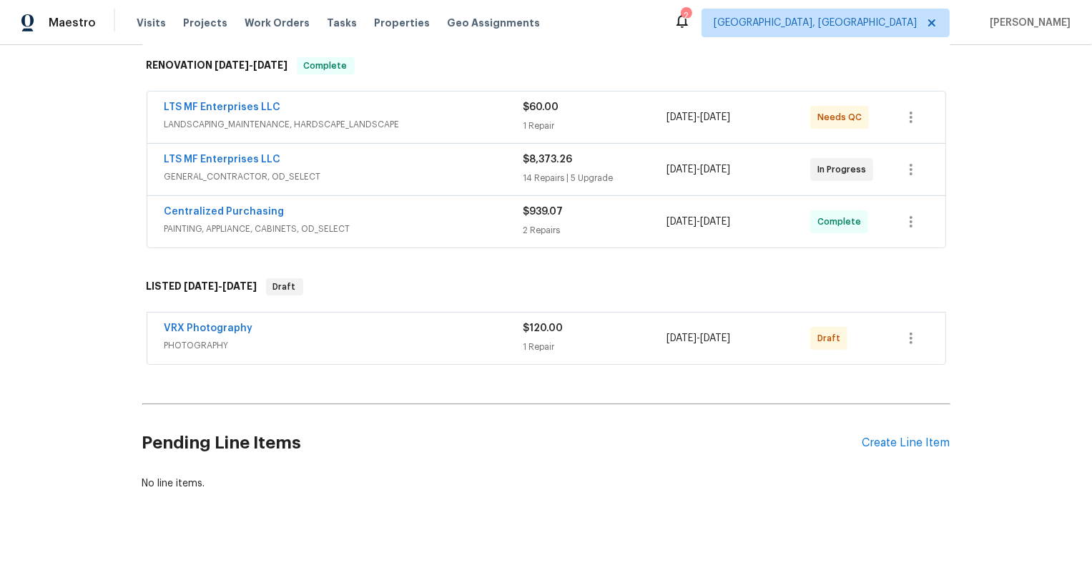
scroll to position [227, 0]
click at [908, 335] on icon "button" at bounding box center [910, 339] width 17 height 17
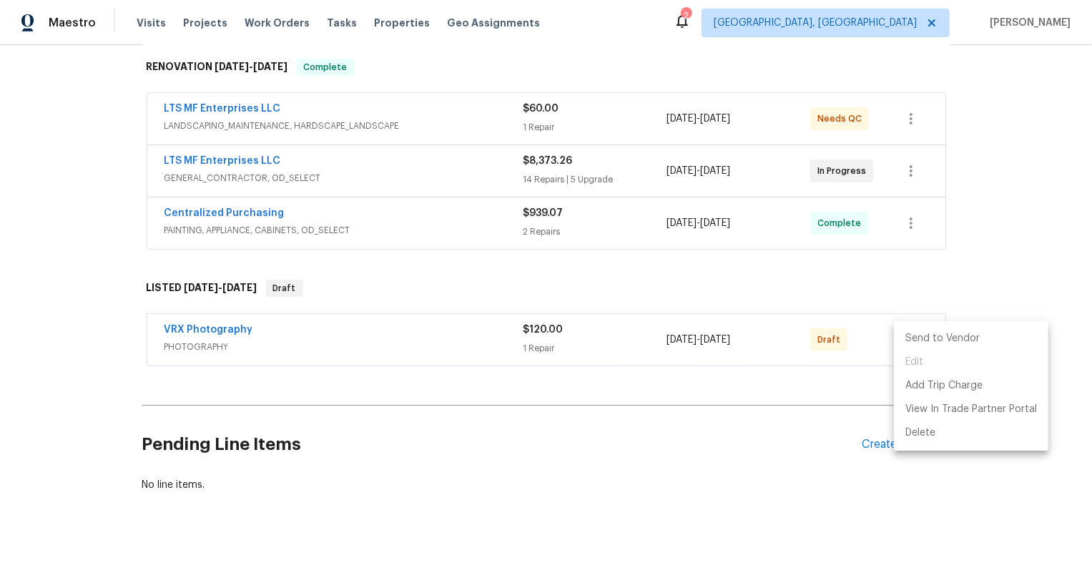
click at [908, 335] on li "Send to Vendor" at bounding box center [971, 339] width 154 height 24
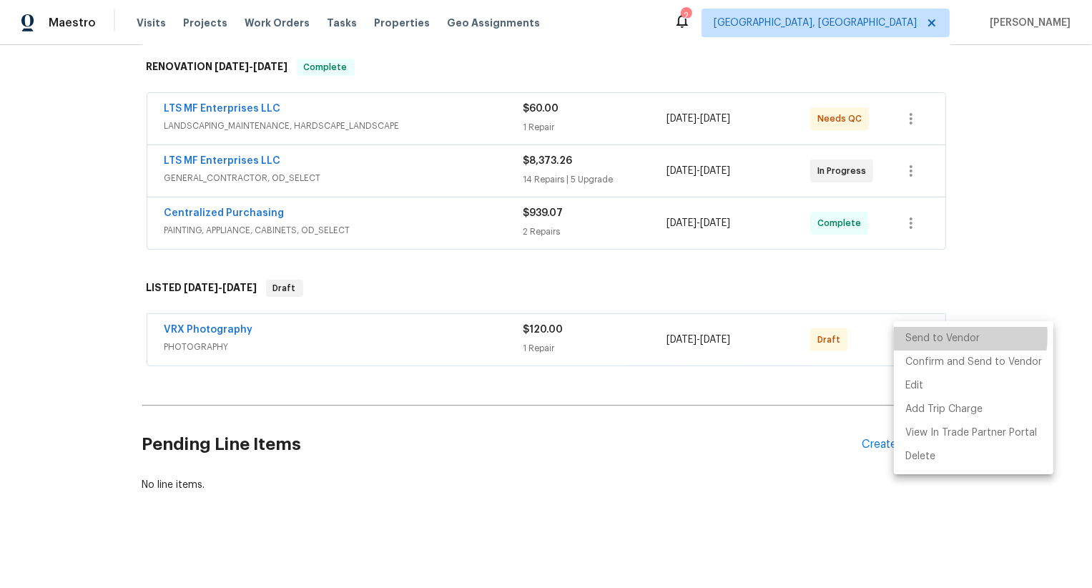
click at [908, 335] on li "Send to Vendor" at bounding box center [973, 339] width 159 height 24
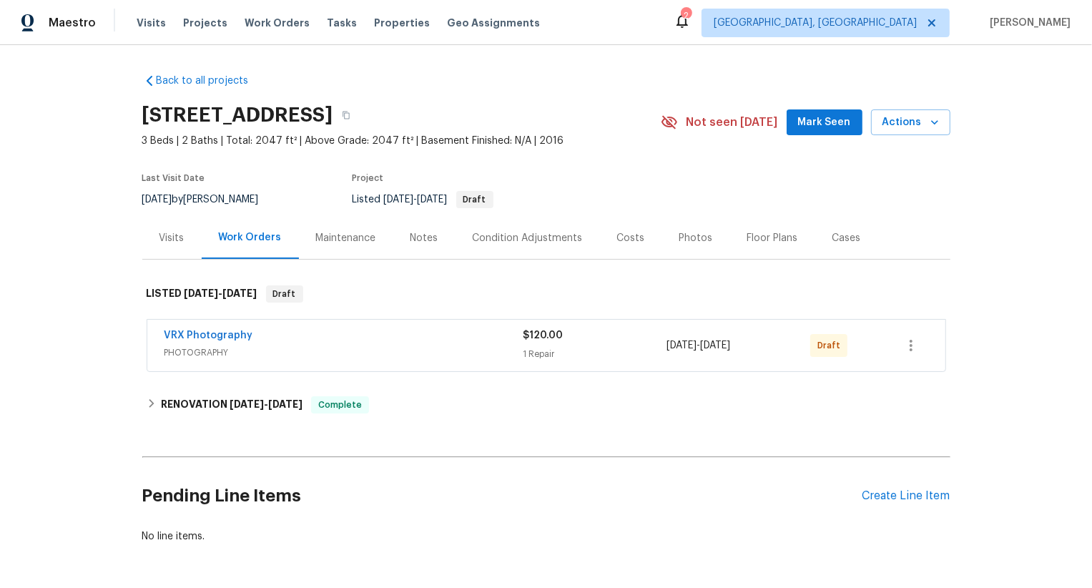
scroll to position [52, 0]
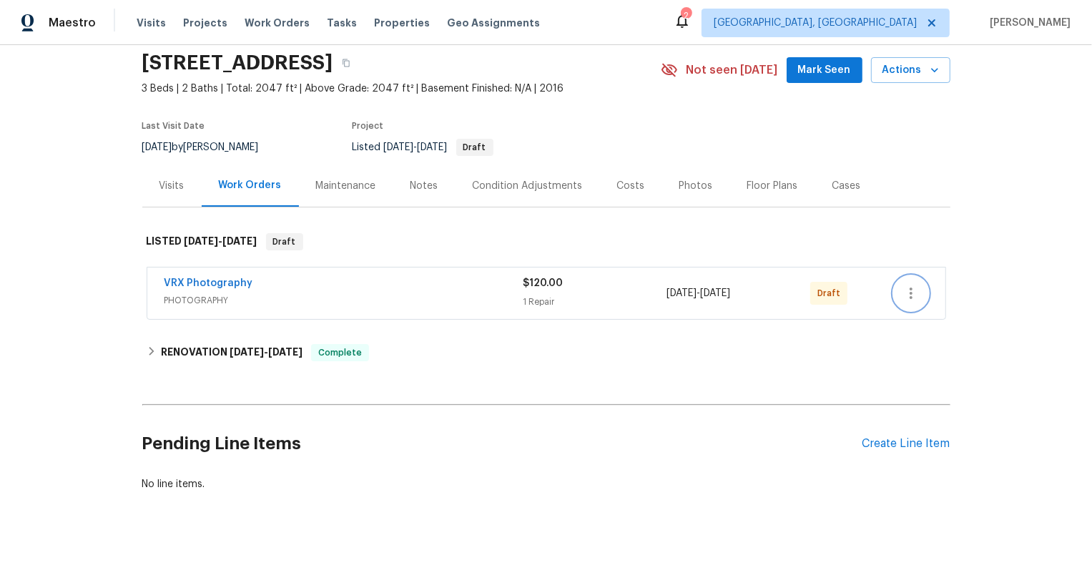
click at [907, 290] on icon "button" at bounding box center [910, 293] width 17 height 17
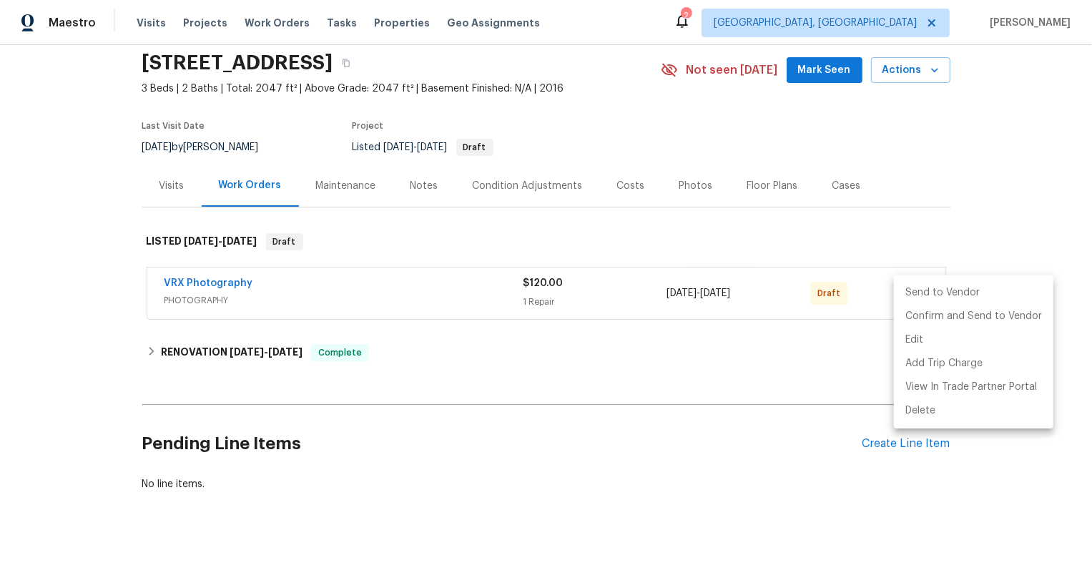
click at [907, 290] on li "Send to Vendor" at bounding box center [973, 293] width 159 height 24
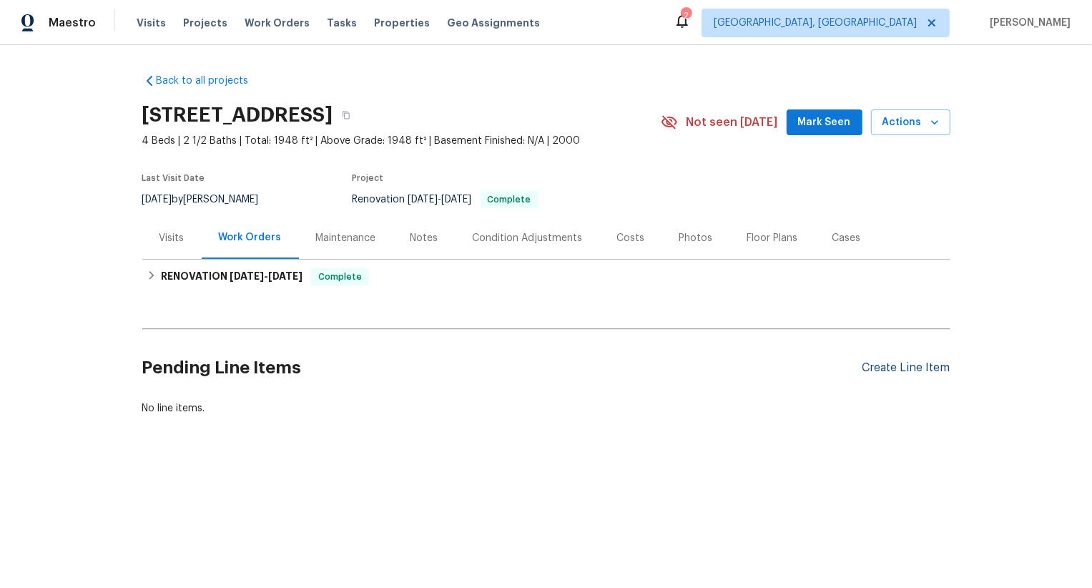
click at [926, 371] on div "Create Line Item" at bounding box center [906, 368] width 88 height 14
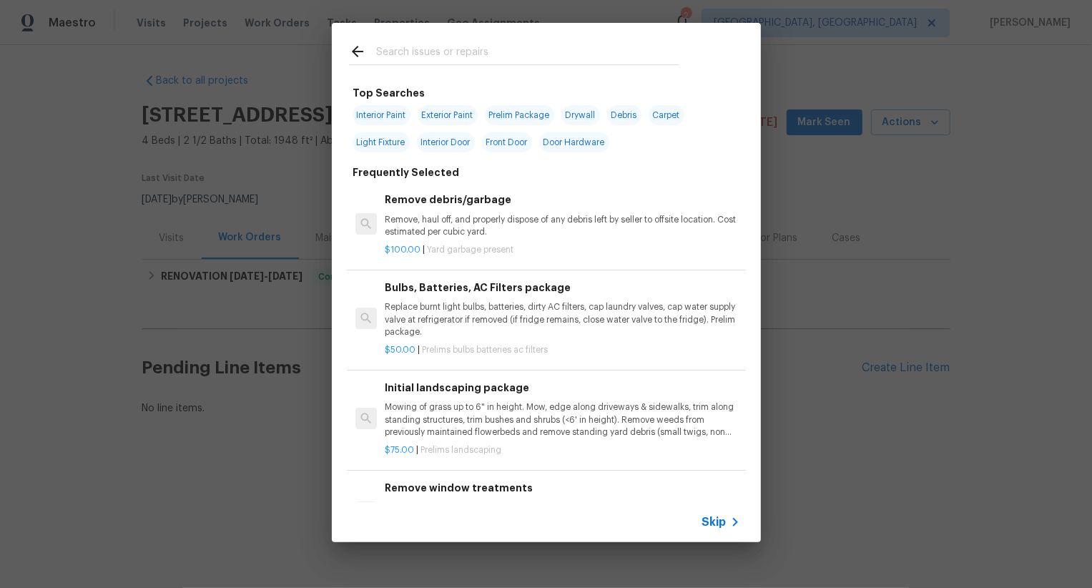
click at [720, 518] on span "Skip" at bounding box center [714, 522] width 24 height 14
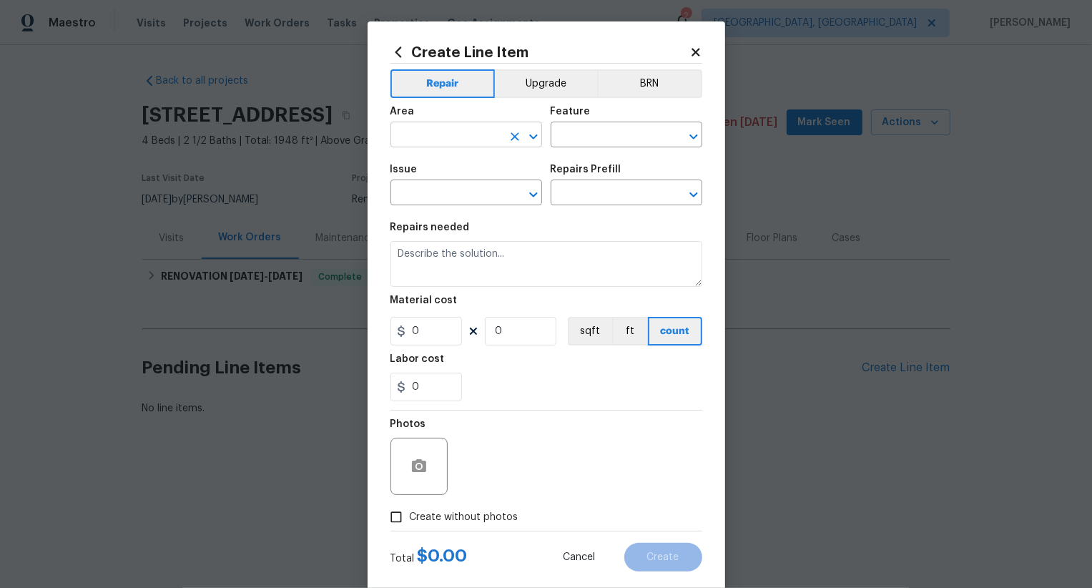
click at [457, 138] on input "text" at bounding box center [446, 136] width 112 height 22
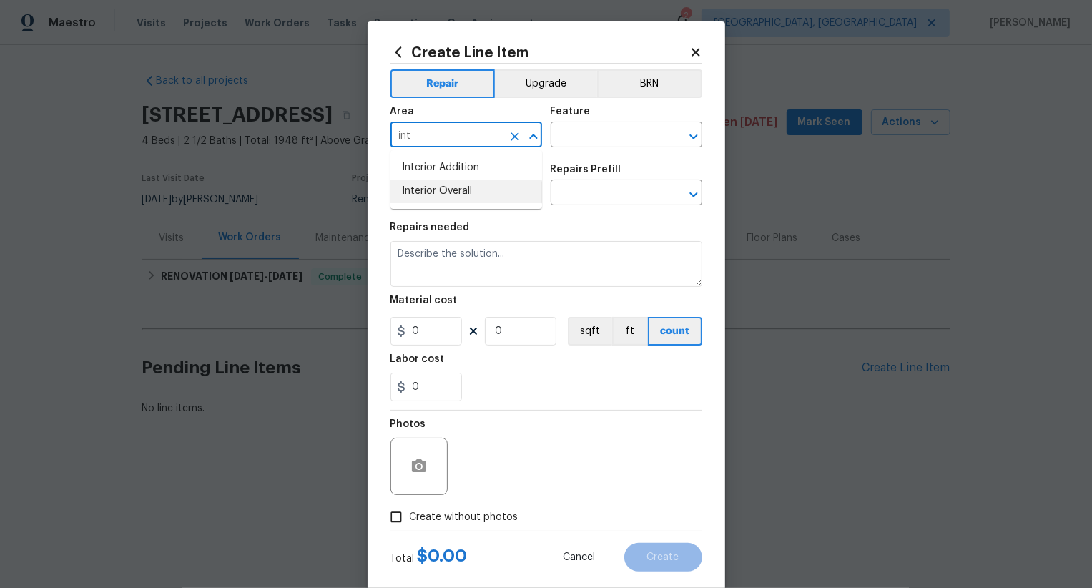
drag, startPoint x: 460, startPoint y: 197, endPoint x: 491, endPoint y: 179, distance: 35.6
click at [460, 197] on li "Interior Overall" at bounding box center [466, 191] width 152 height 24
type input "Interior Overall"
click at [585, 136] on input "text" at bounding box center [607, 136] width 112 height 22
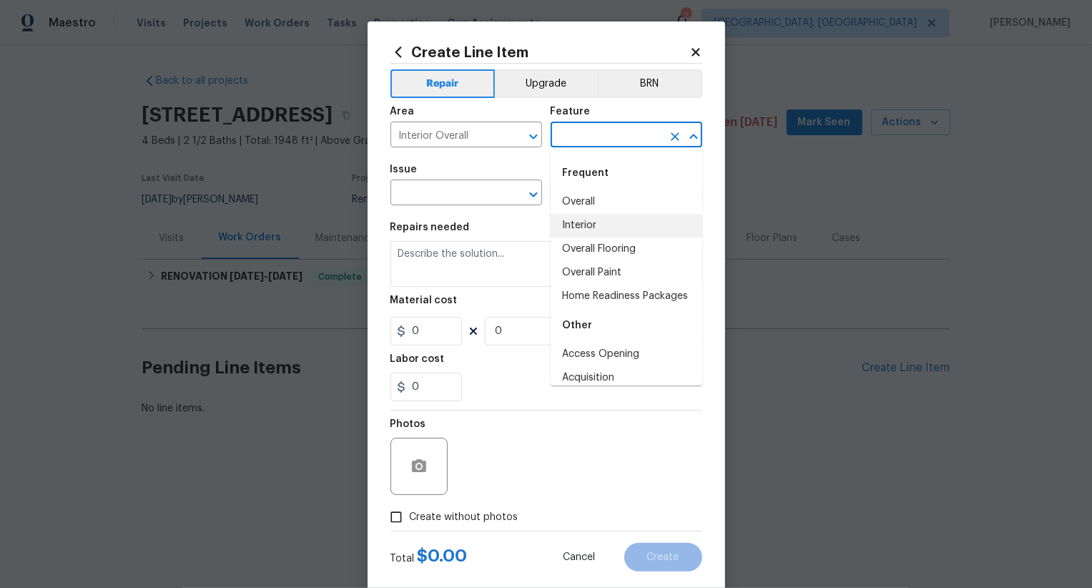
click at [588, 220] on li "Interior" at bounding box center [627, 226] width 152 height 24
type input "Interior"
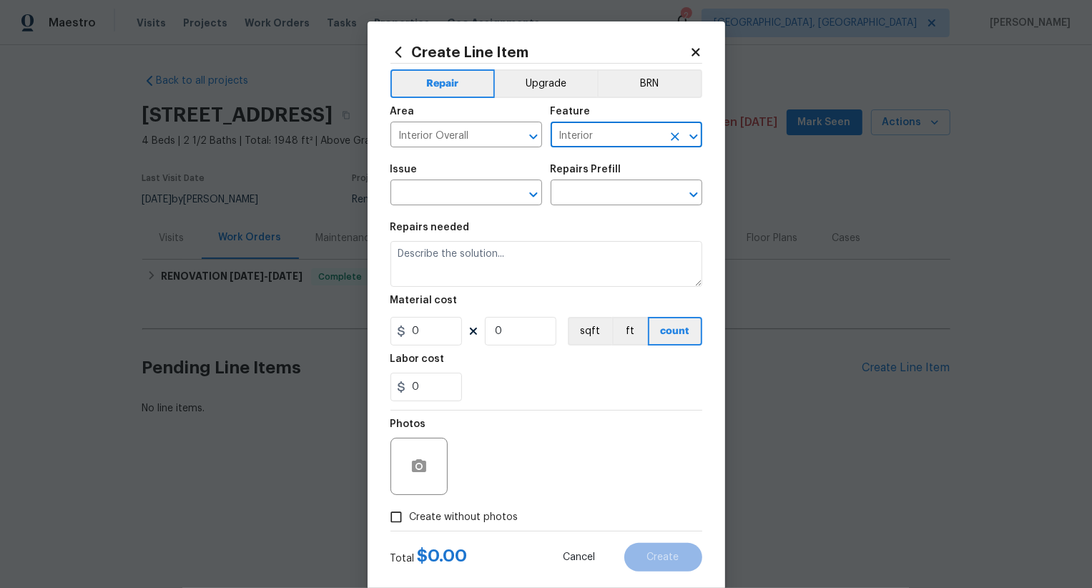
click at [679, 127] on button "Clear" at bounding box center [675, 137] width 20 height 20
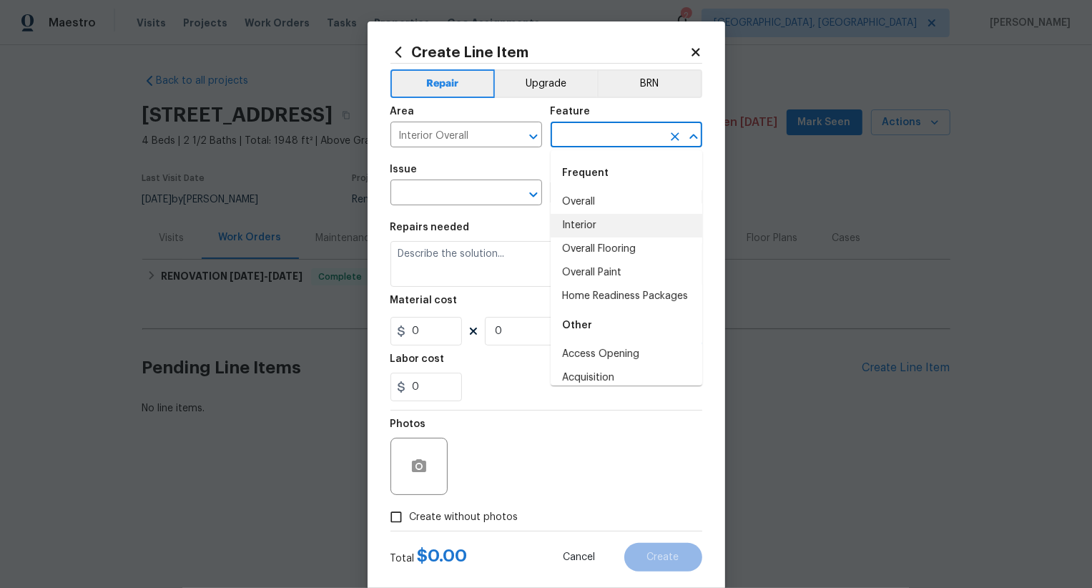
click at [658, 135] on input "text" at bounding box center [607, 136] width 112 height 22
click at [648, 135] on input "text" at bounding box center [607, 136] width 112 height 22
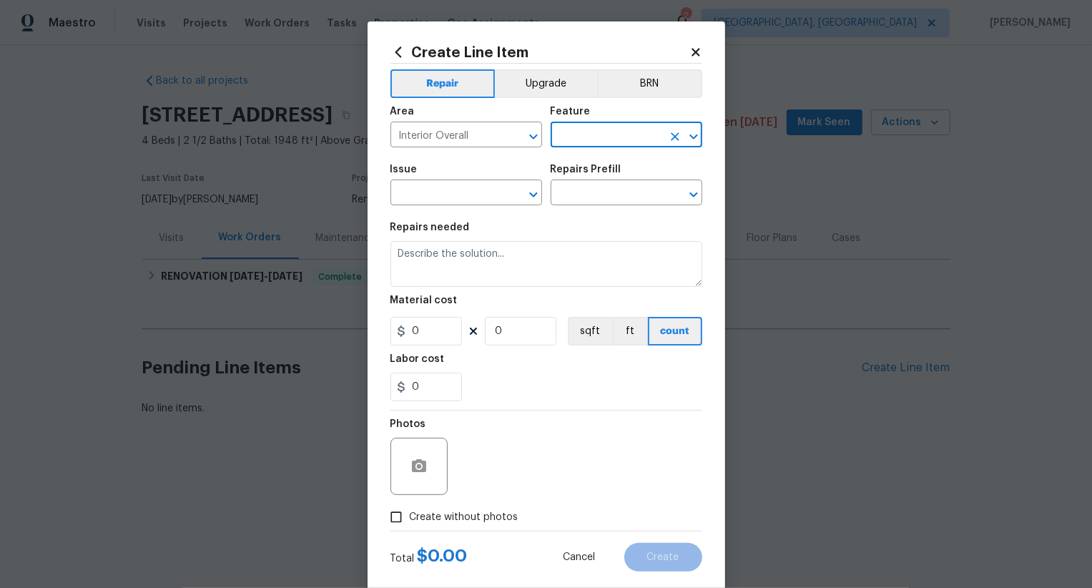
click at [622, 134] on input "text" at bounding box center [607, 136] width 112 height 22
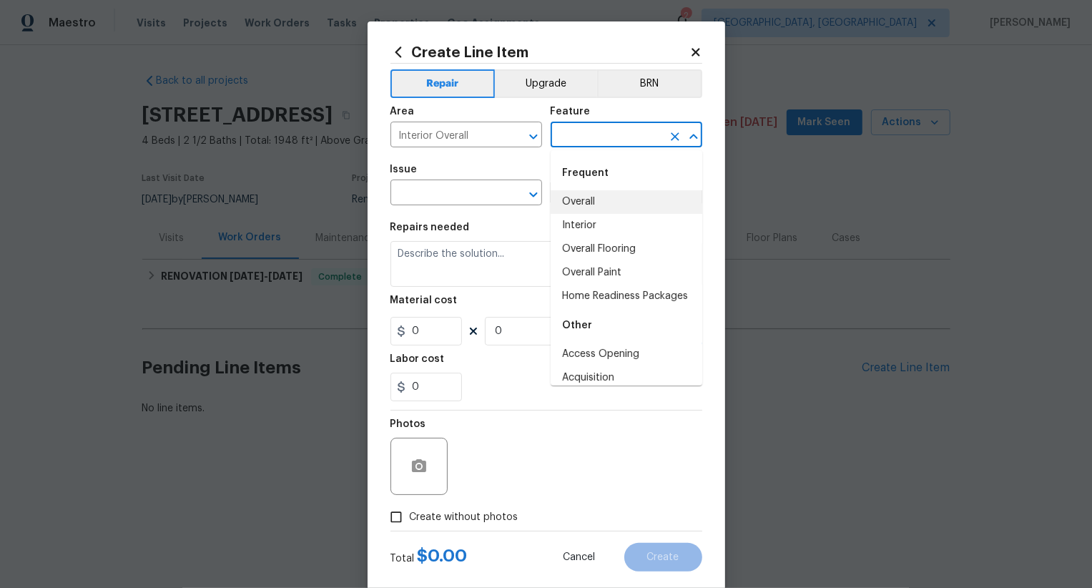
click at [619, 194] on li "Overall" at bounding box center [627, 202] width 152 height 24
type input "Overall"
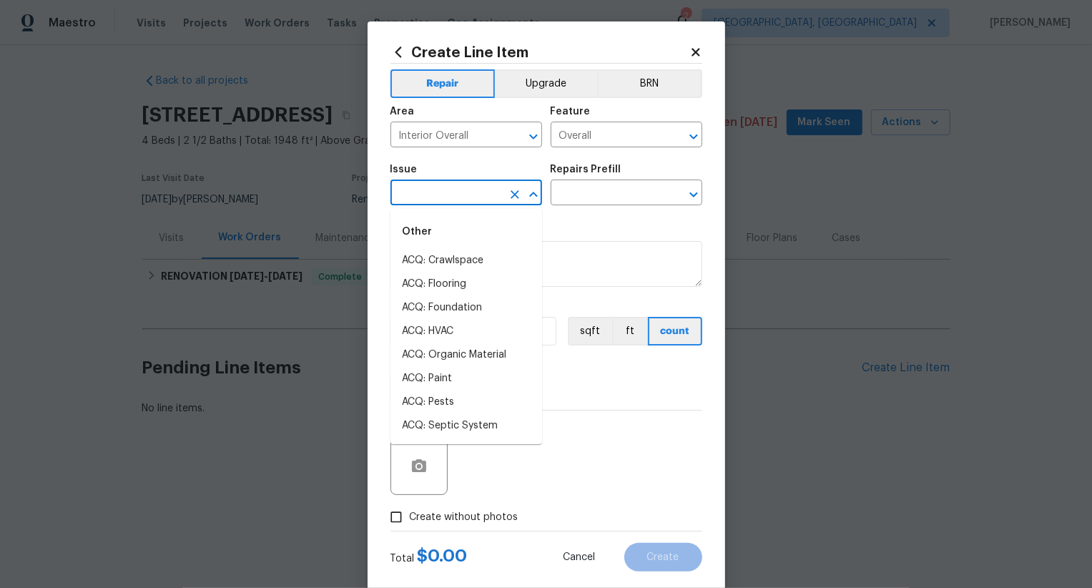
click at [472, 187] on input "text" at bounding box center [446, 194] width 112 height 22
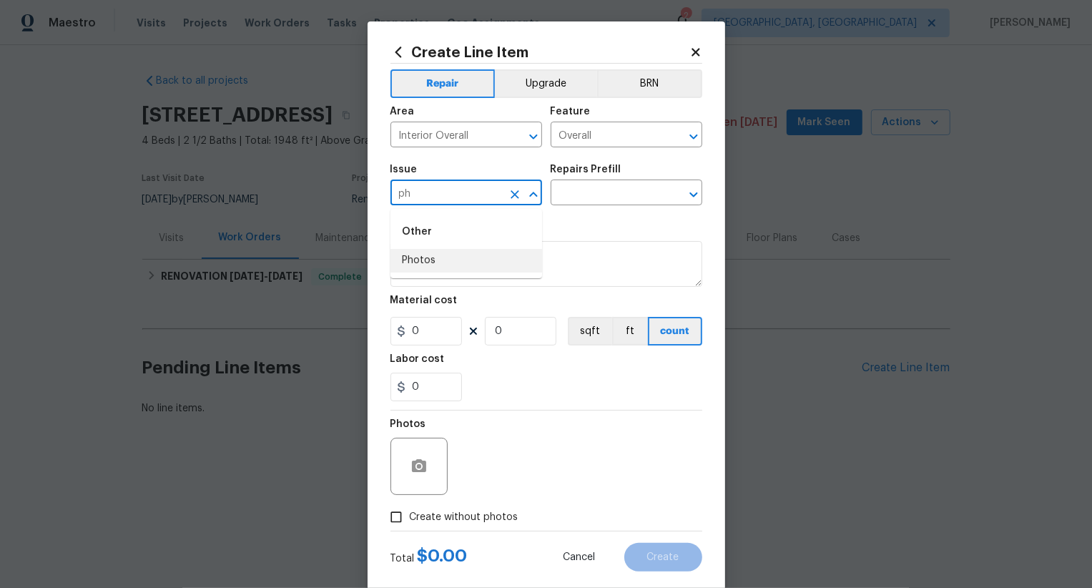
click at [483, 267] on li "Photos" at bounding box center [466, 261] width 152 height 24
type input "Photos"
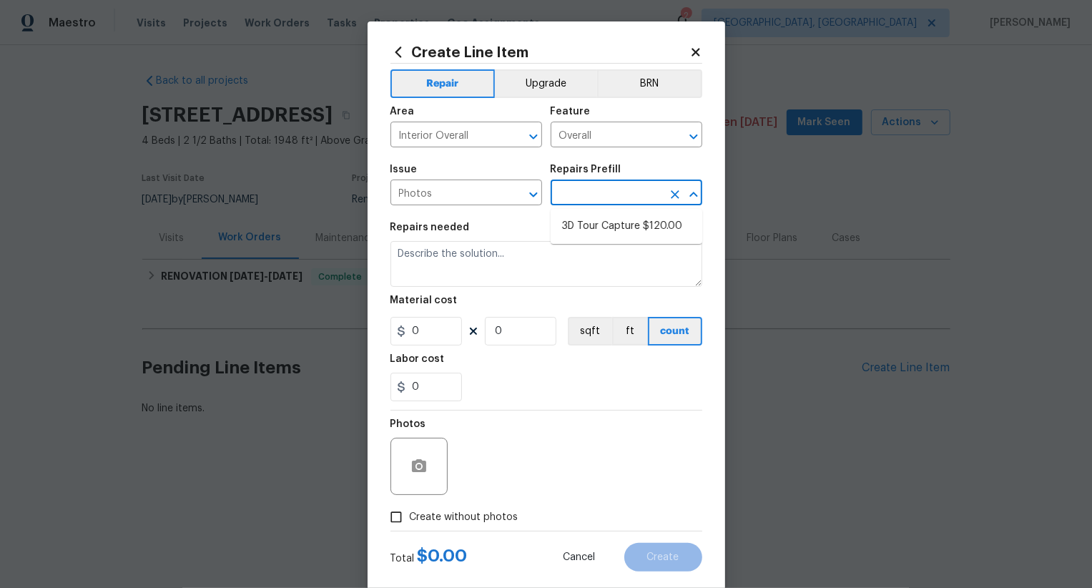
click at [587, 194] on input "text" at bounding box center [607, 194] width 112 height 22
click at [608, 226] on li "3D Tour Capture $120.00" at bounding box center [627, 227] width 152 height 24
type input "3D Tour Capture $120.00"
type textarea "Capture 3D tour of home"
type input "1"
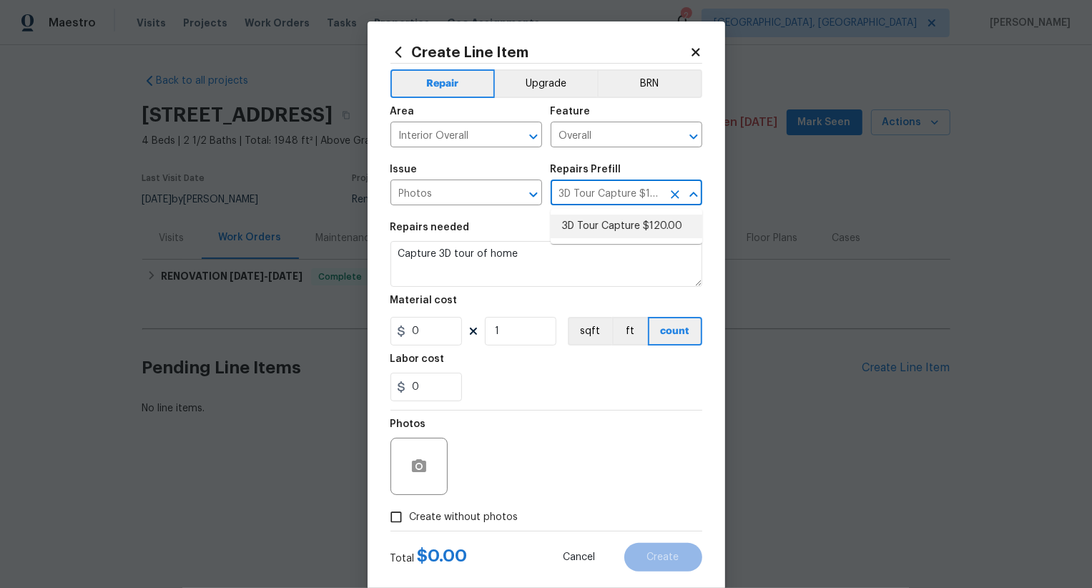
type input "120"
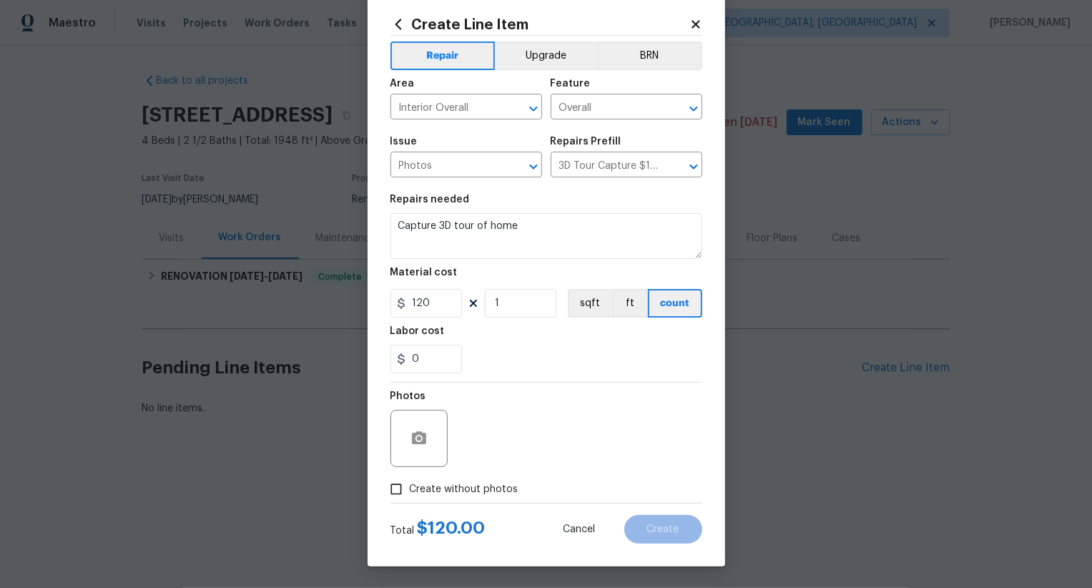
click at [466, 483] on span "Create without photos" at bounding box center [464, 489] width 109 height 15
click at [410, 483] on input "Create without photos" at bounding box center [396, 488] width 27 height 27
checkbox input "true"
click at [522, 438] on textarea at bounding box center [580, 438] width 243 height 57
type textarea ".."
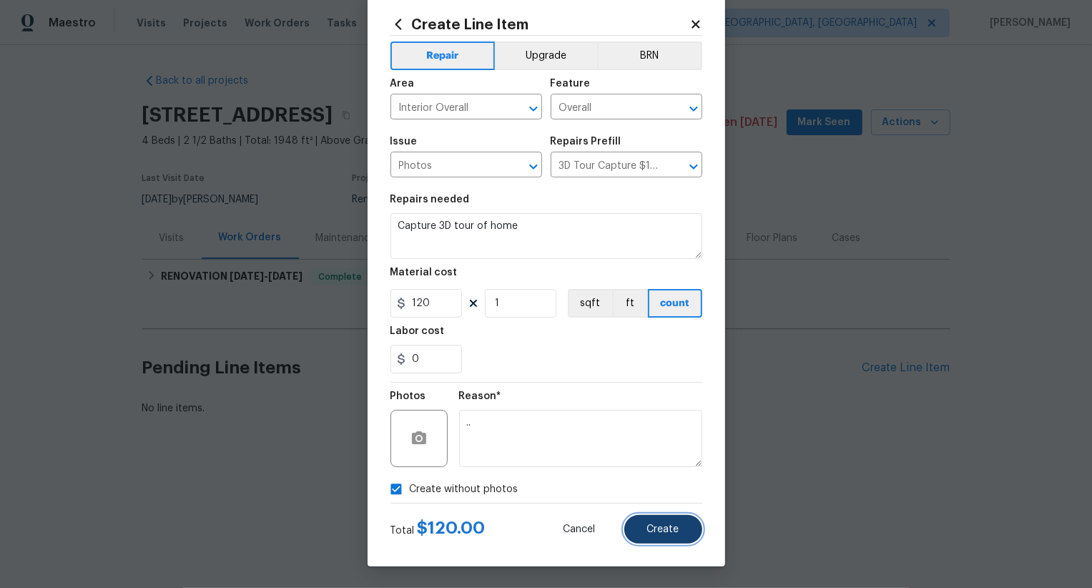
click at [656, 530] on span "Create" at bounding box center [663, 529] width 32 height 11
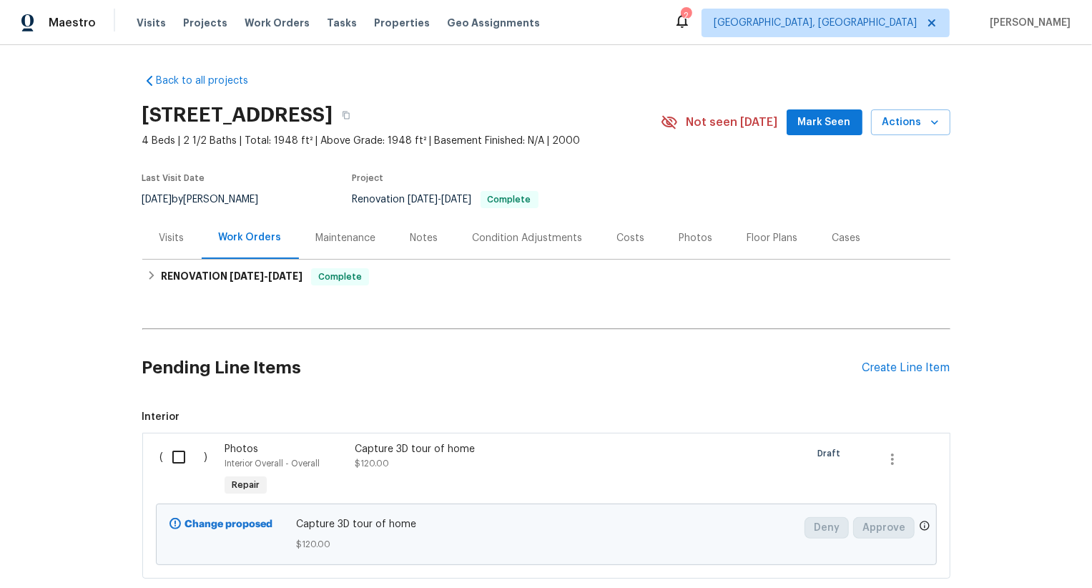
scroll to position [87, 0]
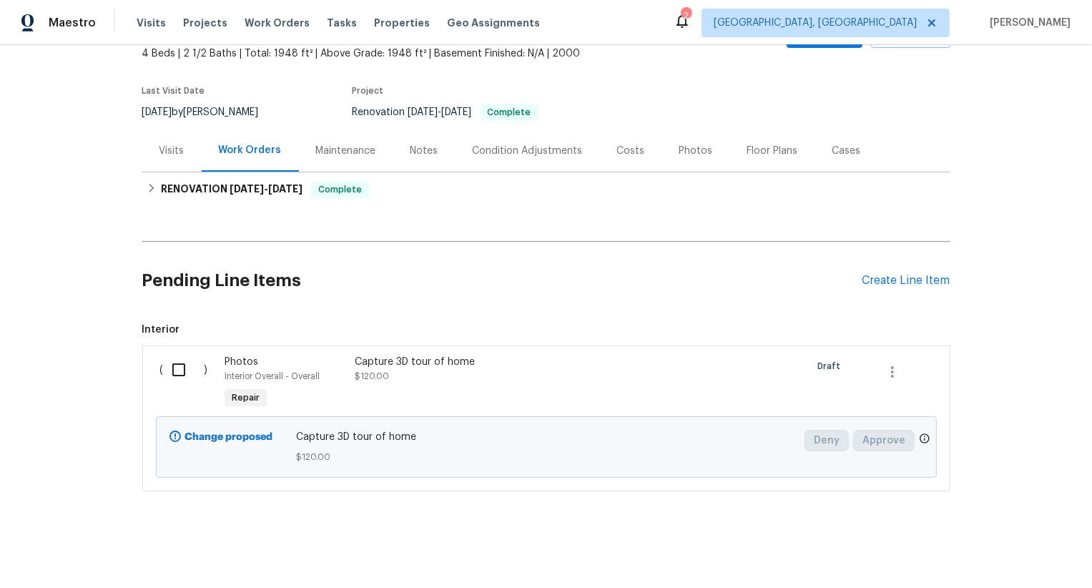
click at [185, 377] on input "checkbox" at bounding box center [184, 370] width 41 height 30
checkbox input "true"
click at [1011, 543] on span "Create Work Order" at bounding box center [1009, 552] width 95 height 18
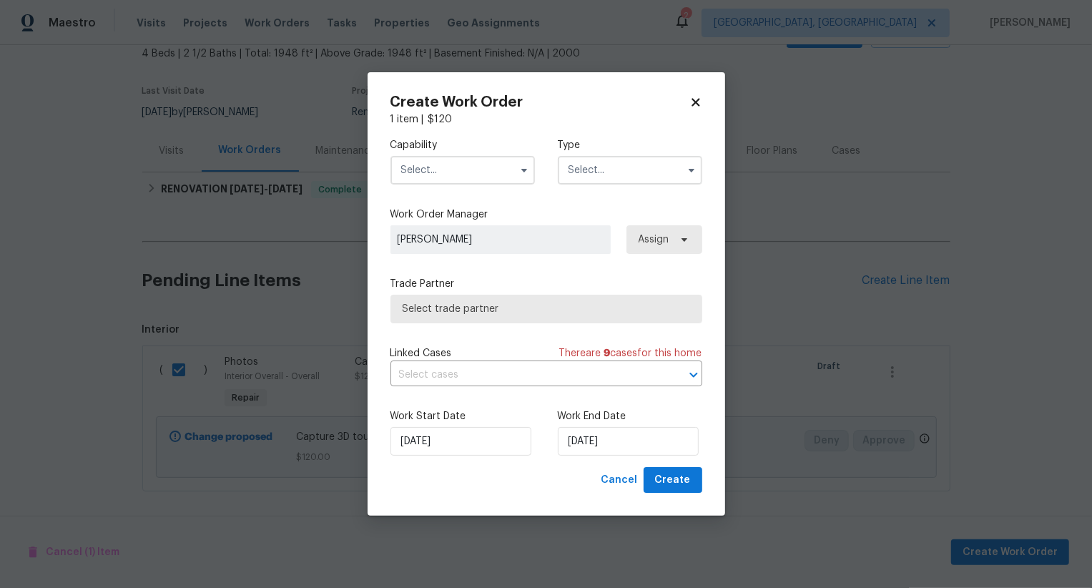
click at [474, 171] on input "text" at bounding box center [462, 170] width 144 height 29
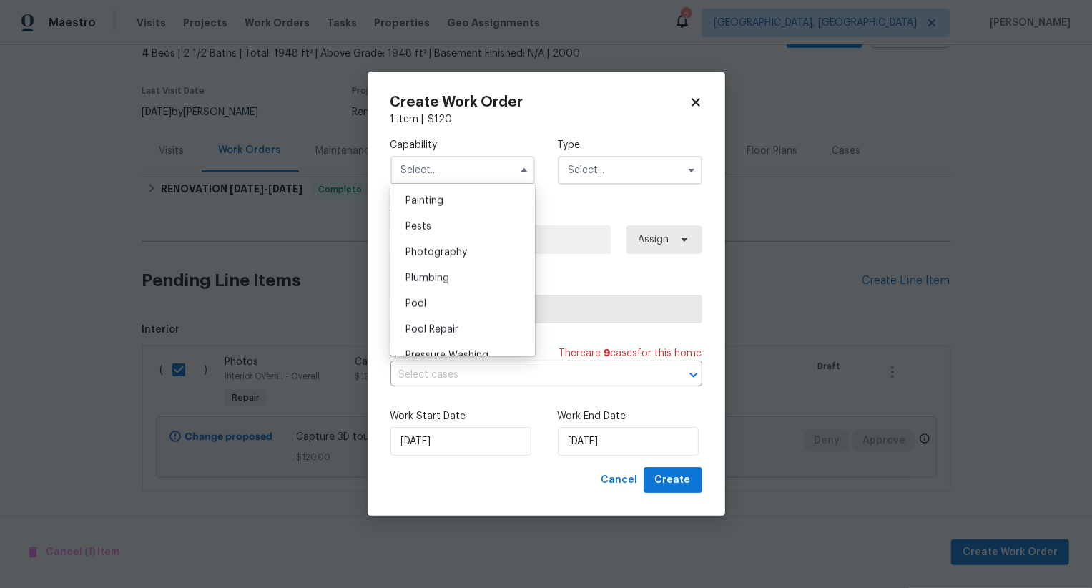
scroll to position [1181, 0]
click at [485, 275] on div "Photography" at bounding box center [462, 272] width 137 height 26
type input "Photography"
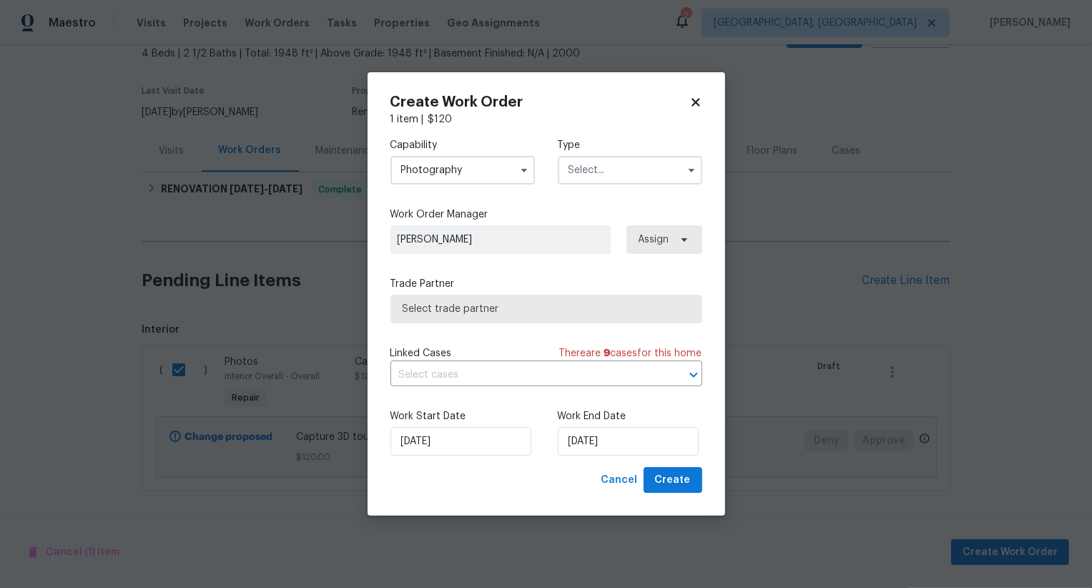
click at [631, 175] on input "text" at bounding box center [630, 170] width 144 height 29
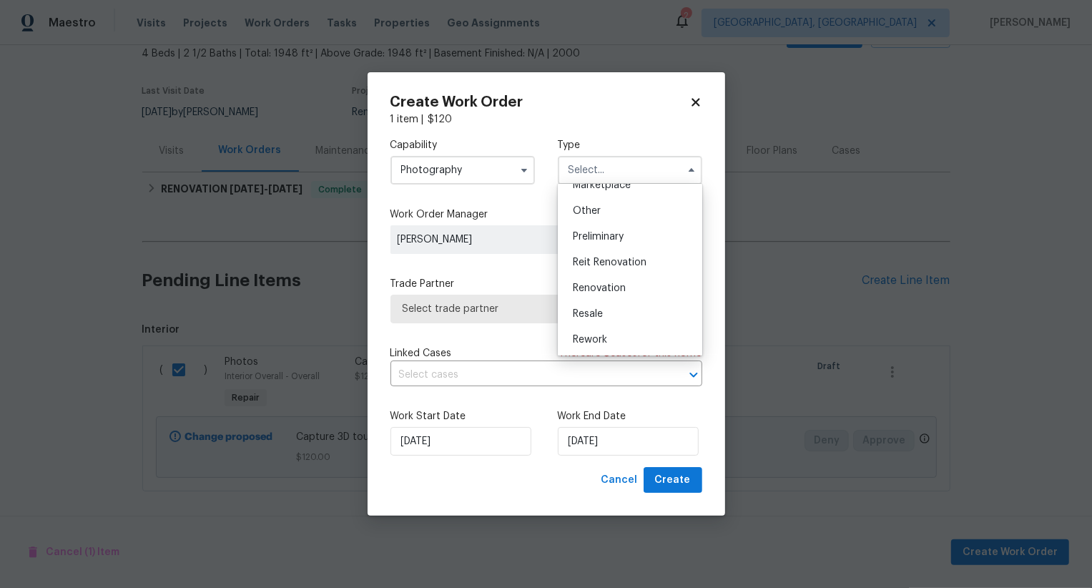
scroll to position [265, 0]
click at [633, 230] on div "Other" at bounding box center [629, 219] width 137 height 26
type input "Other"
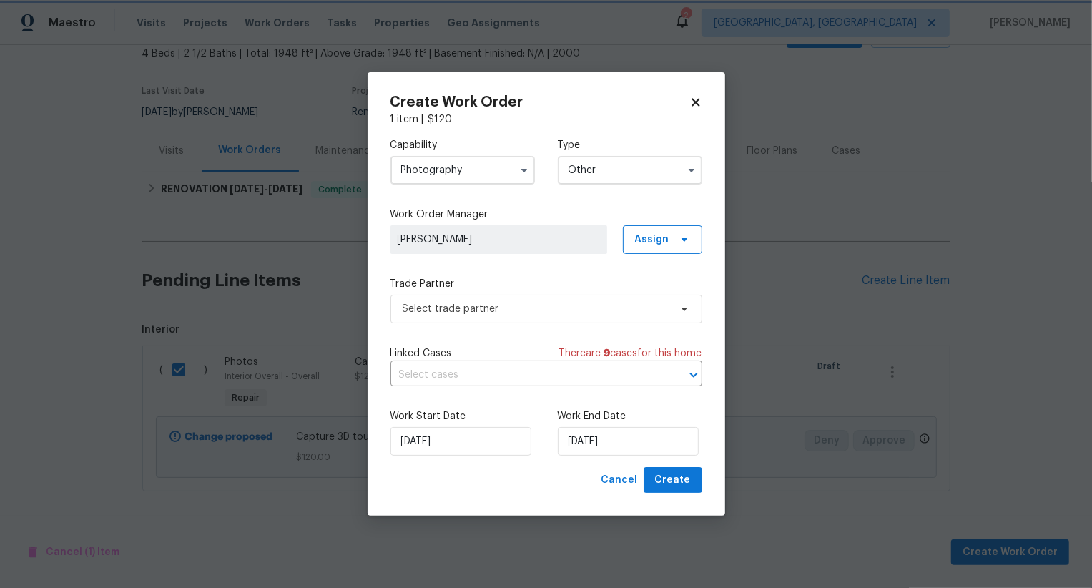
scroll to position [0, 0]
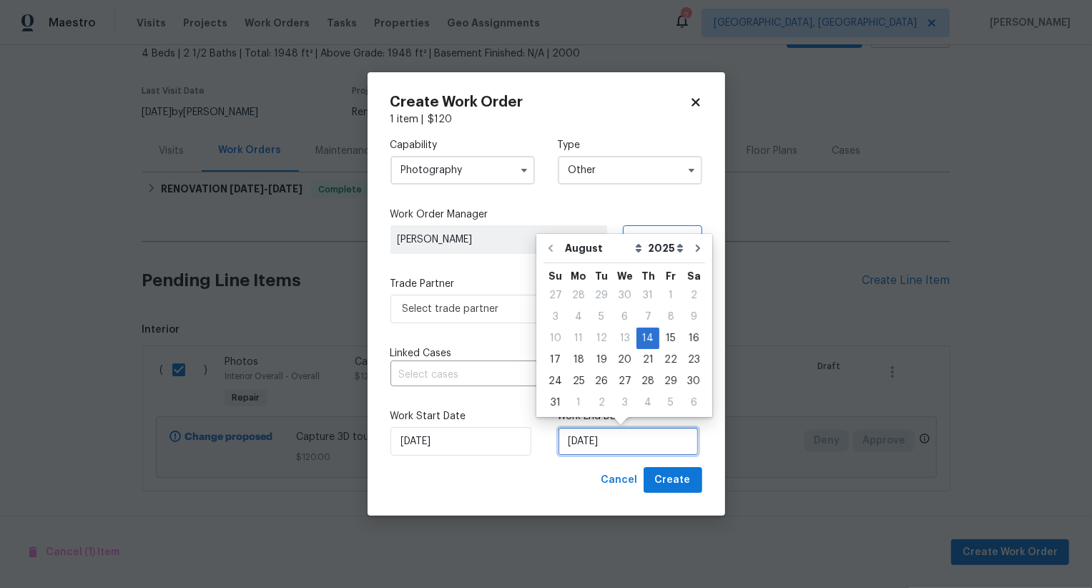
click at [578, 443] on input "[DATE]" at bounding box center [628, 441] width 141 height 29
click at [659, 336] on div "15" at bounding box center [670, 338] width 23 height 20
type input "[DATE]"
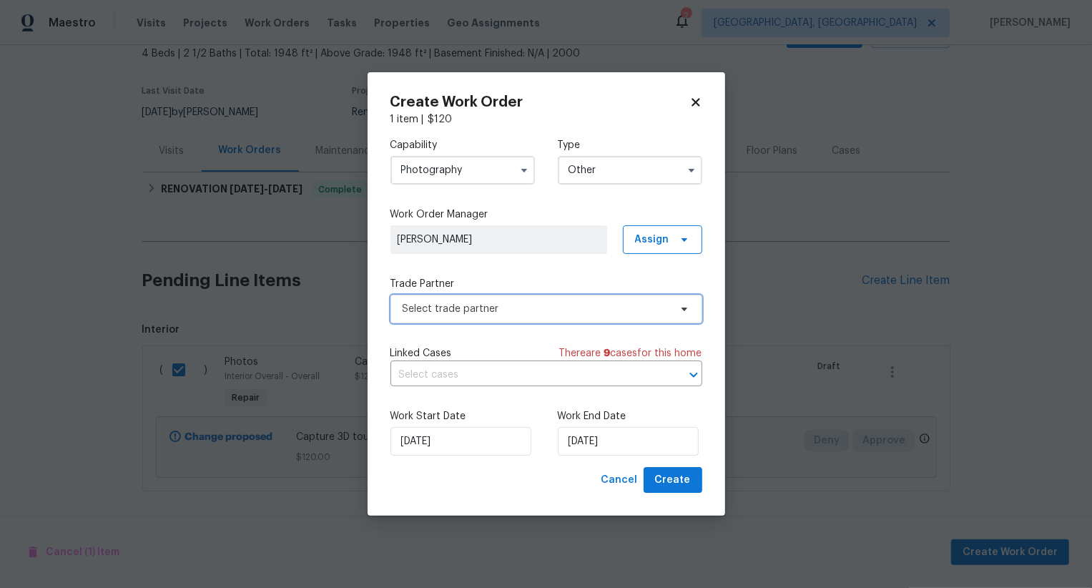
click at [573, 315] on span "Select trade partner" at bounding box center [546, 309] width 312 height 29
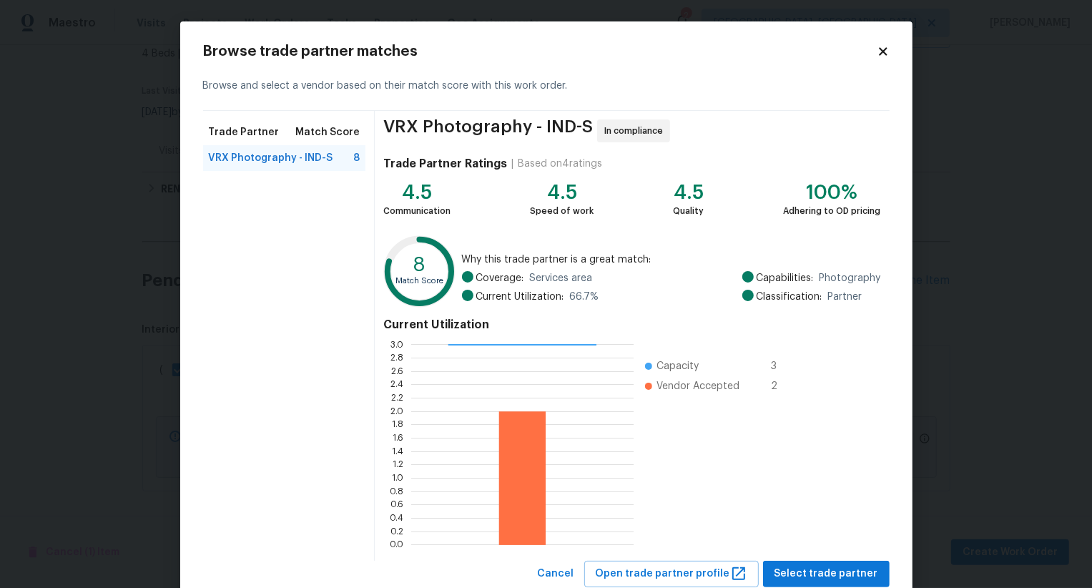
scroll to position [43, 0]
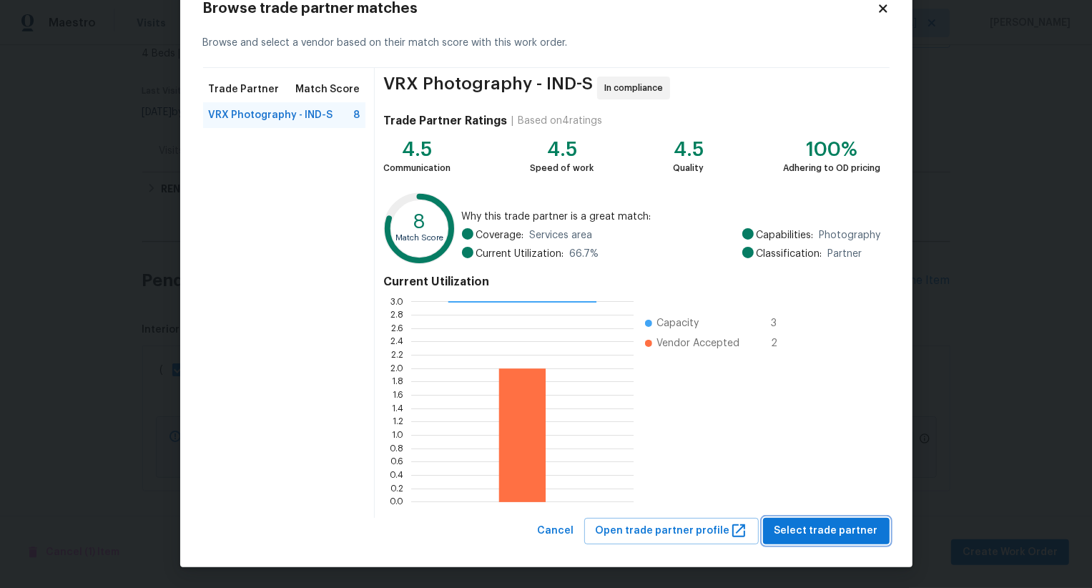
click at [815, 518] on button "Select trade partner" at bounding box center [826, 531] width 127 height 26
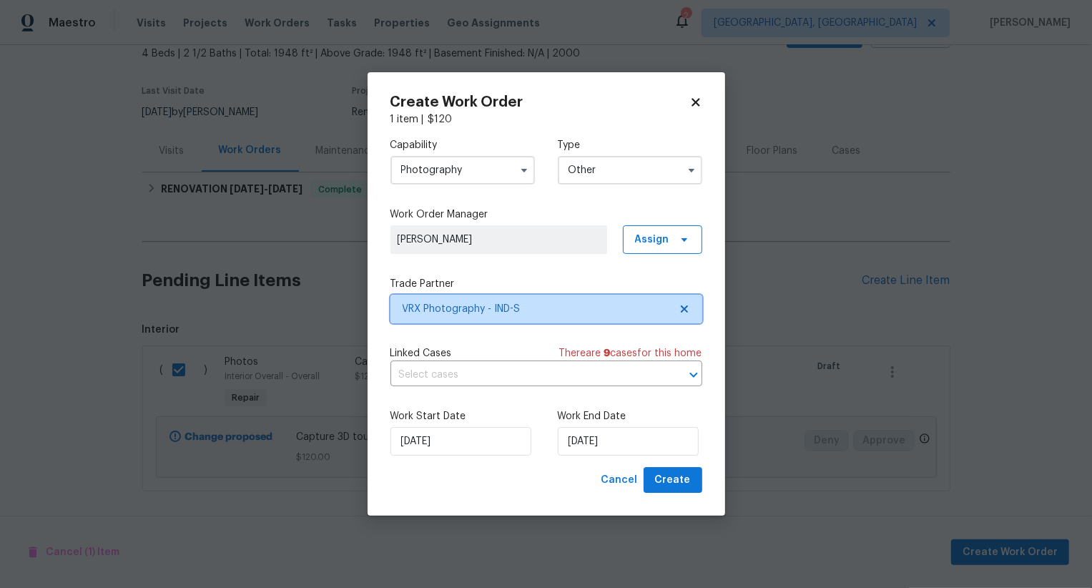
scroll to position [0, 0]
click at [661, 470] on button "Create" at bounding box center [673, 480] width 59 height 26
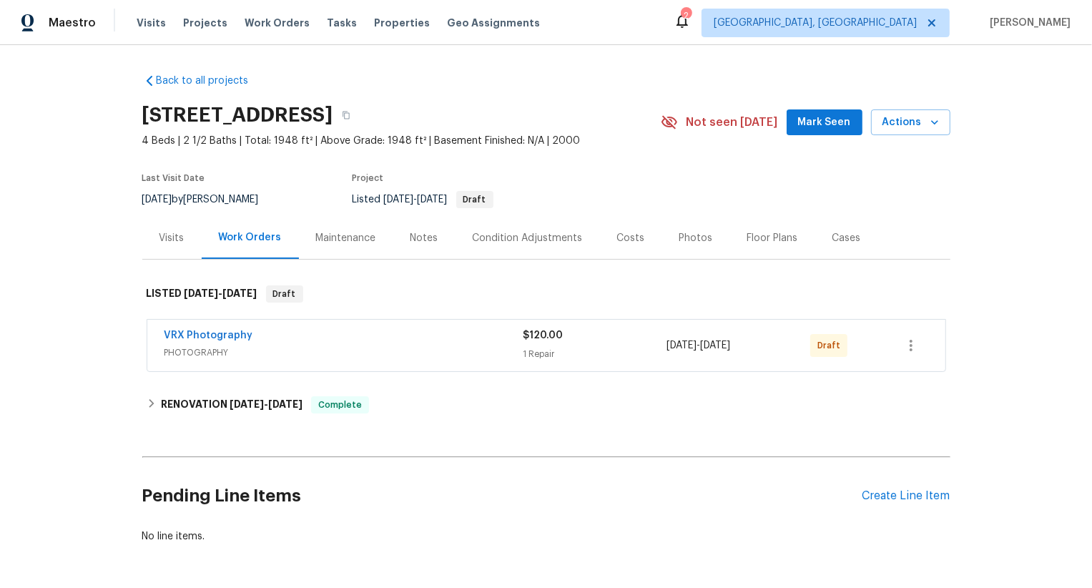
scroll to position [52, 0]
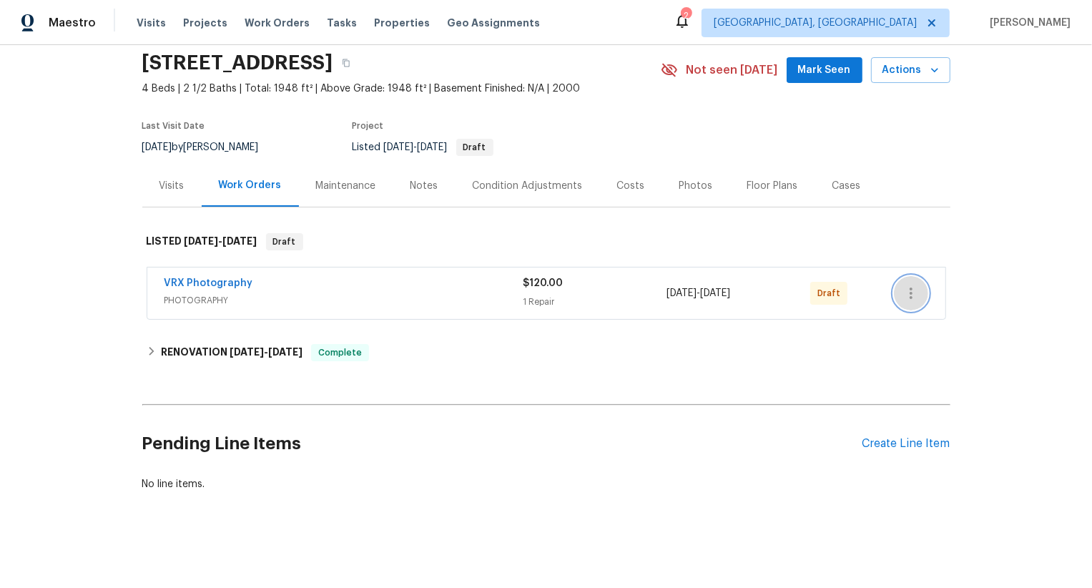
click at [912, 291] on icon "button" at bounding box center [910, 293] width 17 height 17
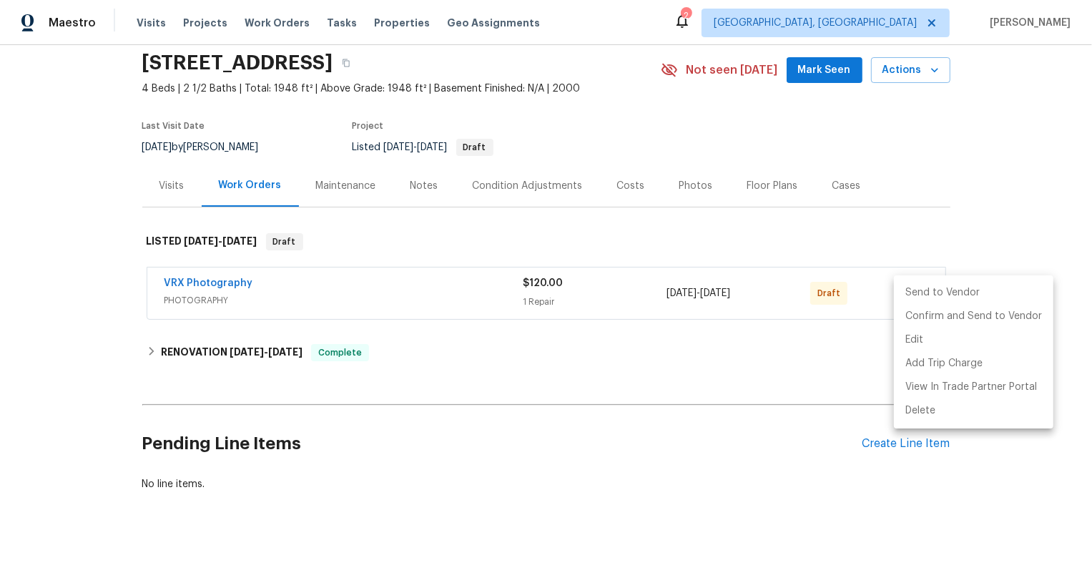
click at [912, 291] on li "Send to Vendor" at bounding box center [973, 293] width 159 height 24
